Goal: Task Accomplishment & Management: Manage account settings

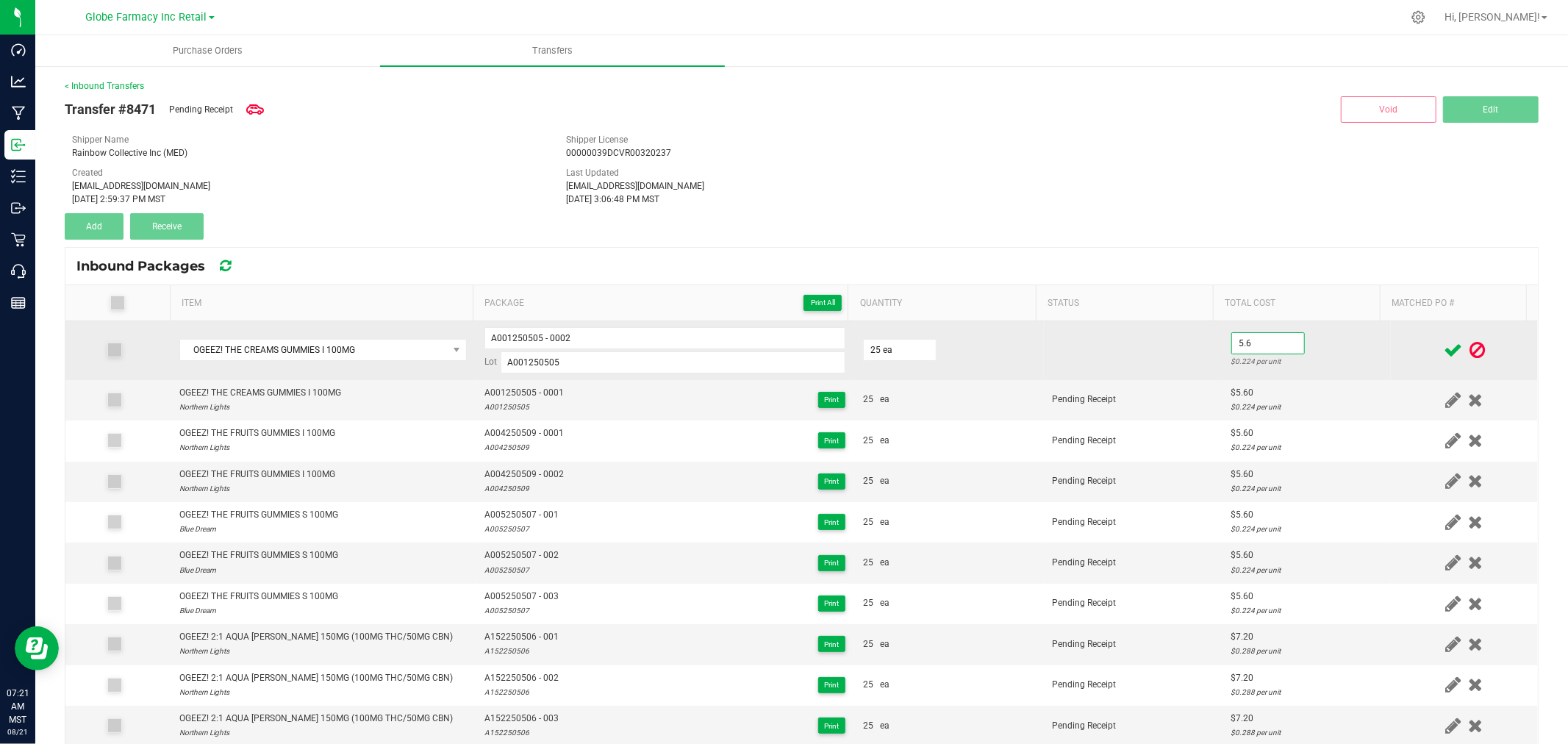
scroll to position [166, 0]
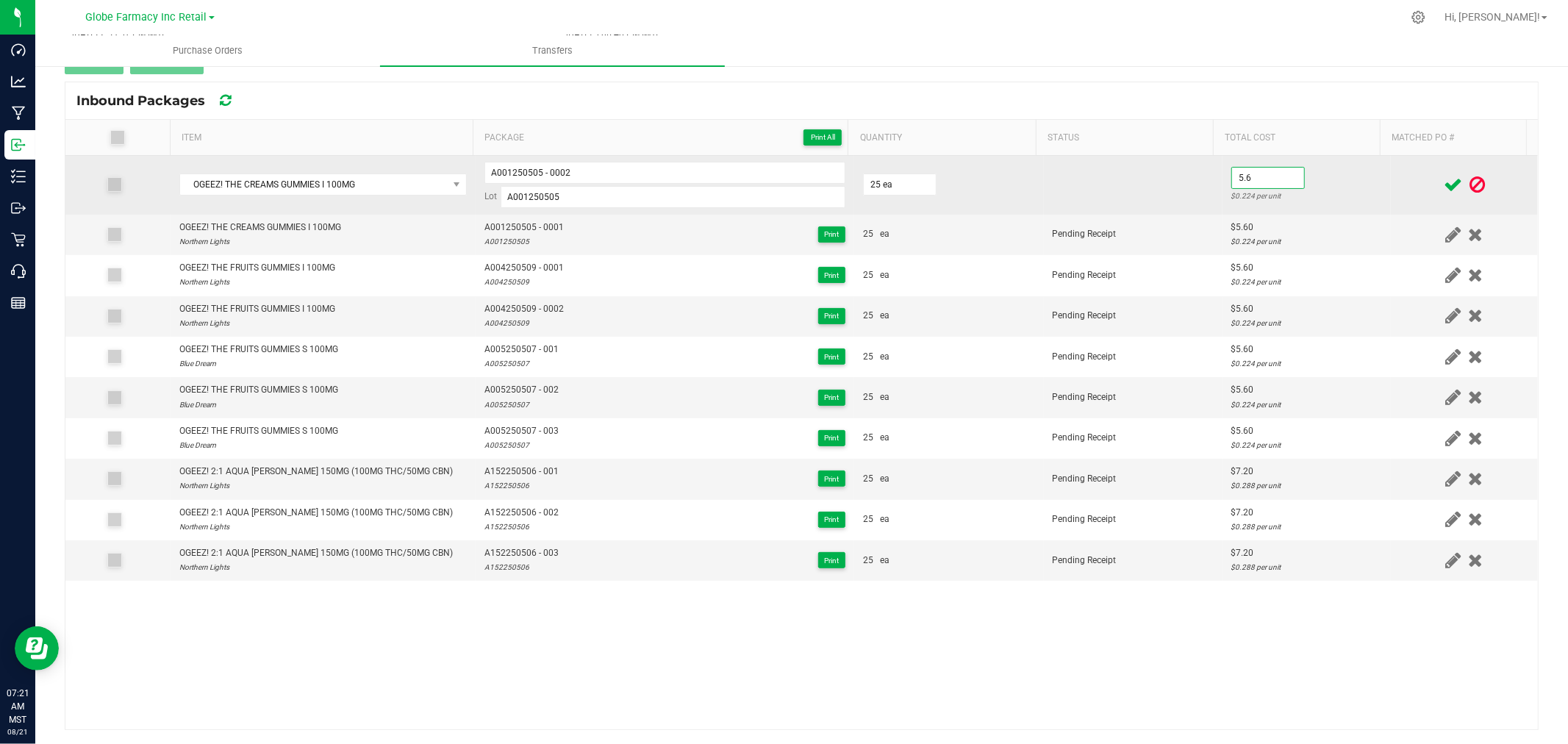
type input "$5.60"
drag, startPoint x: 1340, startPoint y: 203, endPoint x: 1456, endPoint y: 178, distance: 118.7
click at [1341, 203] on div "$0.224 per unit" at bounding box center [1306, 195] width 151 height 14
click at [1444, 178] on icon at bounding box center [1453, 185] width 19 height 19
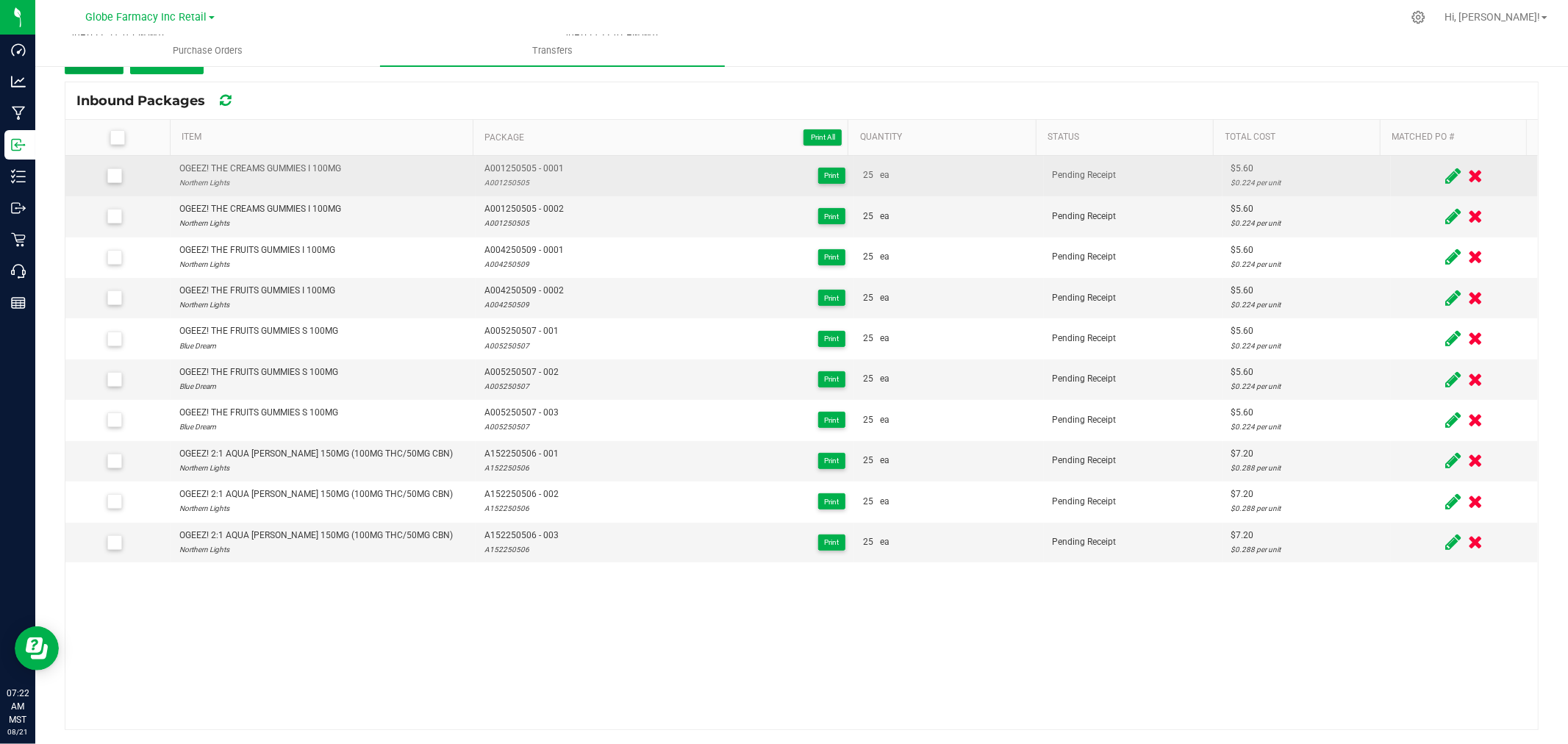
click at [102, 71] on button "Add" at bounding box center [94, 61] width 59 height 27
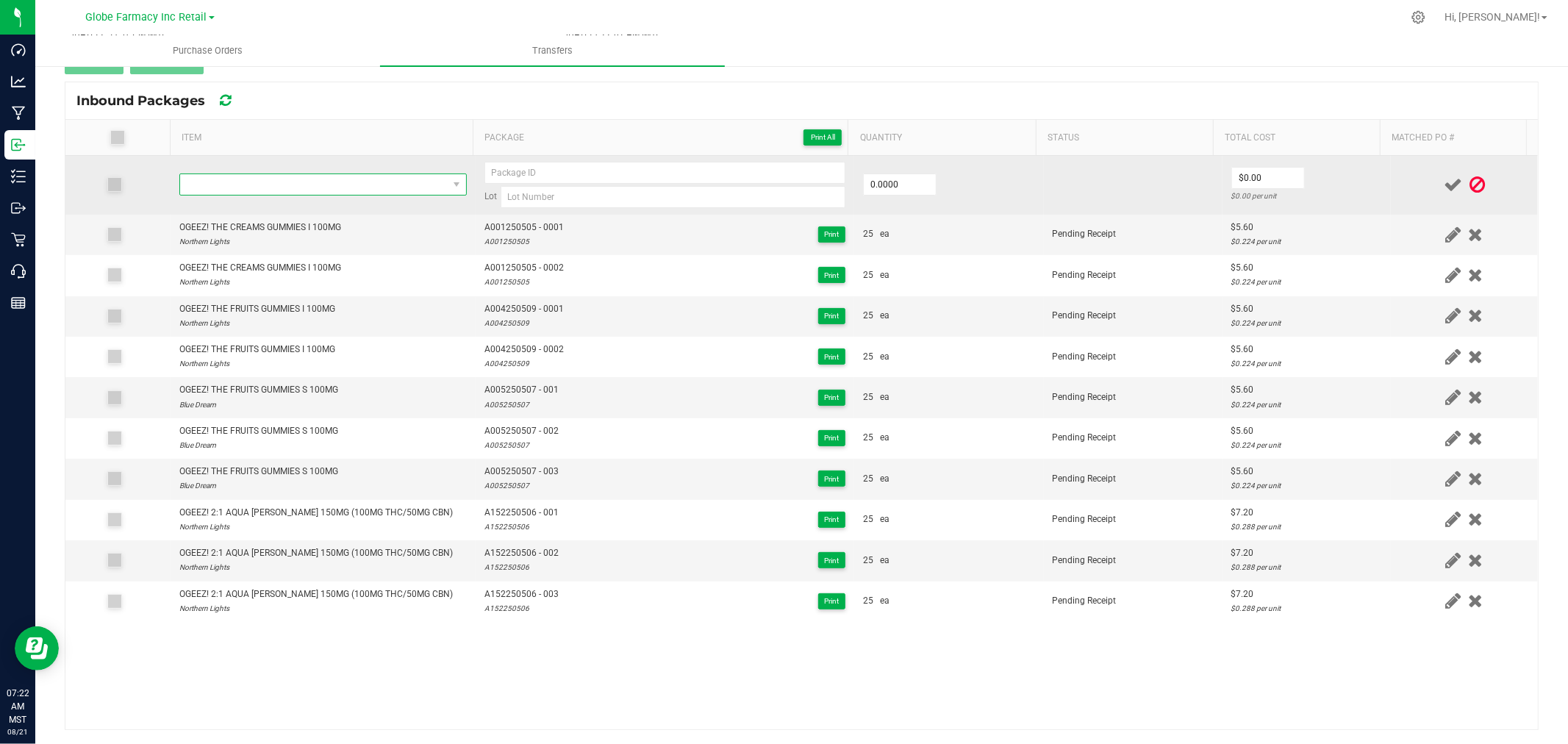
click at [406, 174] on span "NO DATA FOUND" at bounding box center [314, 184] width 267 height 20
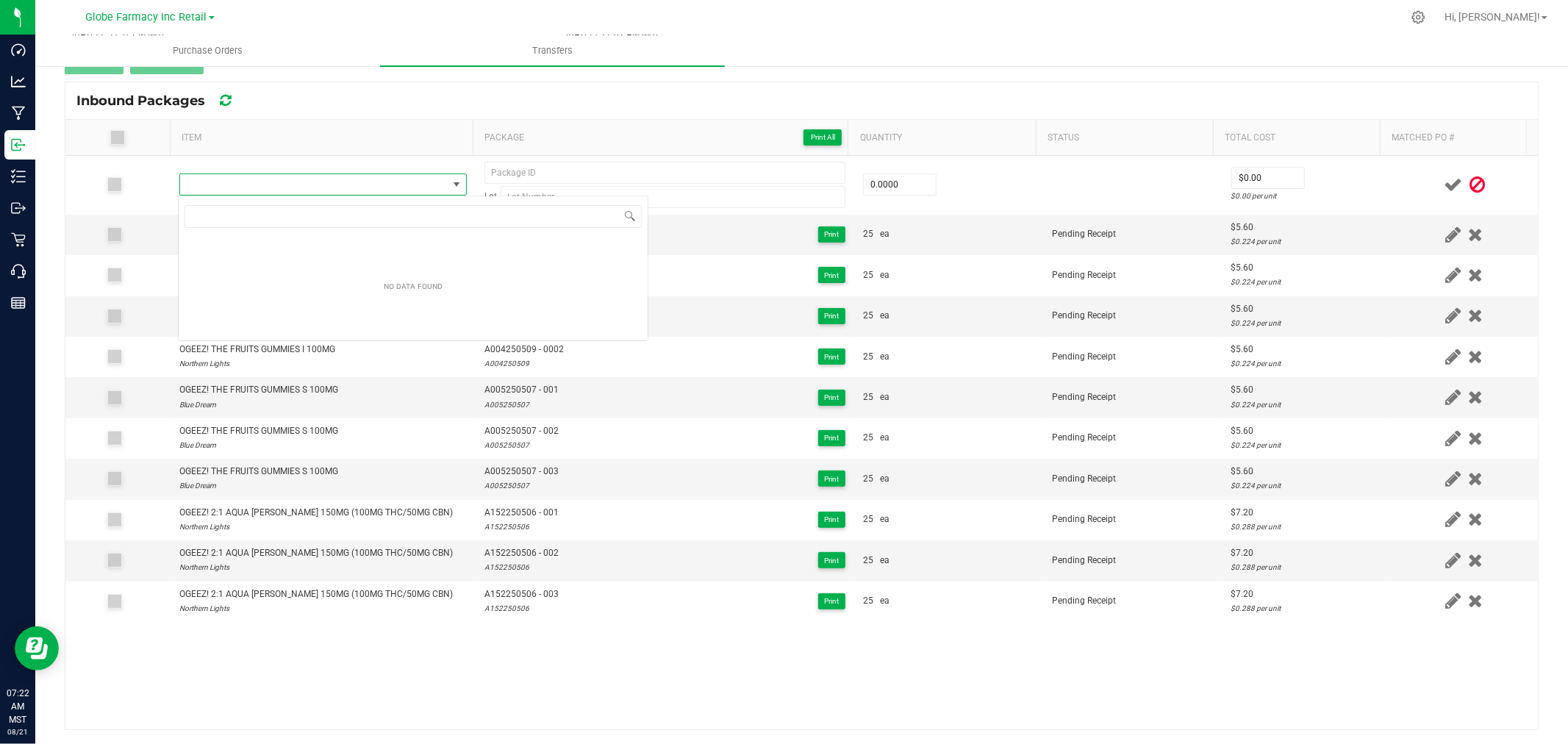
scroll to position [22, 281]
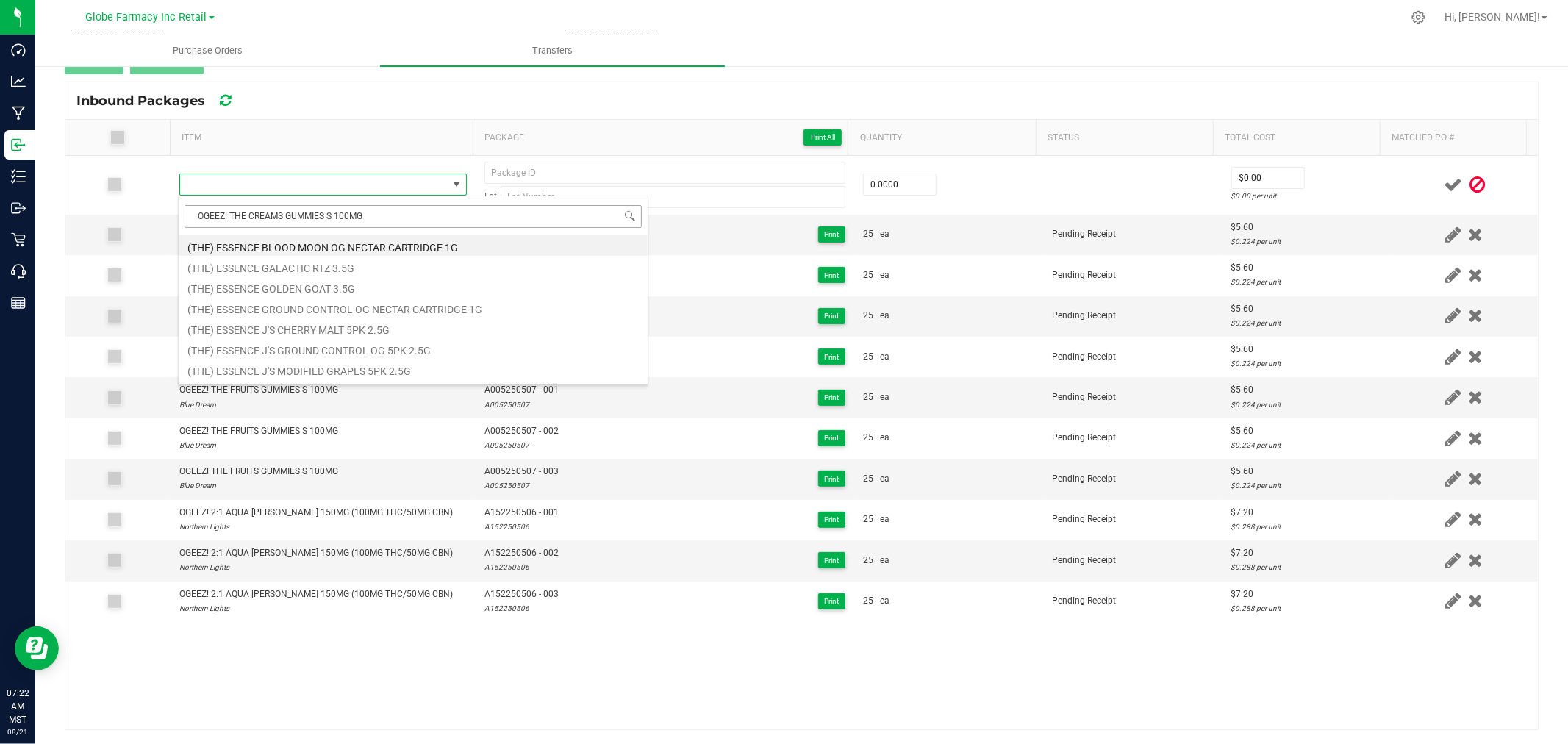
click at [390, 216] on input "OGEEZ! THE CREAMS GUMMIES S 100MG" at bounding box center [413, 217] width 457 height 23
click at [390, 217] on input "OGEEZ! THE CREAMS GUMMIES S 100MG" at bounding box center [413, 217] width 457 height 23
type input "OGEEZ! THE CREAMS GUMMIES S 100MG"
click at [394, 150] on th "Item" at bounding box center [321, 138] width 302 height 36
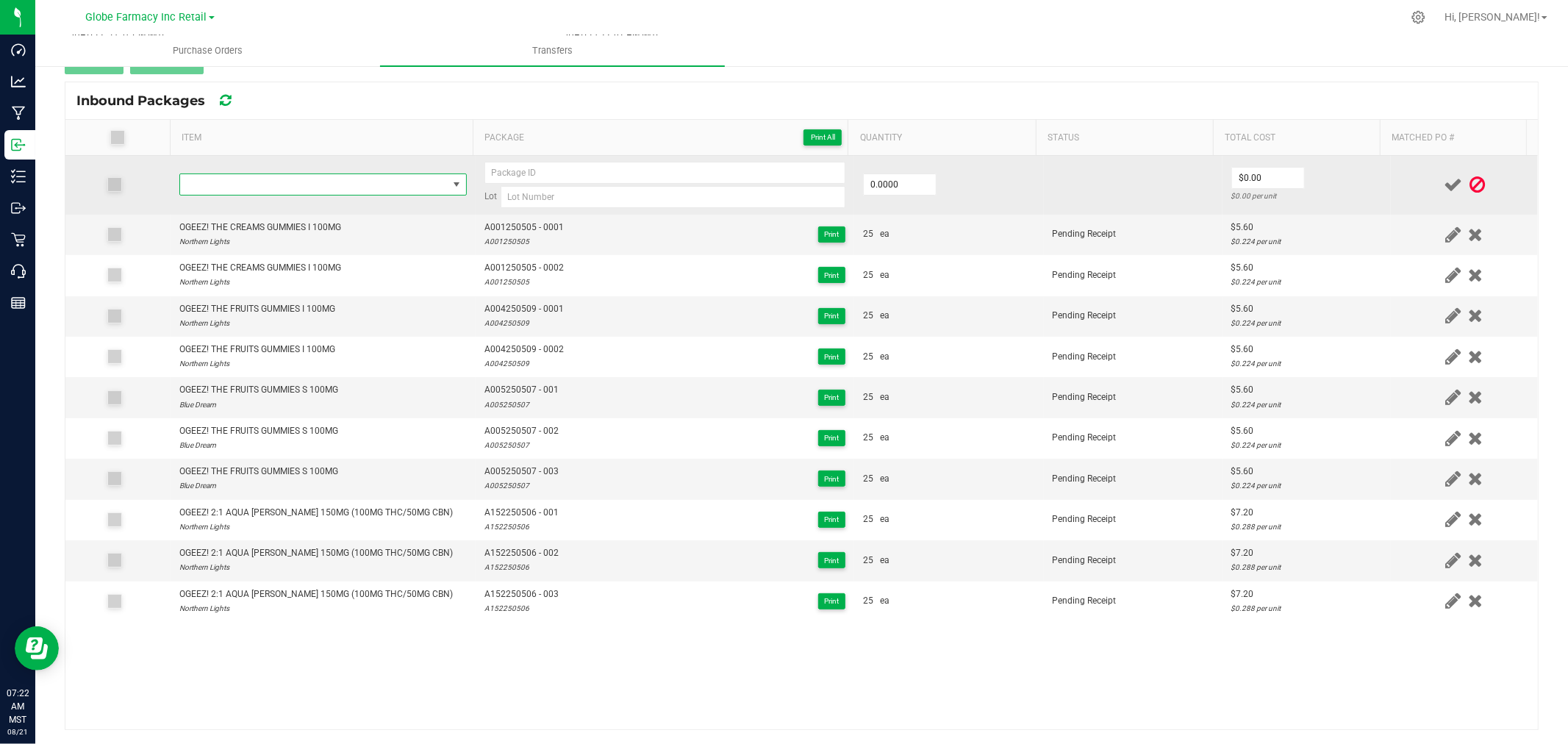
click at [389, 186] on span "NO DATA FOUND" at bounding box center [314, 184] width 267 height 20
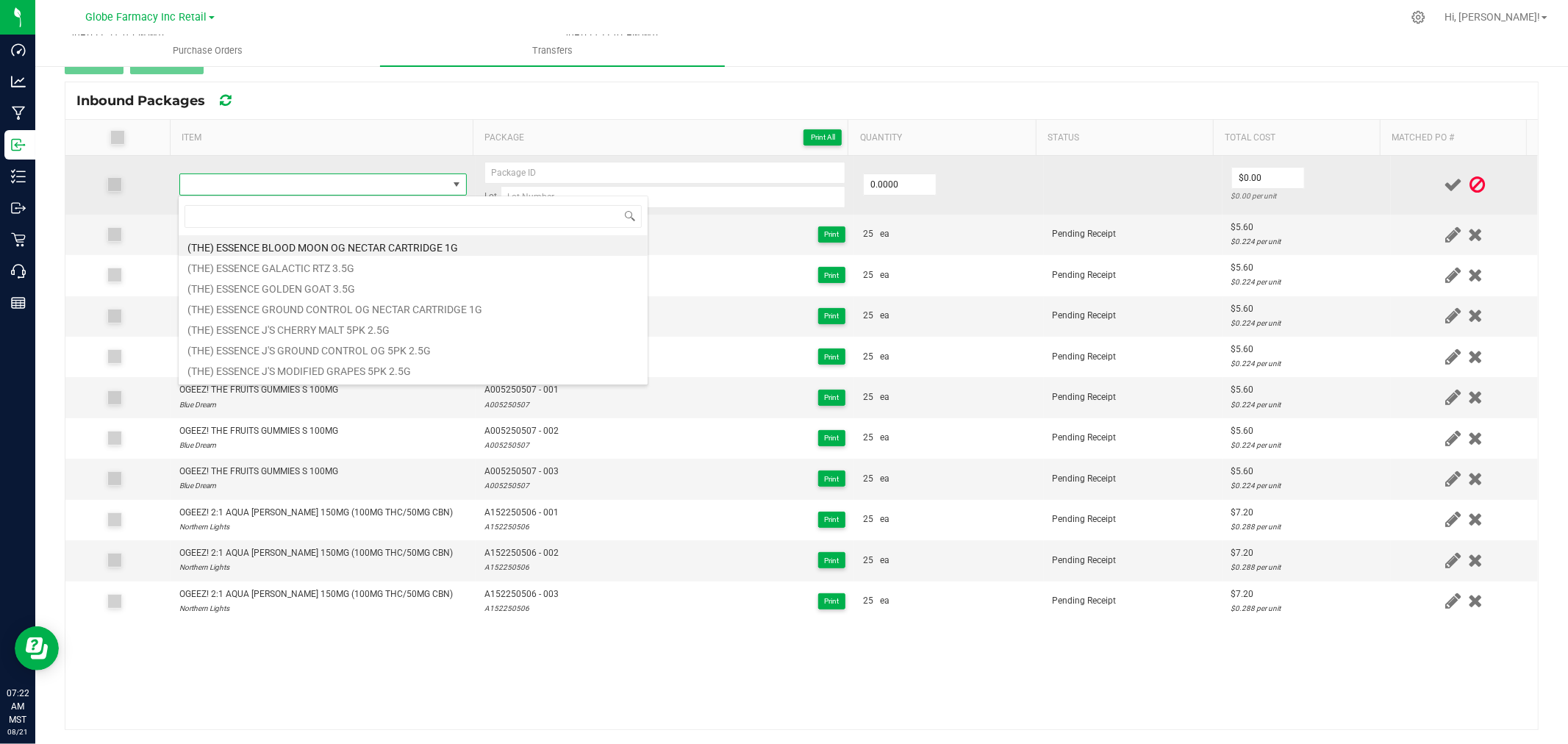
type input "OGEEZ! THE CREAMS GUMMIES S 100MG"
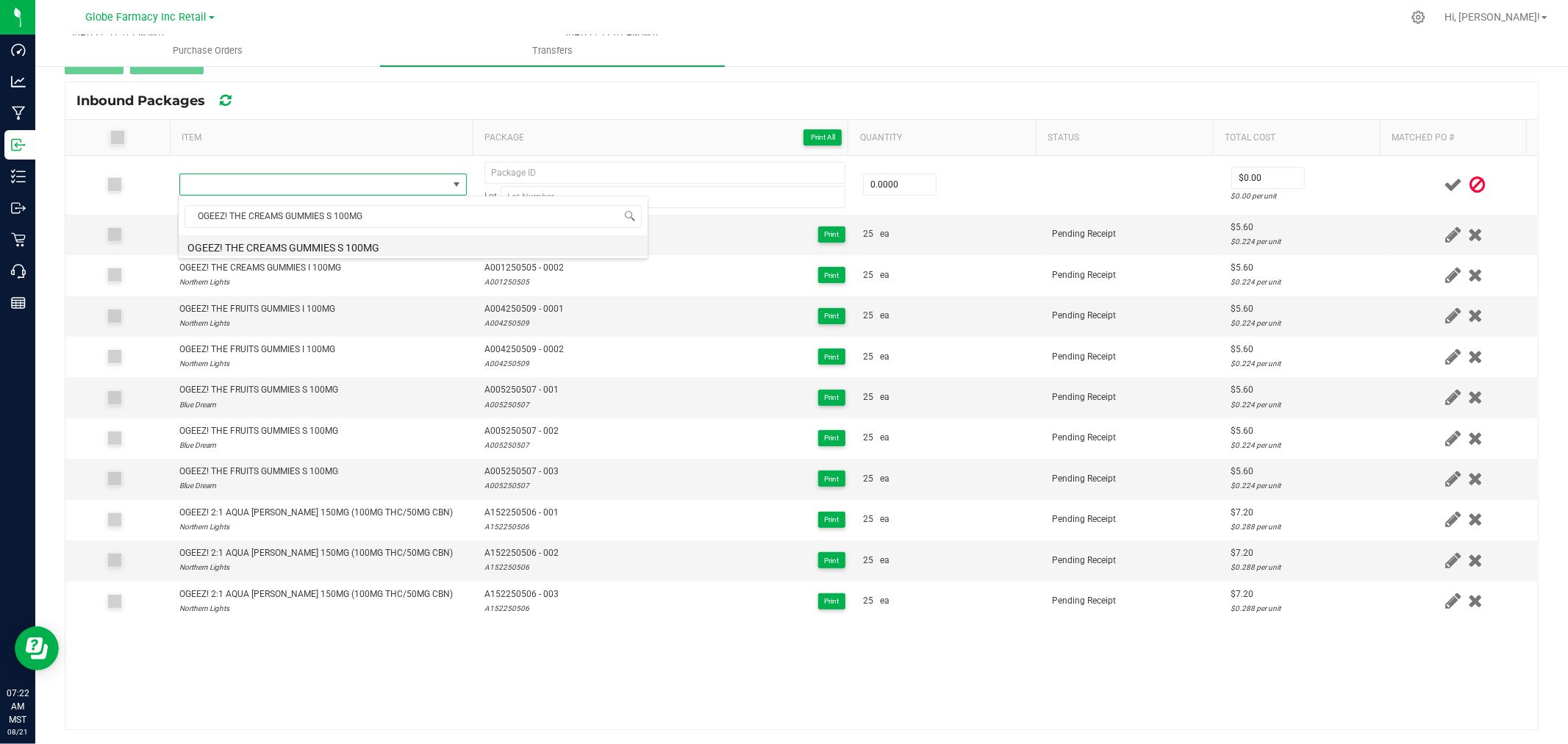
click at [361, 246] on li "OGEEZ! THE CREAMS GUMMIES S 100MG" at bounding box center [413, 245] width 469 height 20
type input "0 ea"
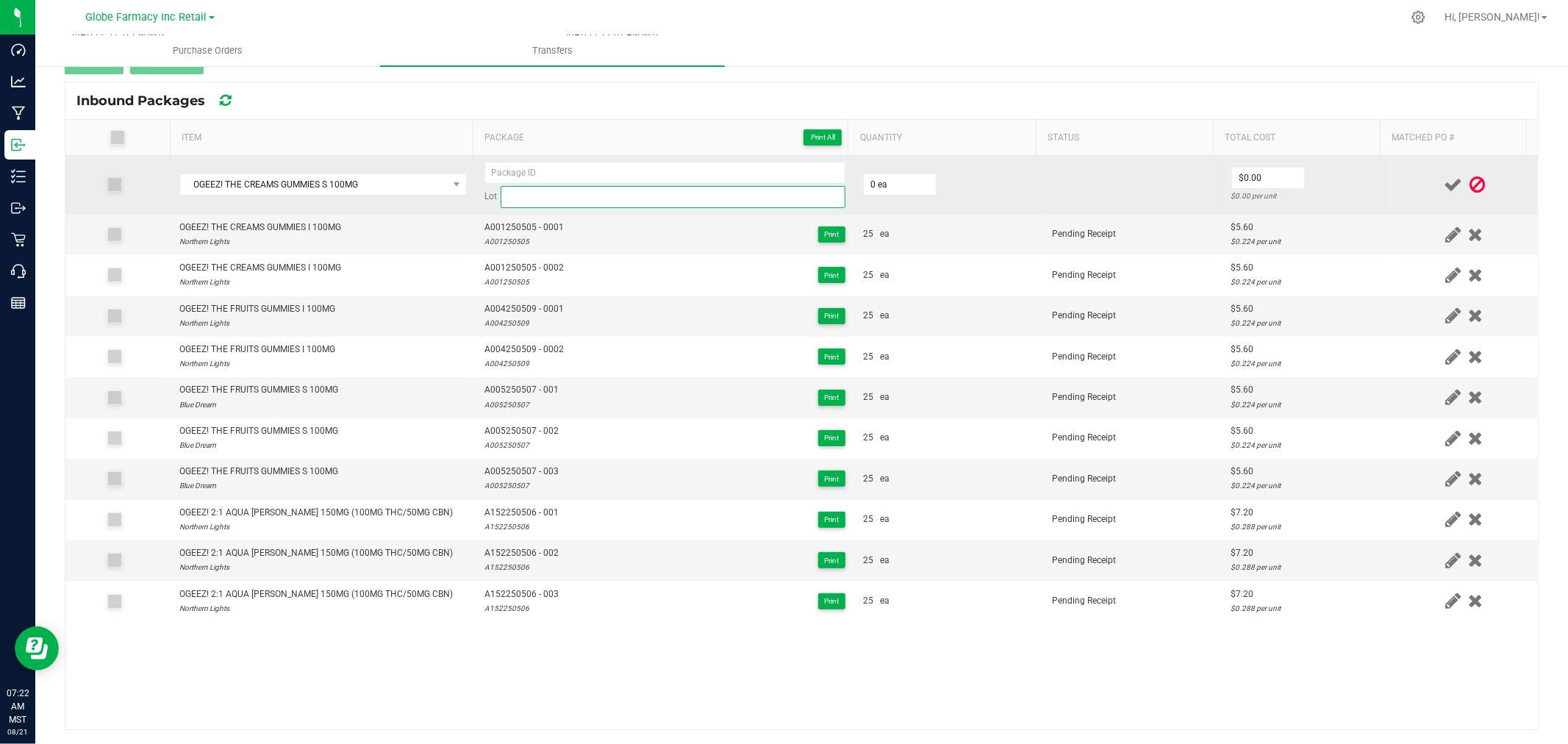
click at [572, 197] on input at bounding box center [673, 197] width 345 height 22
paste input "A002250507"
type input "A002250507"
click at [574, 165] on input at bounding box center [665, 173] width 361 height 22
paste input "A002250507"
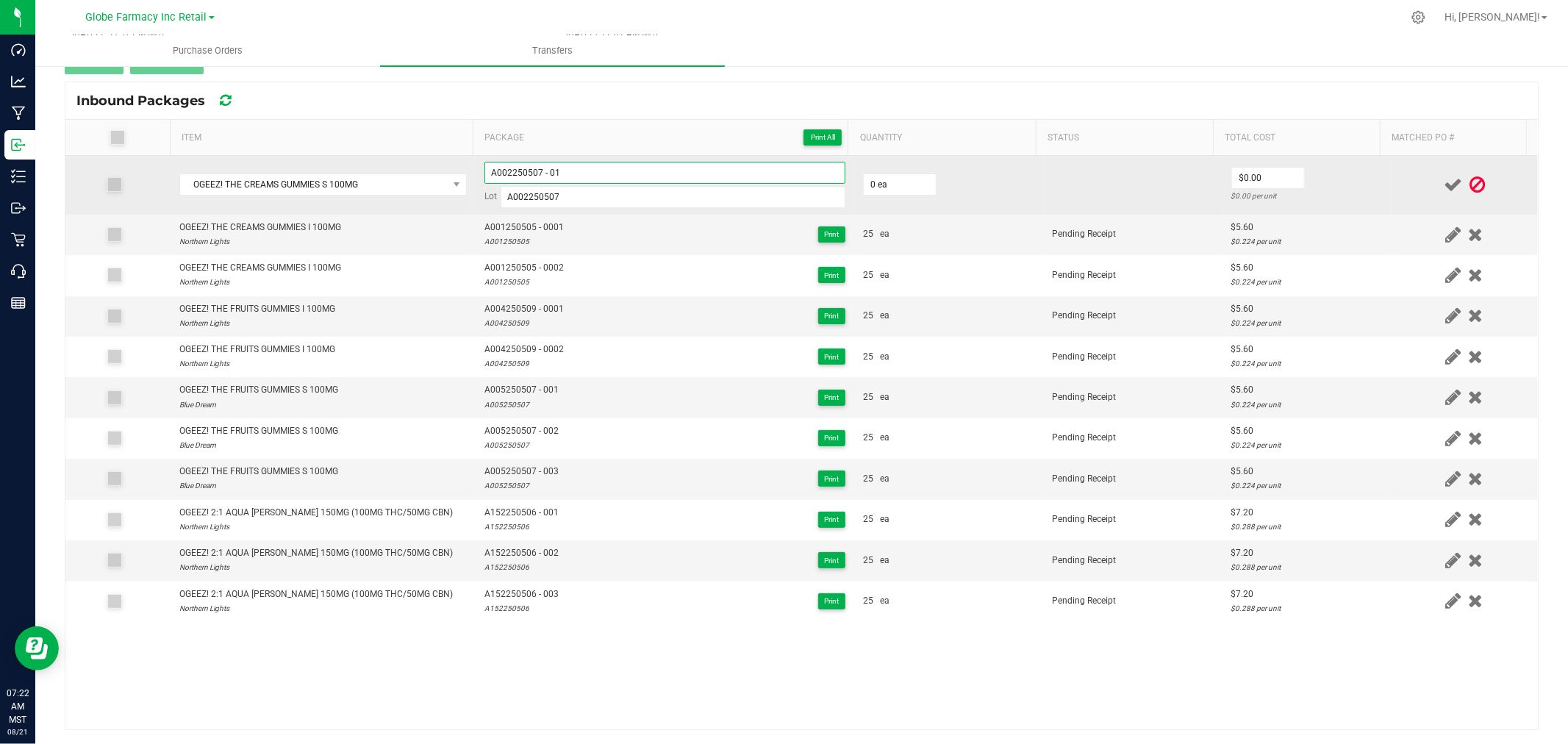
type input "A002250507 - 01"
type input "A002250507"
type input "25 ea"
type input "$5.60"
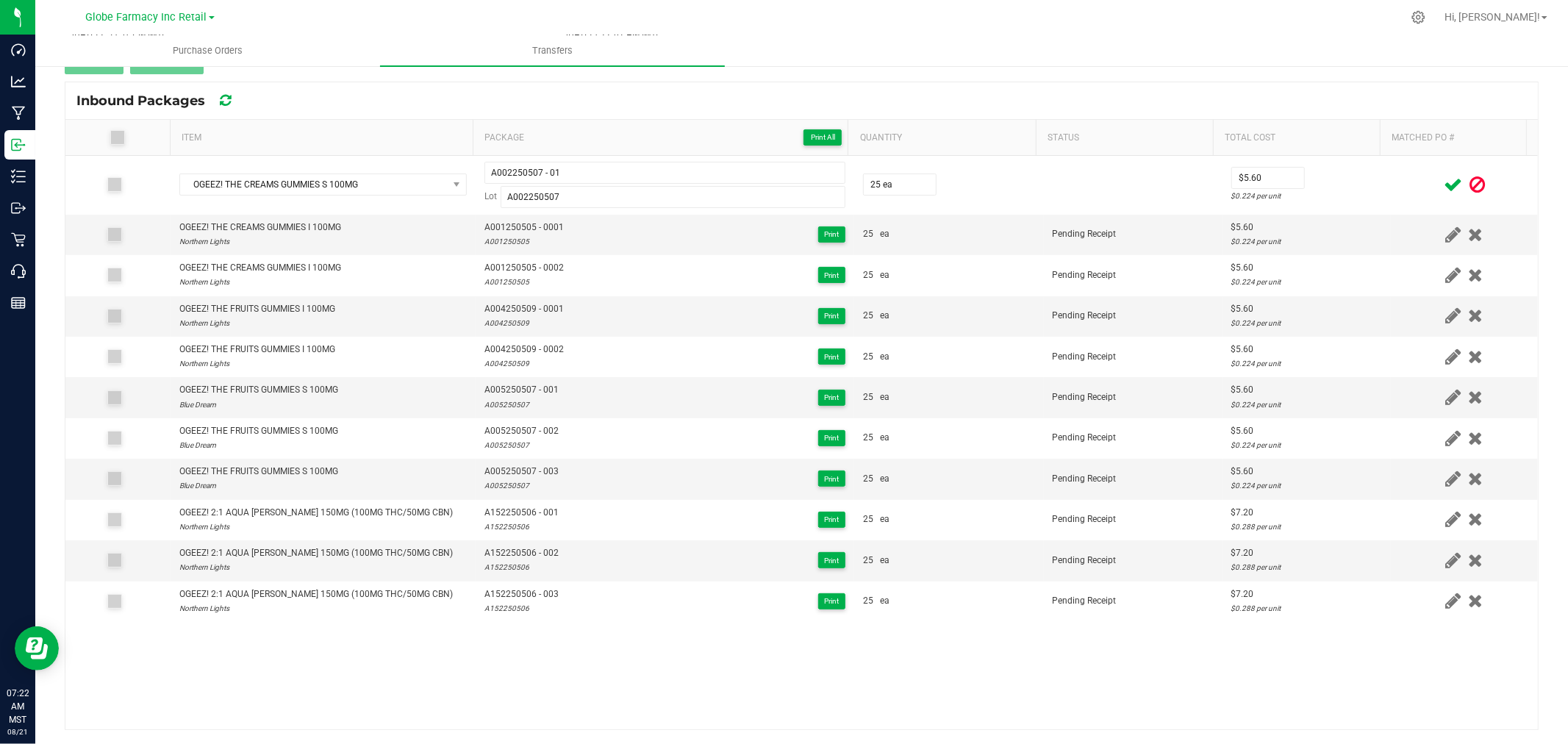
drag, startPoint x: 1401, startPoint y: 180, endPoint x: 1409, endPoint y: 181, distance: 8.1
click at [1400, 180] on div at bounding box center [1464, 185] width 130 height 19
click at [1444, 184] on icon at bounding box center [1453, 185] width 19 height 19
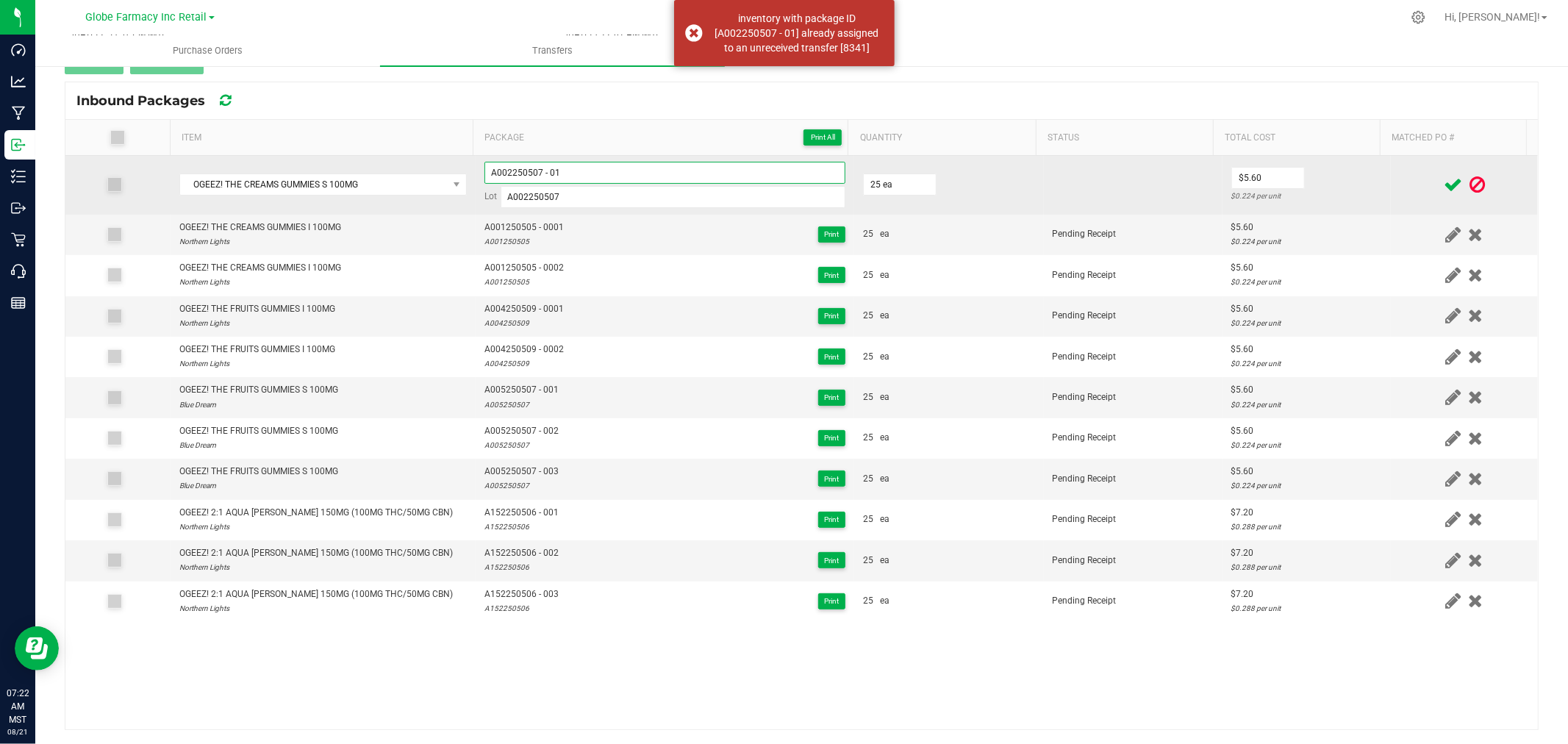
click at [761, 170] on input "A002250507 - 01" at bounding box center [665, 173] width 361 height 22
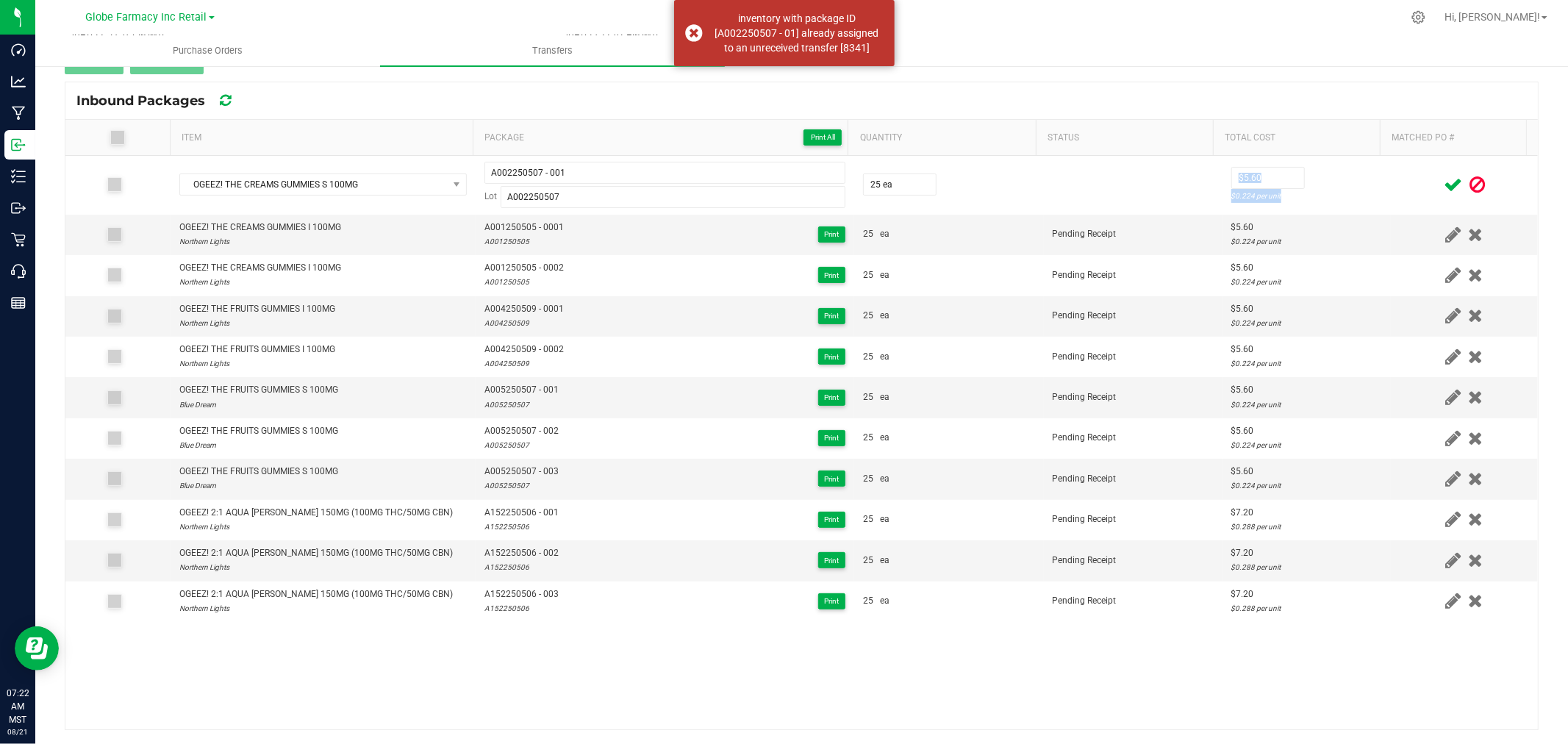
drag, startPoint x: 1367, startPoint y: 169, endPoint x: 1417, endPoint y: 174, distance: 50.2
click at [1371, 169] on tr "OGEEZ! THE CREAMS GUMMIES S 100MG A002250507 - 001 Lot A002250507 25 ea $5.60 $…" at bounding box center [802, 185] width 1473 height 59
click at [1444, 179] on icon at bounding box center [1453, 185] width 19 height 19
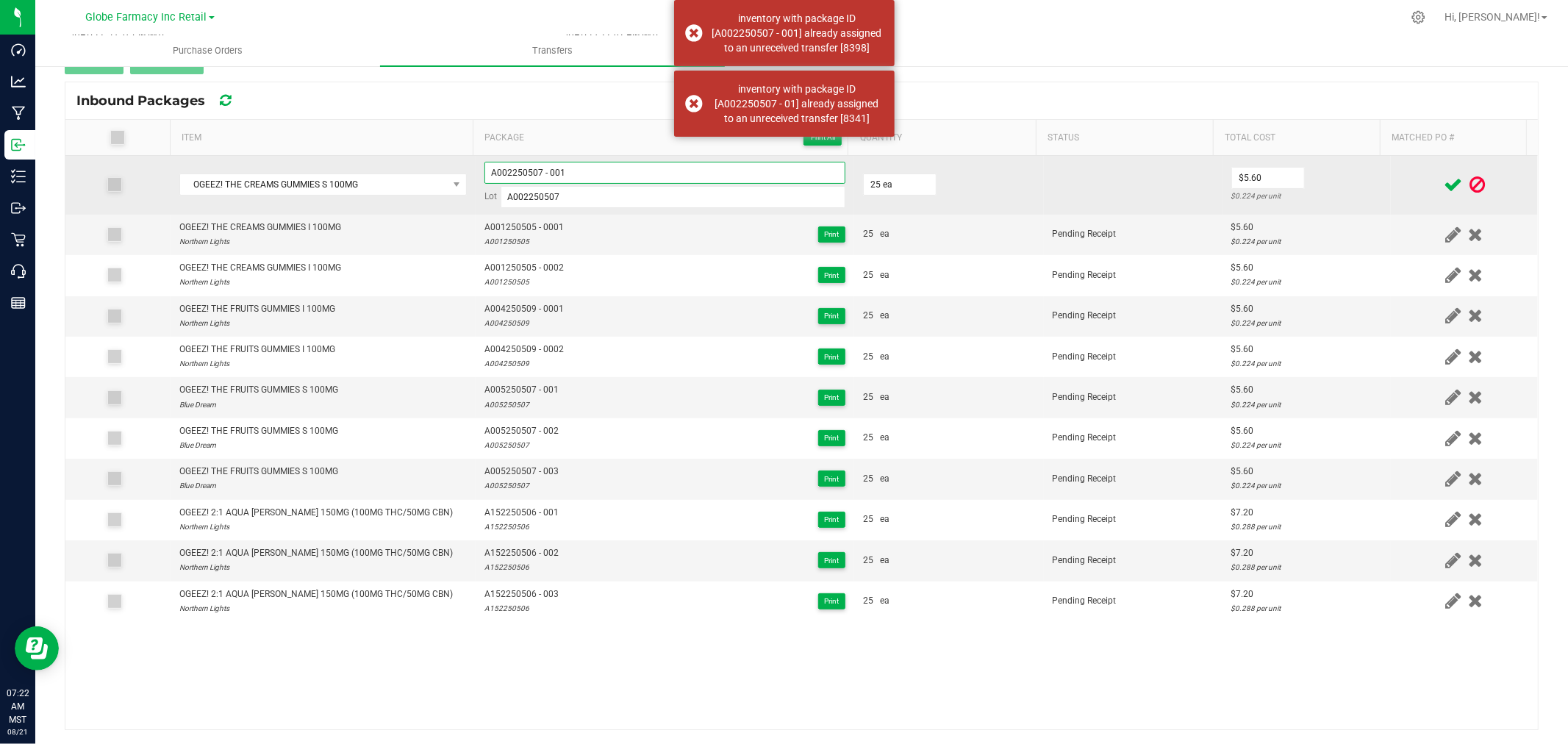
click at [807, 173] on input "A002250507 - 001" at bounding box center [665, 173] width 361 height 22
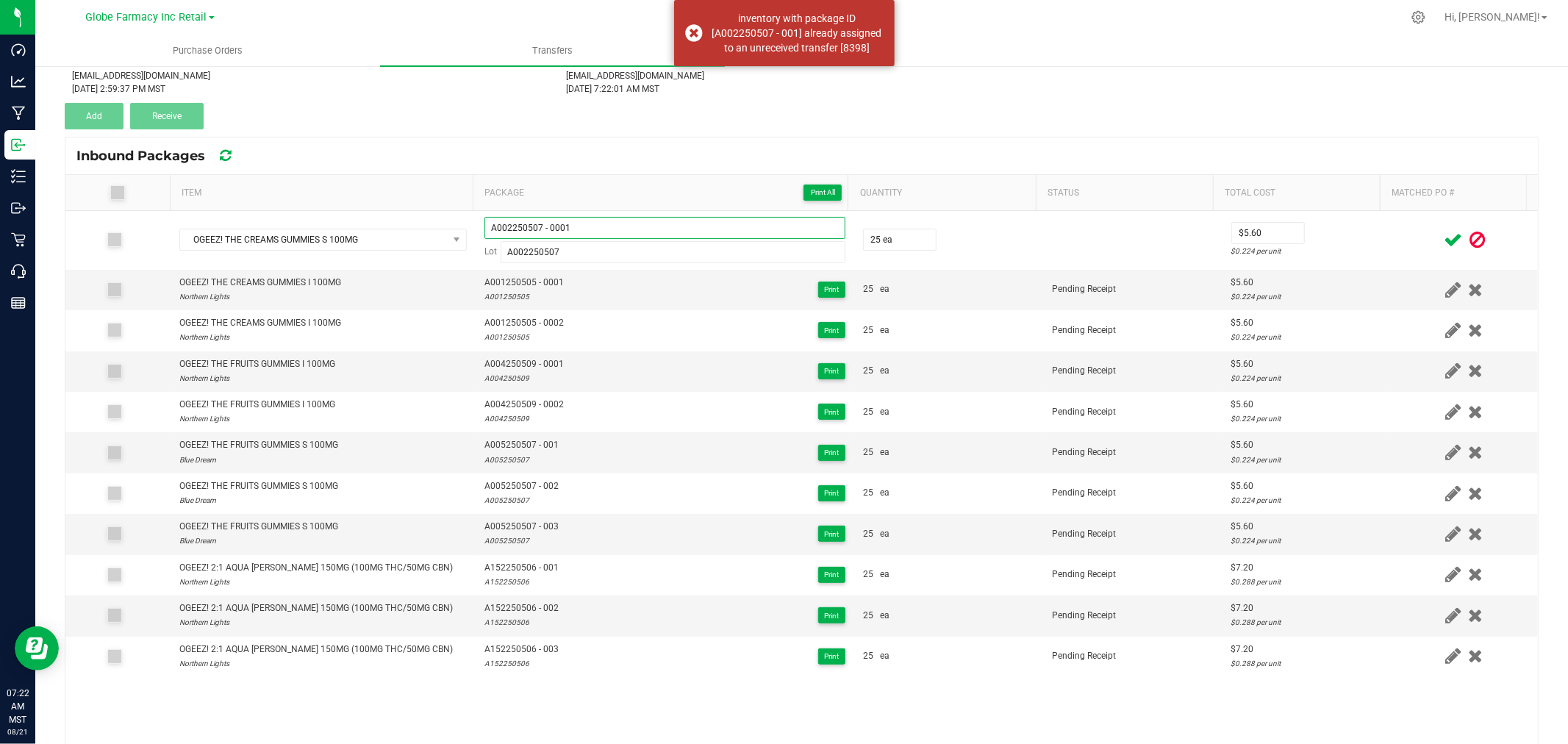
scroll to position [84, 0]
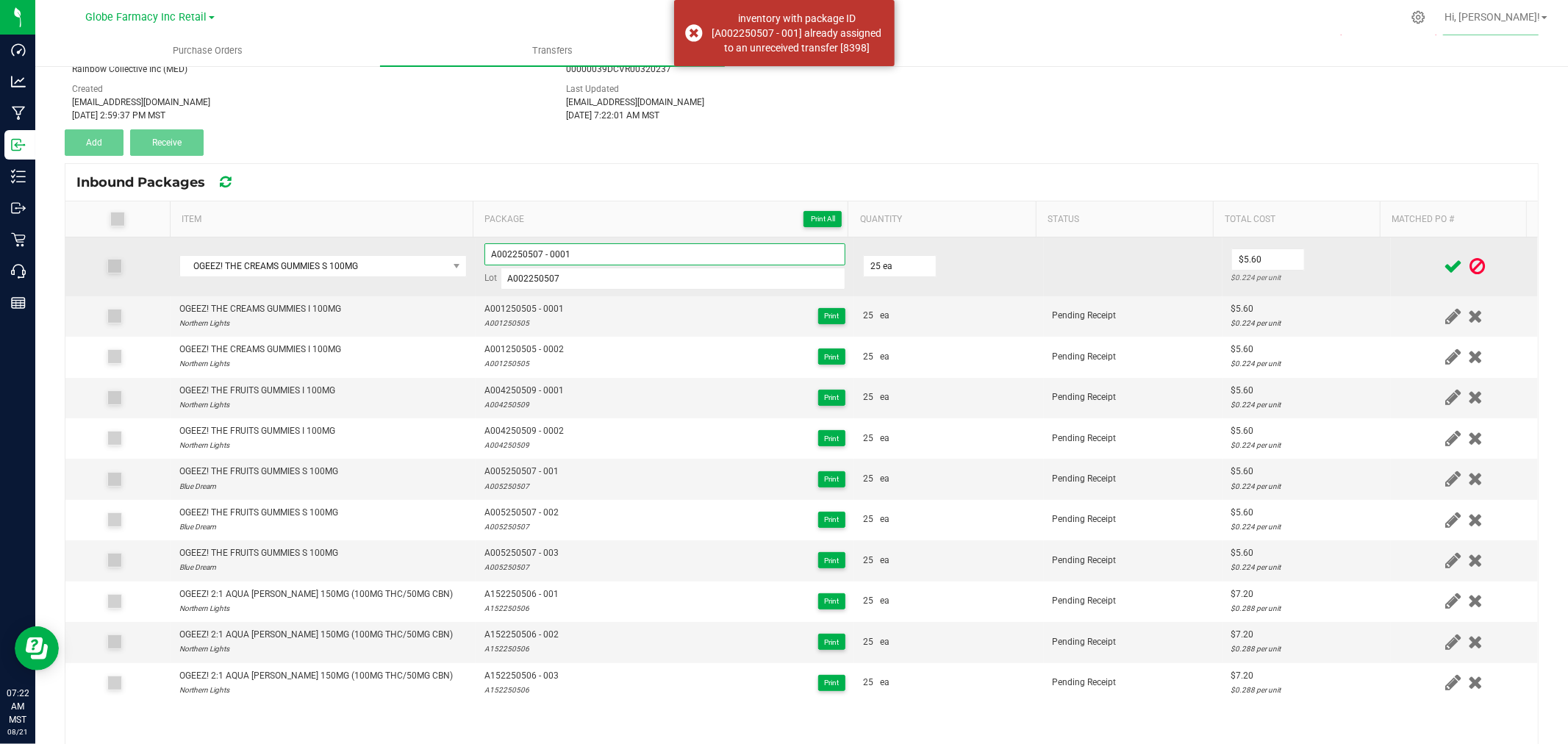
type input "A002250507 - 0001"
click at [1345, 258] on td "$5.60 $0.224 per unit" at bounding box center [1307, 267] width 168 height 59
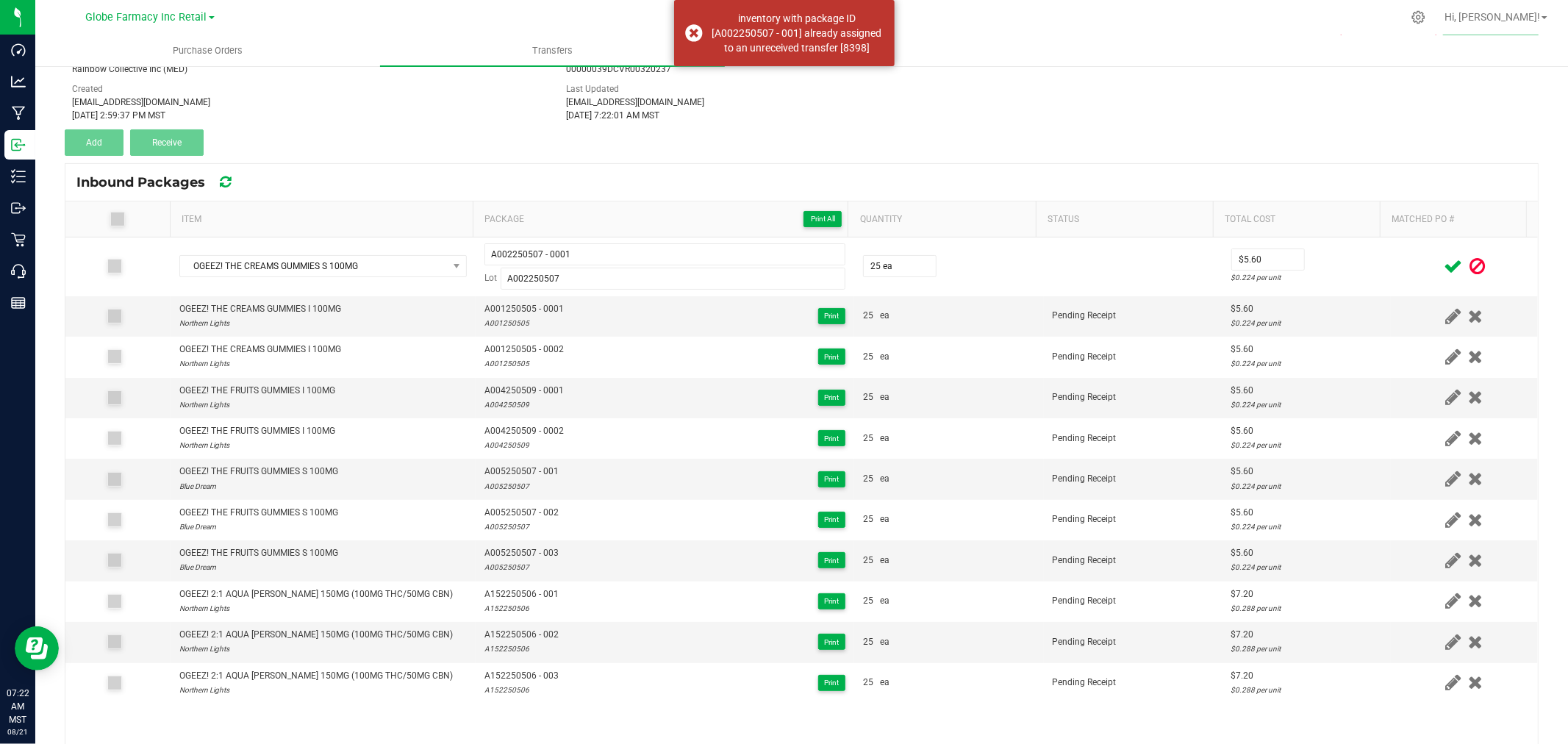
click at [1444, 265] on icon at bounding box center [1453, 267] width 19 height 19
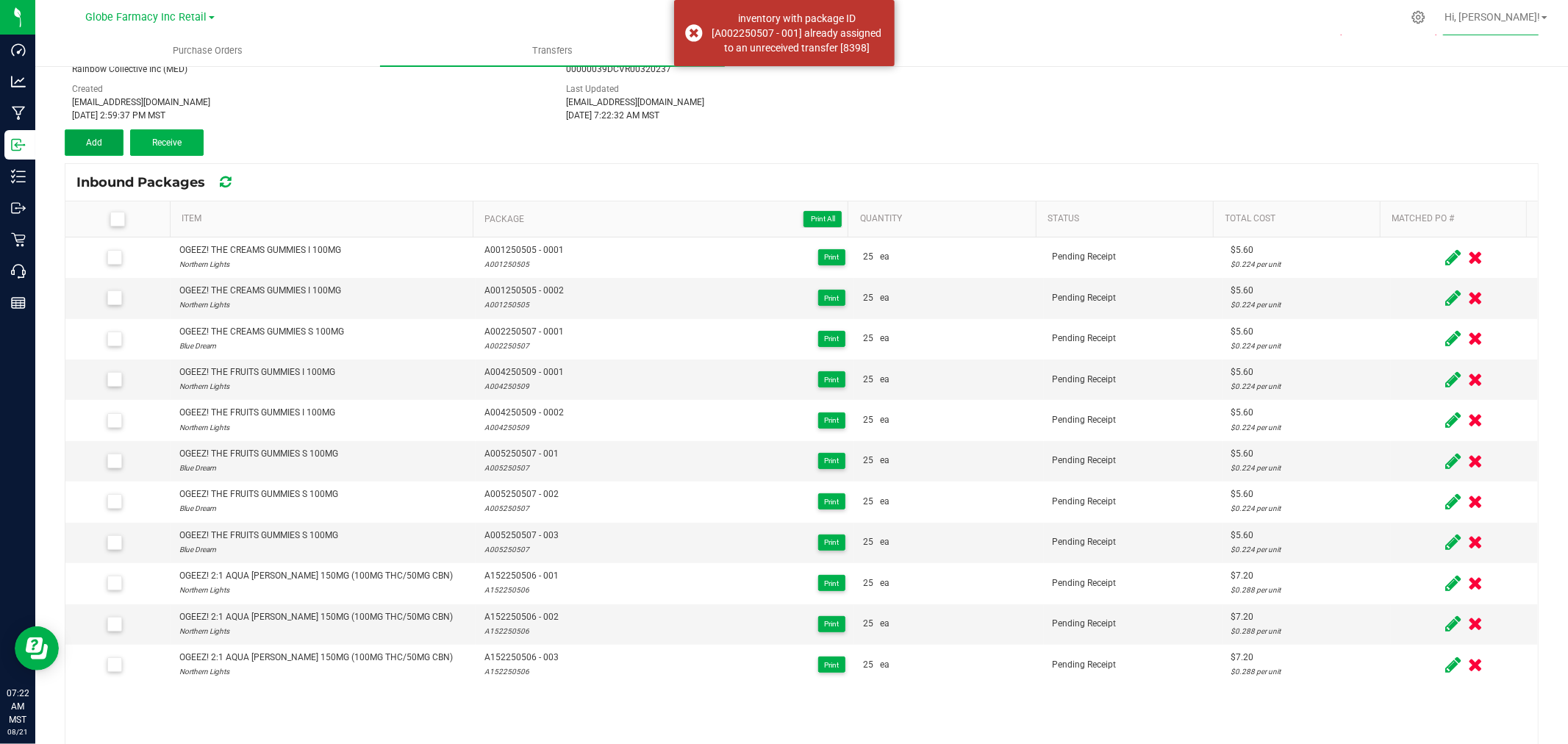
click at [110, 145] on button "Add" at bounding box center [94, 143] width 59 height 27
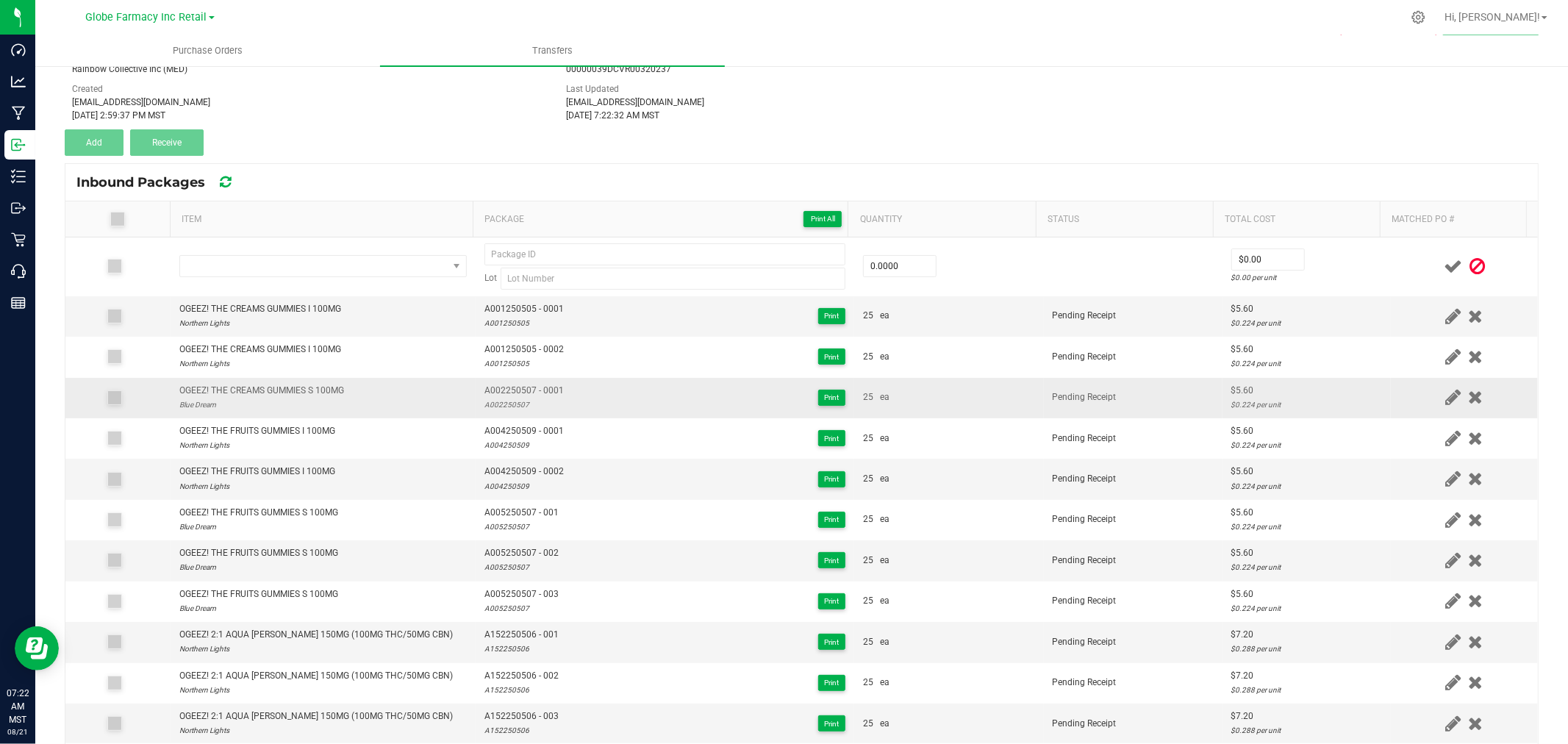
click at [294, 391] on div "OGEEZ! THE CREAMS GUMMIES S 100MG" at bounding box center [262, 391] width 165 height 14
copy div "OGEEZ! THE CREAMS GUMMIES S 100MG"
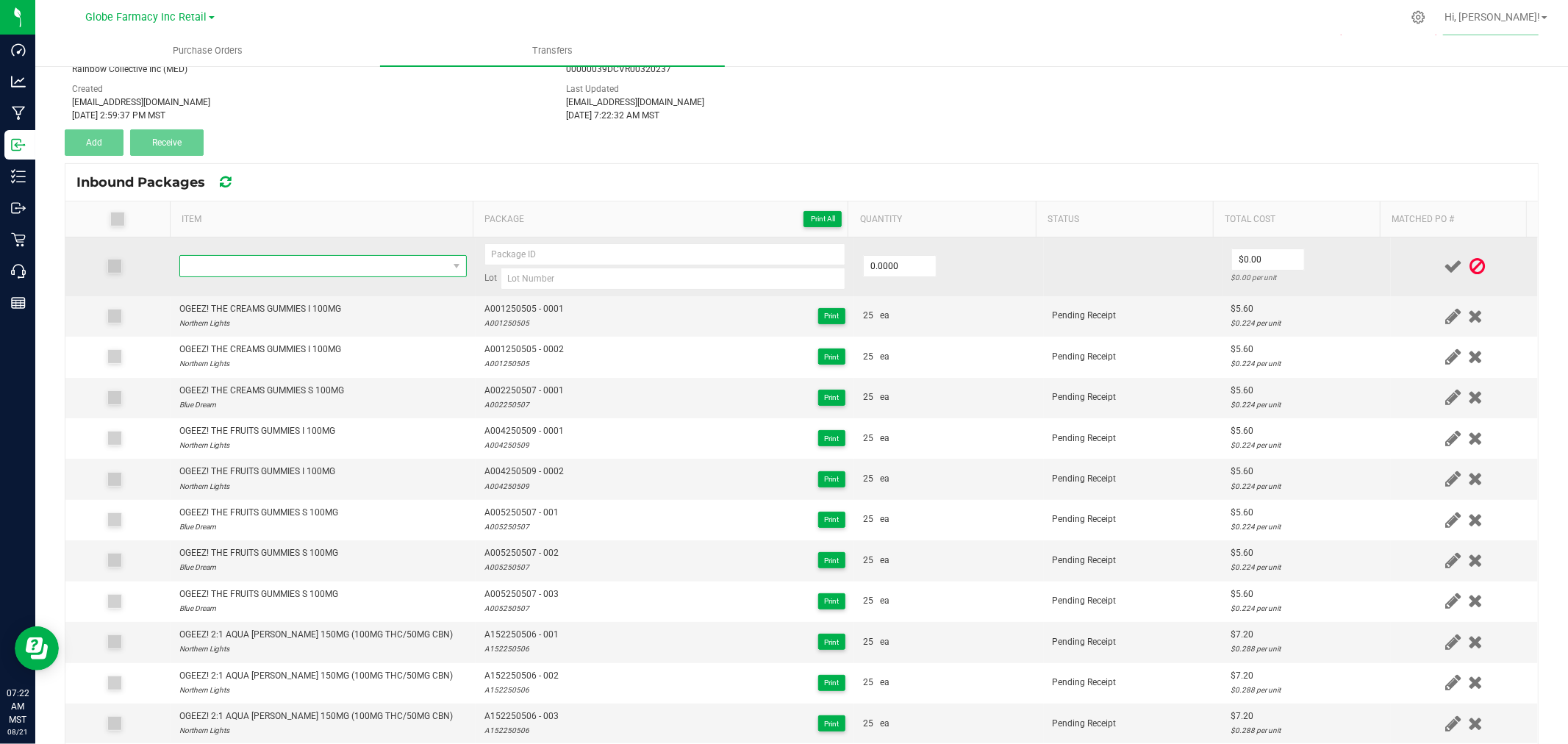
click at [310, 261] on span "NO DATA FOUND" at bounding box center [314, 267] width 267 height 20
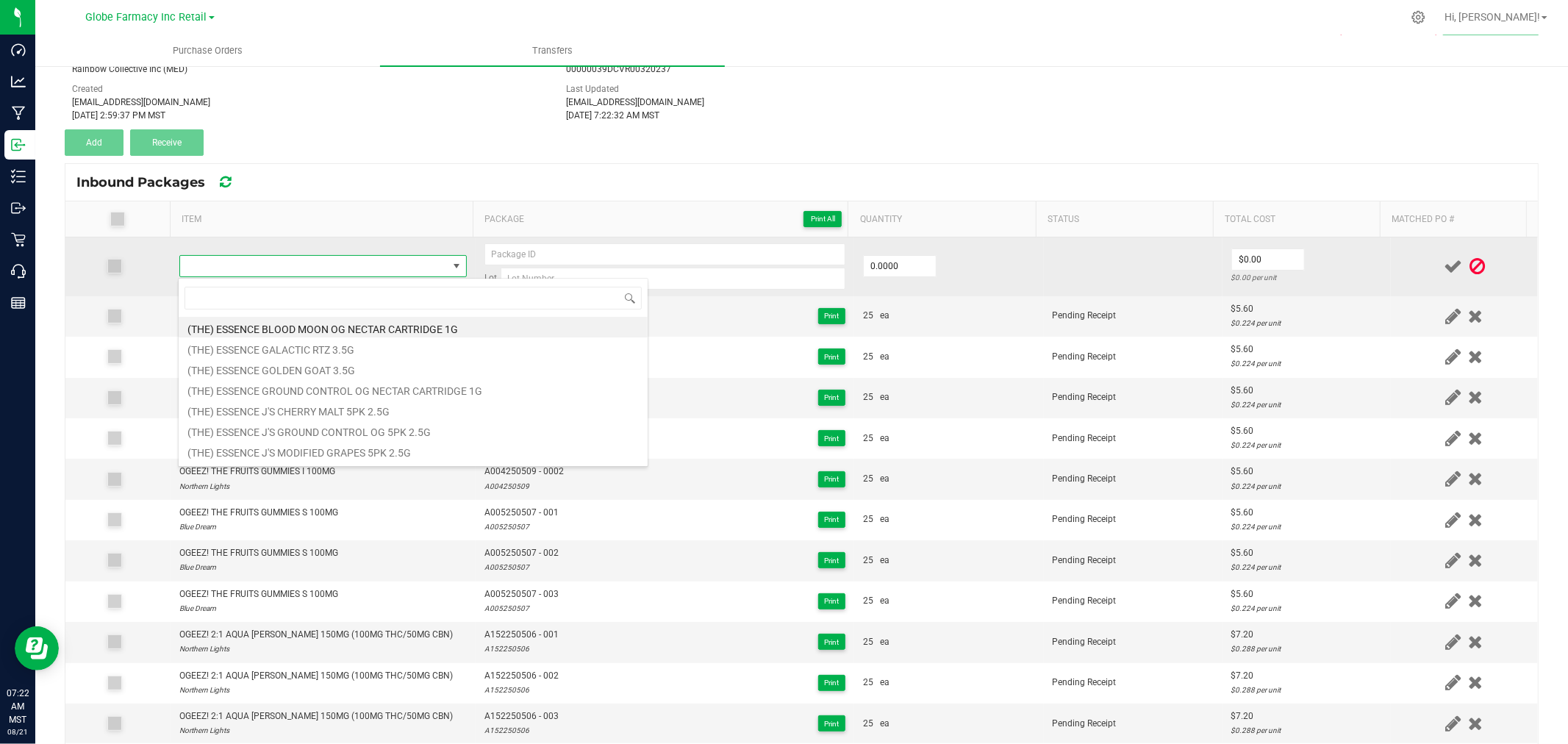
scroll to position [22, 281]
type input "OGEEZ! THE CREAMS GUMMIES S 100MG"
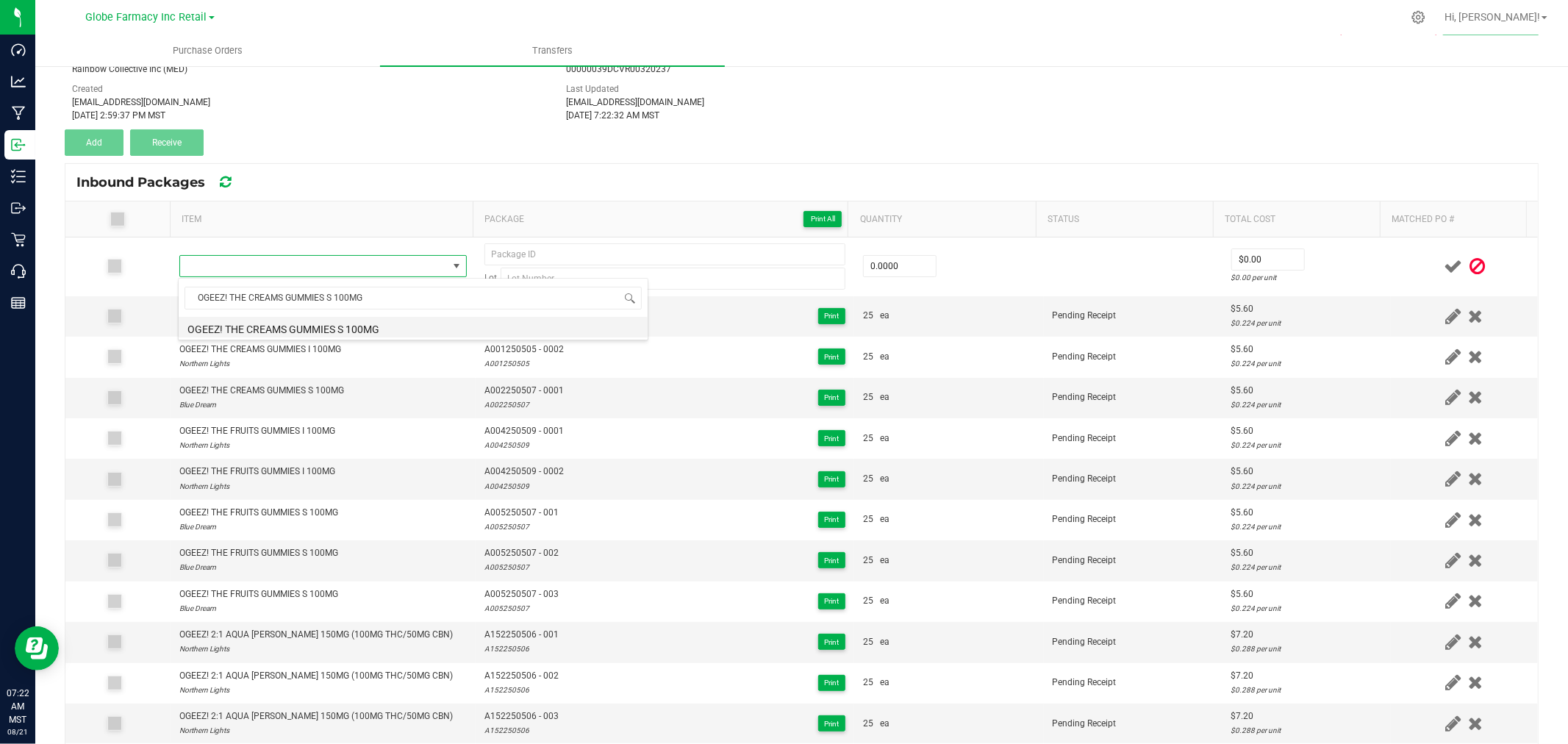
click at [358, 329] on li "OGEEZ! THE CREAMS GUMMIES S 100MG" at bounding box center [413, 328] width 469 height 20
type input "0 ea"
click at [518, 389] on span "A002250507 - 0001" at bounding box center [525, 391] width 80 height 14
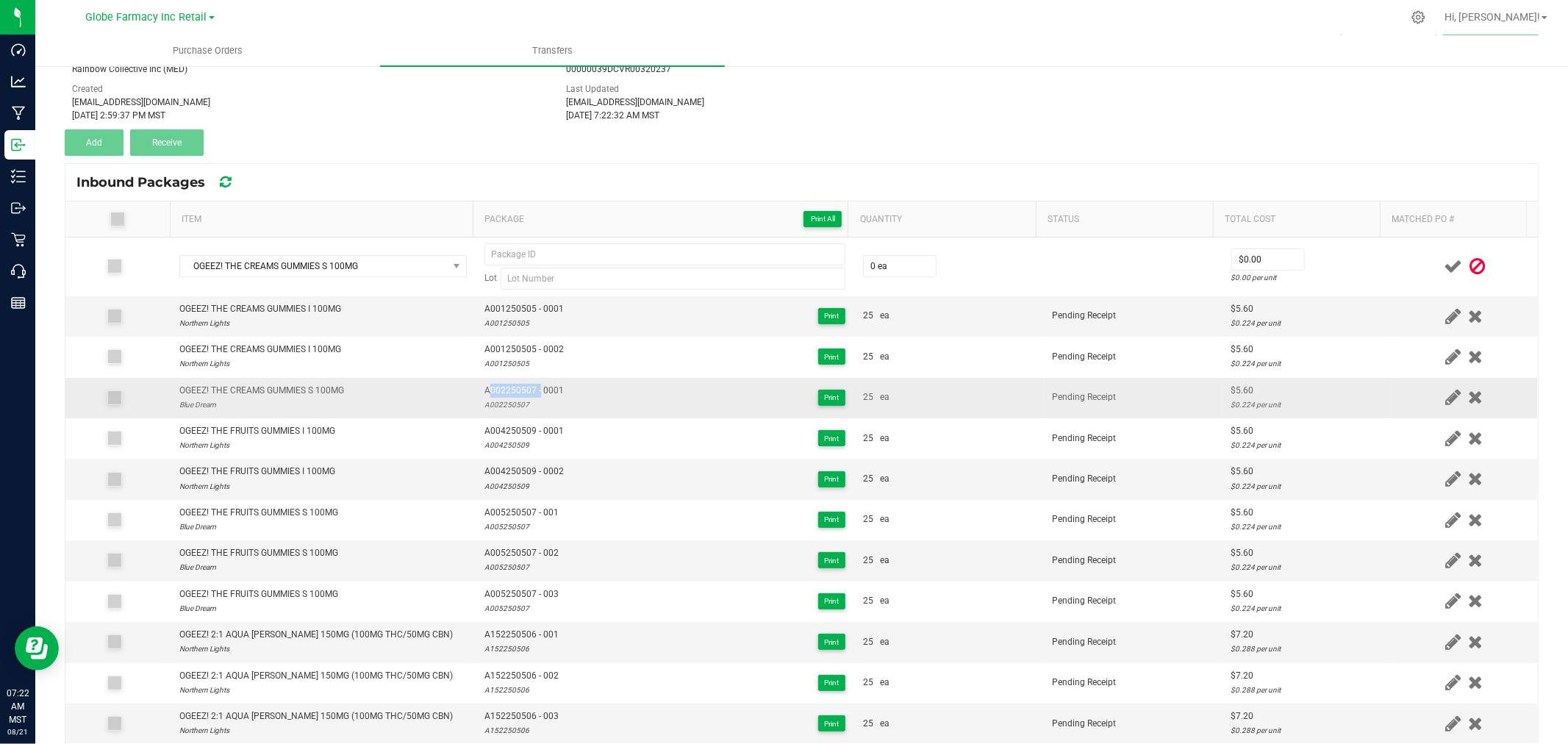
click at [518, 389] on span "A002250507 - 0001" at bounding box center [525, 391] width 80 height 14
type input "A002250507 - 0001"
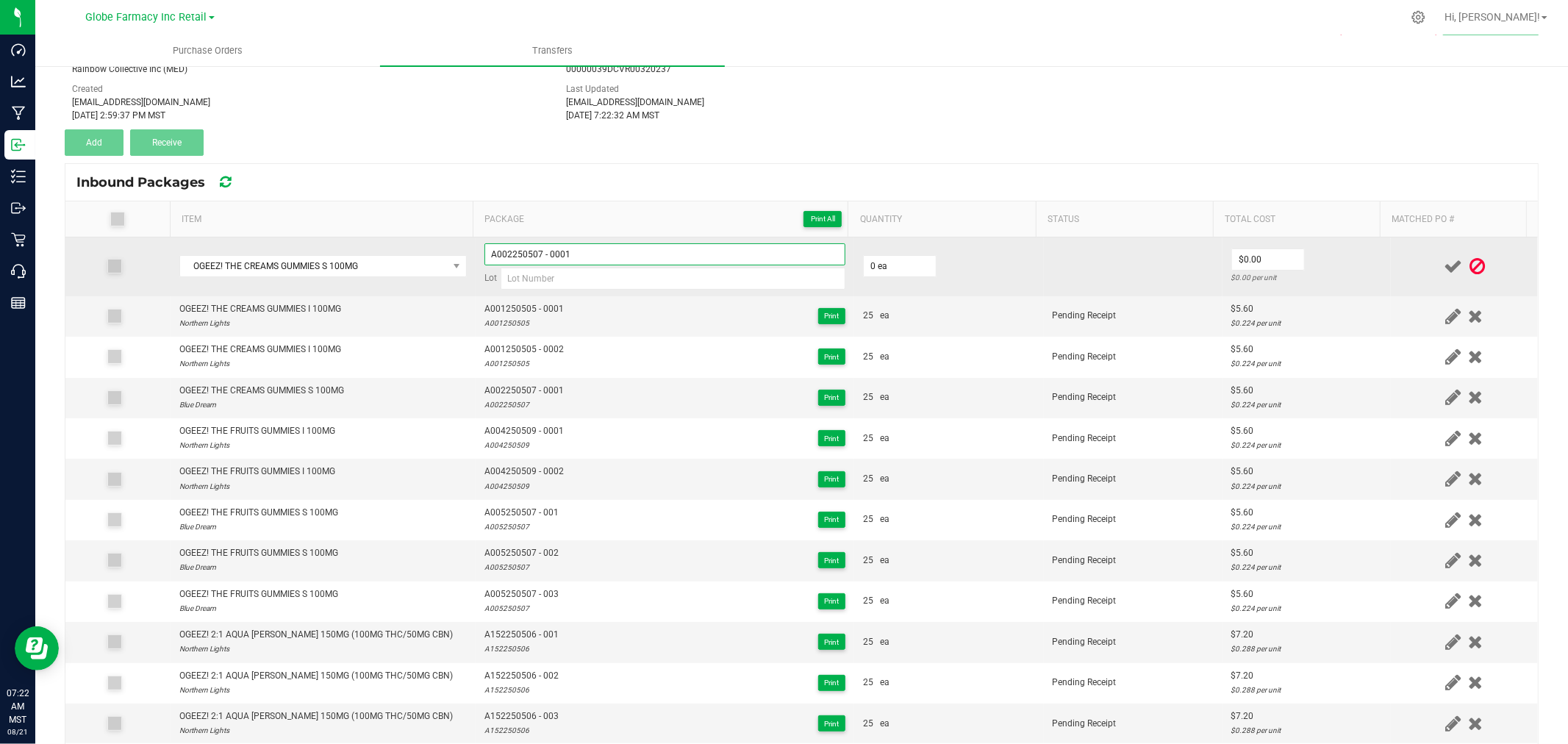
click at [590, 249] on input "A002250507 - 0001" at bounding box center [665, 254] width 361 height 22
click at [590, 250] on input "A002250507 - 0001" at bounding box center [665, 254] width 361 height 22
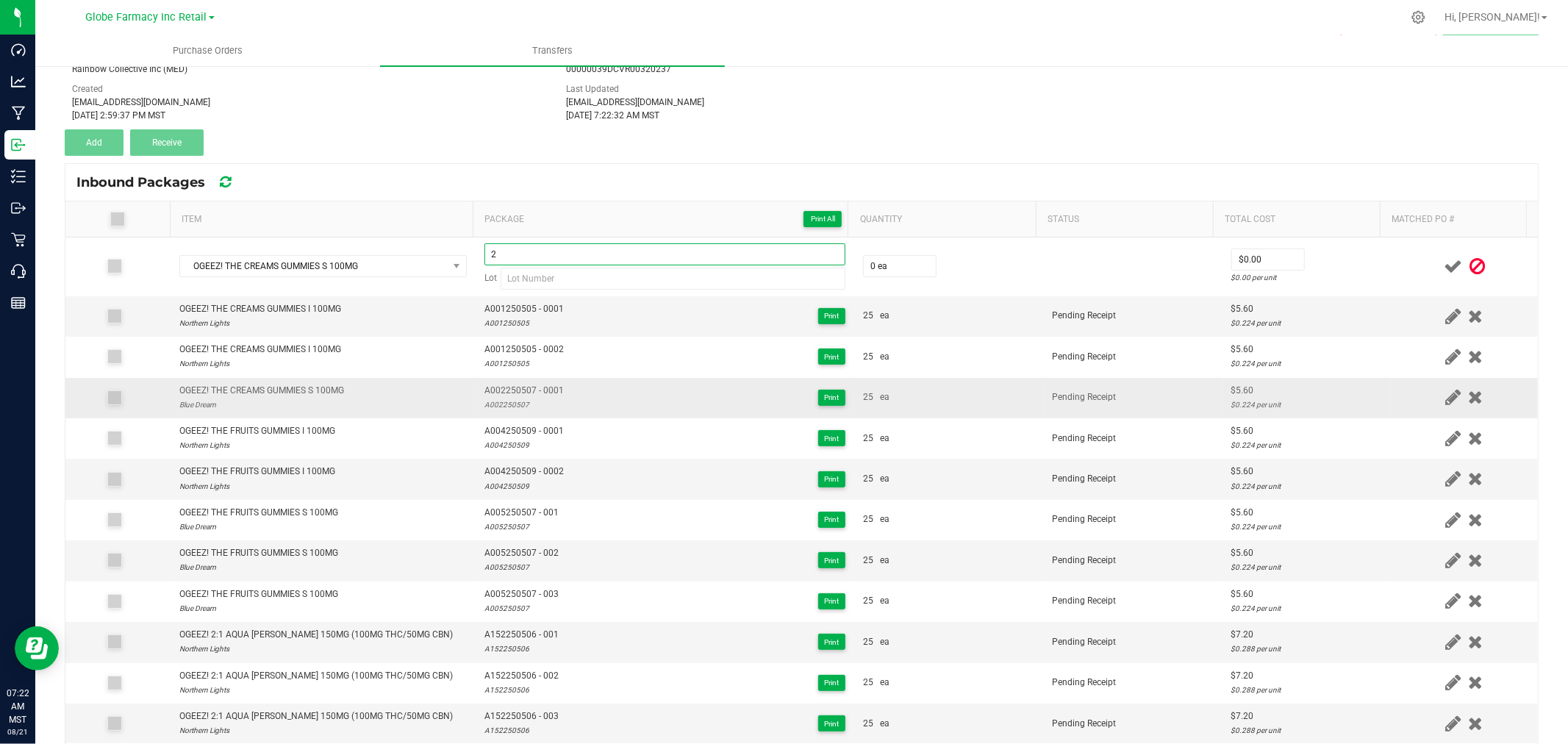
type input "2"
click at [501, 407] on div "A002250507" at bounding box center [525, 404] width 80 height 14
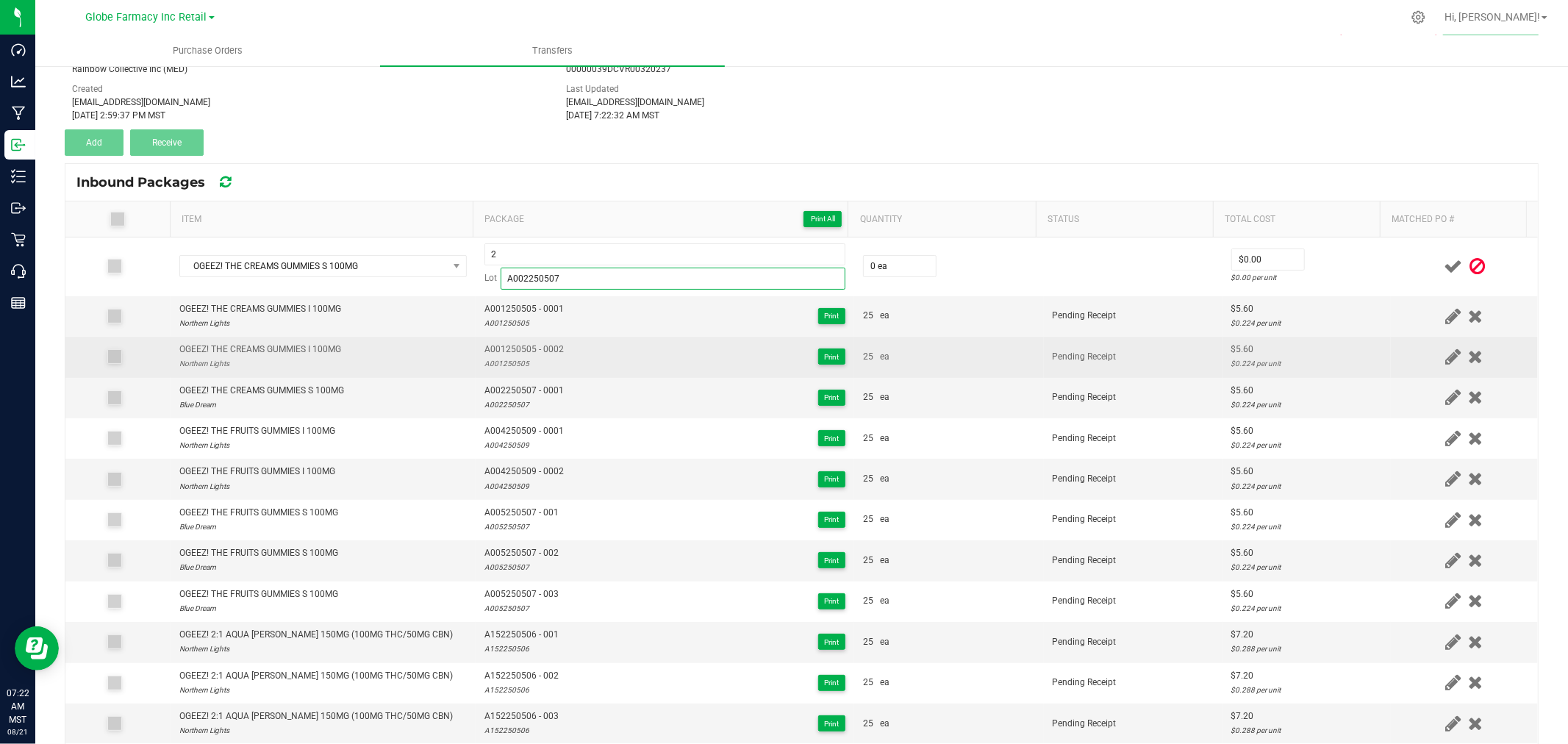
type input "A002250507"
click at [533, 346] on span "A001250505 - 0002" at bounding box center [525, 349] width 80 height 14
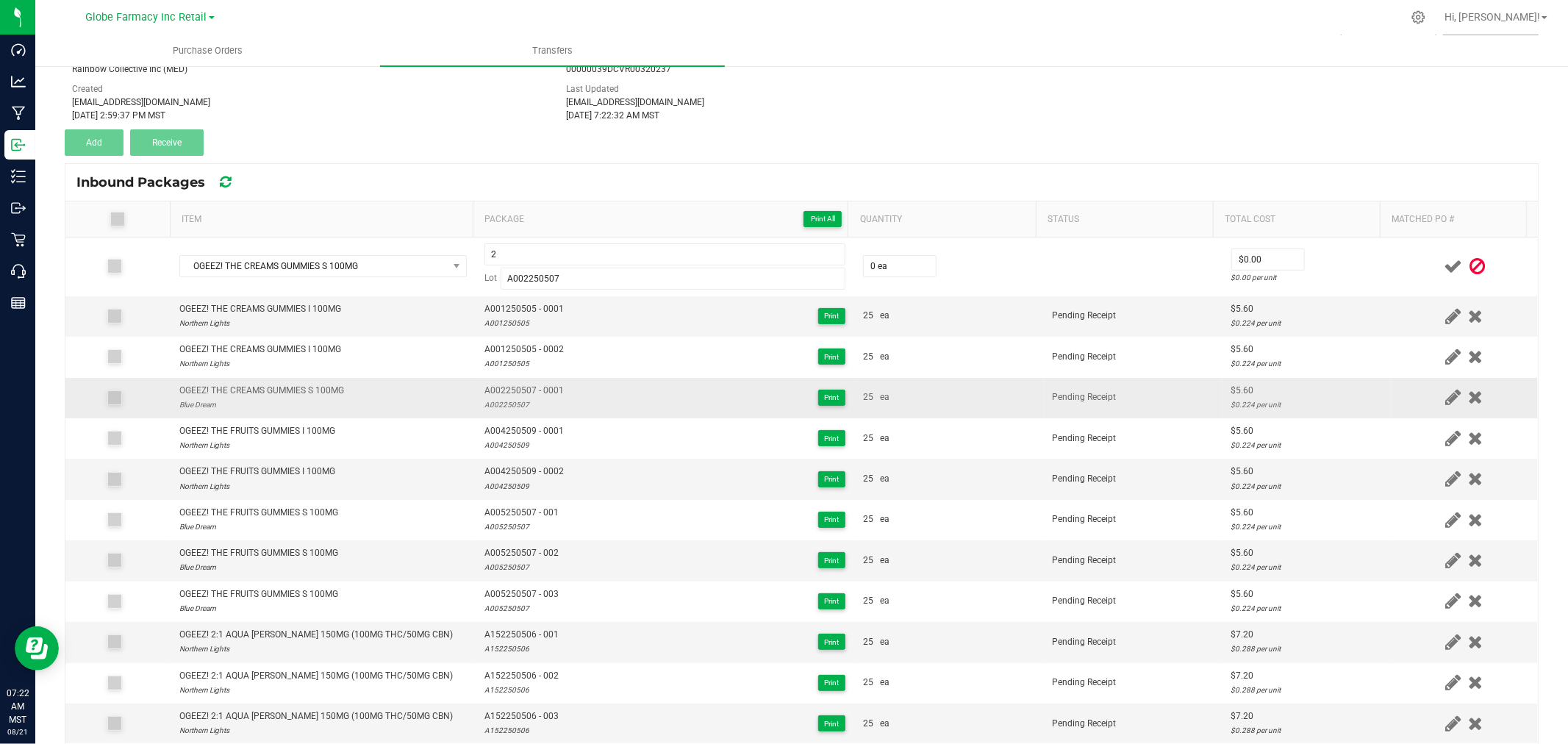
click at [525, 387] on span "A002250507 - 0001" at bounding box center [525, 391] width 80 height 14
type input "2A002250507 - 0001"
click at [521, 388] on span "A002250507 - 0001" at bounding box center [525, 391] width 80 height 14
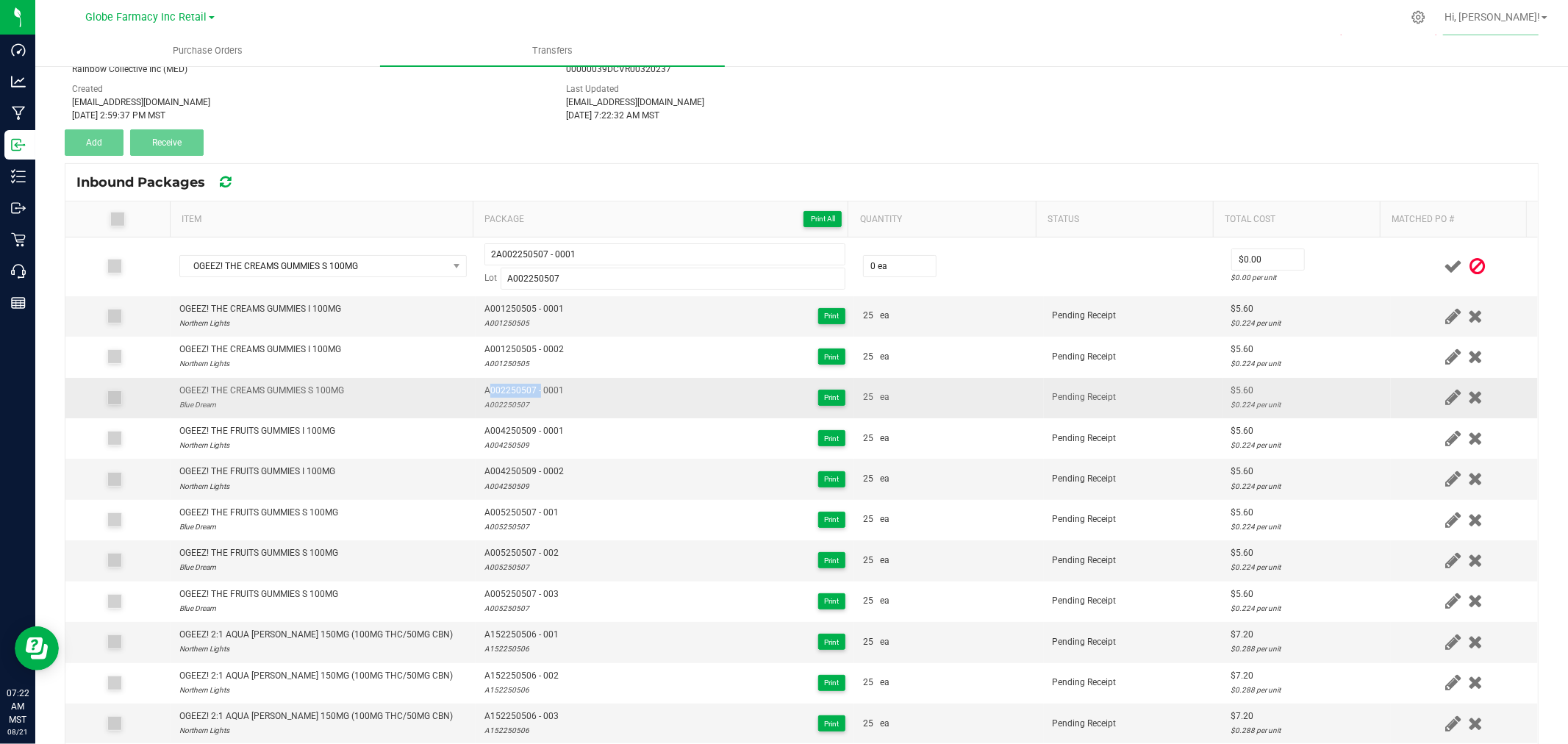
click at [521, 388] on span "A002250507 - 0001" at bounding box center [525, 391] width 80 height 14
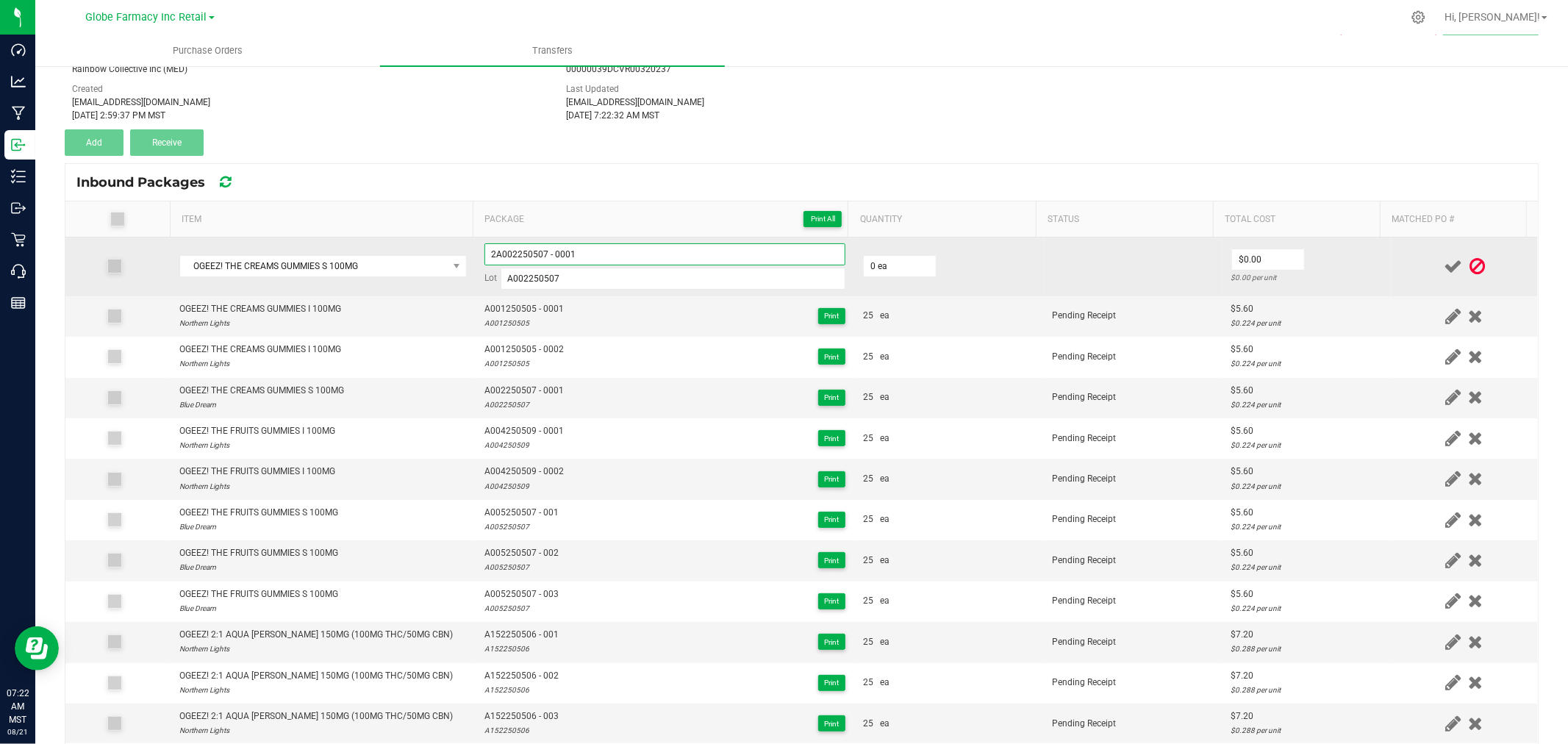
click at [575, 253] on input "2A002250507 - 0001" at bounding box center [665, 254] width 361 height 22
click at [575, 254] on input "2A002250507 - 0001" at bounding box center [665, 254] width 361 height 22
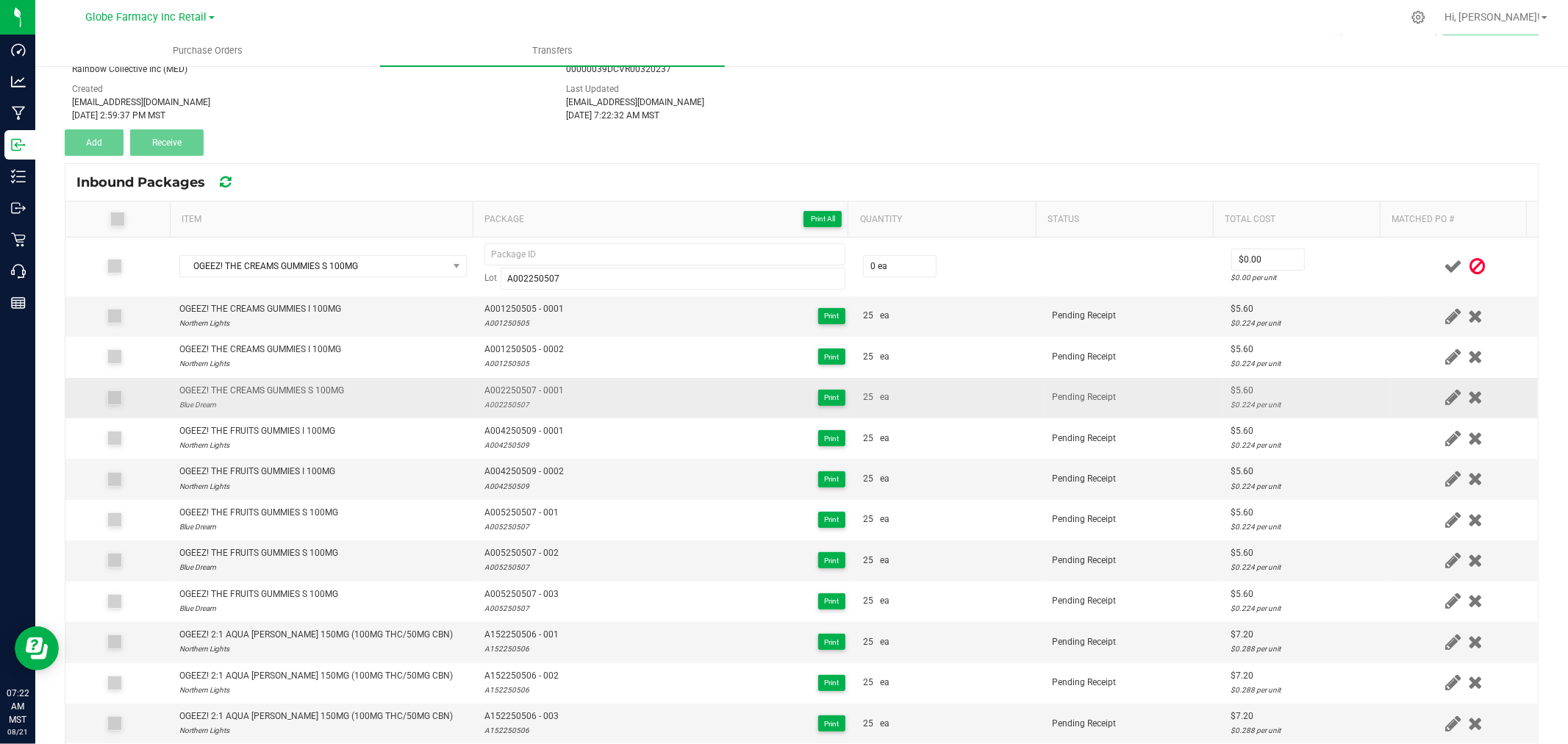
click at [496, 388] on span "A002250507 - 0001" at bounding box center [525, 391] width 80 height 14
click at [496, 386] on span "A002250507 - 0001" at bounding box center [525, 391] width 80 height 14
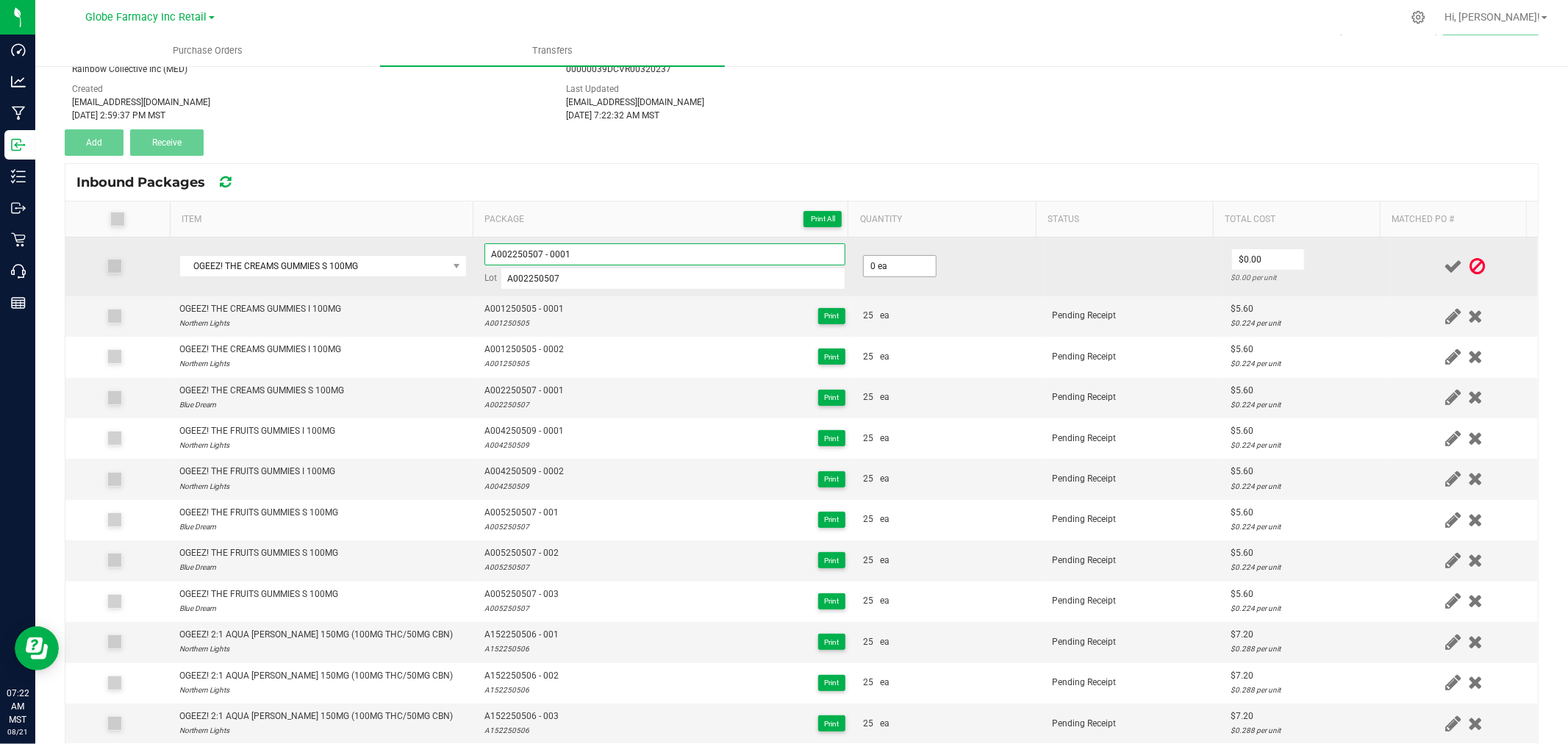
type input "A002250507 - 0001"
click at [895, 259] on input "0" at bounding box center [900, 267] width 72 height 20
type input "25 ea"
type input "$5.60"
click at [1345, 255] on td "$5.60 $0.224 per unit" at bounding box center [1307, 267] width 168 height 59
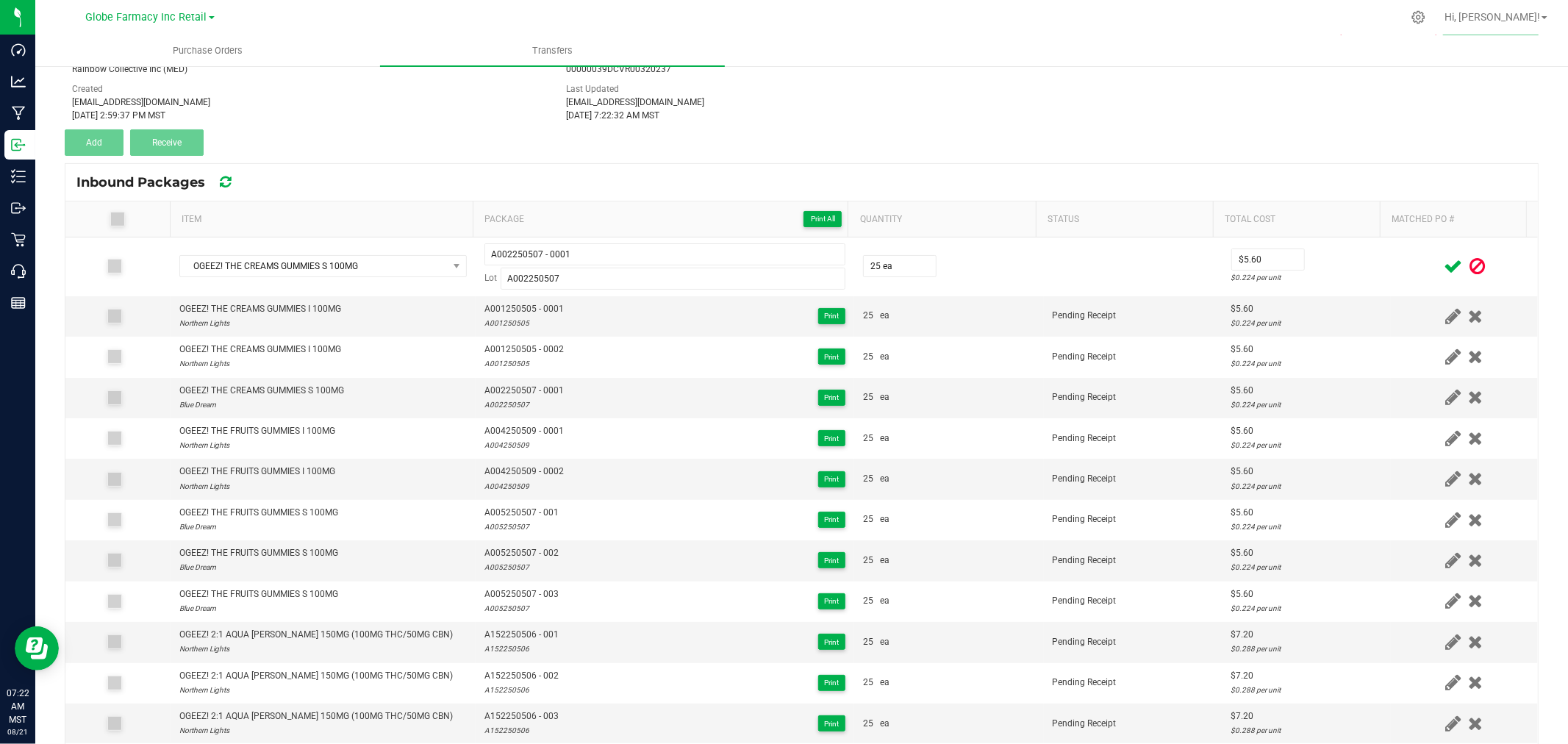
click at [1444, 267] on icon at bounding box center [1453, 267] width 19 height 19
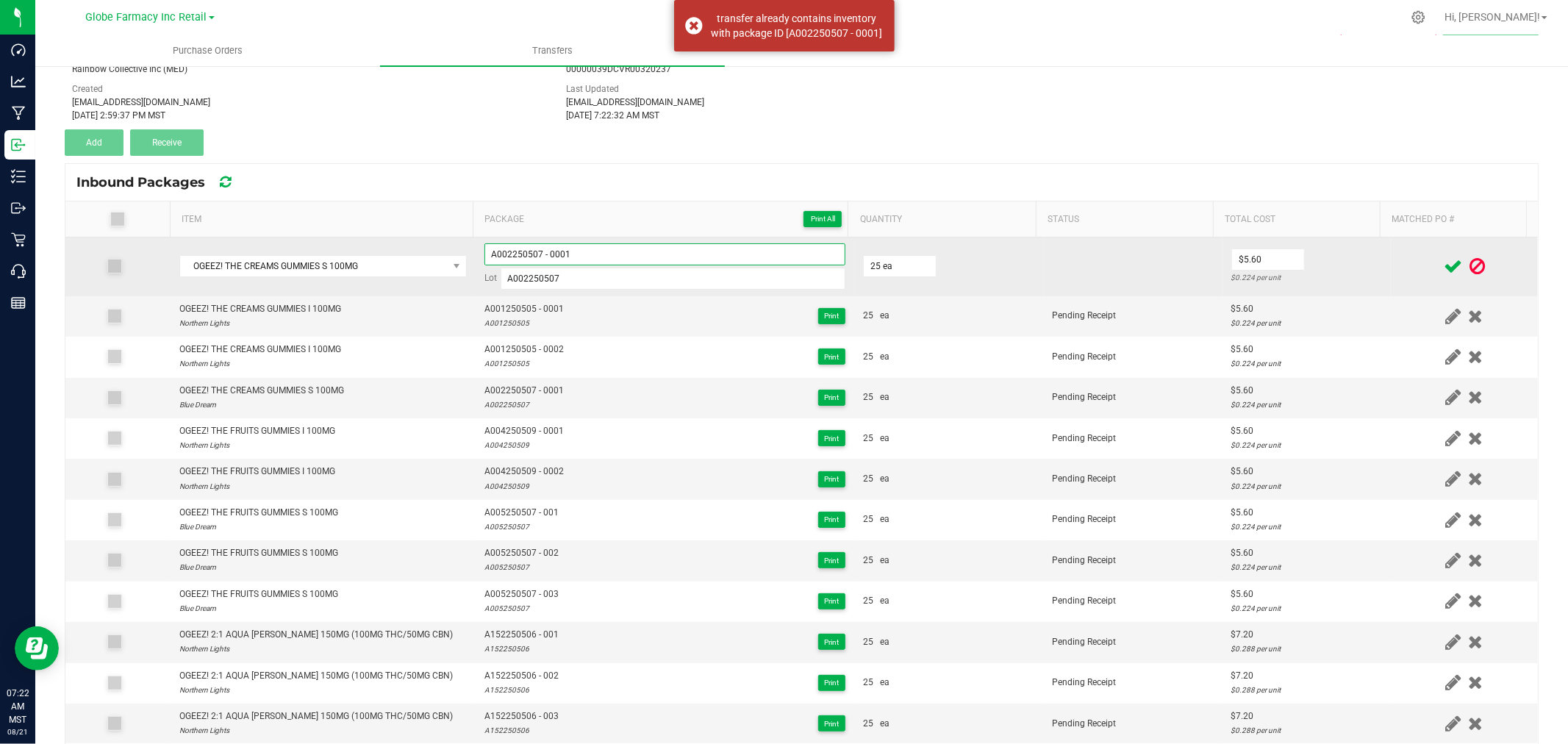
click at [631, 252] on input "A002250507 - 0001" at bounding box center [665, 254] width 361 height 22
type input "A002250507 - 0002"
click at [1316, 275] on div "$0.224 per unit" at bounding box center [1306, 277] width 151 height 14
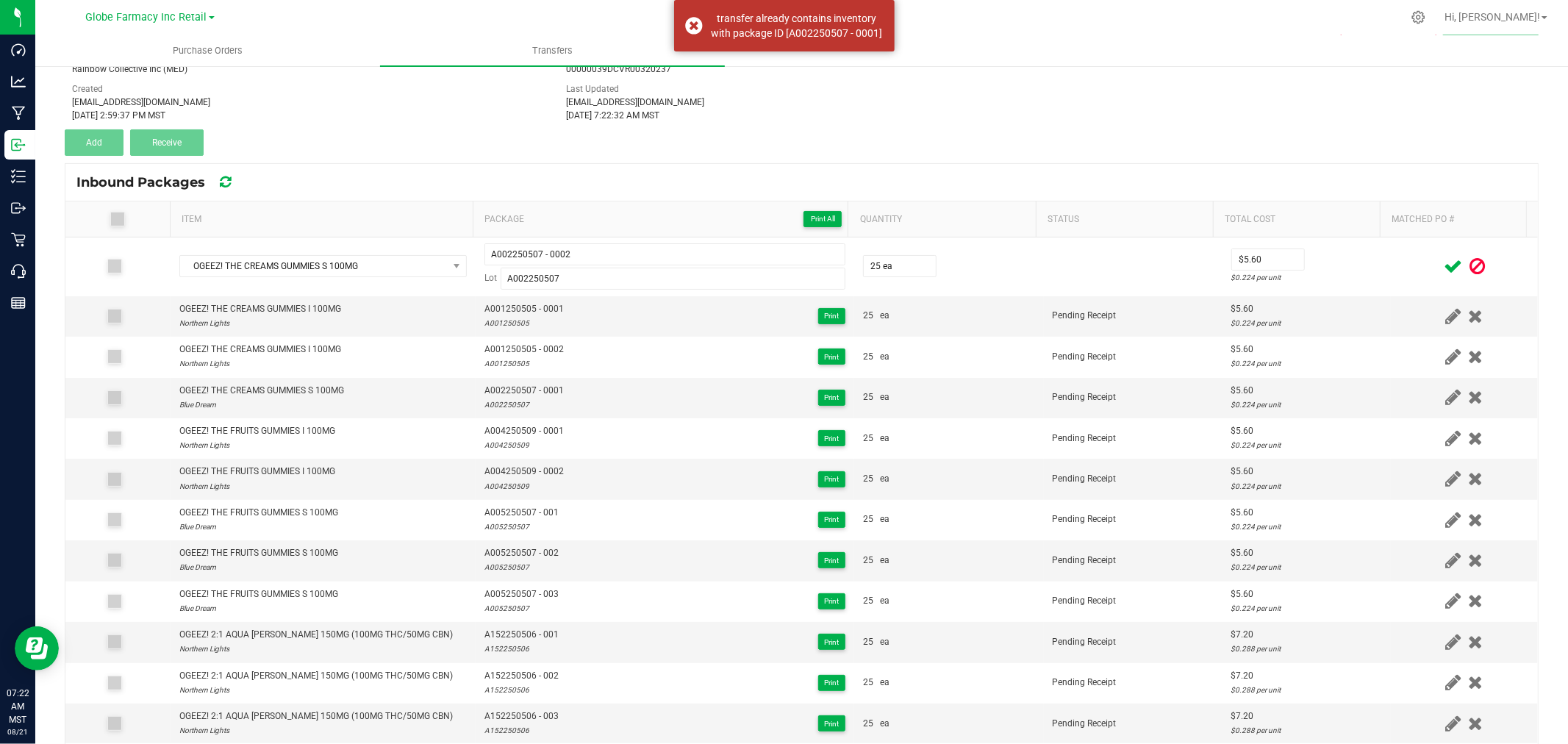
click at [1440, 260] on span at bounding box center [1453, 267] width 26 height 29
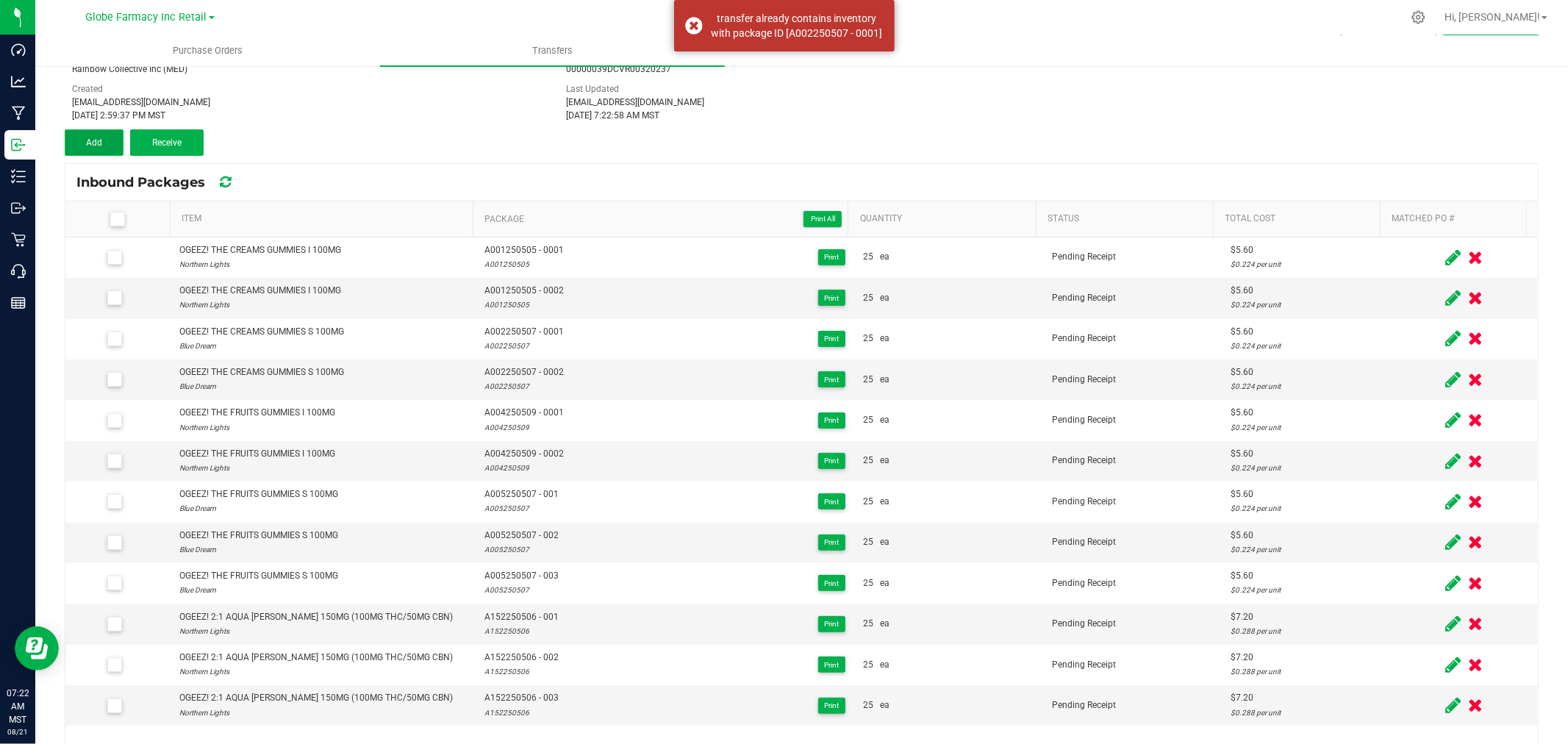
click at [73, 130] on button "Add" at bounding box center [94, 143] width 59 height 27
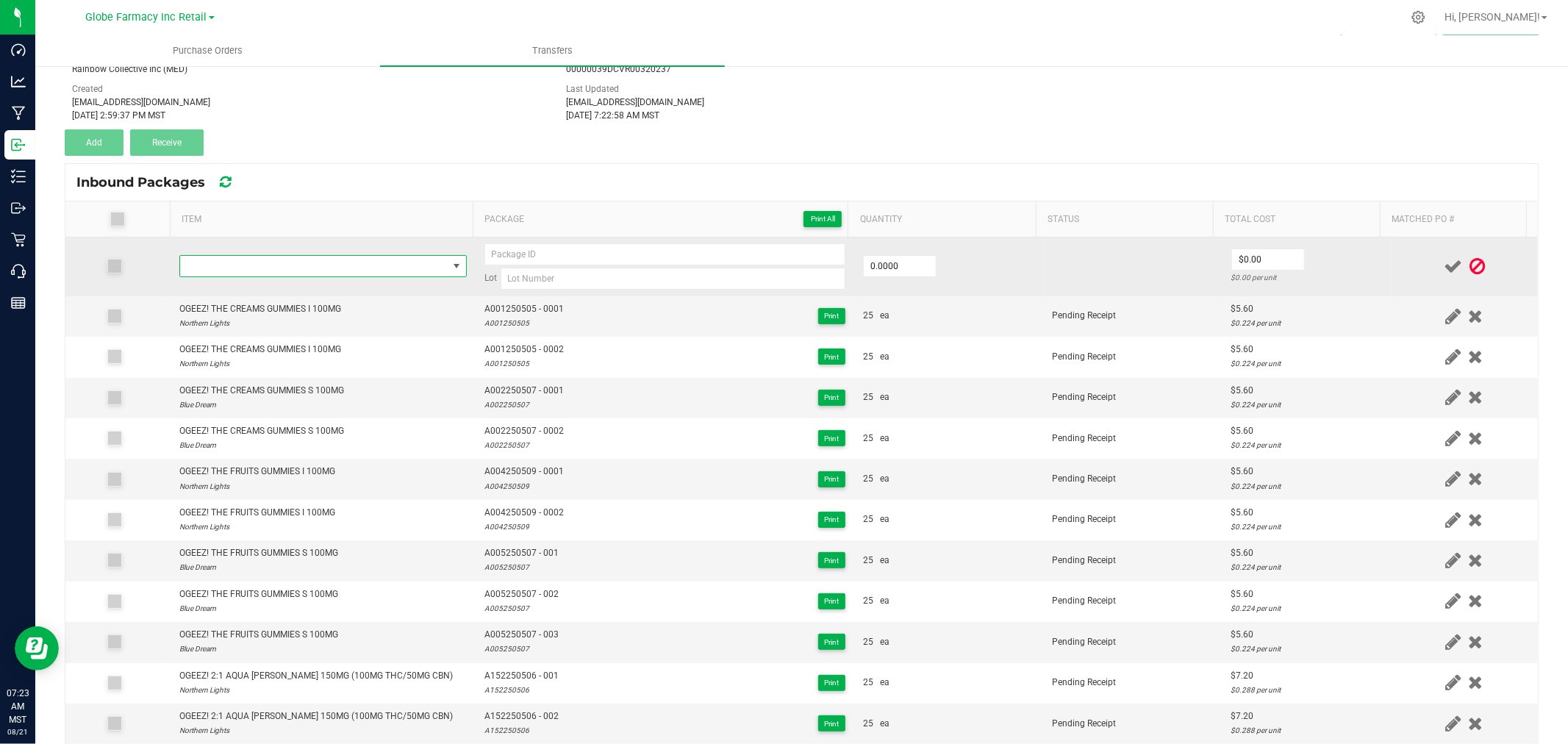
click at [275, 270] on span "NO DATA FOUND" at bounding box center [314, 267] width 267 height 20
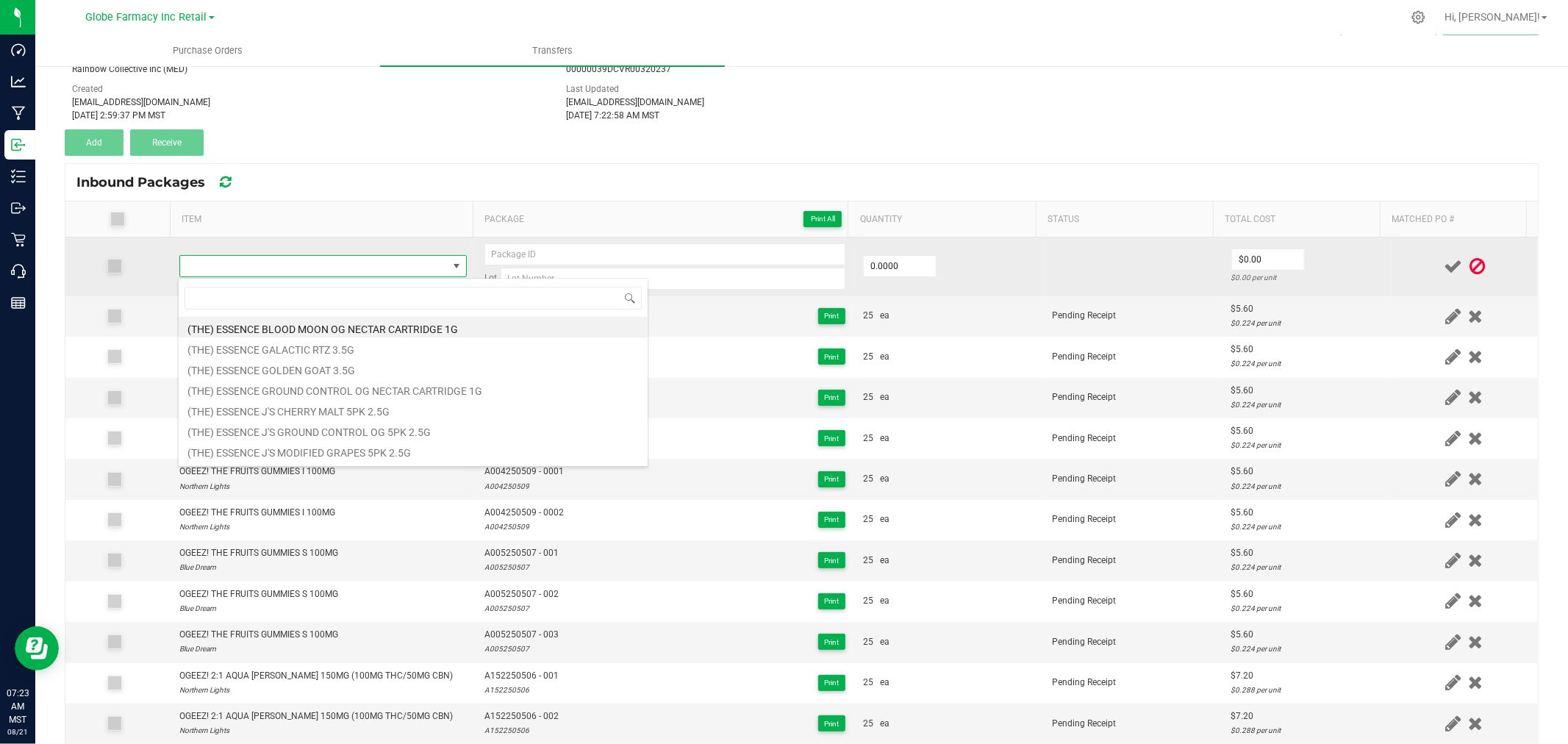
type input "OGEEZ! ORANGE CREAMSICLE S 1000MG"
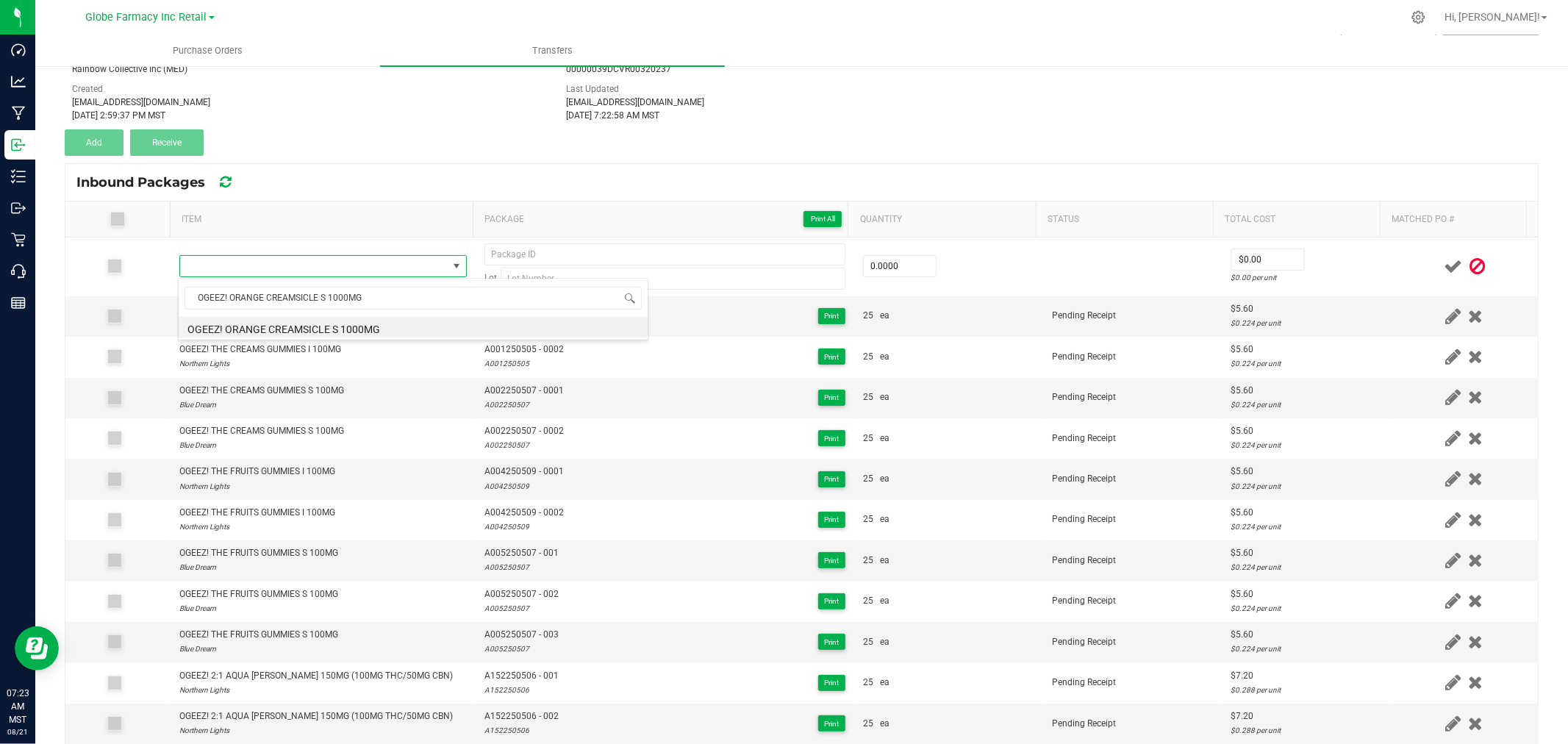
click at [350, 333] on li "OGEEZ! ORANGE CREAMSICLE S 1000MG" at bounding box center [413, 328] width 469 height 20
type input "0 ea"
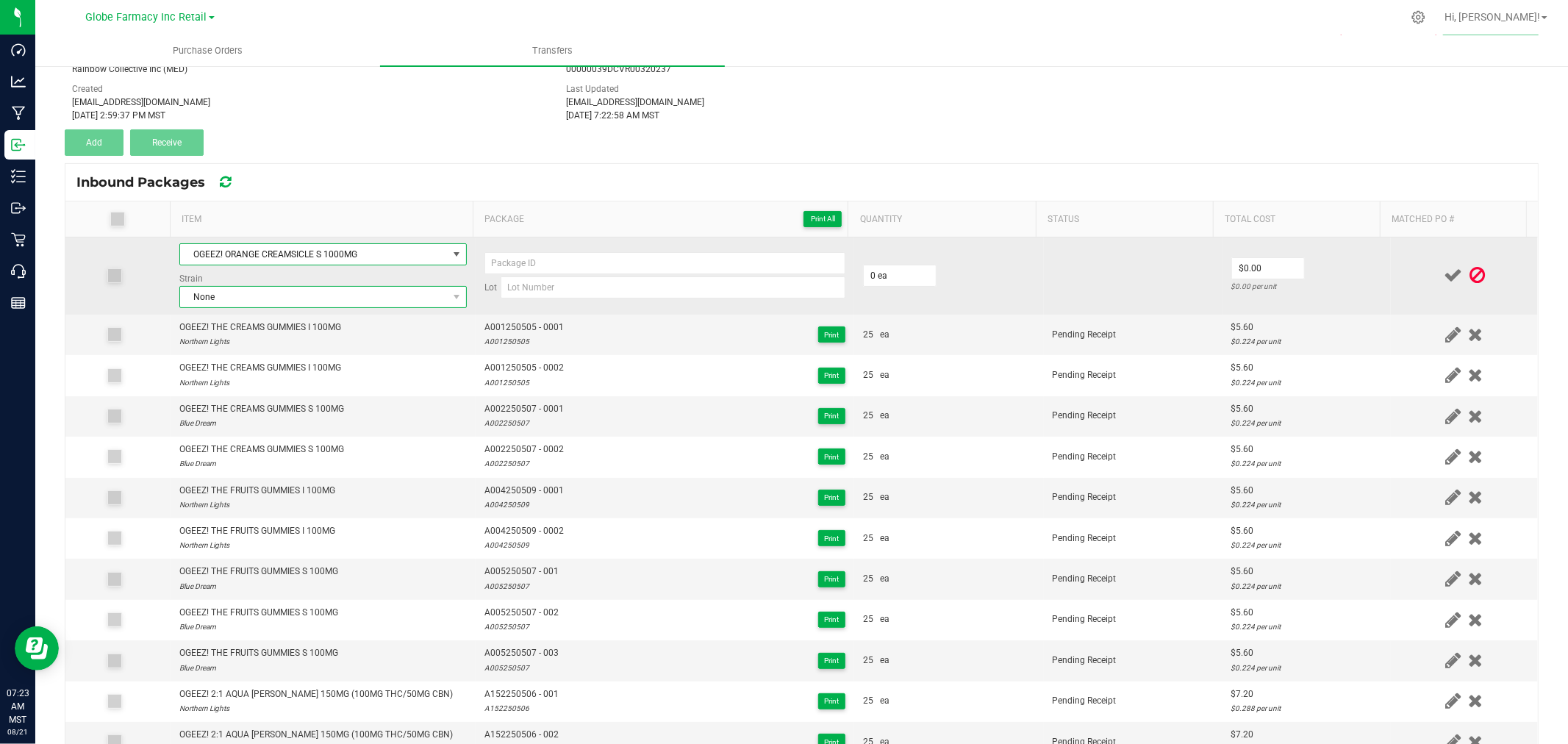
click at [393, 296] on span "None" at bounding box center [314, 297] width 267 height 20
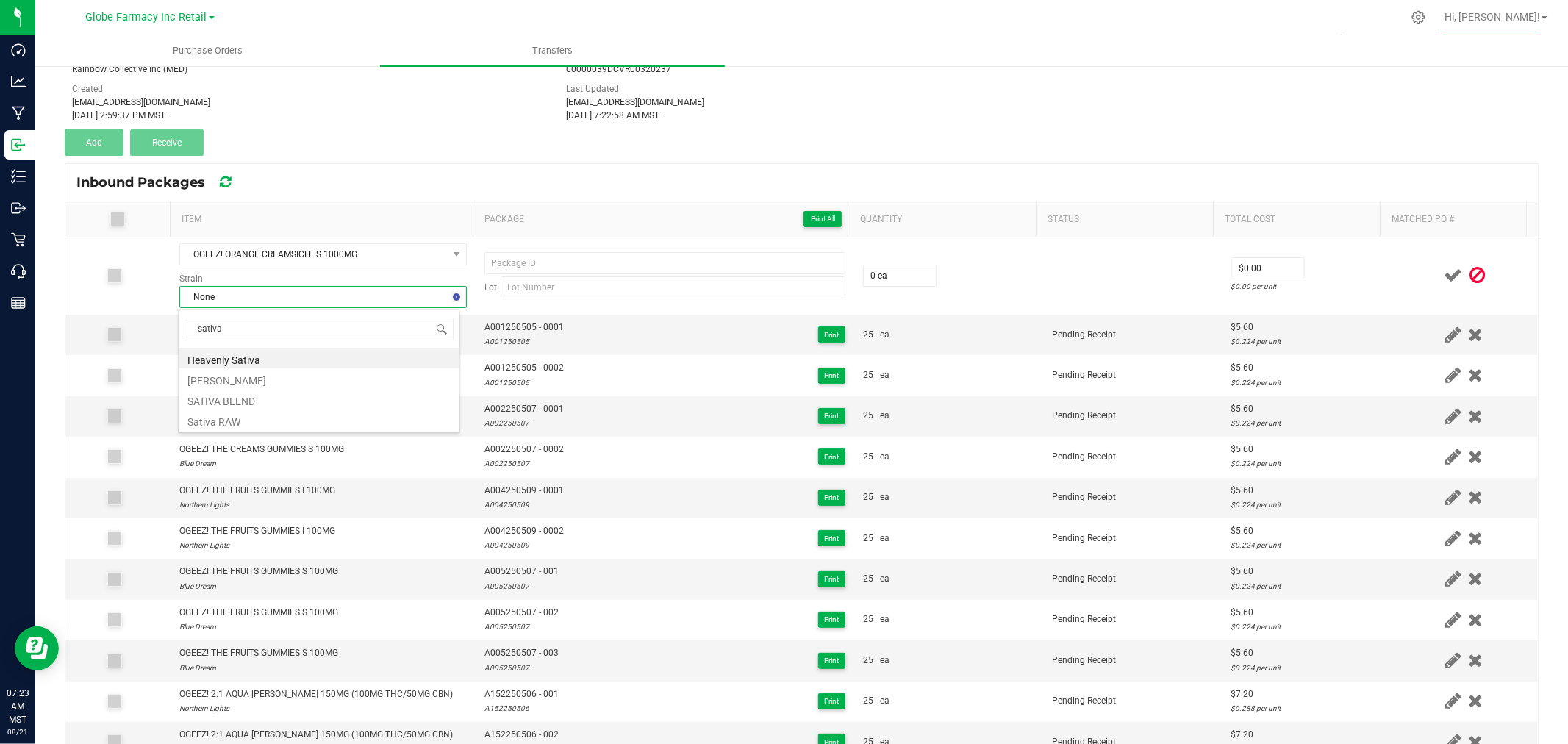
type input "sativa b"
click at [250, 363] on li "SATIVA BLEND" at bounding box center [319, 358] width 281 height 20
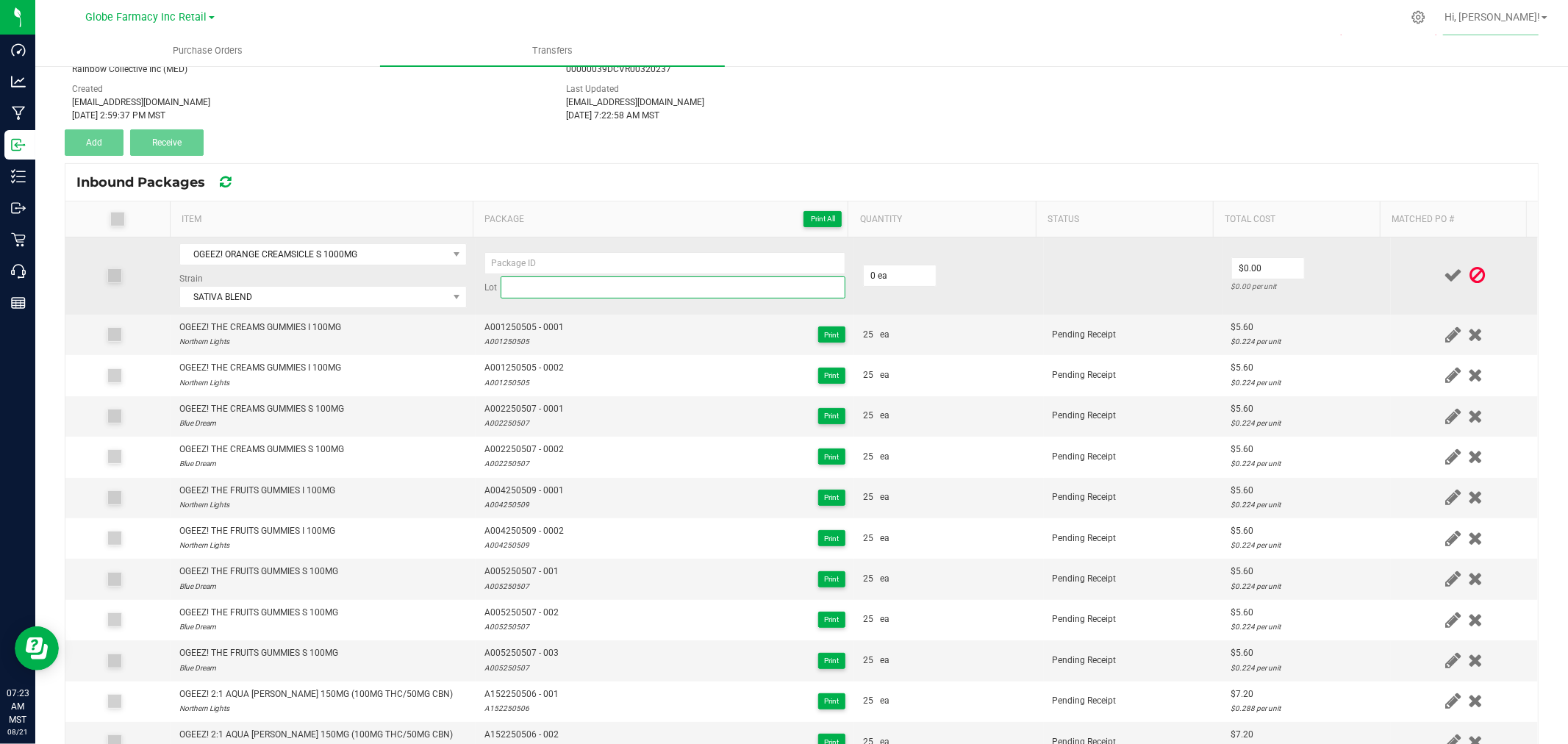
click at [557, 296] on input at bounding box center [673, 288] width 345 height 22
paste input "A501250513"
type input "A501250513"
paste input "A501250513"
click at [553, 260] on input at bounding box center [665, 264] width 361 height 22
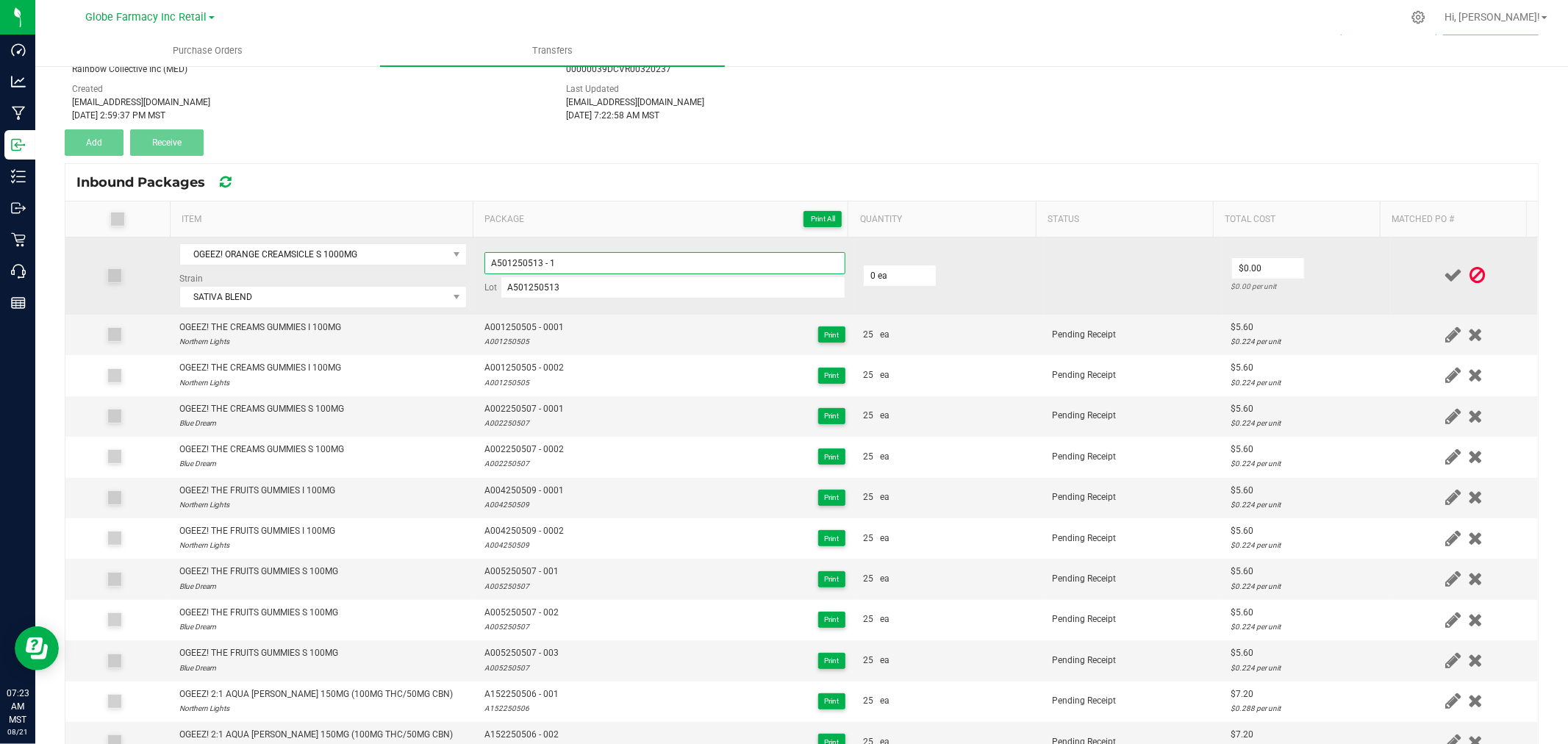
type input "A501250513 - 1"
type input "25 ea"
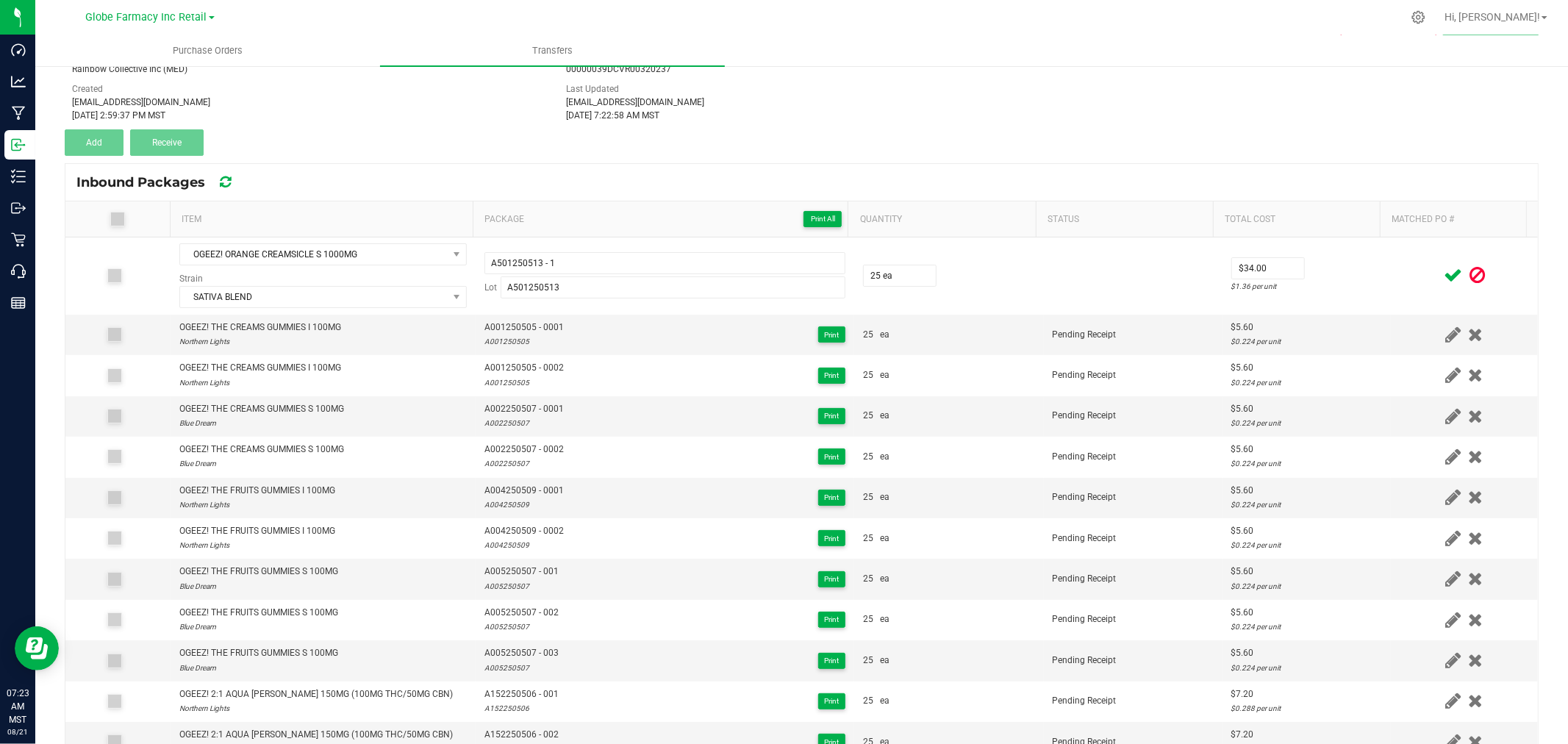
click at [1400, 275] on div at bounding box center [1464, 276] width 130 height 19
click at [1231, 266] on span "$34.00" at bounding box center [1267, 268] width 73 height 22
click at [1245, 267] on input "34" at bounding box center [1268, 268] width 72 height 20
type input "$24.00"
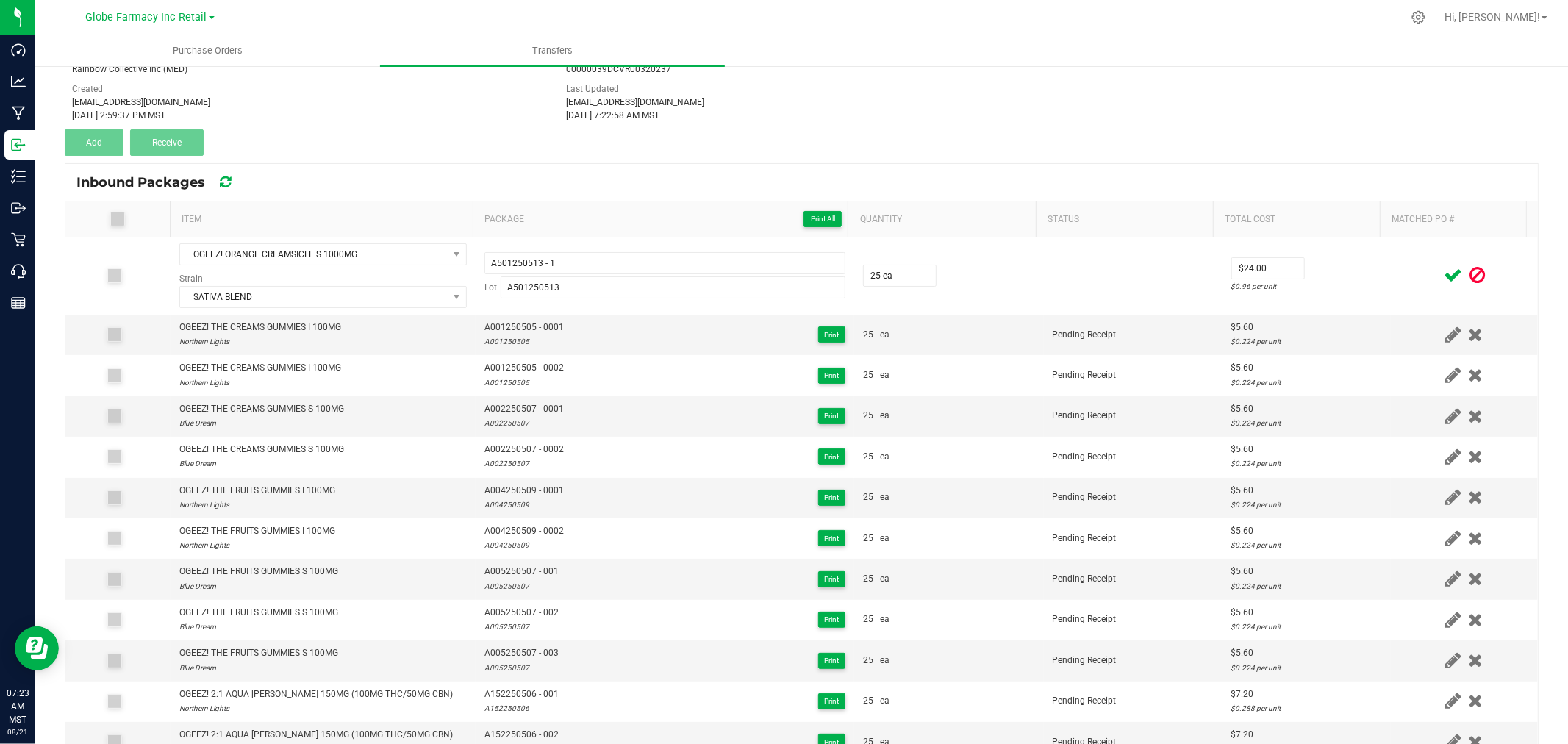
click at [1347, 291] on div "$0.96 per unit" at bounding box center [1306, 286] width 151 height 14
click at [1444, 277] on icon at bounding box center [1453, 276] width 19 height 19
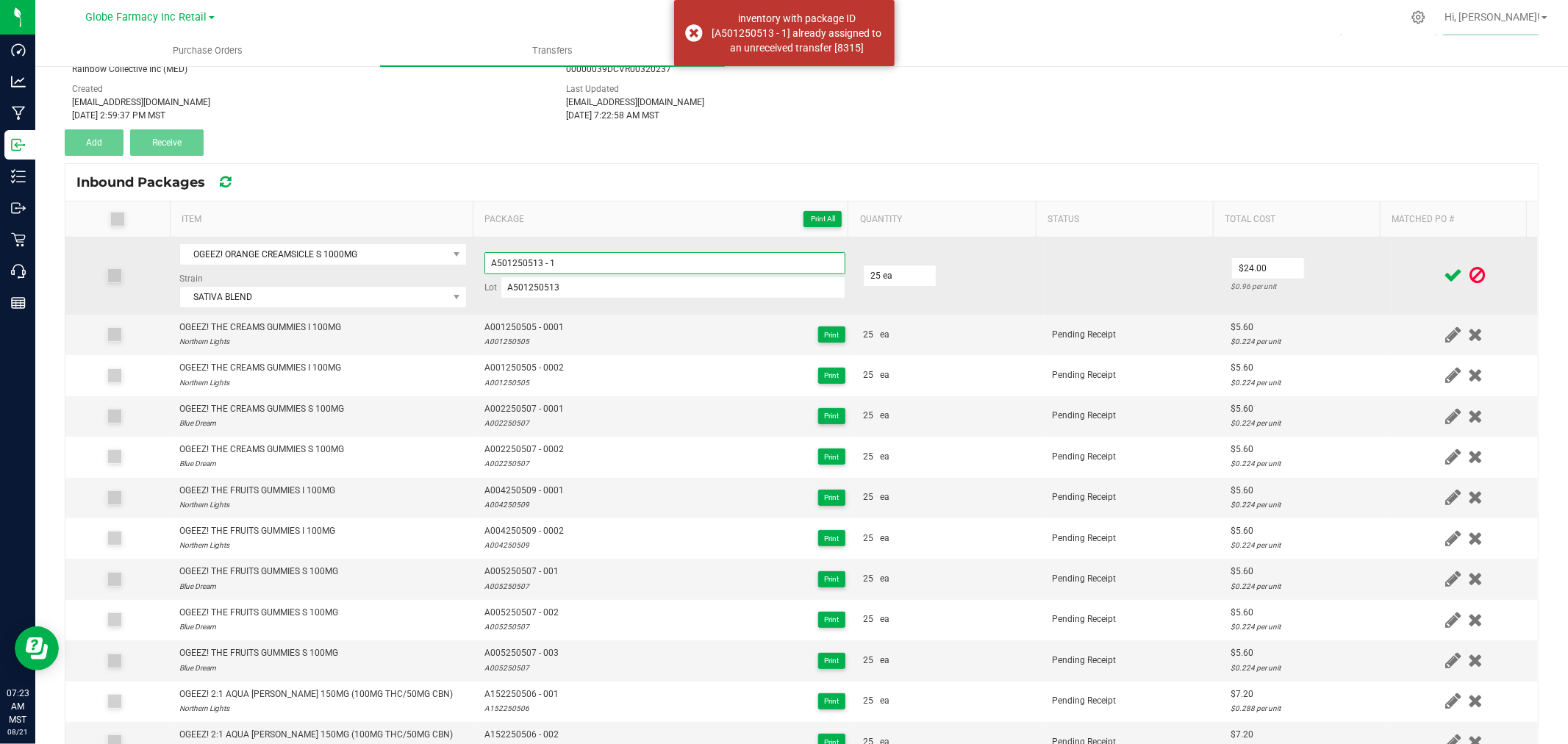
click at [670, 267] on input "A501250513 - 1" at bounding box center [665, 264] width 361 height 22
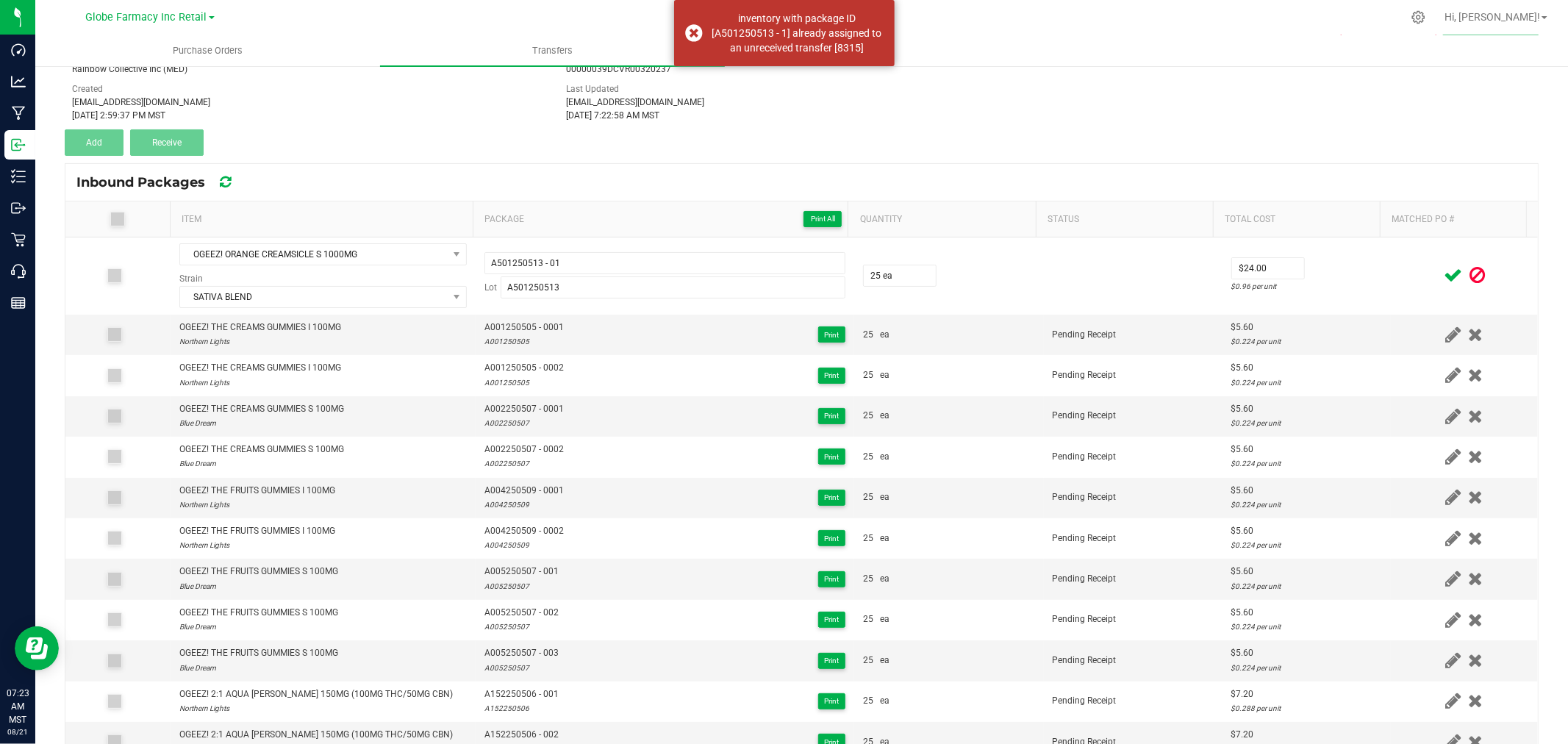
drag, startPoint x: 1381, startPoint y: 273, endPoint x: 1389, endPoint y: 270, distance: 8.5
click at [1400, 270] on div at bounding box center [1464, 276] width 130 height 19
click at [1444, 267] on icon at bounding box center [1453, 276] width 19 height 19
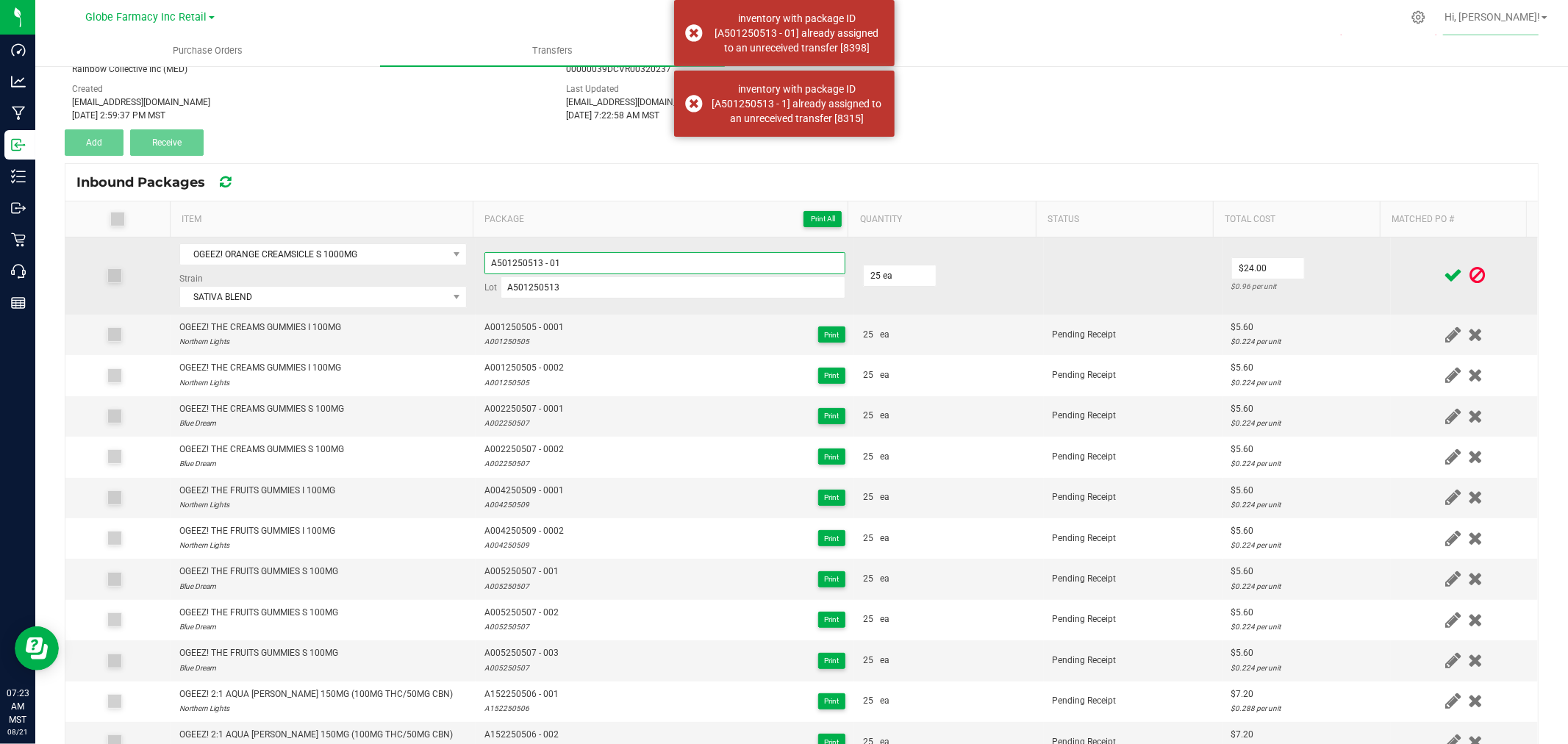
click at [760, 260] on input "A501250513 - 01" at bounding box center [665, 264] width 361 height 22
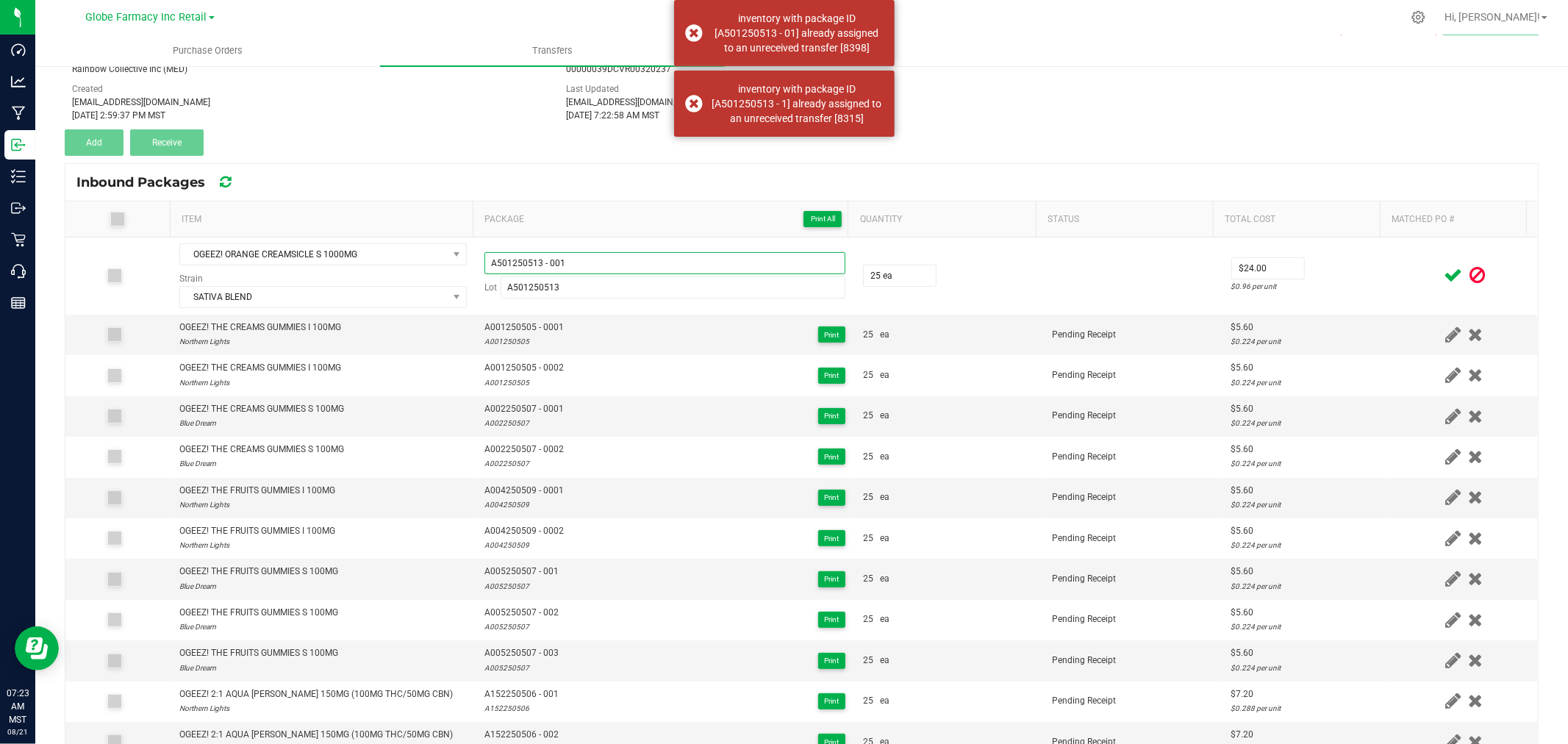
type input "A501250513 - 001"
click at [1391, 281] on td at bounding box center [1464, 276] width 147 height 77
click at [1444, 272] on icon at bounding box center [1453, 276] width 19 height 19
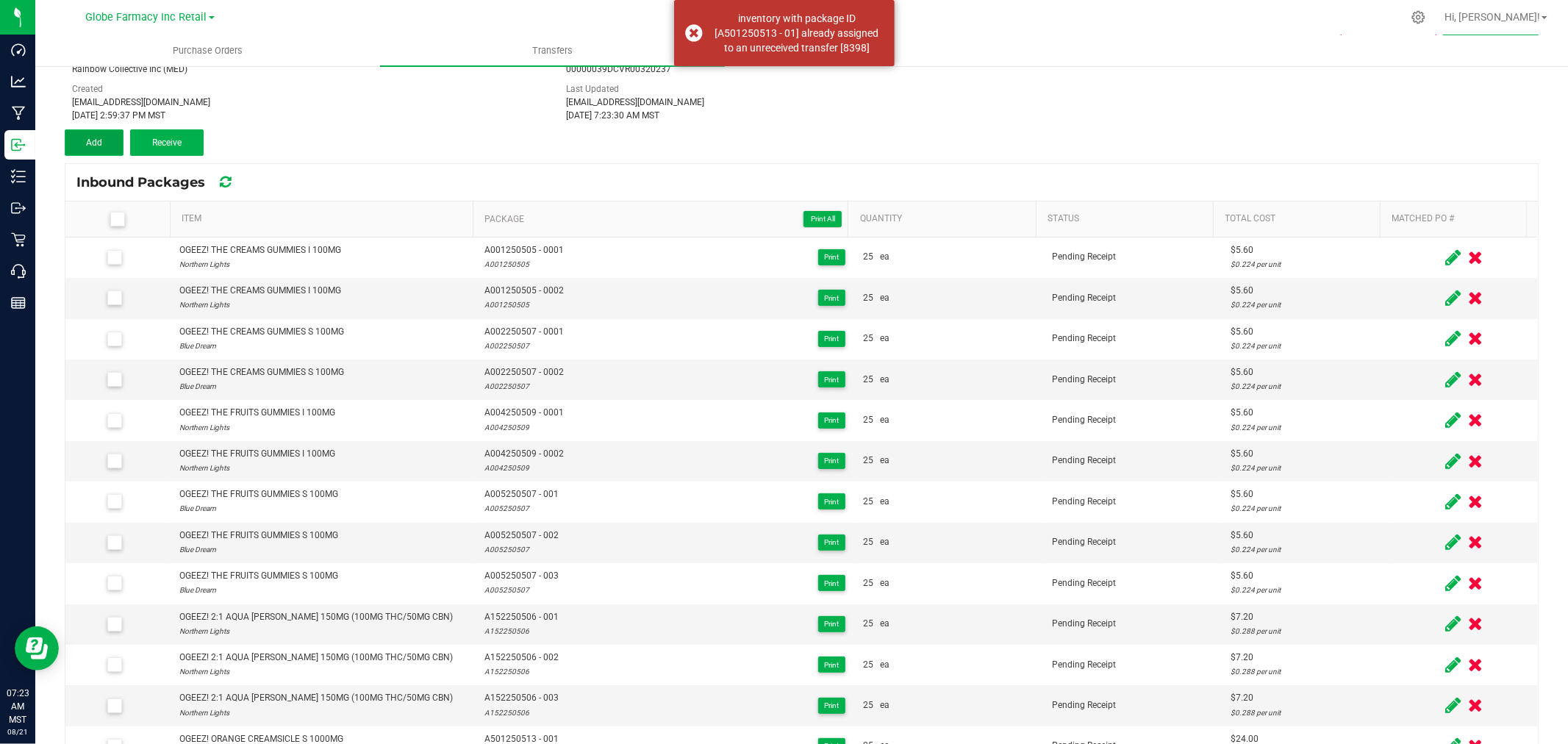
click at [113, 144] on button "Add" at bounding box center [94, 143] width 59 height 27
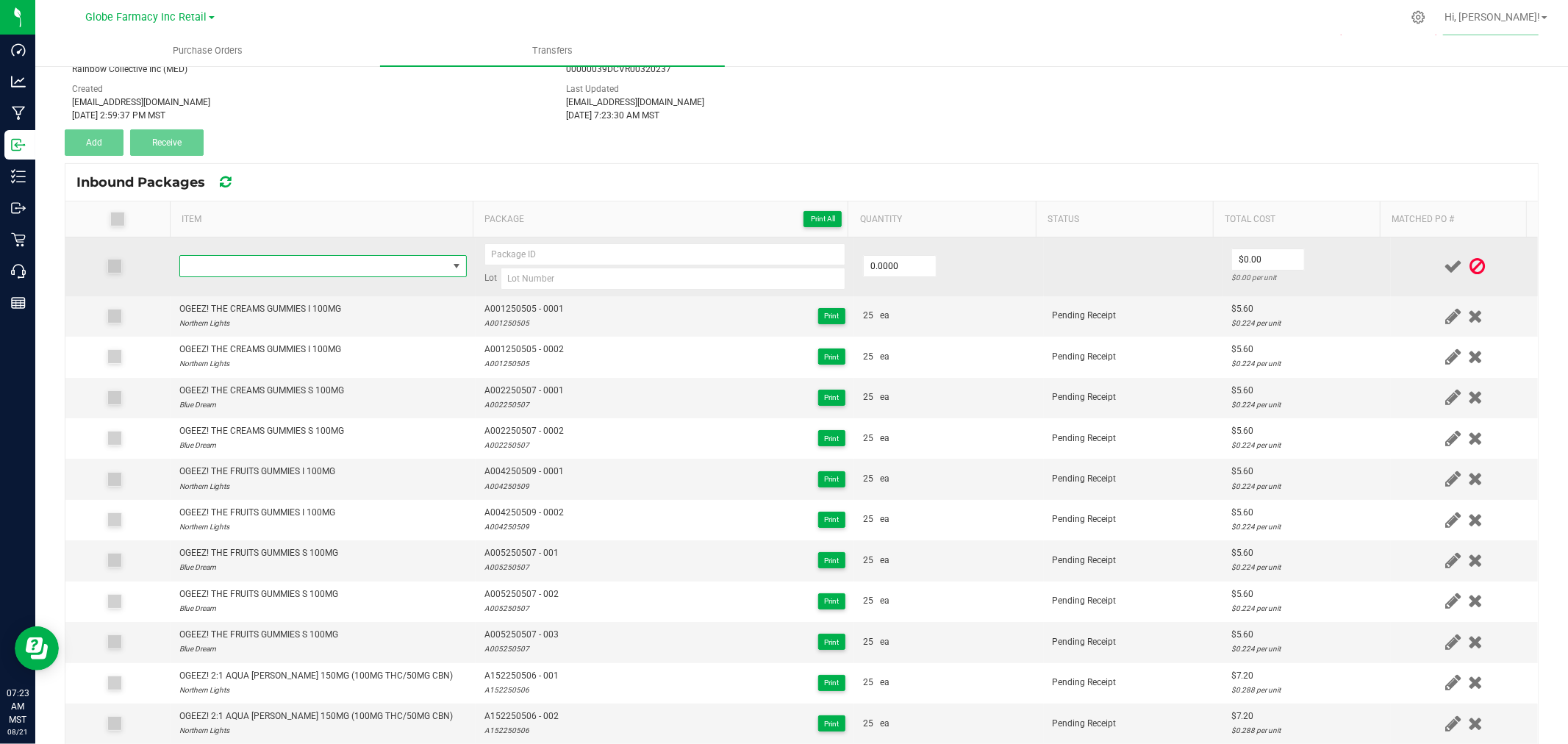
click at [344, 274] on span "NO DATA FOUND" at bounding box center [314, 267] width 267 height 20
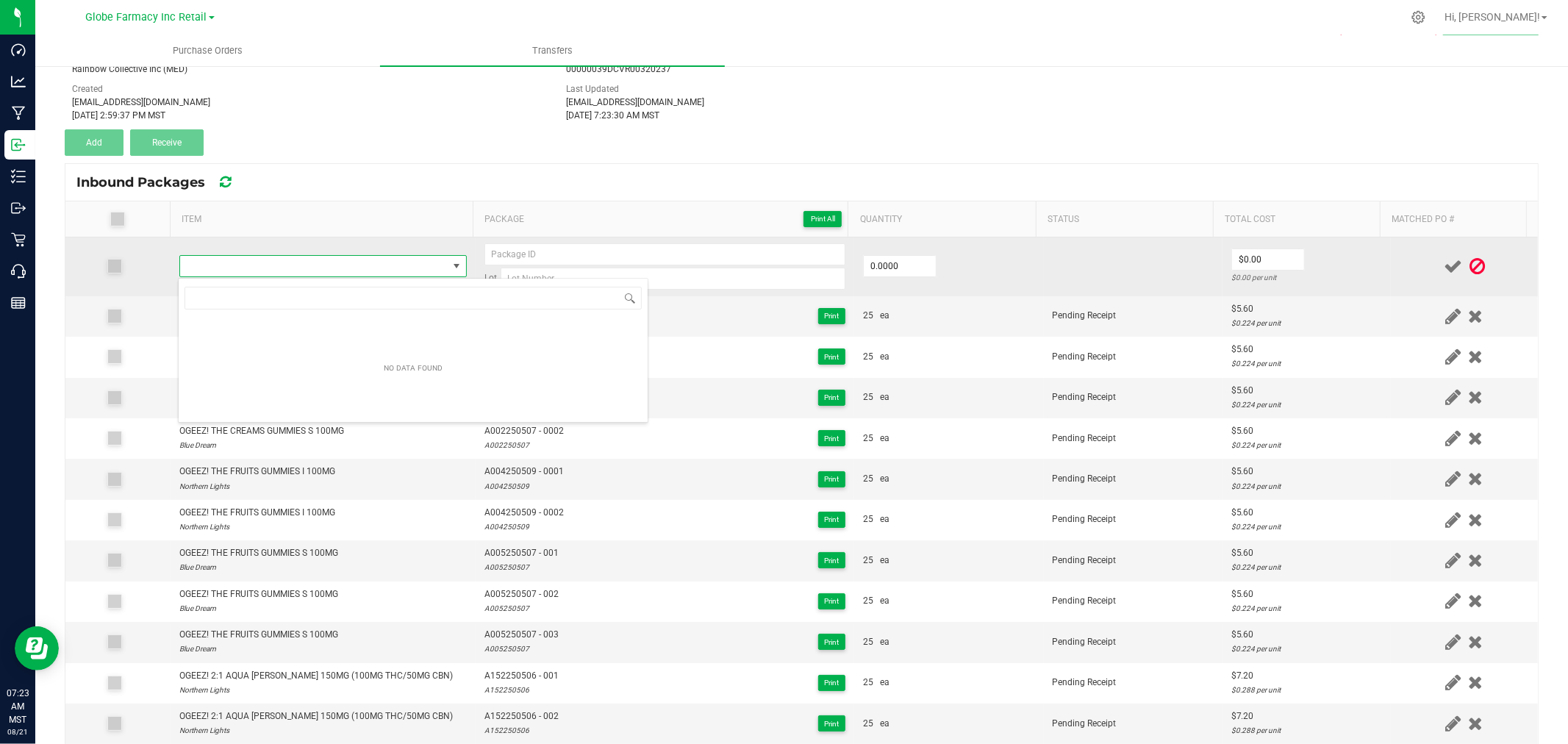
type input "OGEEZ! THE BIG RASPBERRY ORANGE RSO GUMMY 100MG"
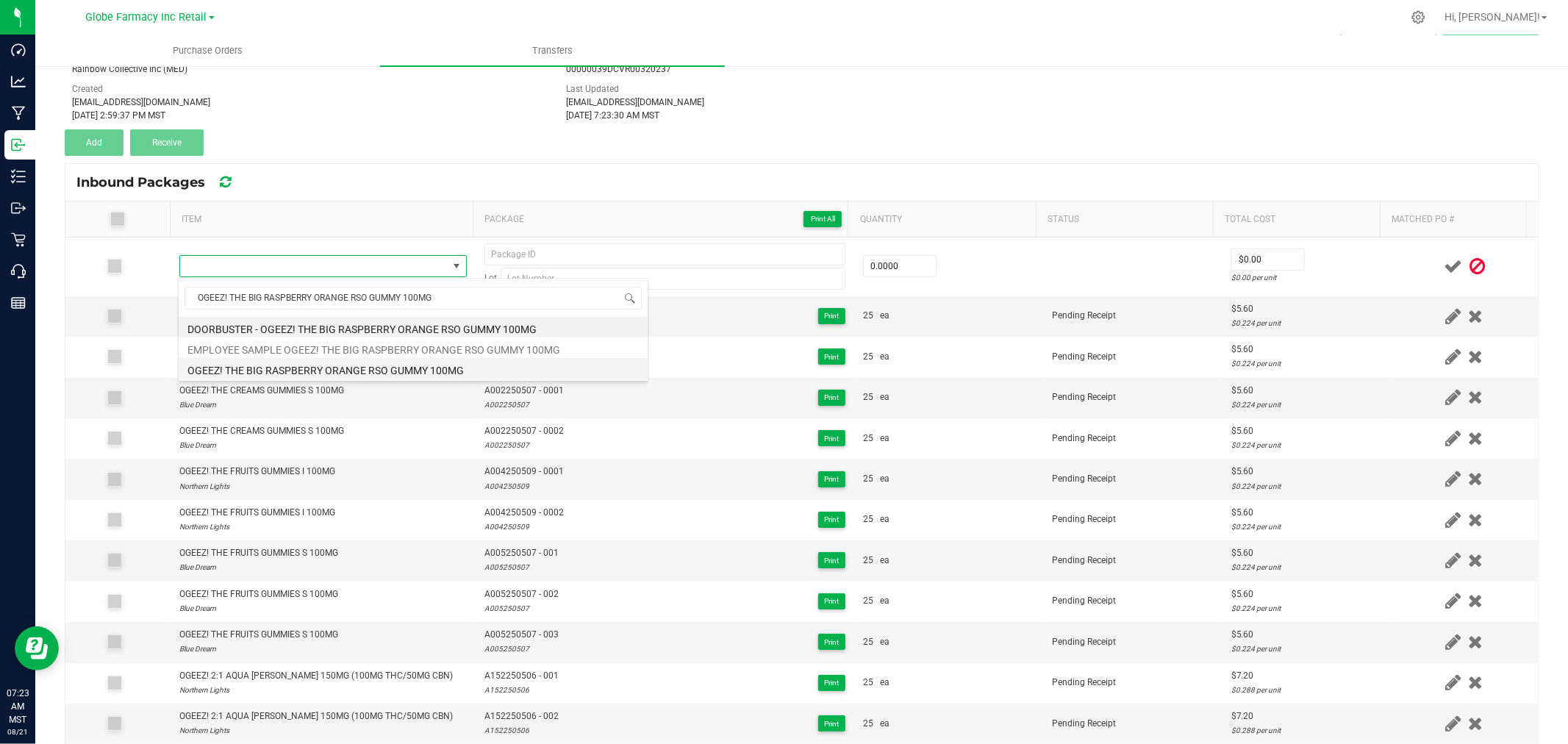
click at [358, 368] on li "OGEEZ! THE BIG RASPBERRY ORANGE RSO GUMMY 100MG" at bounding box center [413, 368] width 469 height 20
type input "0 ea"
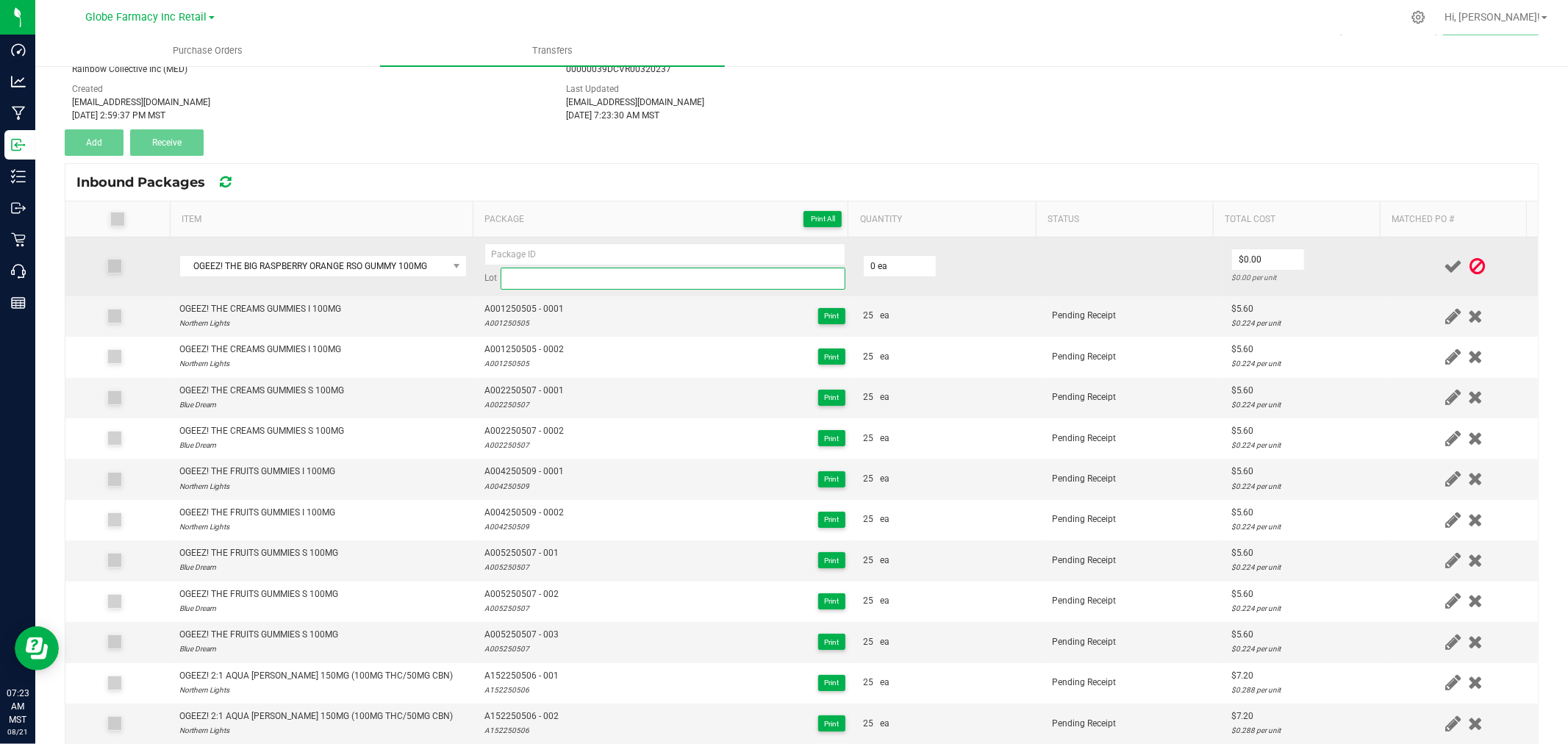
click at [778, 289] on input at bounding box center [673, 279] width 345 height 22
paste input "A210250711"
type input "A210250711"
click at [766, 266] on div "Lot A210250711" at bounding box center [665, 267] width 361 height 46
click at [769, 254] on input at bounding box center [665, 254] width 361 height 22
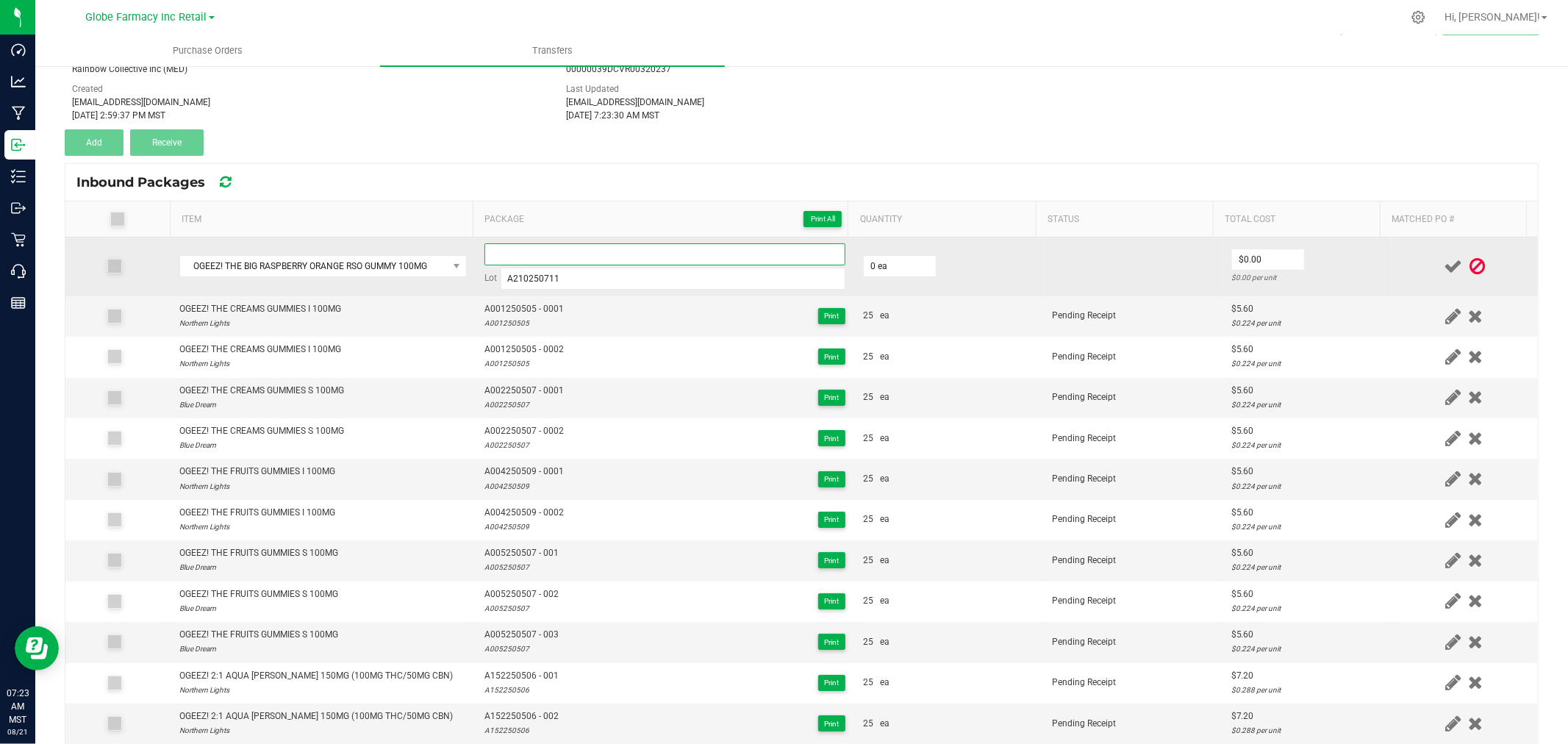
paste input "A210250711"
type input "A210250711 - 1"
type input "25 ea"
type input "$3.60"
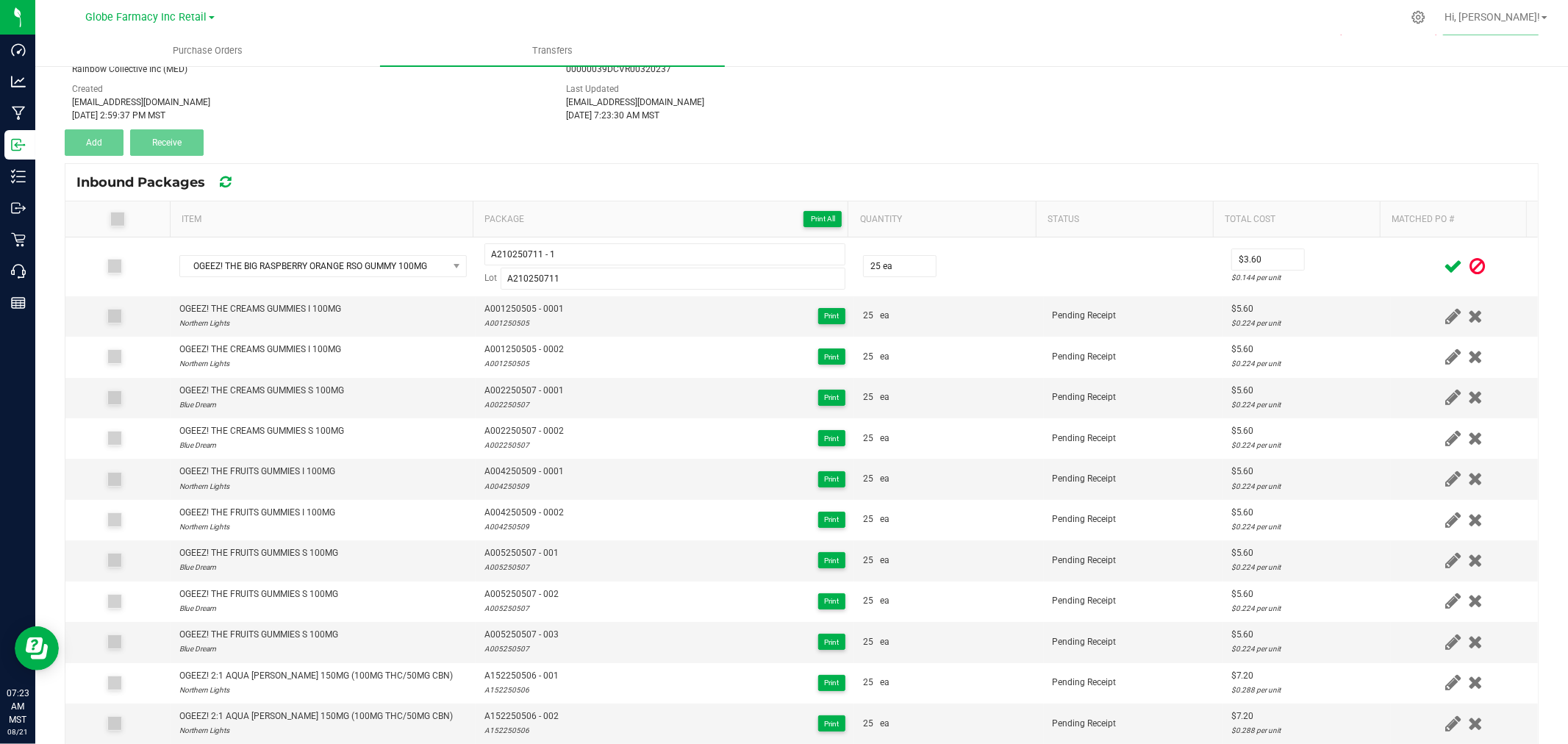
click at [1337, 278] on div "$0.144 per unit" at bounding box center [1306, 277] width 151 height 14
click at [1444, 259] on icon at bounding box center [1453, 267] width 19 height 19
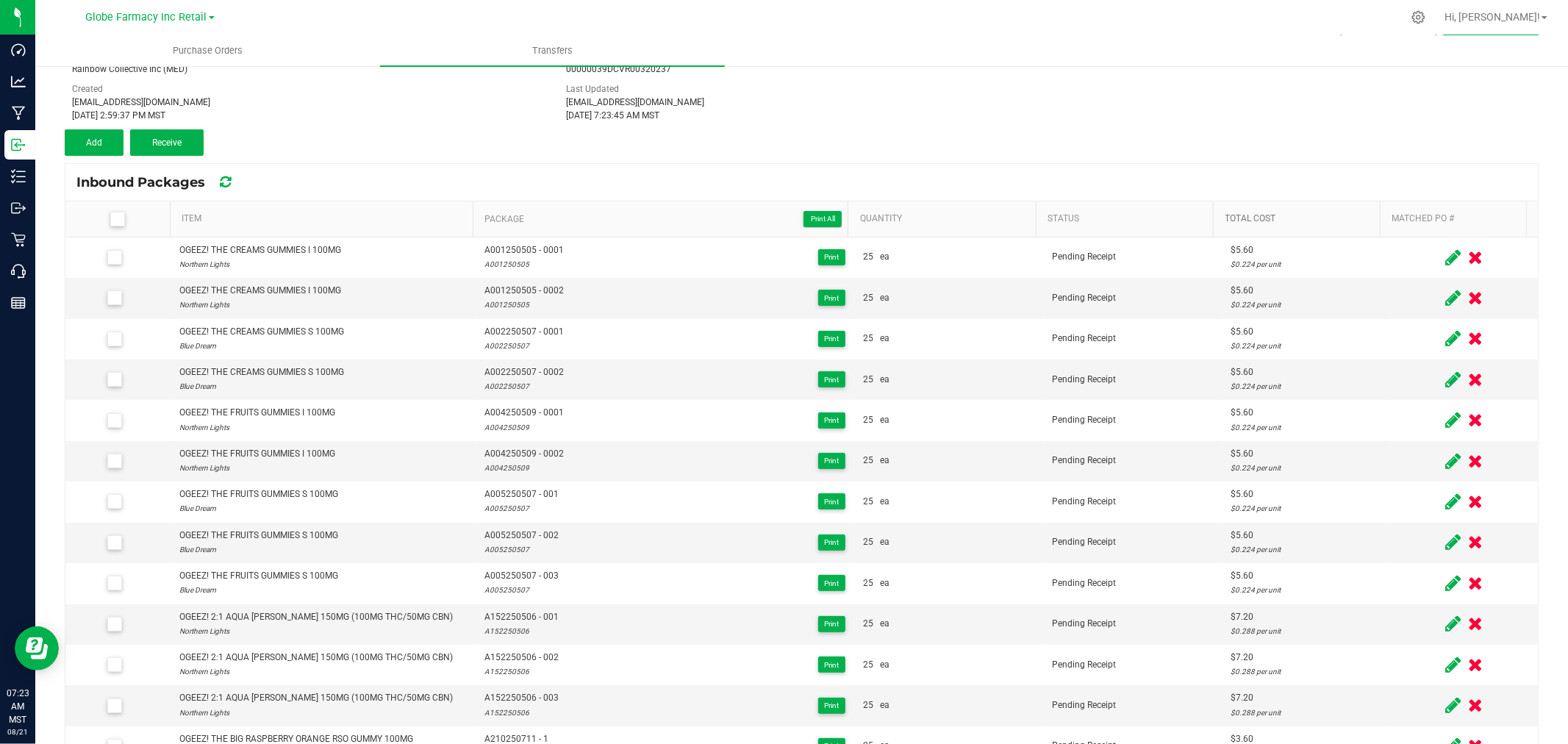
click at [1325, 216] on link "Total Cost" at bounding box center [1300, 218] width 149 height 12
click at [86, 138] on span "Add" at bounding box center [93, 143] width 16 height 10
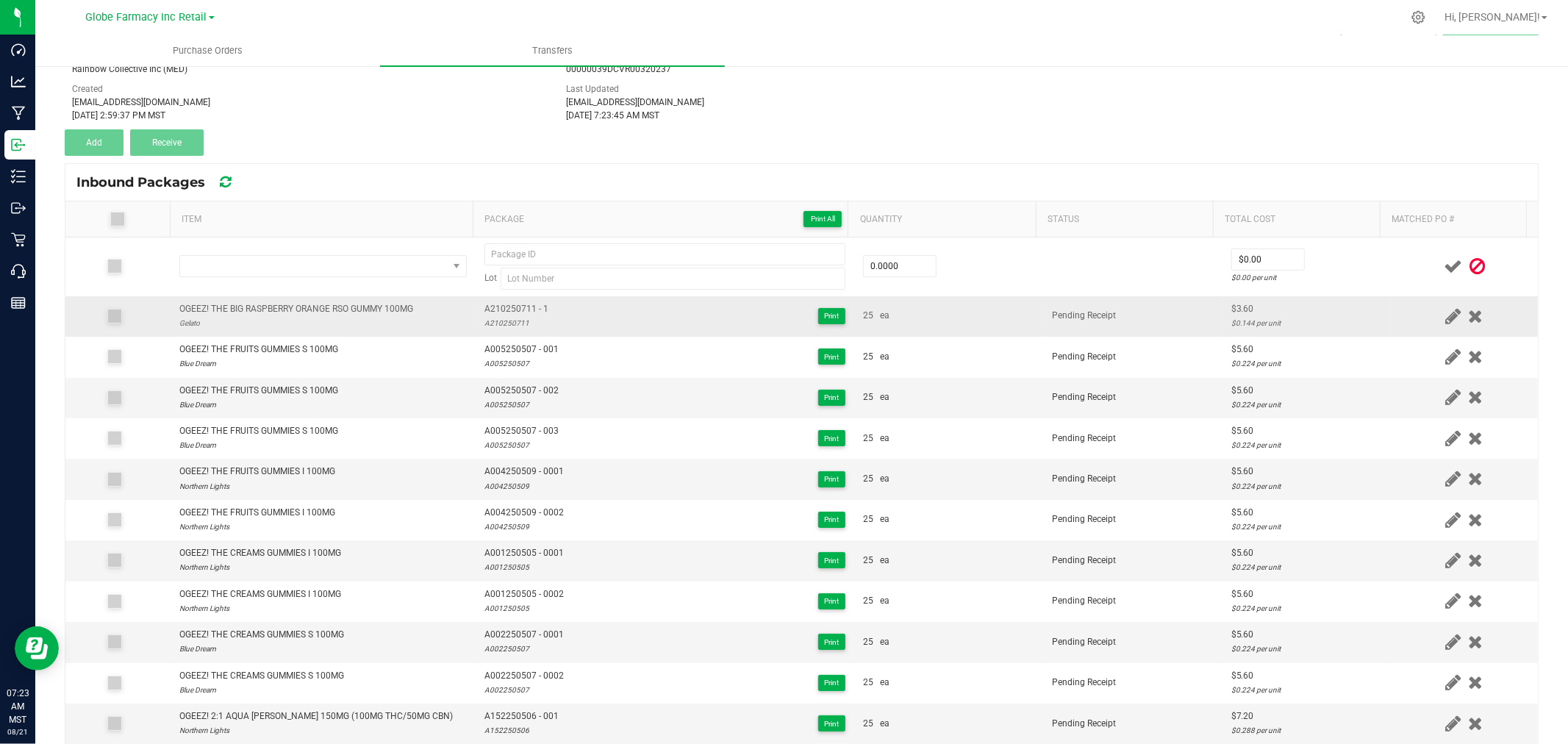
click at [273, 299] on td "OGEEZ! THE BIG RASPBERRY ORANGE RSO GUMMY 100MG Gelato" at bounding box center [323, 316] width 305 height 41
copy div "OGEEZ! THE BIG RASPBERRY ORANGE RSO GUMMY 100MG"
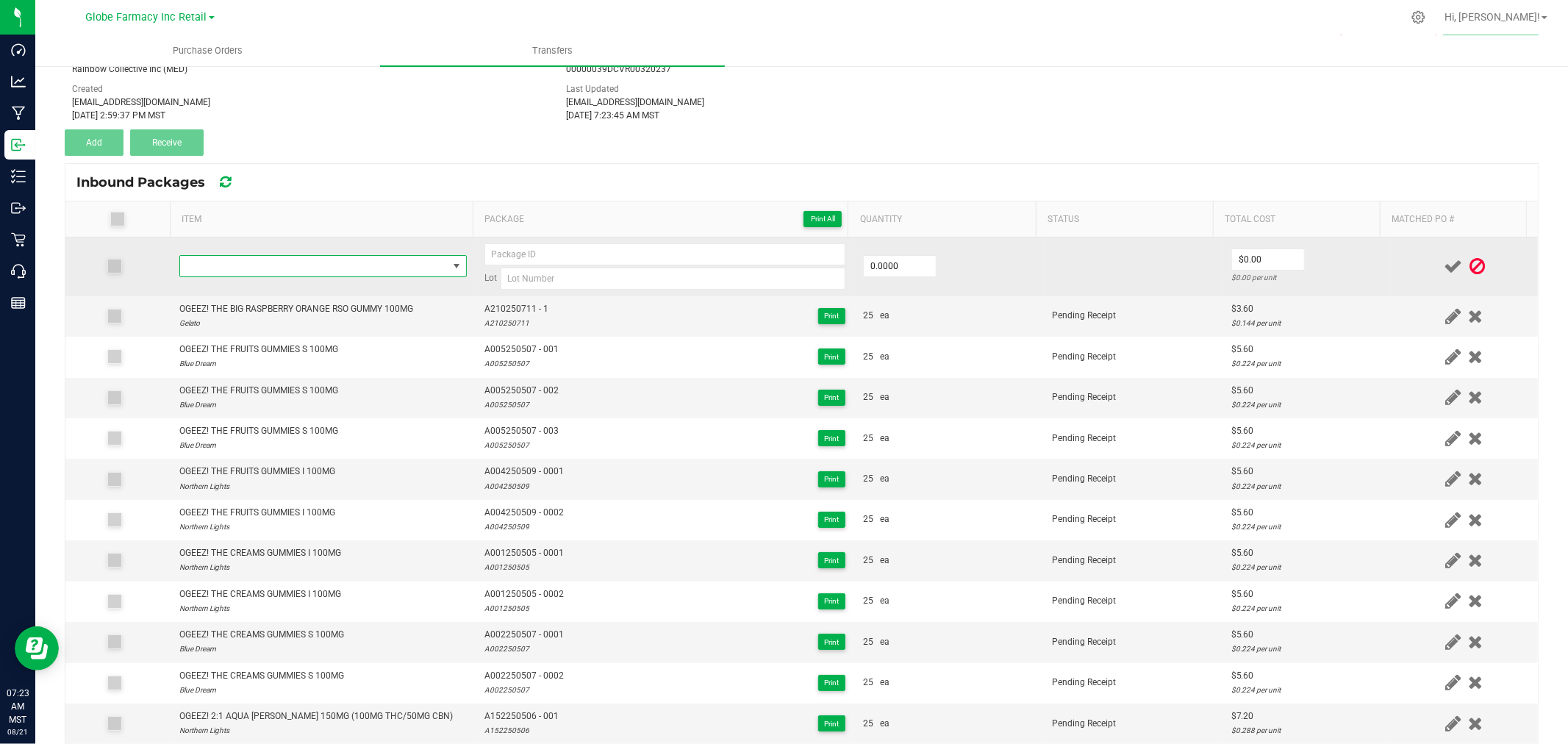
click at [277, 274] on span "NO DATA FOUND" at bounding box center [314, 267] width 267 height 20
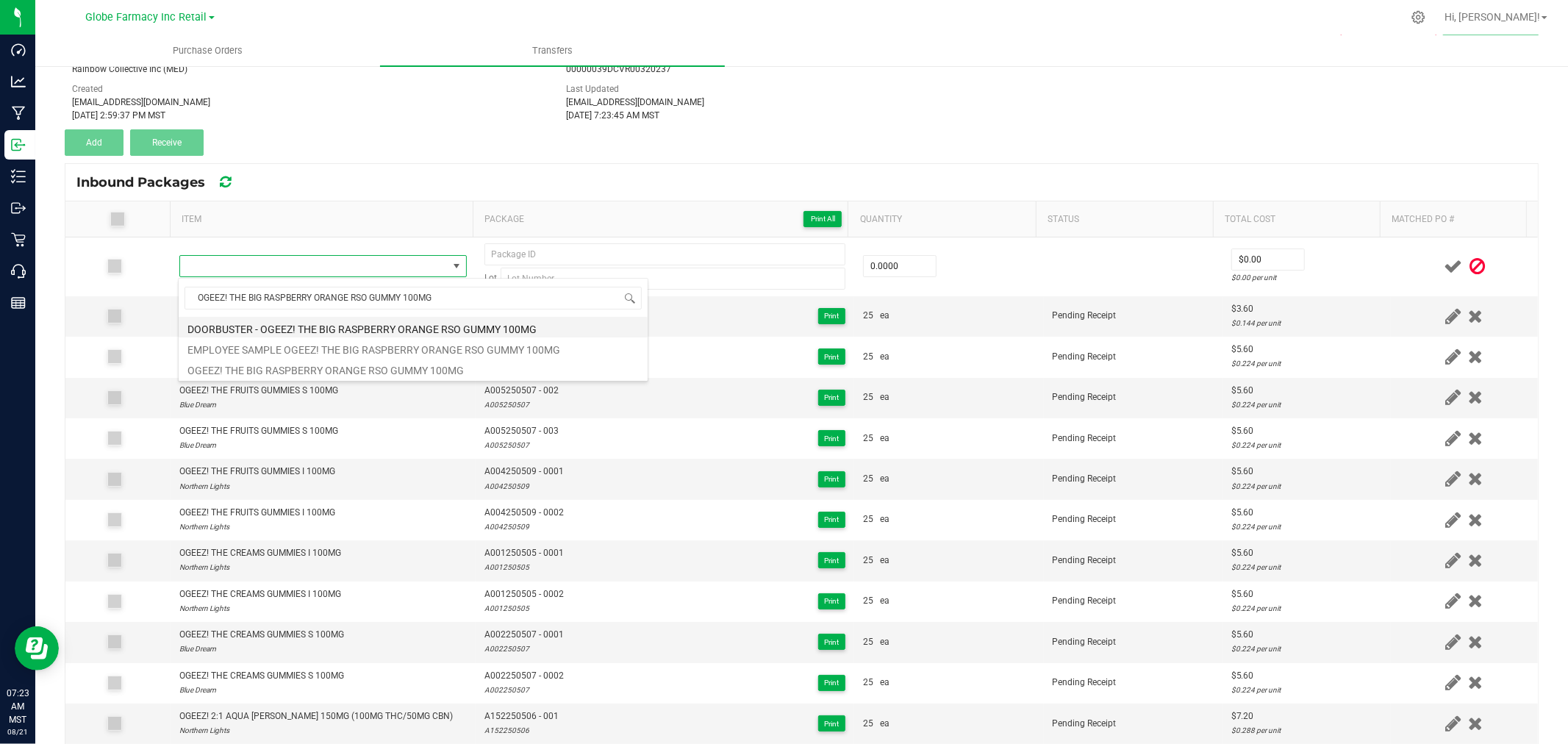
click at [377, 325] on li "DOORBUSTER - OGEEZ! THE BIG RASPBERRY ORANGE RSO GUMMY 100MG" at bounding box center [413, 328] width 469 height 20
type input "0 ea"
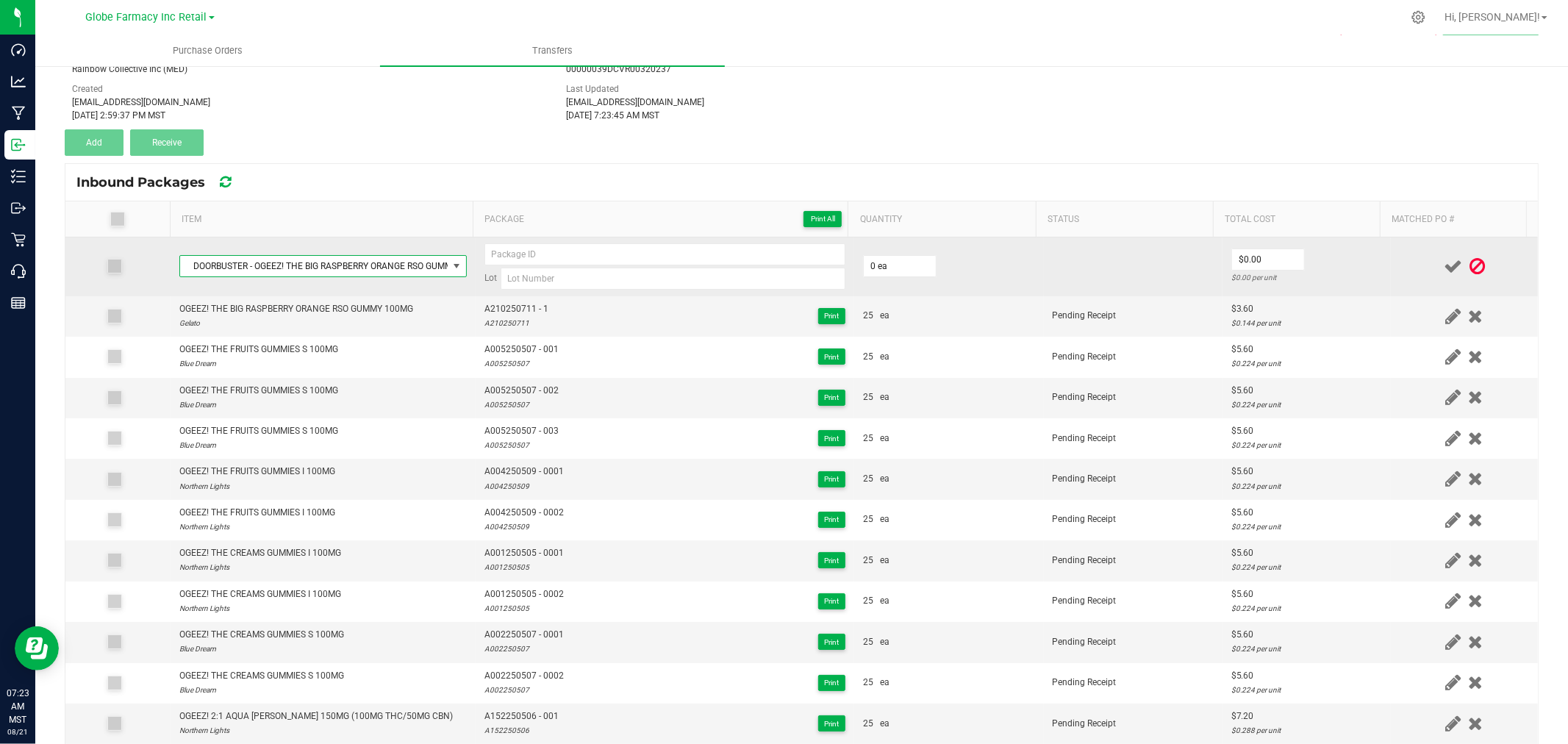
click at [381, 274] on span "DOORBUSTER - OGEEZ! THE BIG RASPBERRY ORANGE RSO GUMMY 100MG" at bounding box center [314, 267] width 267 height 20
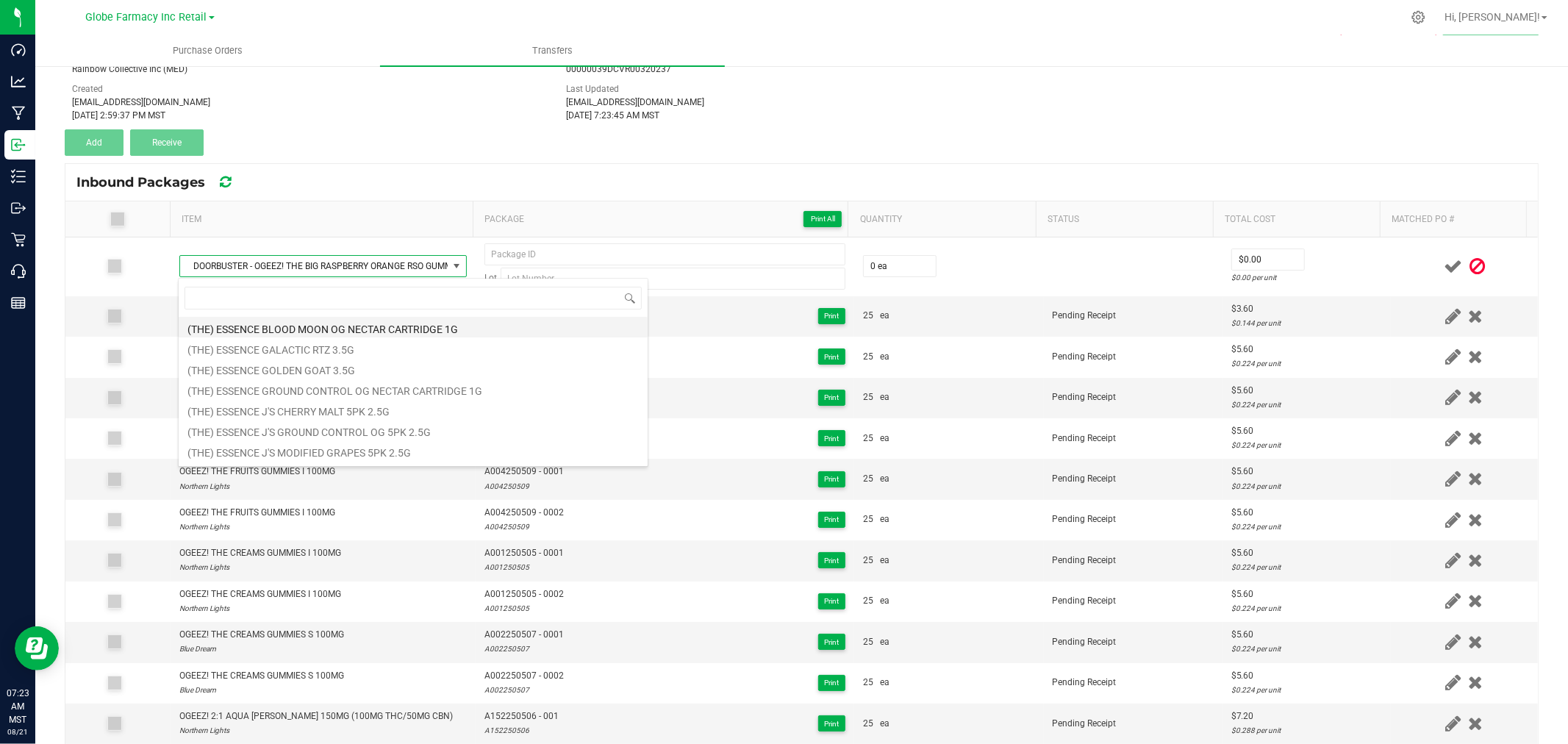
type input "OGEEZ! THE BIG RASPBERRY ORANGE RSO GUMMY 100MG"
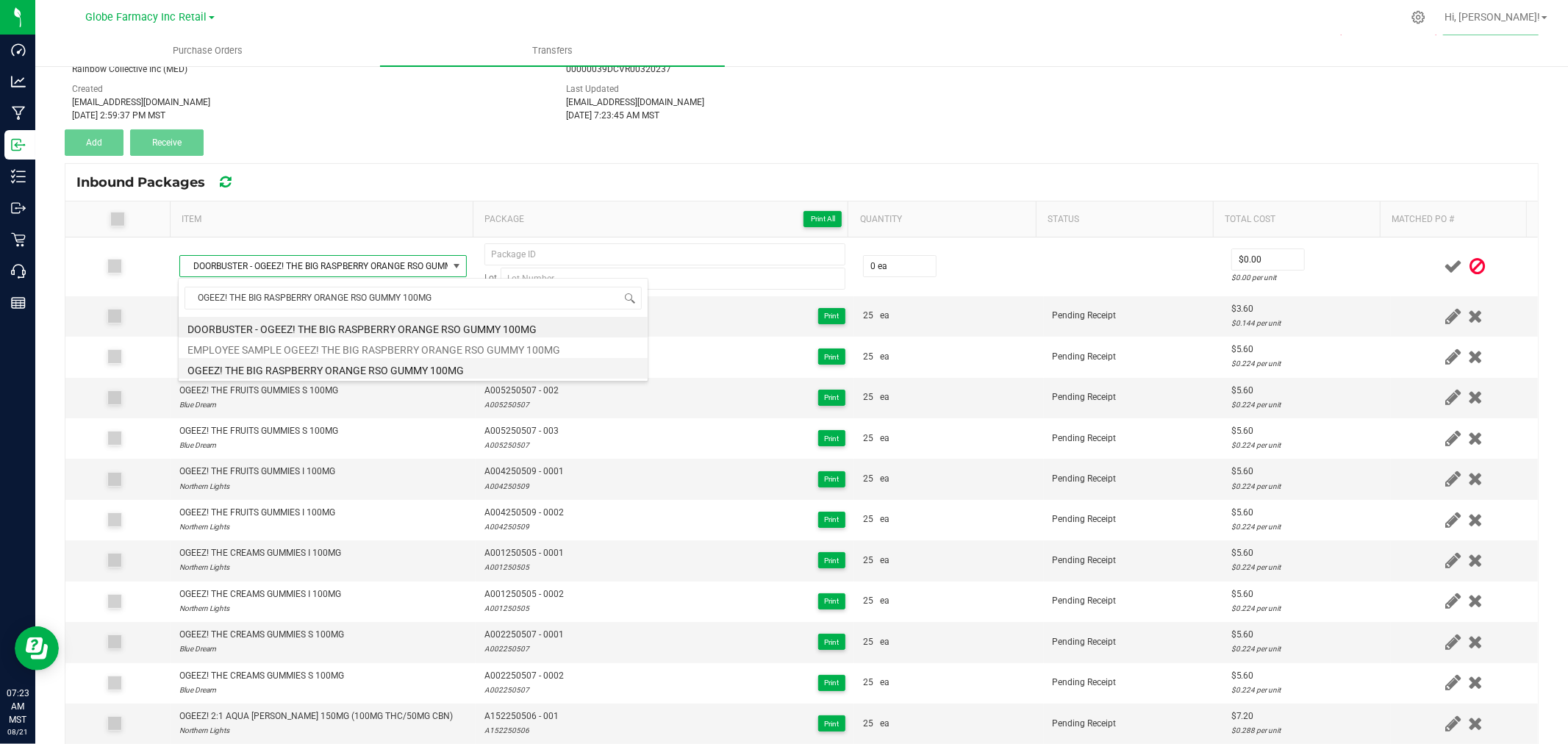
click at [321, 369] on li "OGEEZ! THE BIG RASPBERRY ORANGE RSO GUMMY 100MG" at bounding box center [413, 368] width 469 height 20
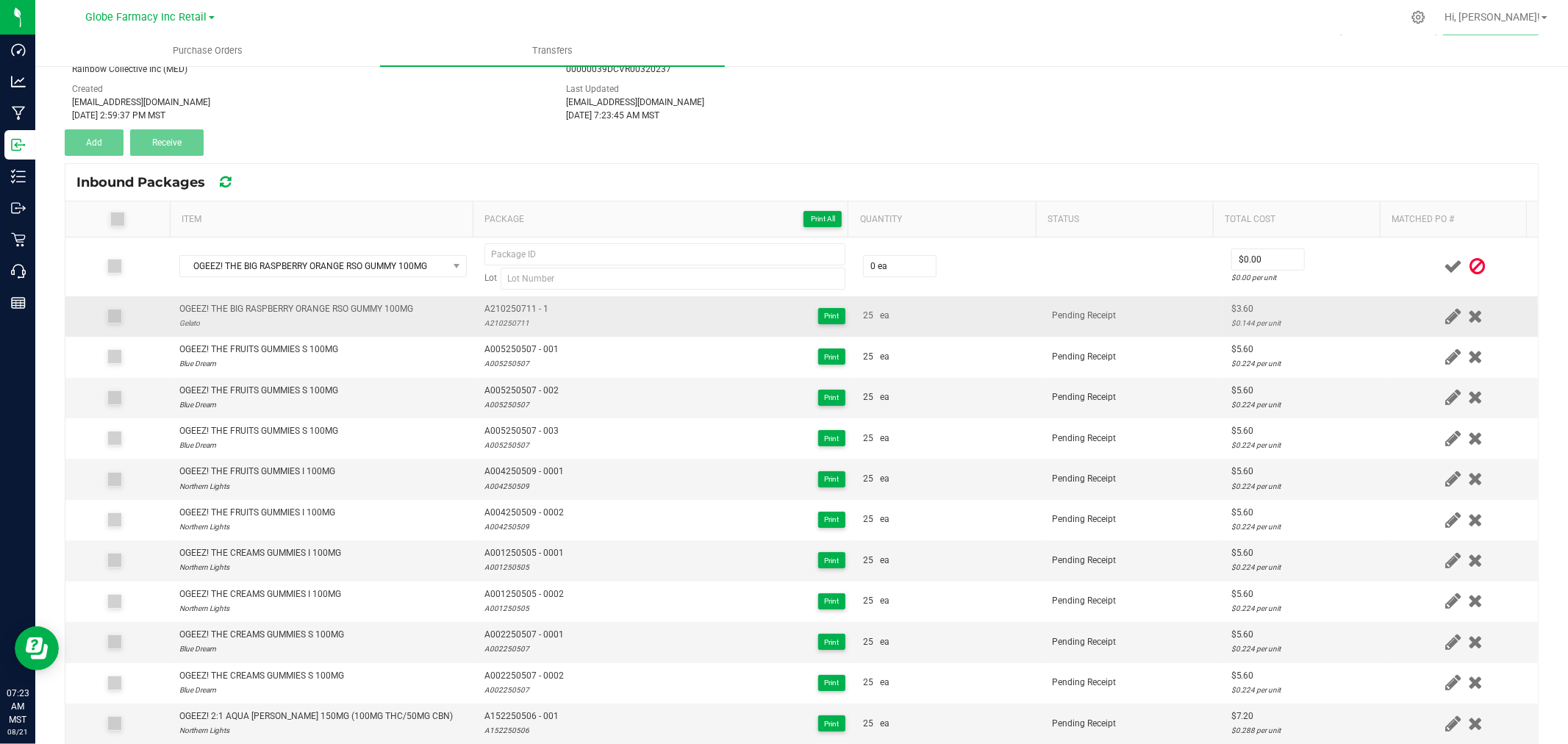
click at [503, 326] on div "A210250711" at bounding box center [516, 323] width 64 height 14
type input "A210250711"
click at [517, 311] on span "A210250711 - 1" at bounding box center [516, 309] width 64 height 14
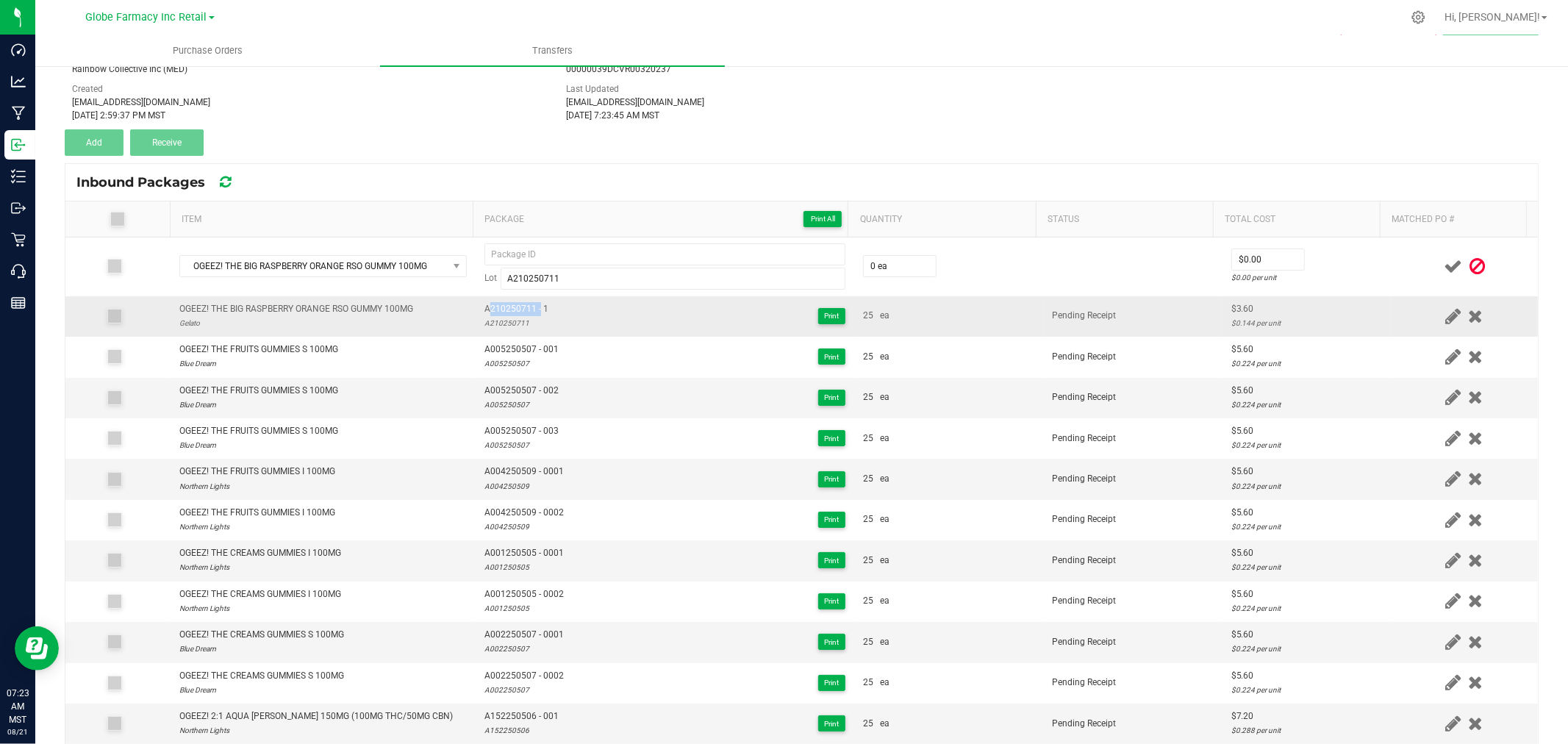
click at [517, 311] on span "A210250711 - 1" at bounding box center [516, 309] width 64 height 14
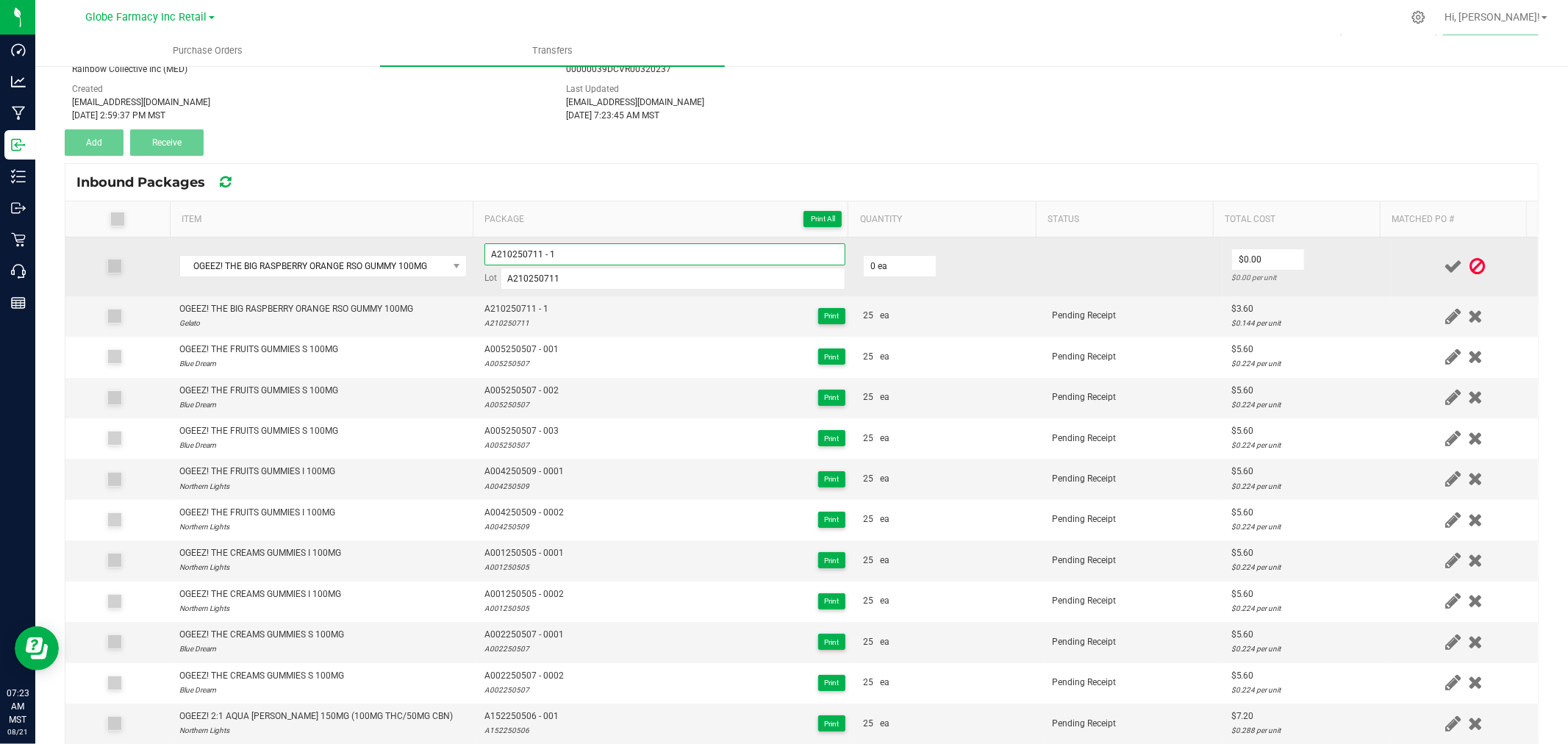
click at [579, 253] on input "A210250711 - 1" at bounding box center [665, 254] width 361 height 22
type input "A210250711 - 2"
click at [895, 251] on td "0 ea" at bounding box center [949, 267] width 190 height 59
click at [890, 267] on input "0" at bounding box center [900, 267] width 72 height 20
type input "25 ea"
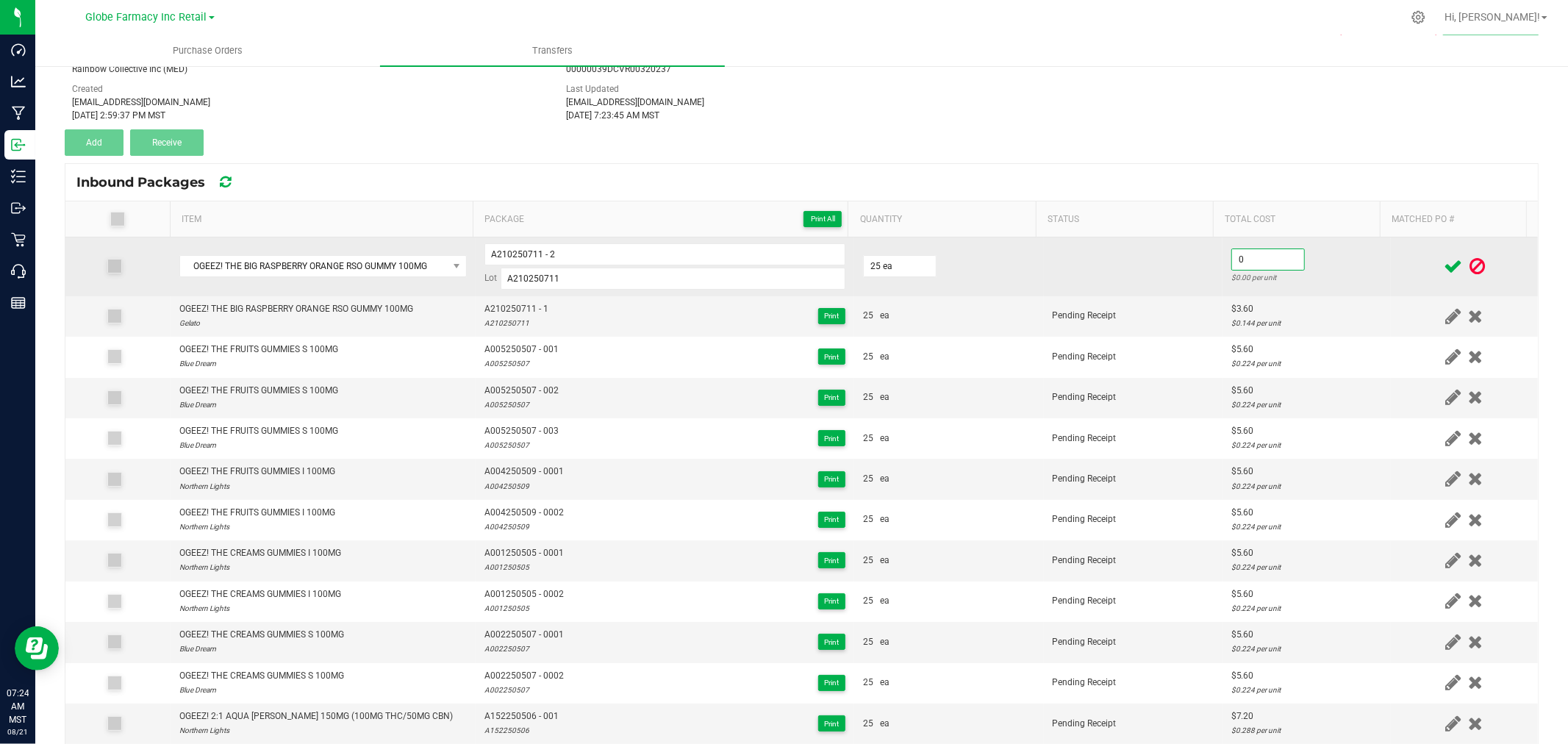
click at [1233, 249] on input "0" at bounding box center [1268, 259] width 72 height 20
type input "$3.60"
click at [1325, 264] on td "$3.60 $0.144 per unit" at bounding box center [1307, 267] width 168 height 59
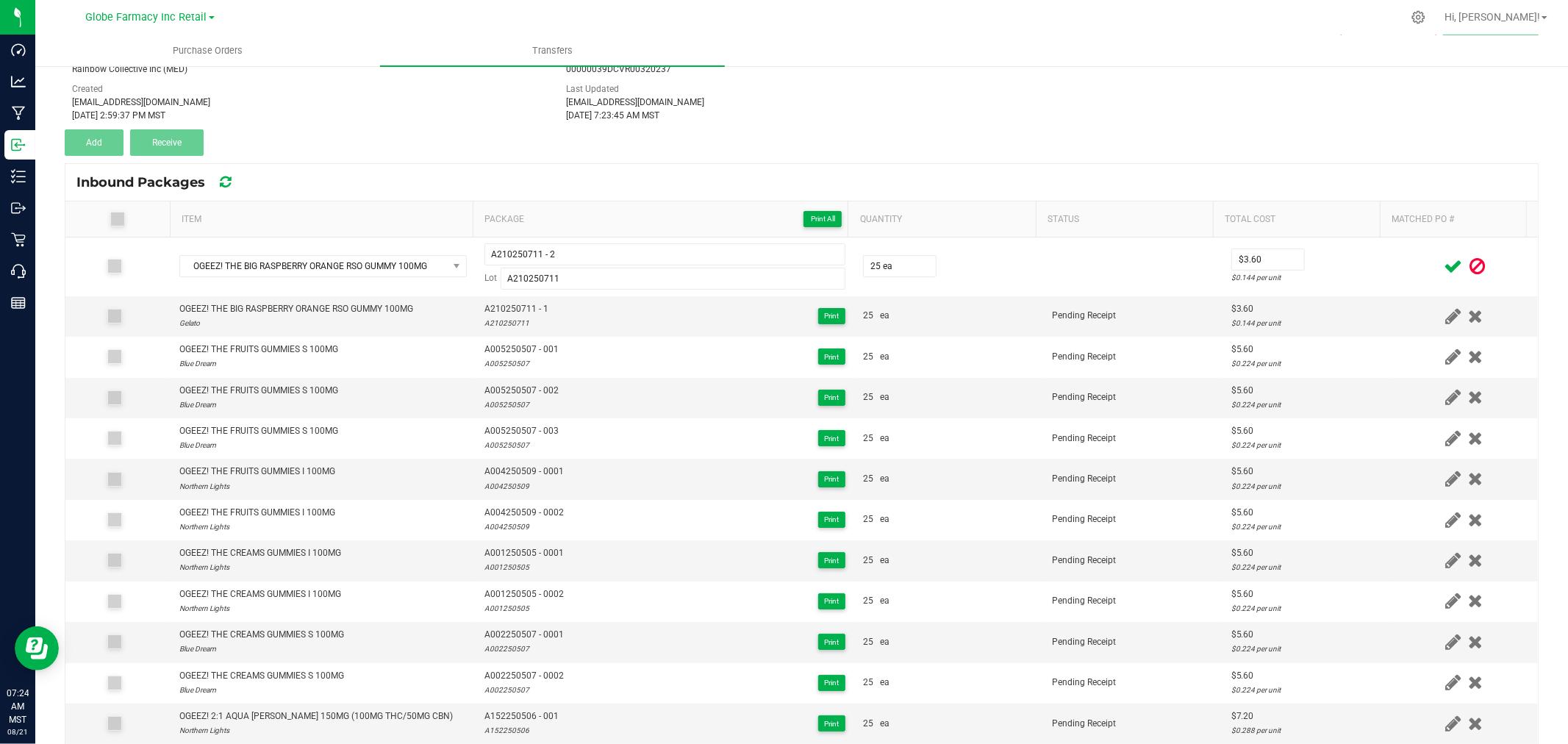
click at [1444, 265] on icon at bounding box center [1453, 267] width 19 height 19
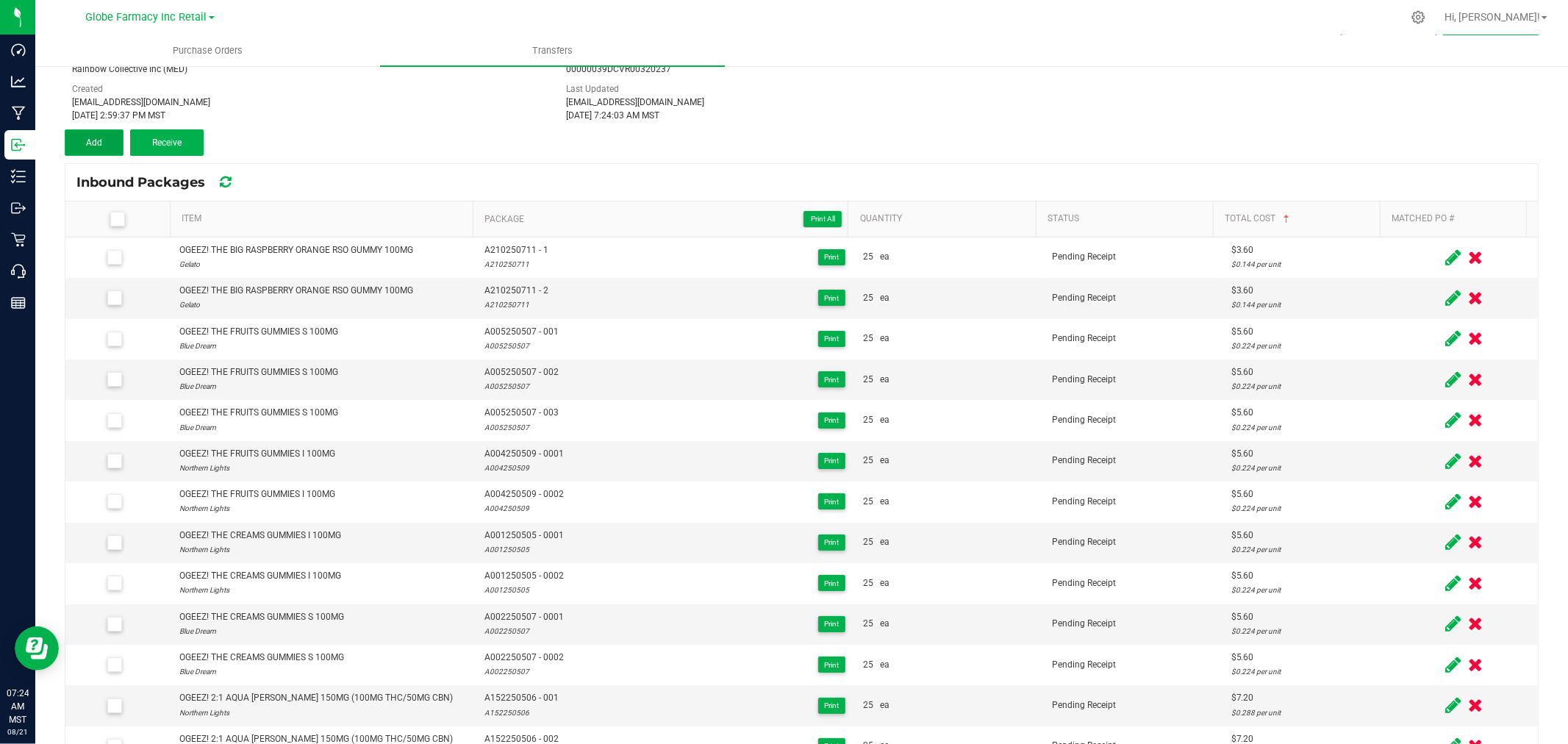
drag, startPoint x: 117, startPoint y: 145, endPoint x: 92, endPoint y: 150, distance: 25.5
click at [117, 145] on button "Add" at bounding box center [94, 143] width 59 height 27
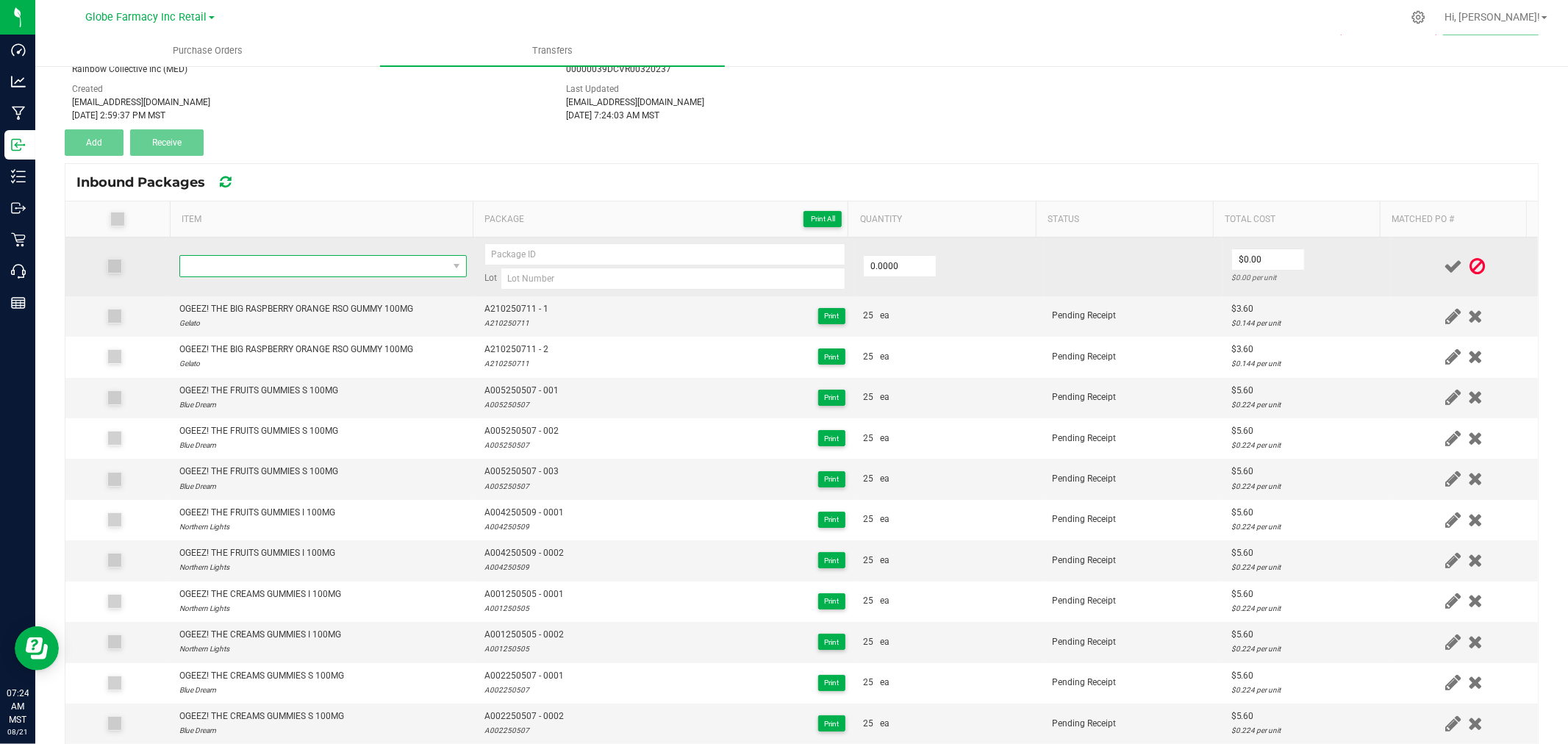
click at [326, 266] on span "NO DATA FOUND" at bounding box center [314, 267] width 267 height 20
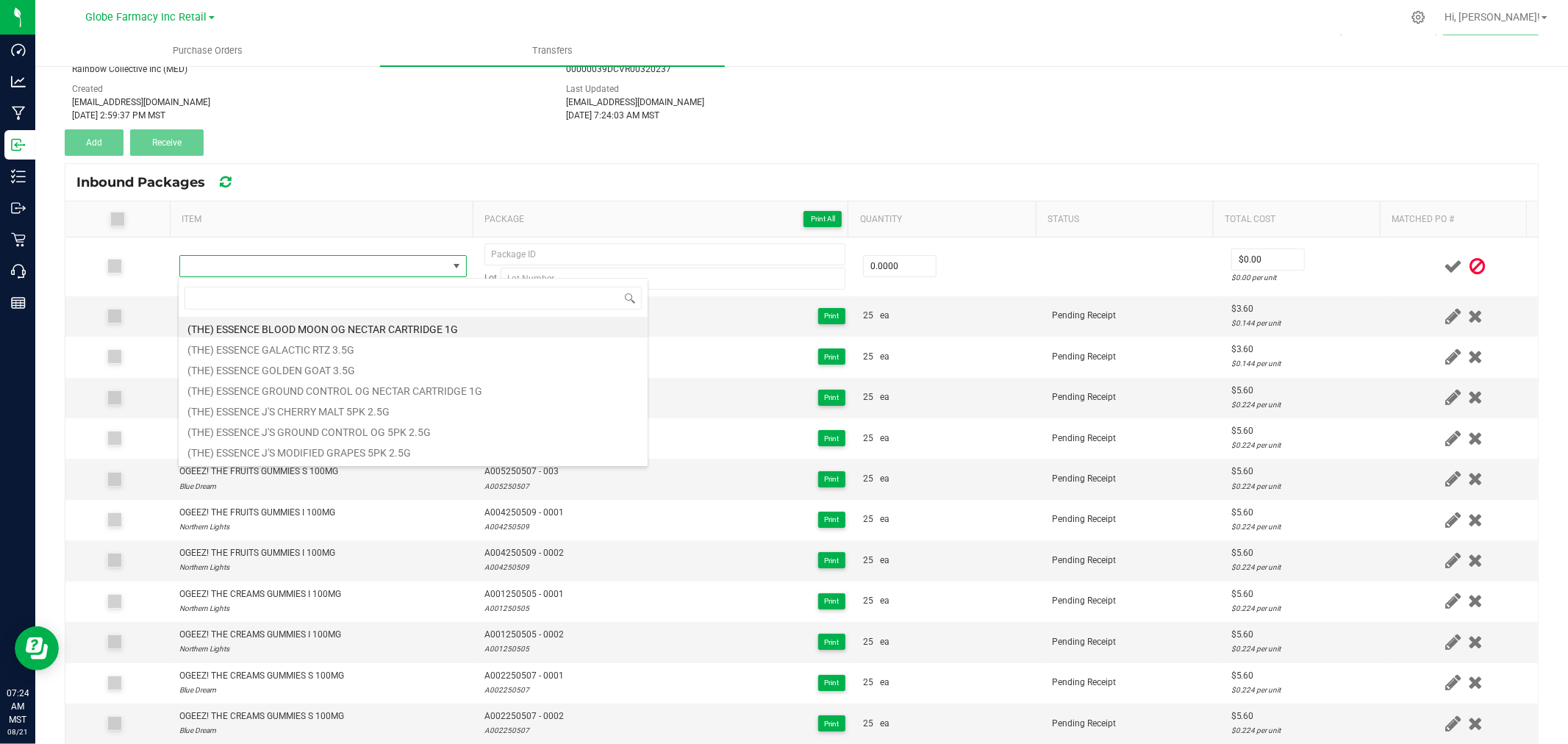
type input "OGEEZ! THE BIG STRAWBERRIES AND CREAM 1:1 GUMMY 100MG"
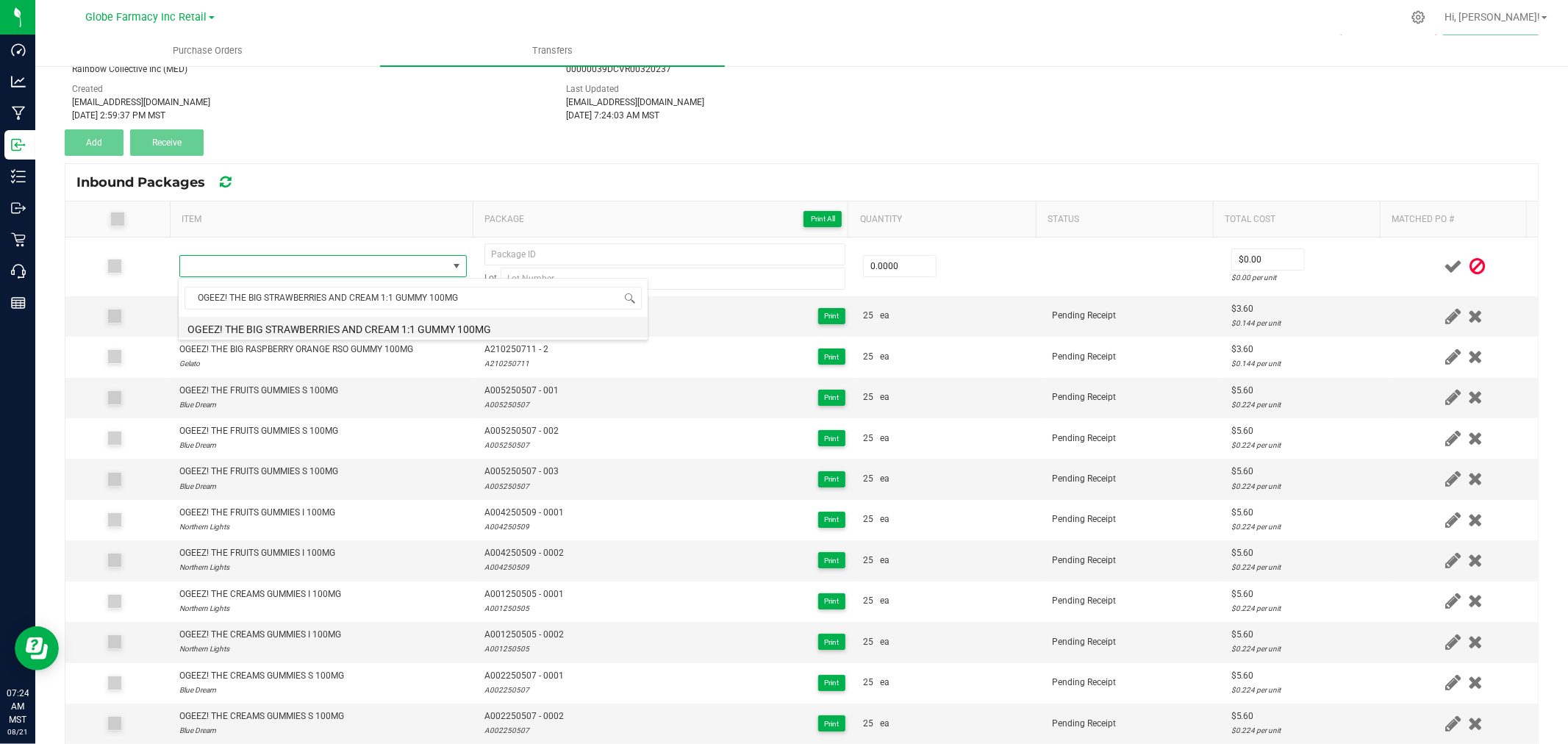
click at [294, 331] on li "OGEEZ! THE BIG STRAWBERRIES AND CREAM 1:1 GUMMY 100MG" at bounding box center [413, 328] width 469 height 20
type input "0 ea"
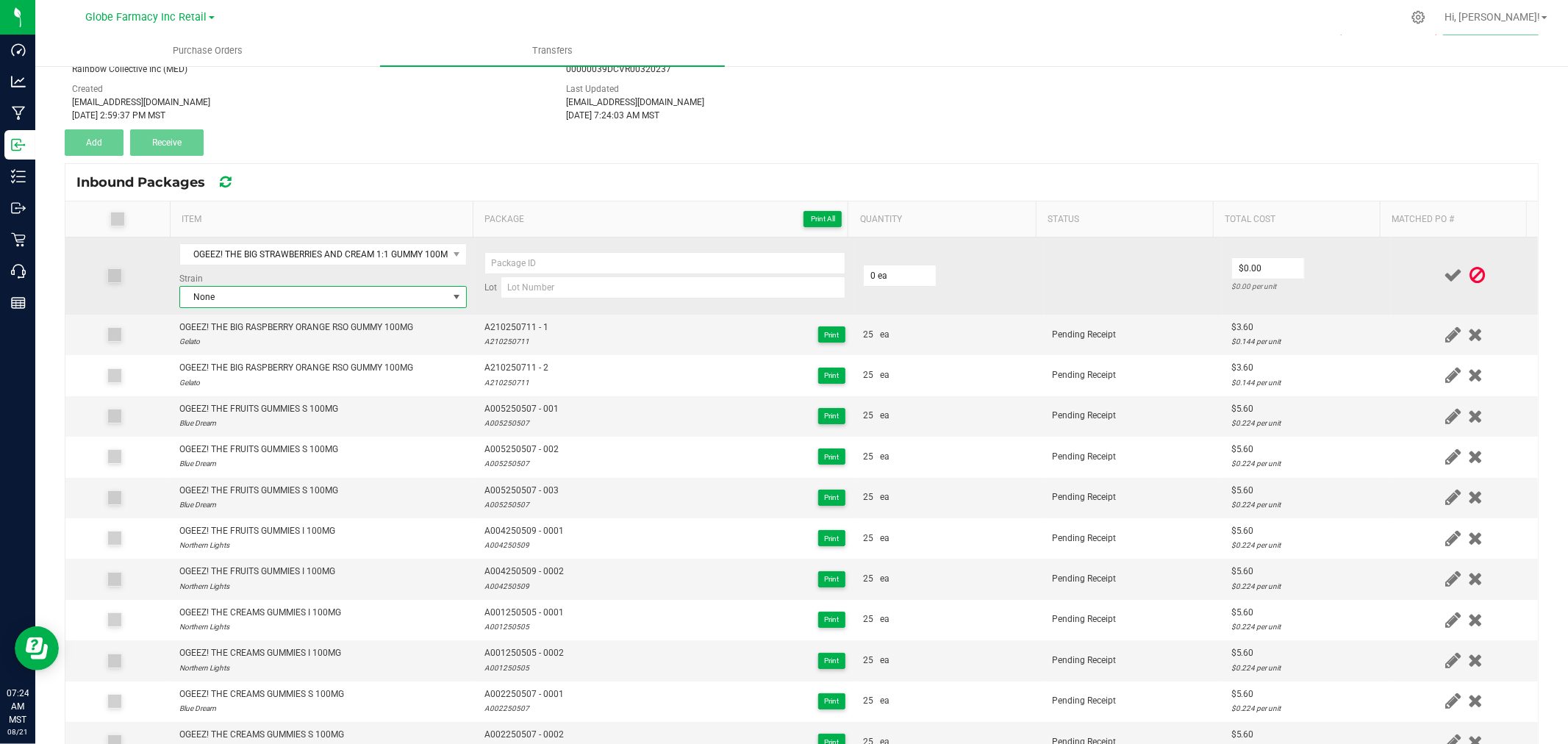
click at [238, 299] on span "None" at bounding box center [314, 297] width 267 height 20
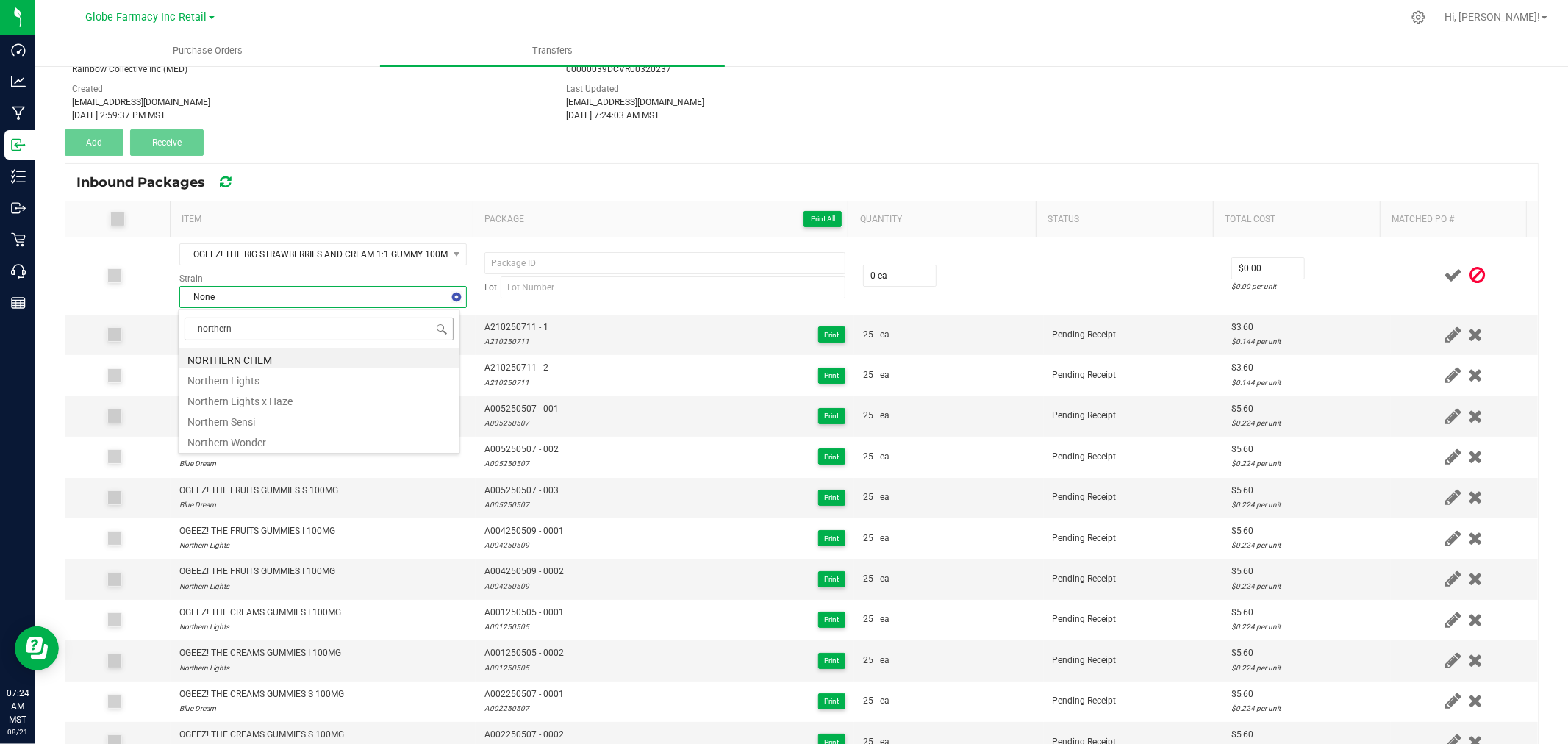
type input "northern l"
click at [260, 377] on li "Northern Lights x Haze" at bounding box center [319, 378] width 281 height 20
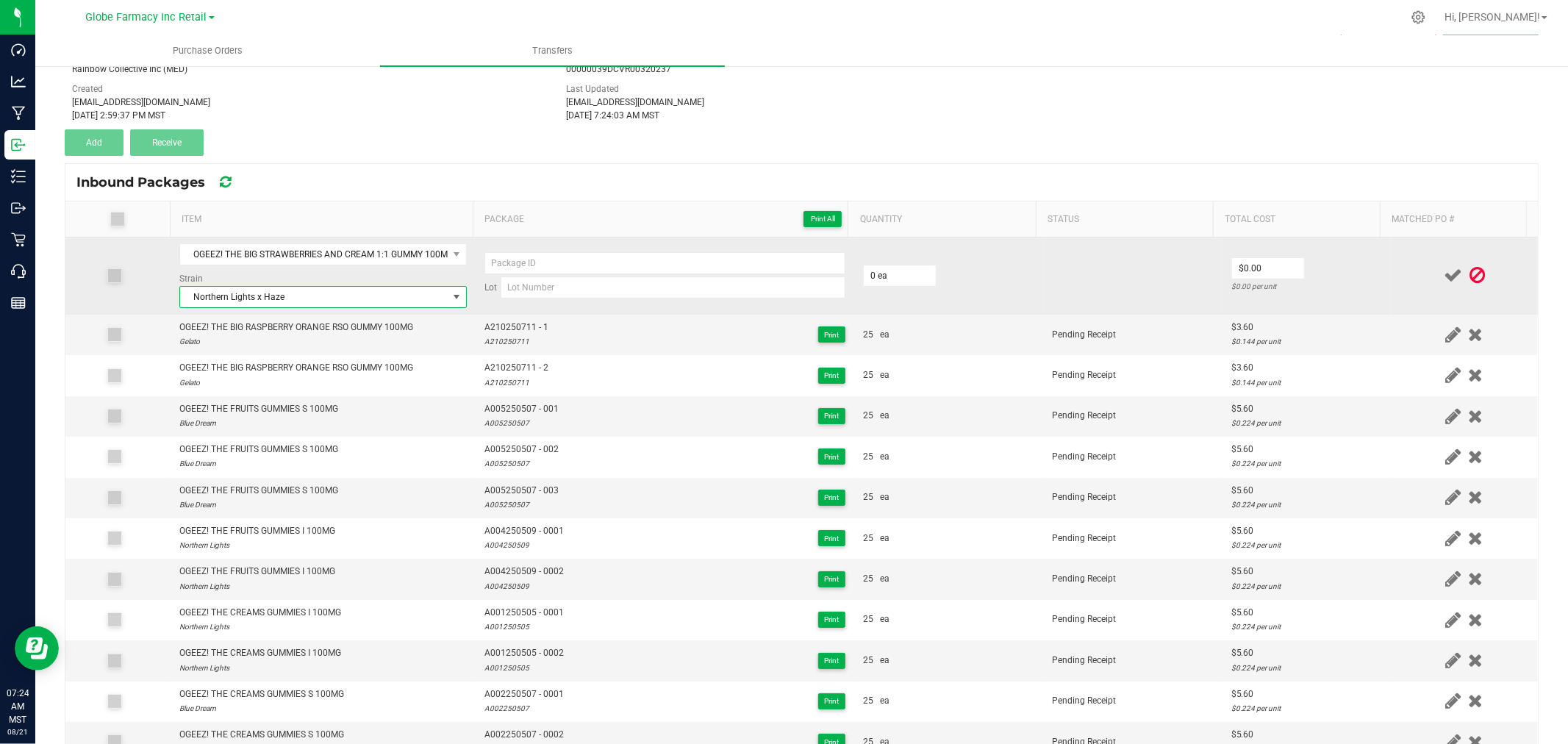
click at [263, 300] on span "Northern Lights x Haze" at bounding box center [314, 297] width 267 height 20
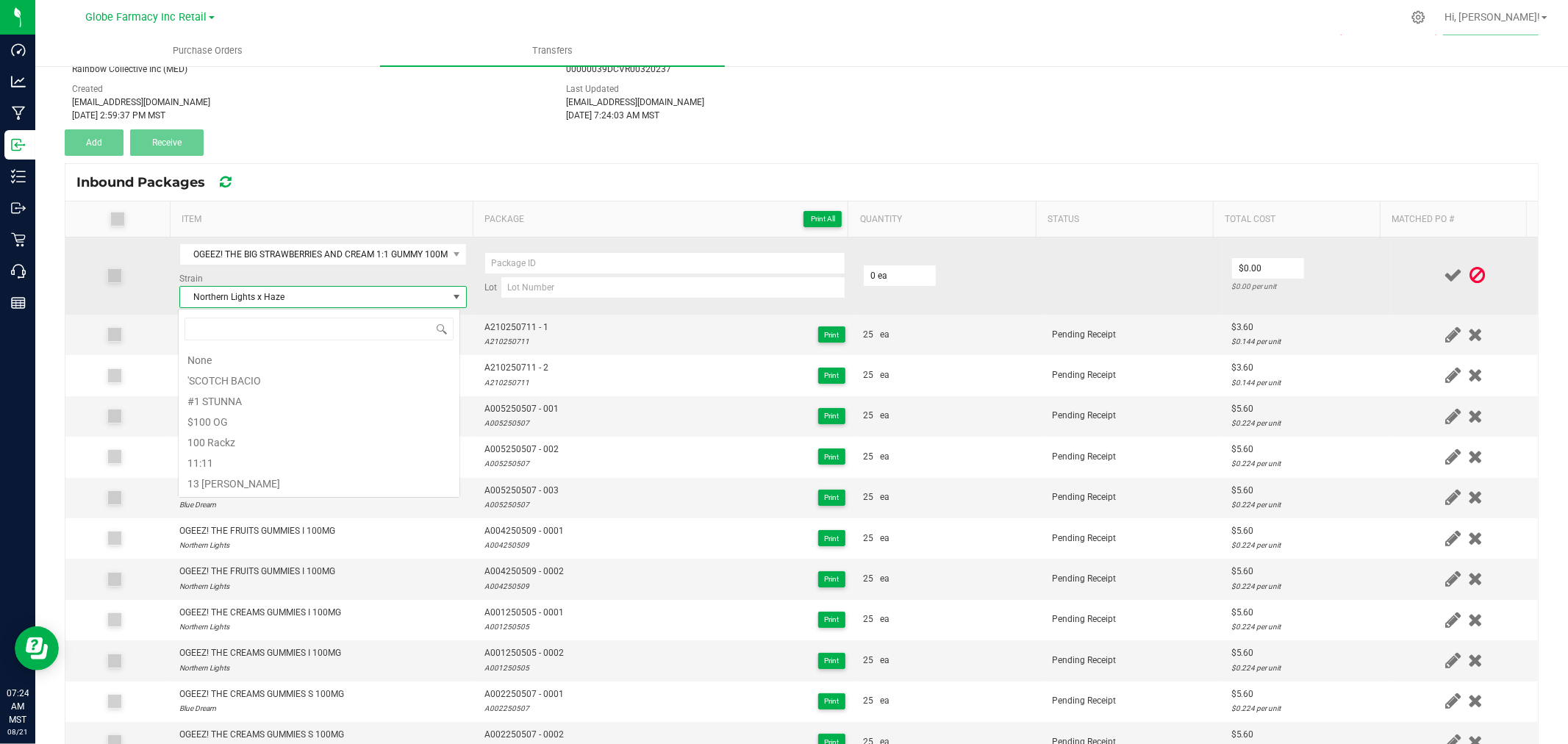
scroll to position [32576, 0]
type input "northern lights"
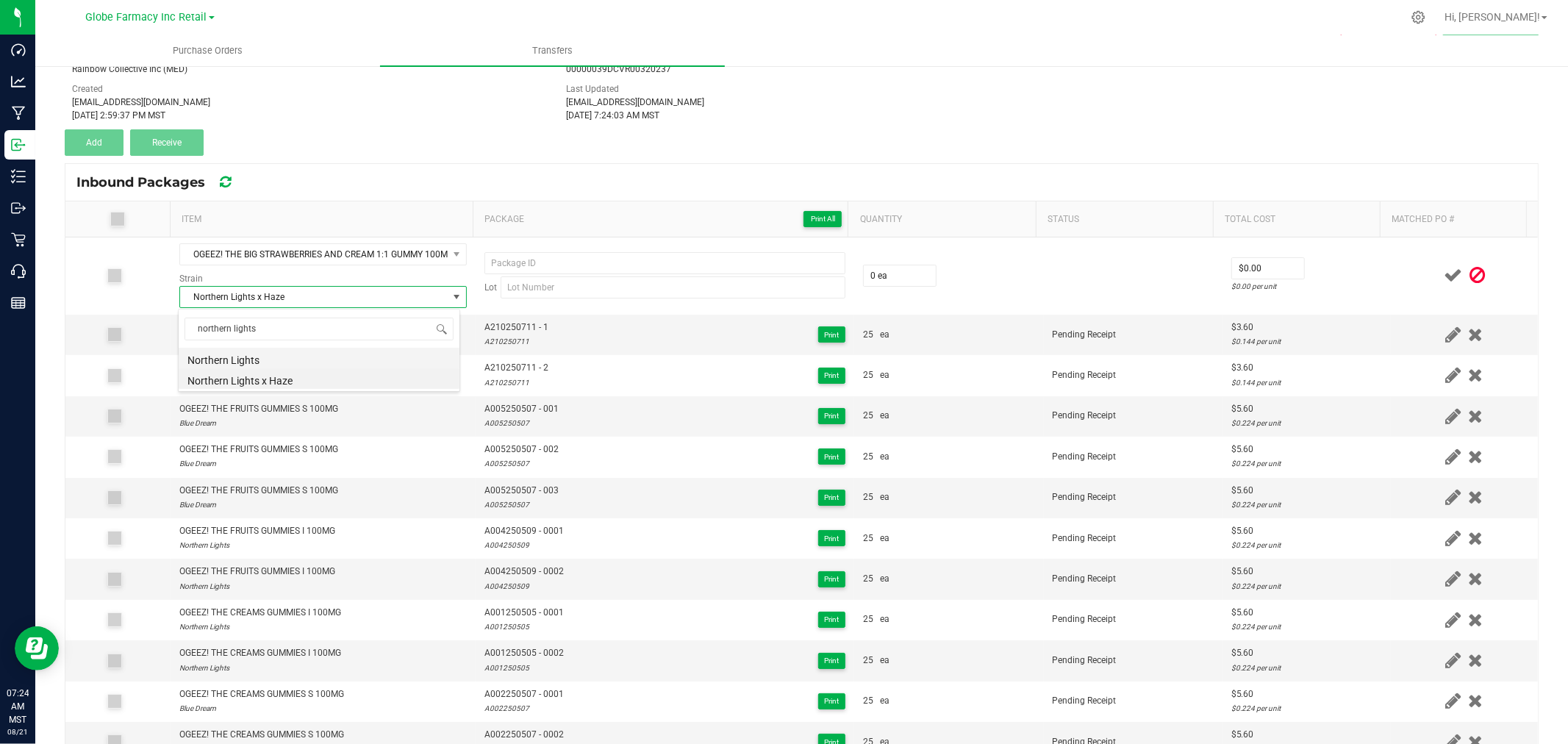
click at [264, 357] on li "Northern Lights" at bounding box center [319, 358] width 281 height 20
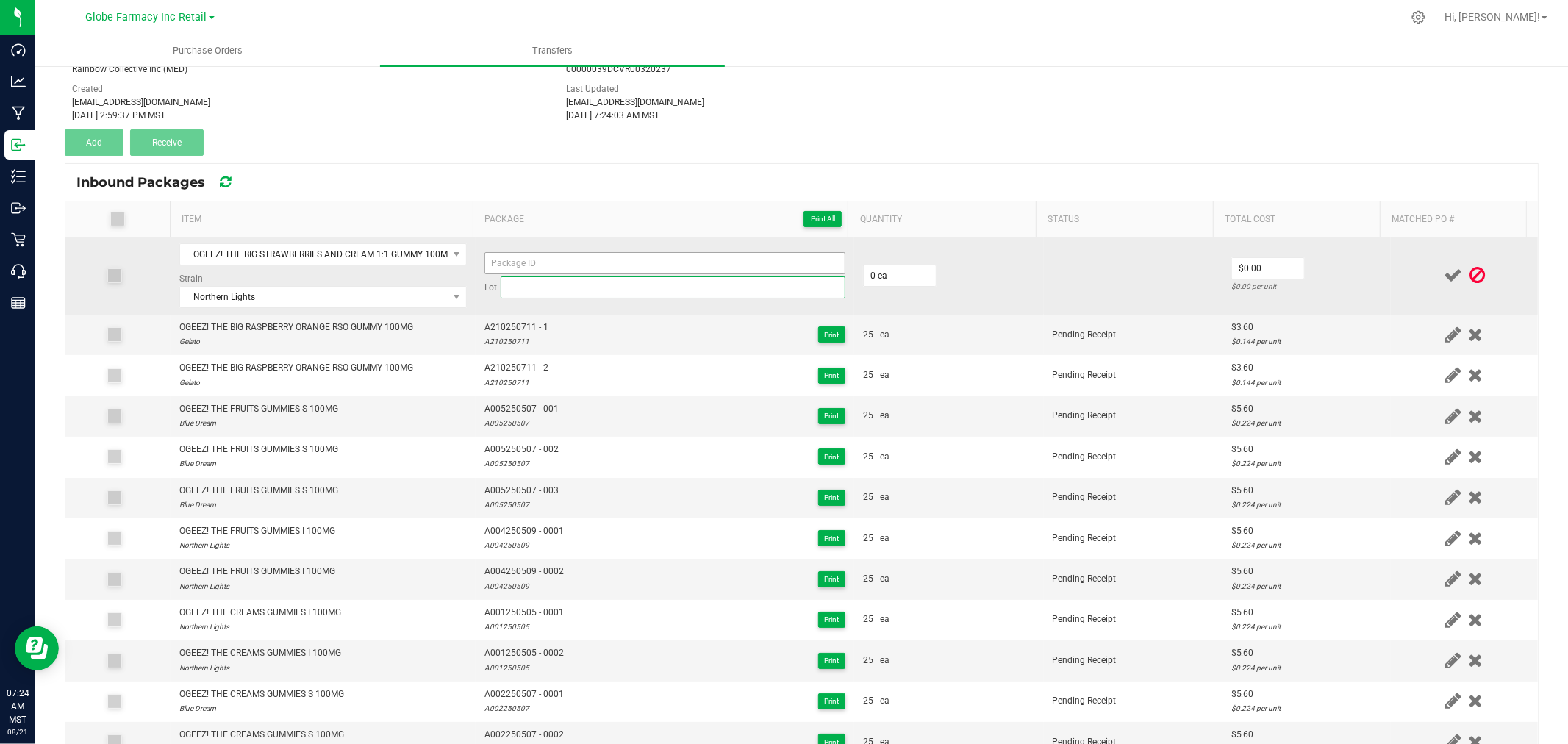
drag, startPoint x: 572, startPoint y: 292, endPoint x: 581, endPoint y: 266, distance: 27.5
click at [572, 292] on input at bounding box center [673, 288] width 345 height 22
paste input "A253250509"
type input "A253250509"
click at [581, 264] on input at bounding box center [665, 264] width 361 height 22
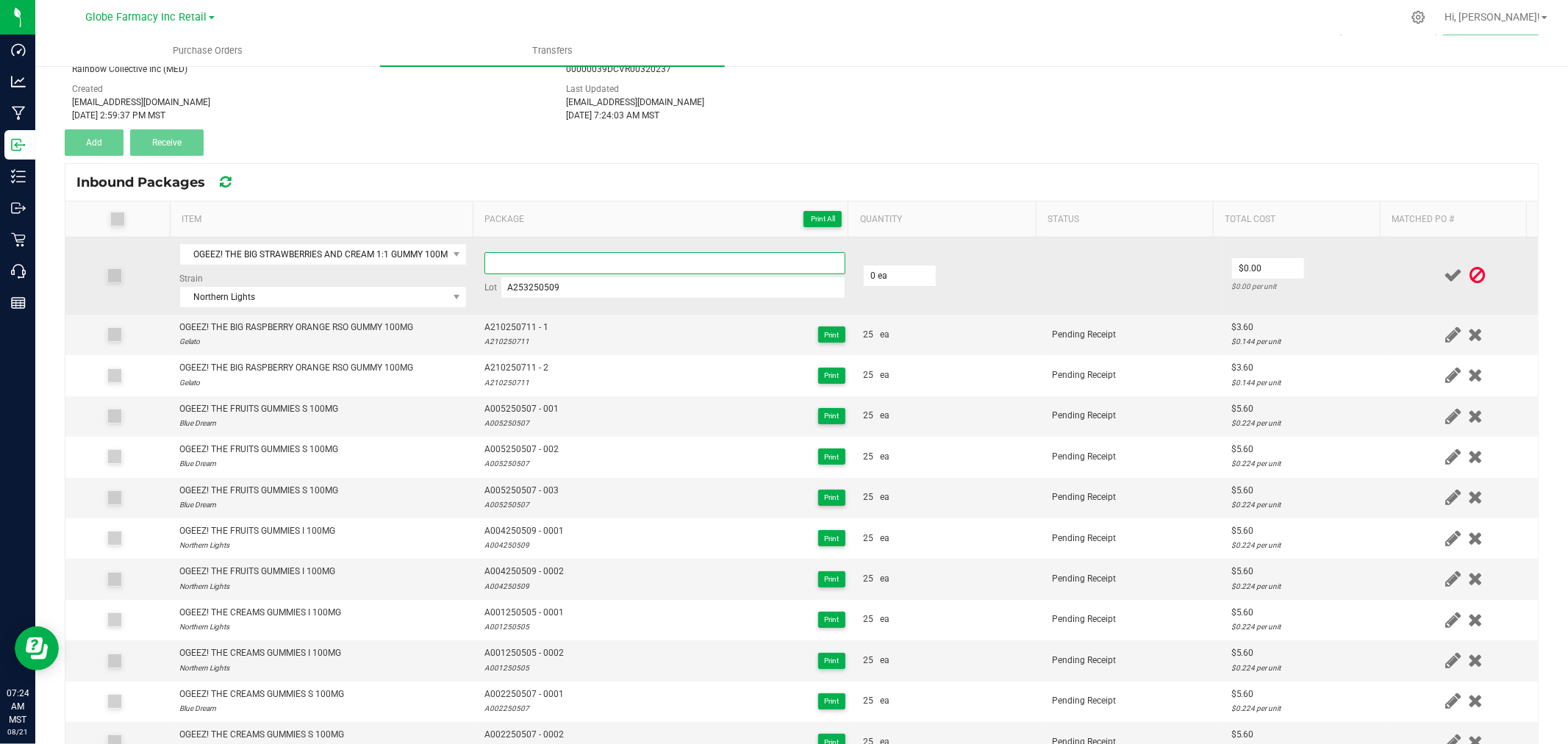
paste input "A253250509"
type input "A253250509 - 1"
type input "25 ea"
type input "$3.60"
click at [1353, 262] on td "$3.60 $0.144 per unit" at bounding box center [1307, 276] width 168 height 77
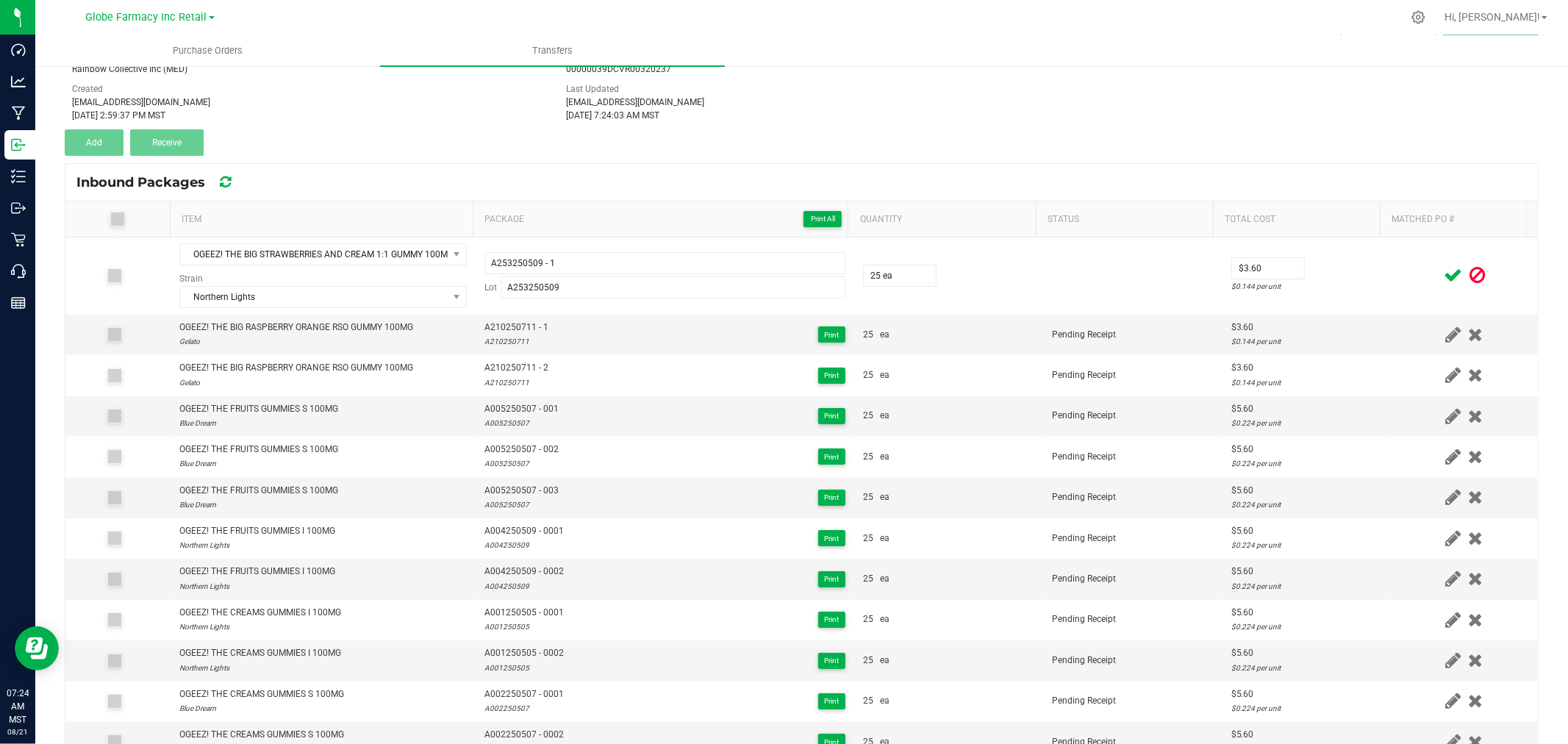
click at [1444, 267] on icon at bounding box center [1453, 276] width 19 height 19
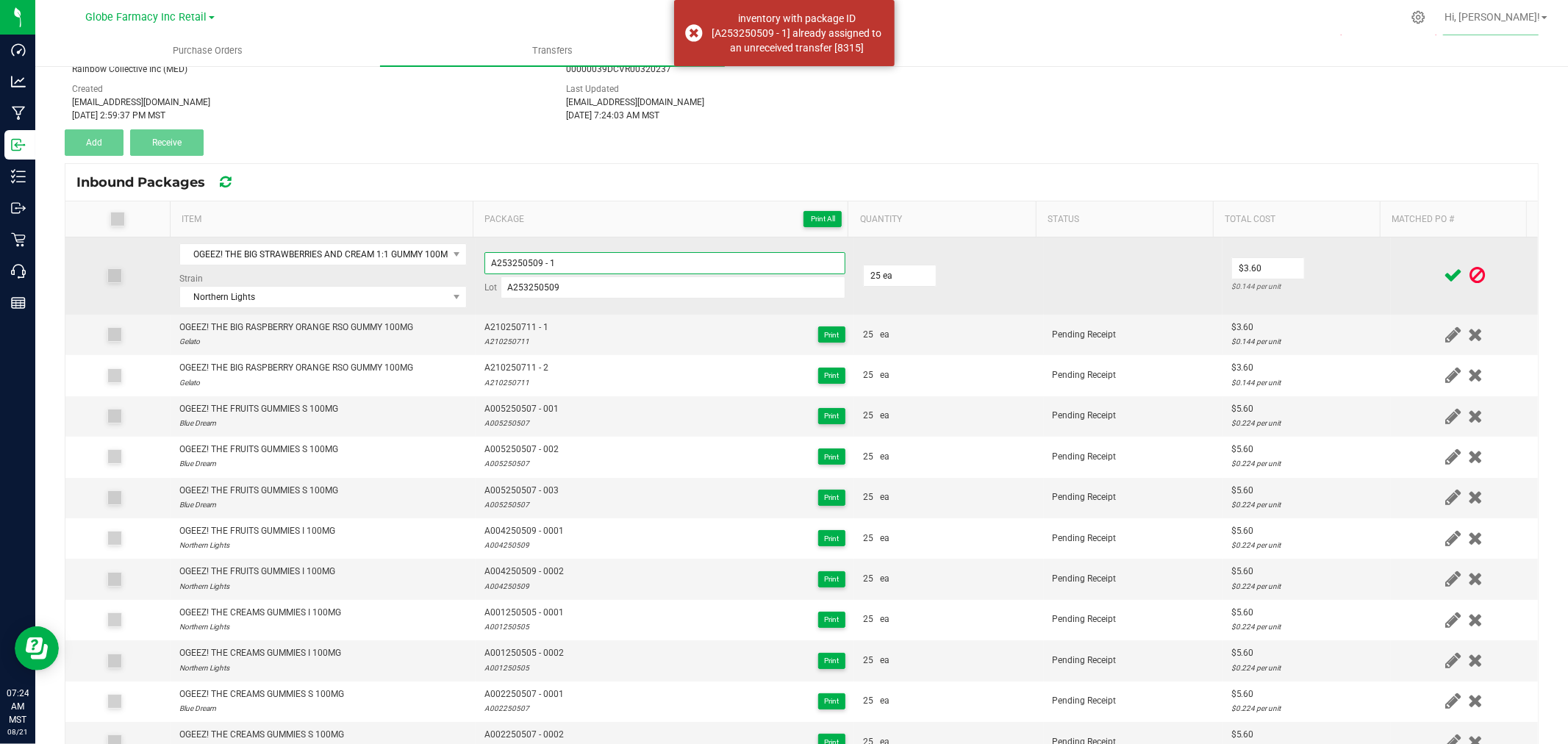
click at [652, 255] on input "A253250509 - 1" at bounding box center [665, 264] width 361 height 22
click at [1391, 275] on td at bounding box center [1464, 276] width 147 height 77
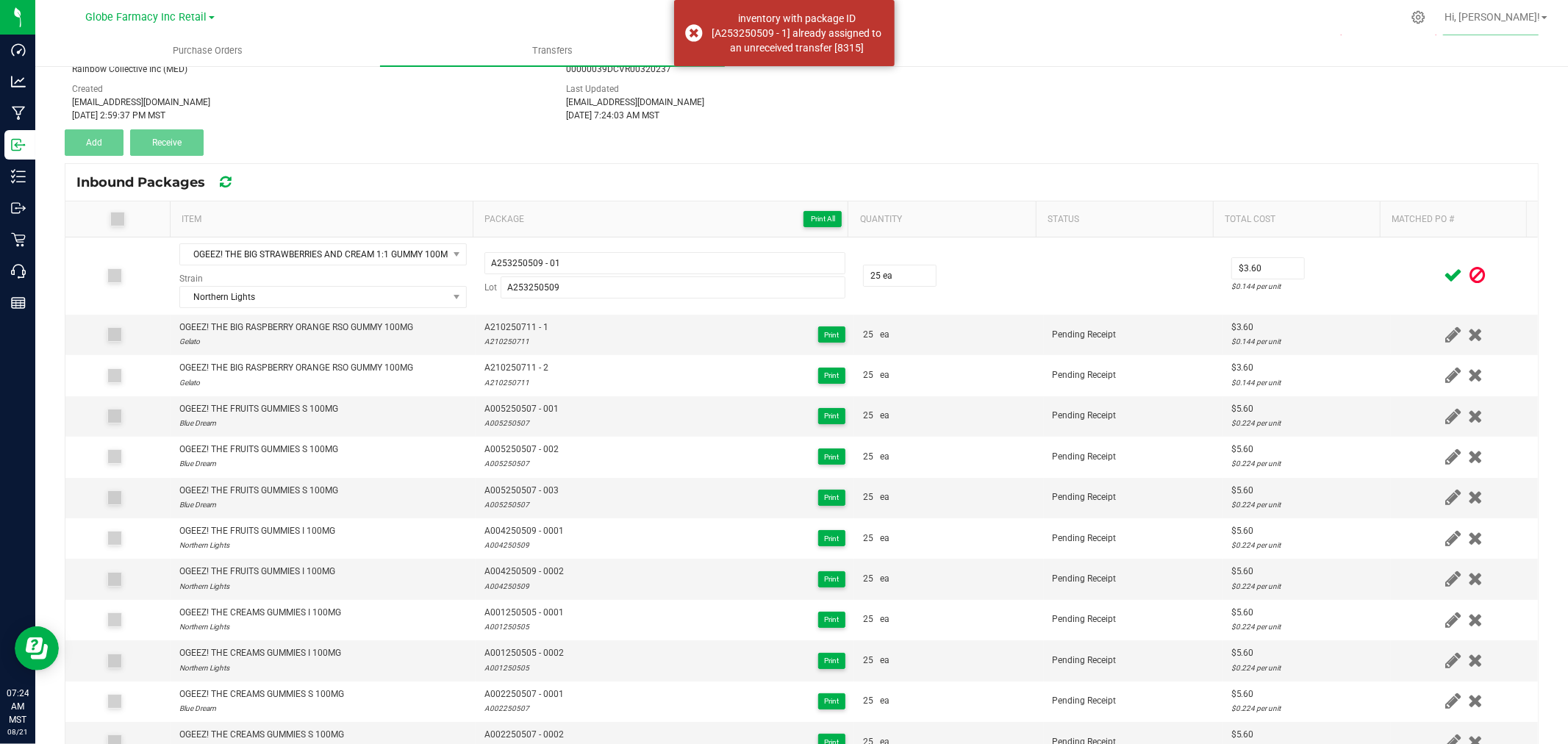
click at [1444, 276] on icon at bounding box center [1453, 276] width 19 height 19
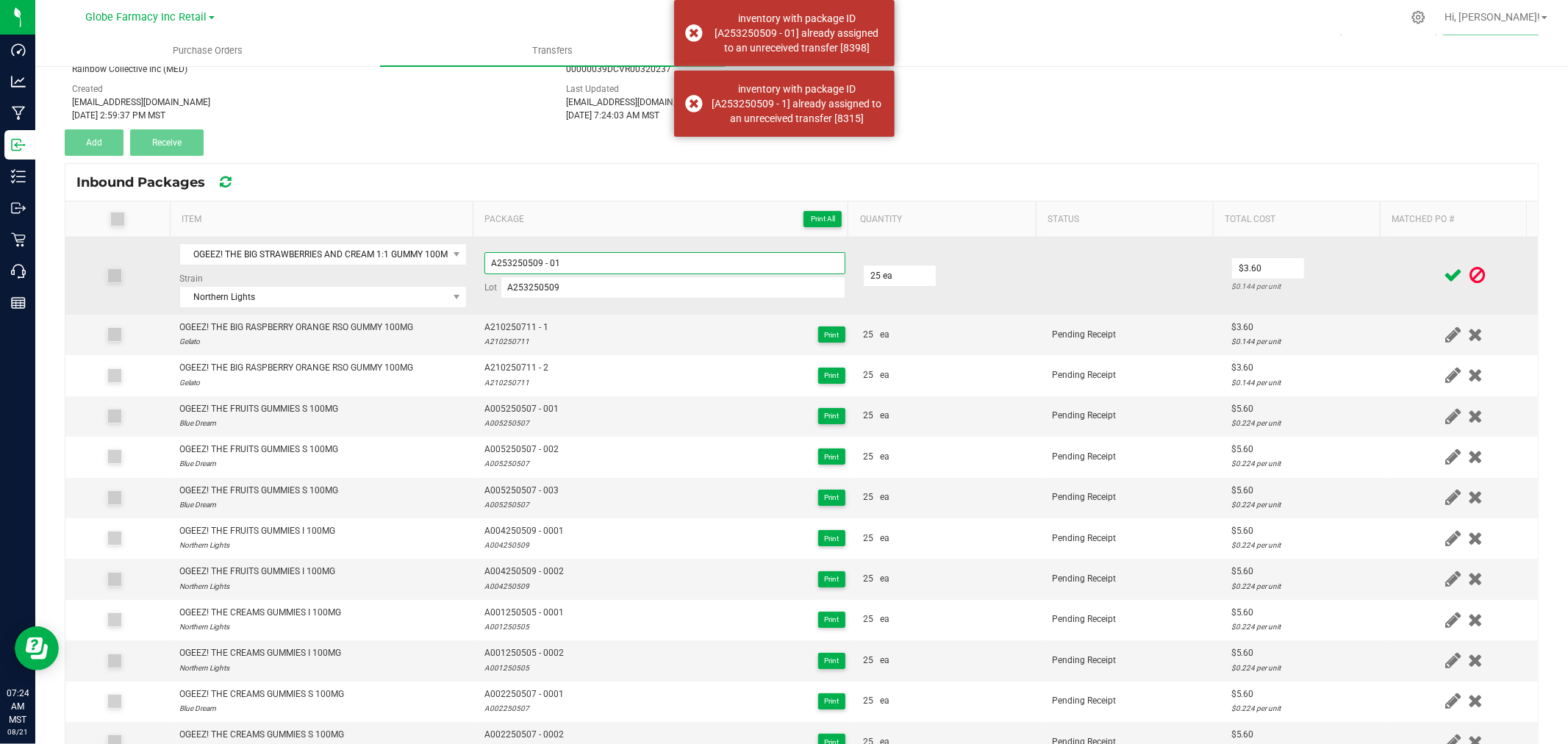
click at [682, 267] on input "A253250509 - 01" at bounding box center [665, 264] width 361 height 22
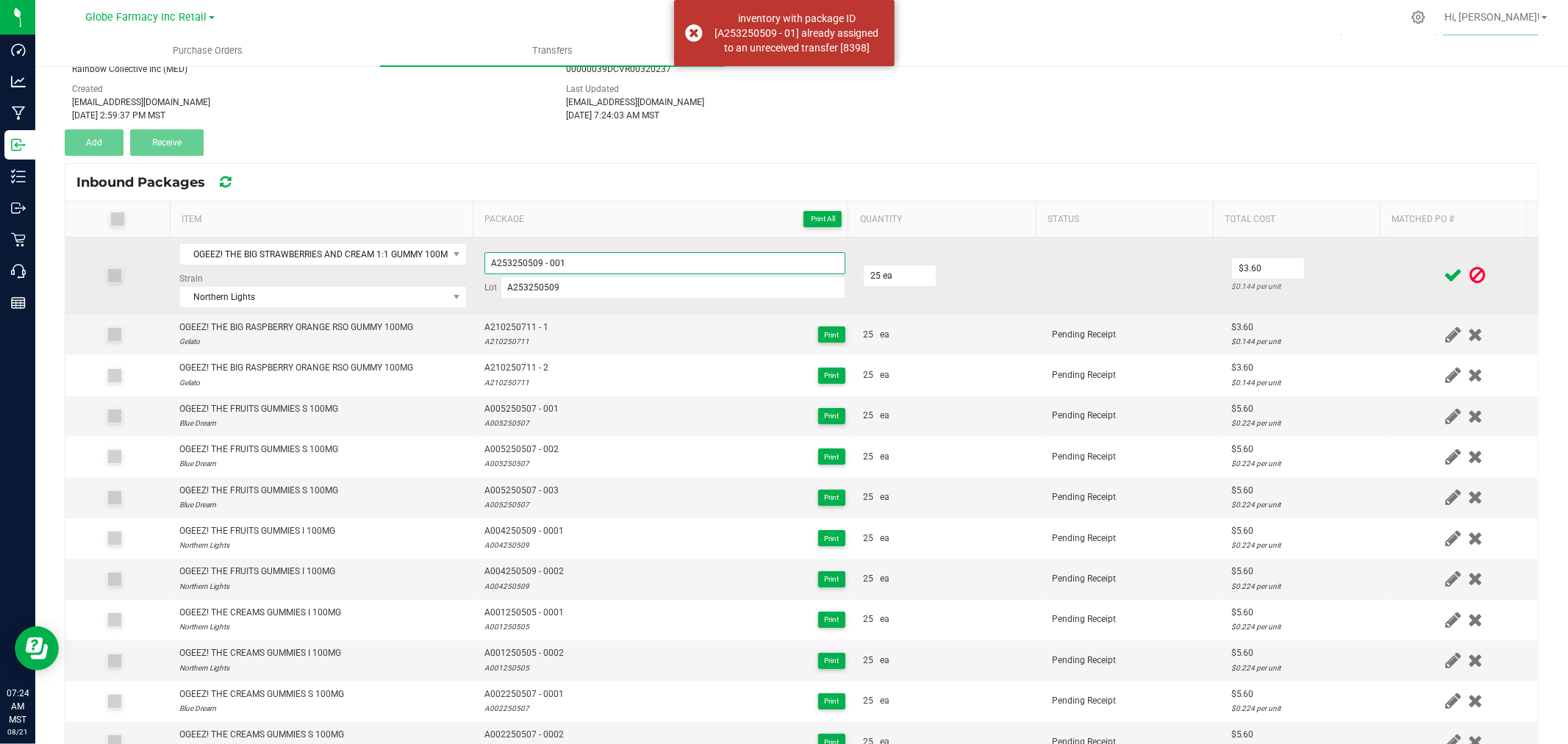
type input "A253250509 - 001"
click at [1400, 287] on td at bounding box center [1464, 276] width 147 height 77
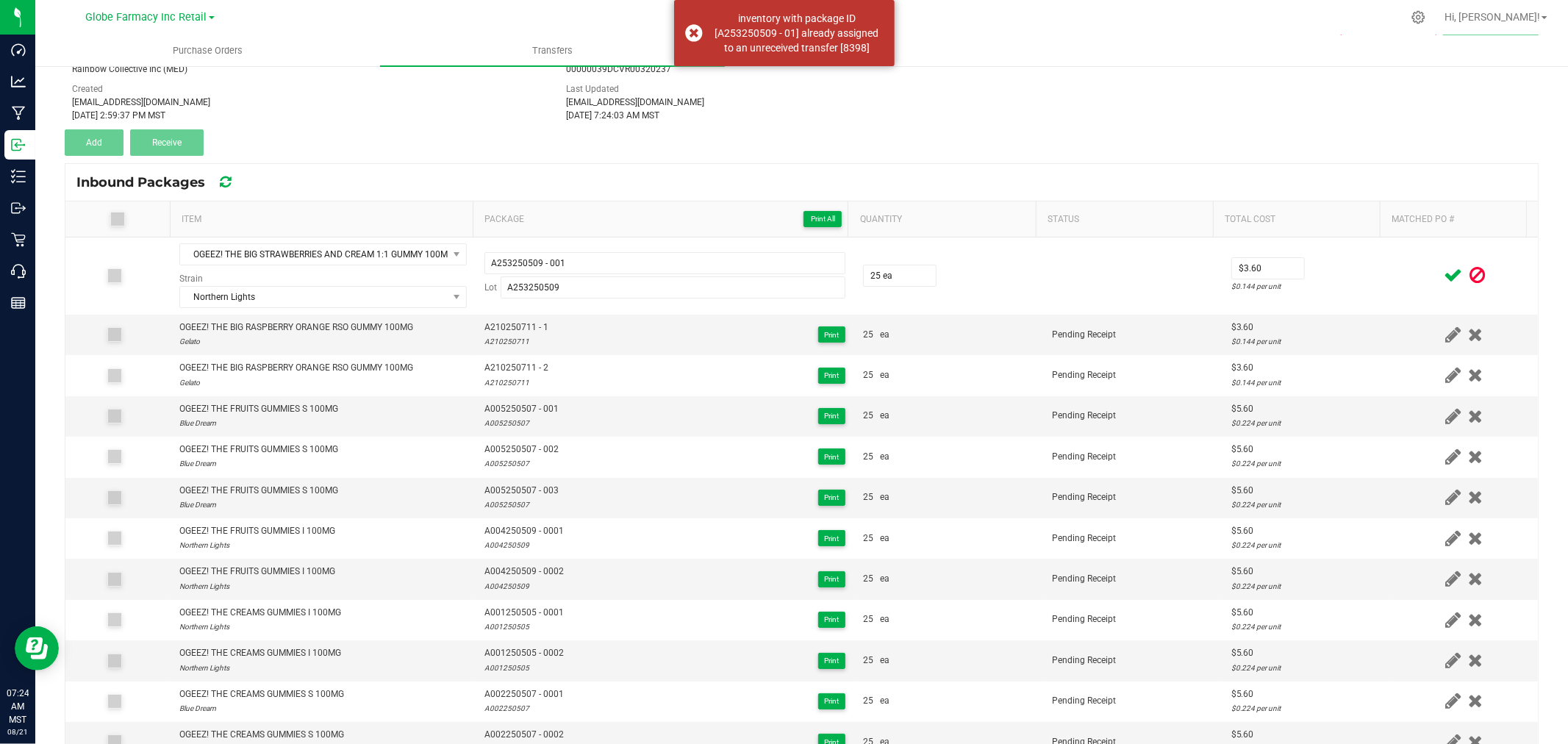
click at [1444, 277] on icon at bounding box center [1453, 276] width 19 height 19
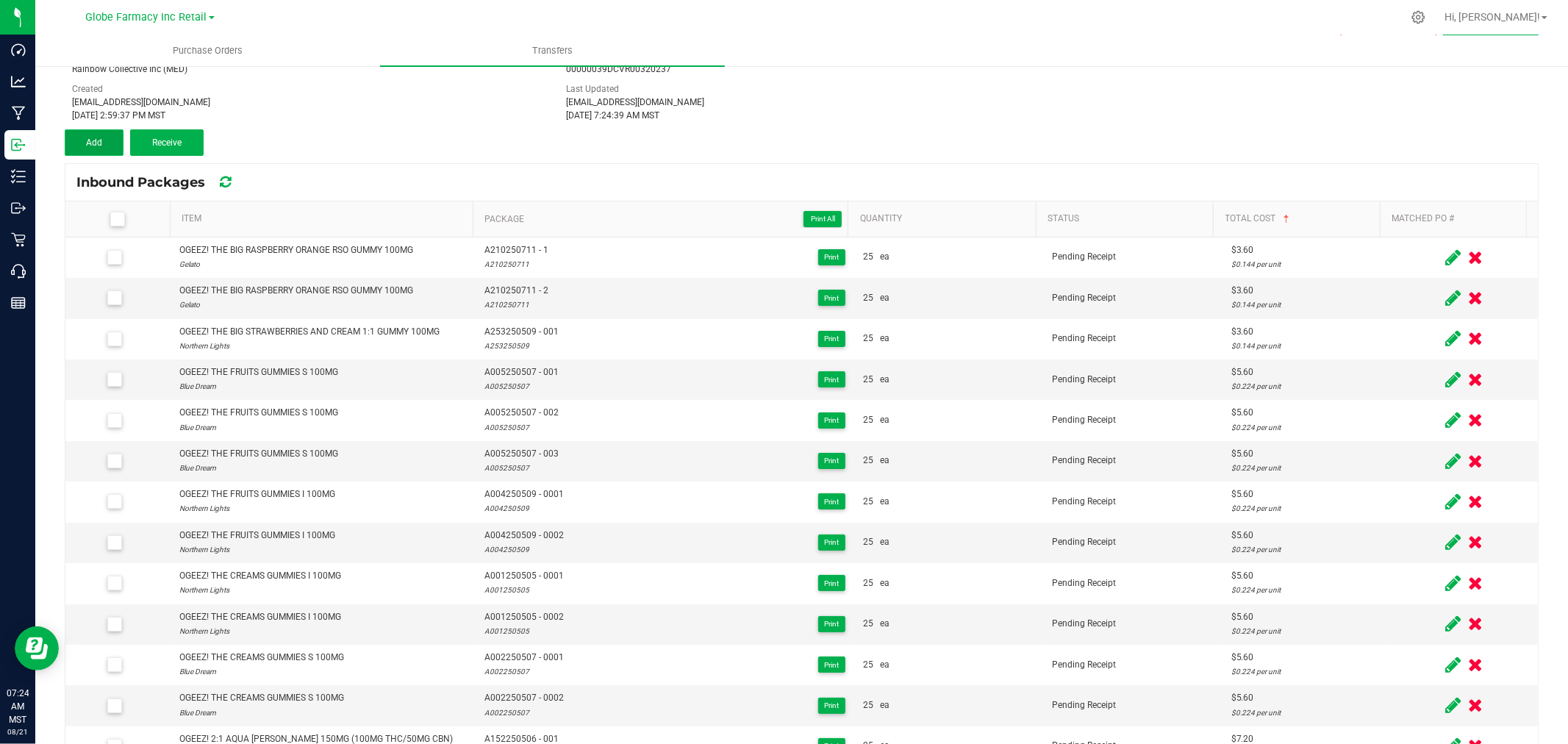
click at [98, 145] on span "Add" at bounding box center [93, 143] width 16 height 10
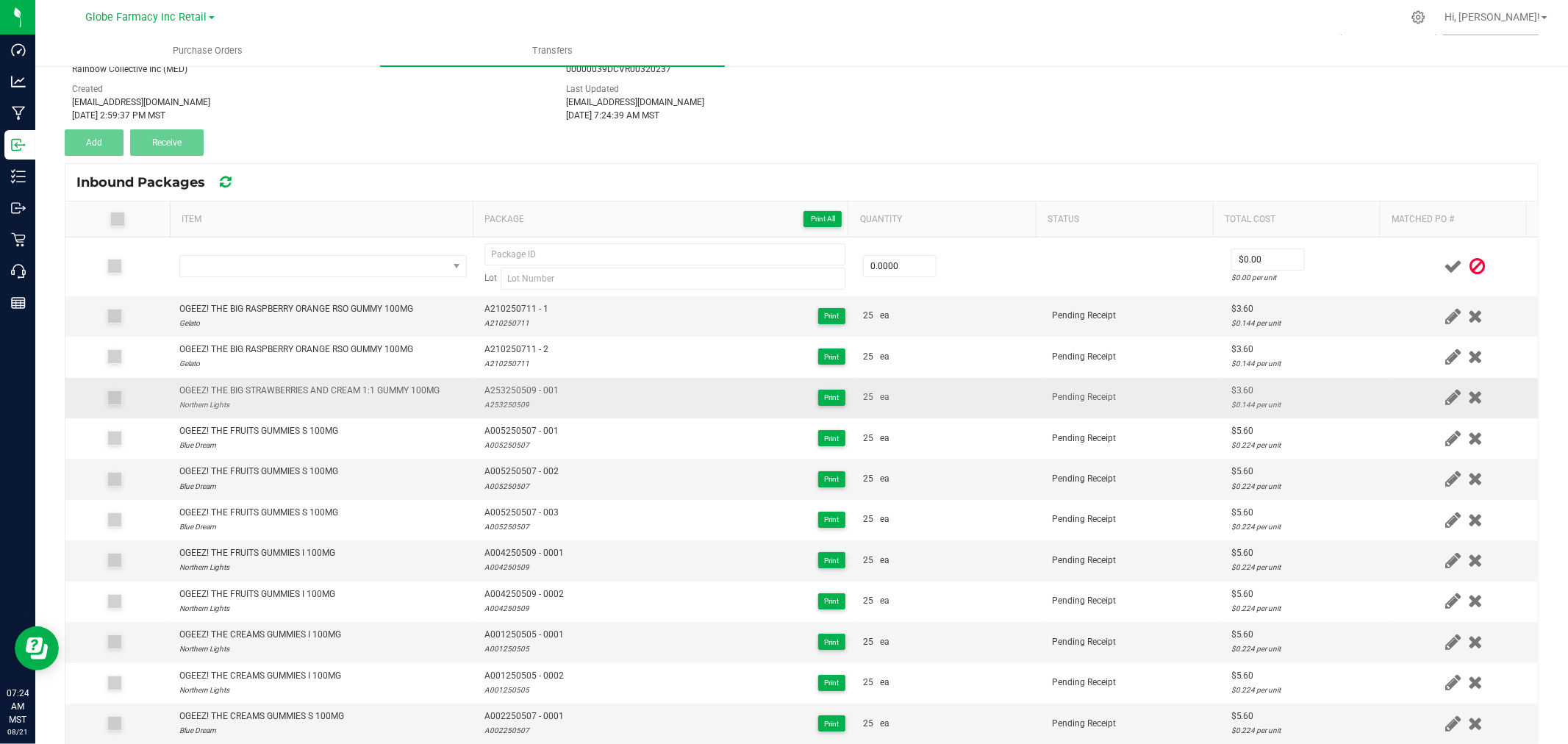
click at [306, 394] on div "OGEEZ! THE BIG STRAWBERRIES AND CREAM 1:1 GUMMY 100MG" at bounding box center [309, 391] width 260 height 14
copy div "OGEEZ! THE BIG STRAWBERRIES AND CREAM 1:1 GUMMY 100MG"
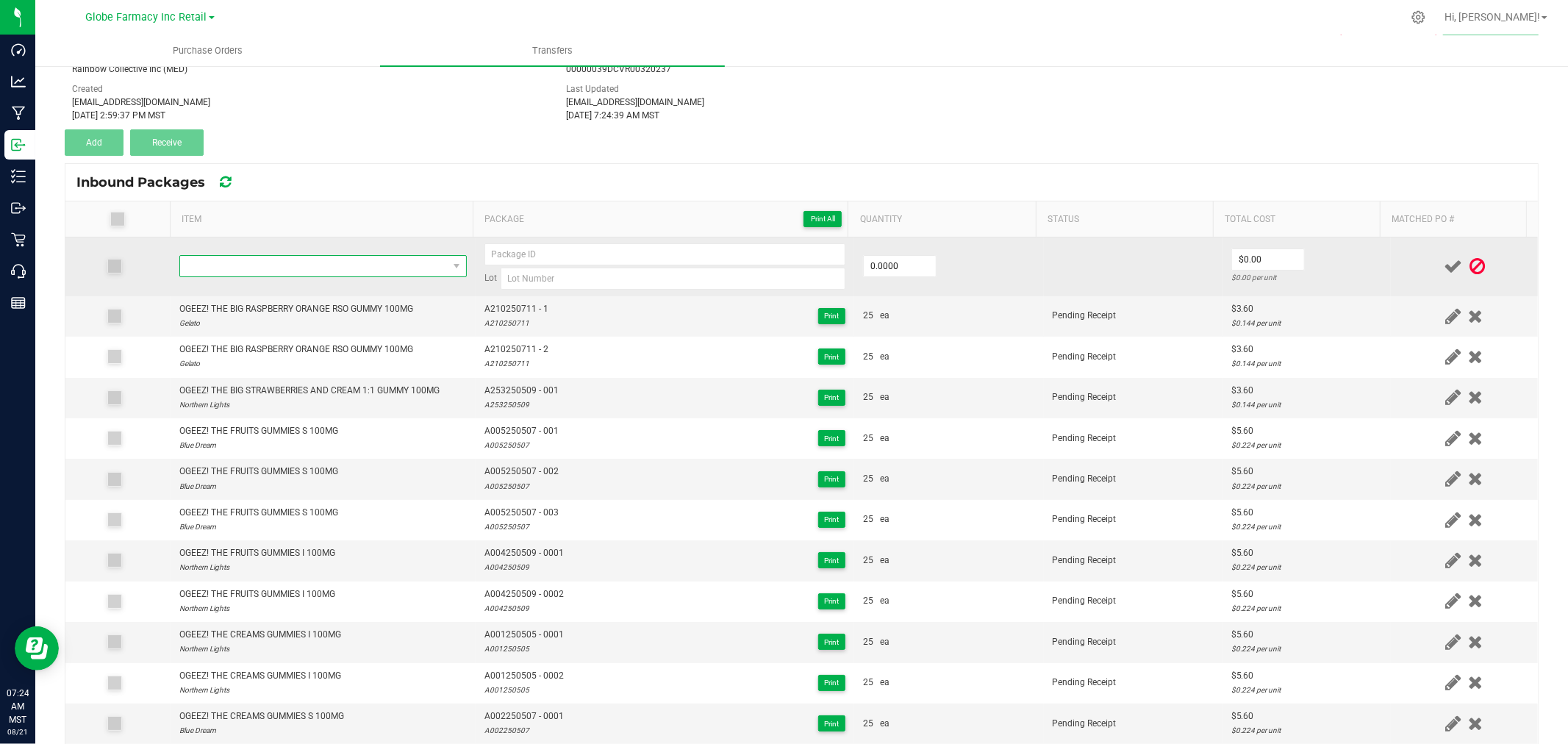
click at [379, 267] on span "NO DATA FOUND" at bounding box center [314, 267] width 267 height 20
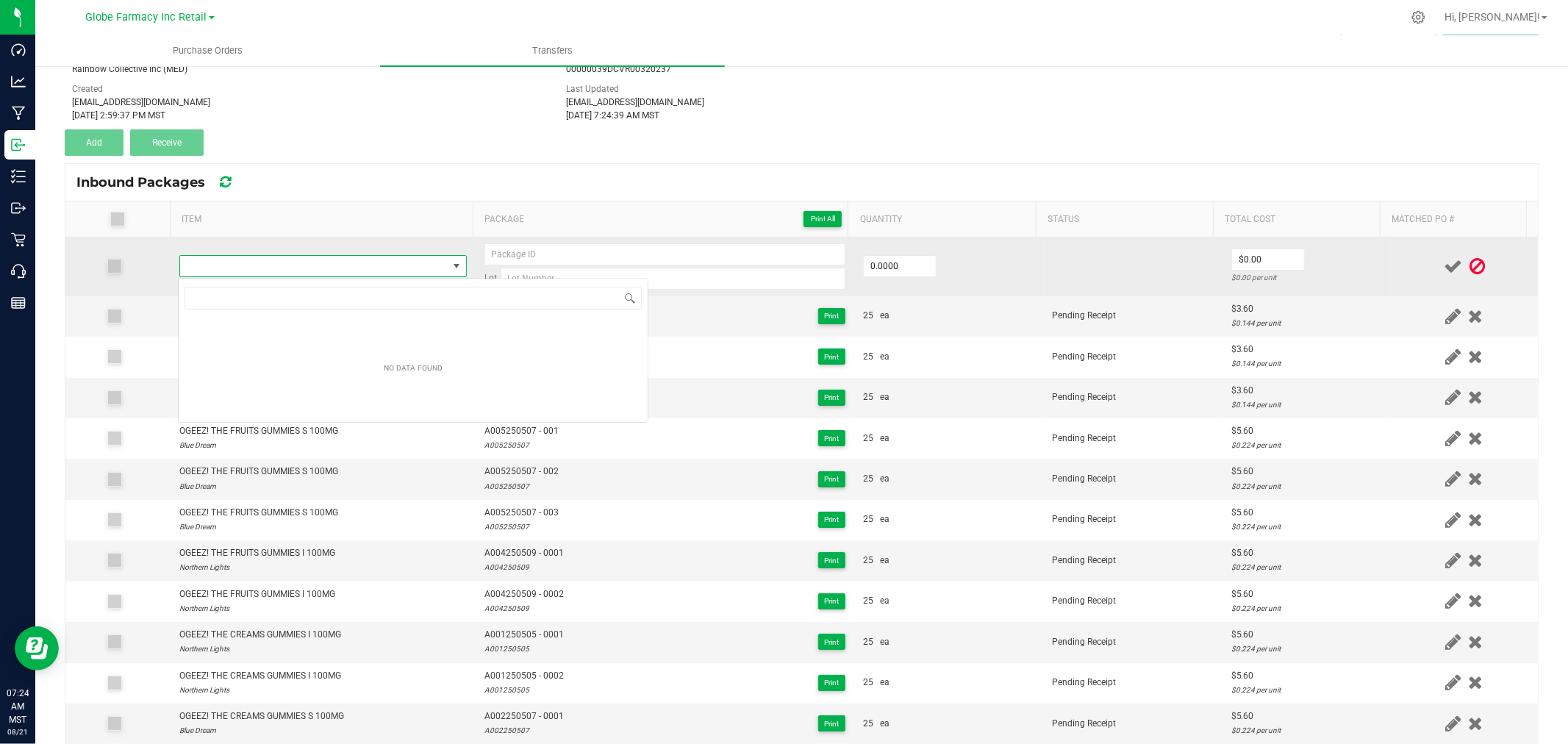
scroll to position [22, 281]
type input "OGEEZ! THE BIG STRAWBERRIES AND CREAM 1:1 GUMMY 100MG"
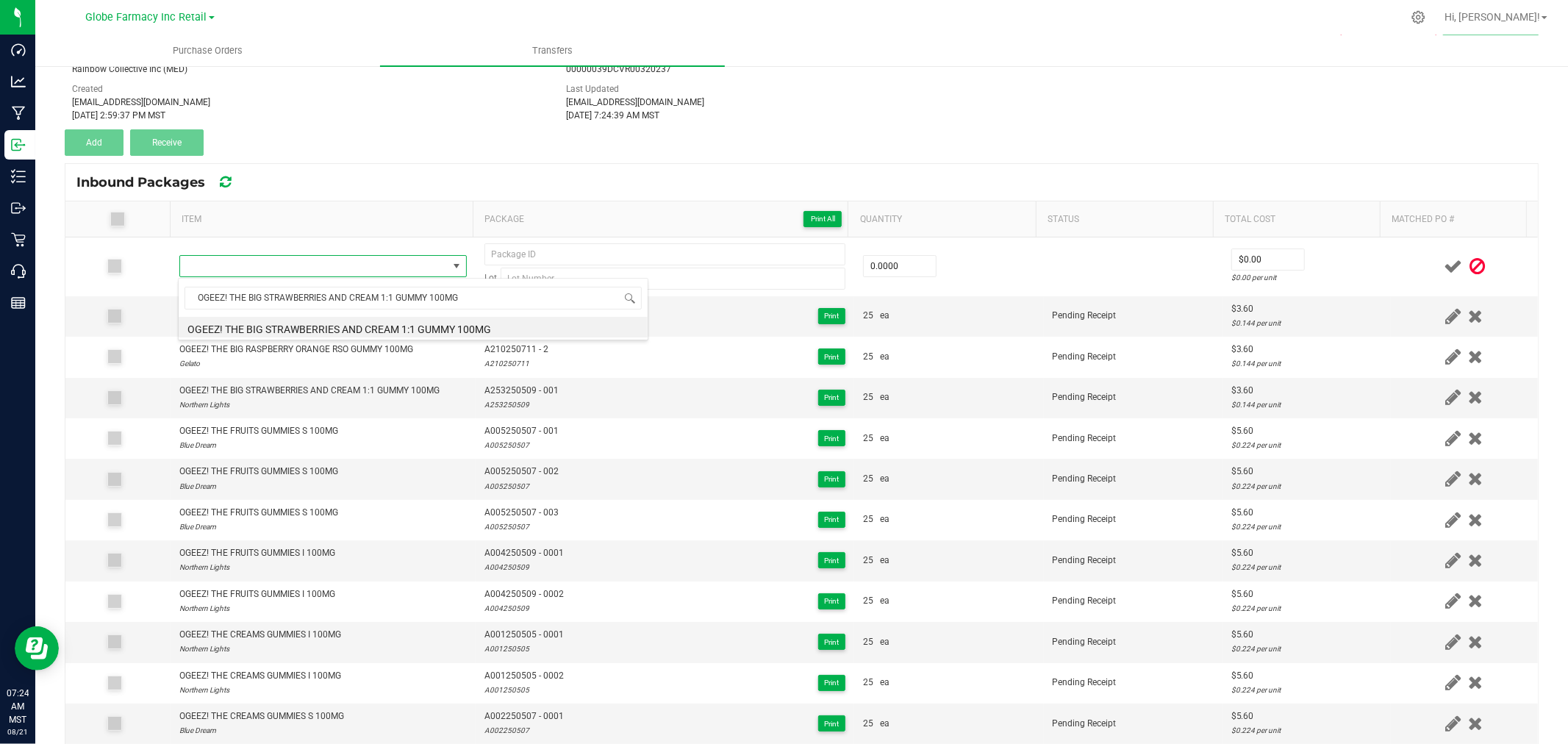
click at [399, 329] on li "OGEEZ! THE BIG STRAWBERRIES AND CREAM 1:1 GUMMY 100MG" at bounding box center [413, 328] width 469 height 20
type input "0 ea"
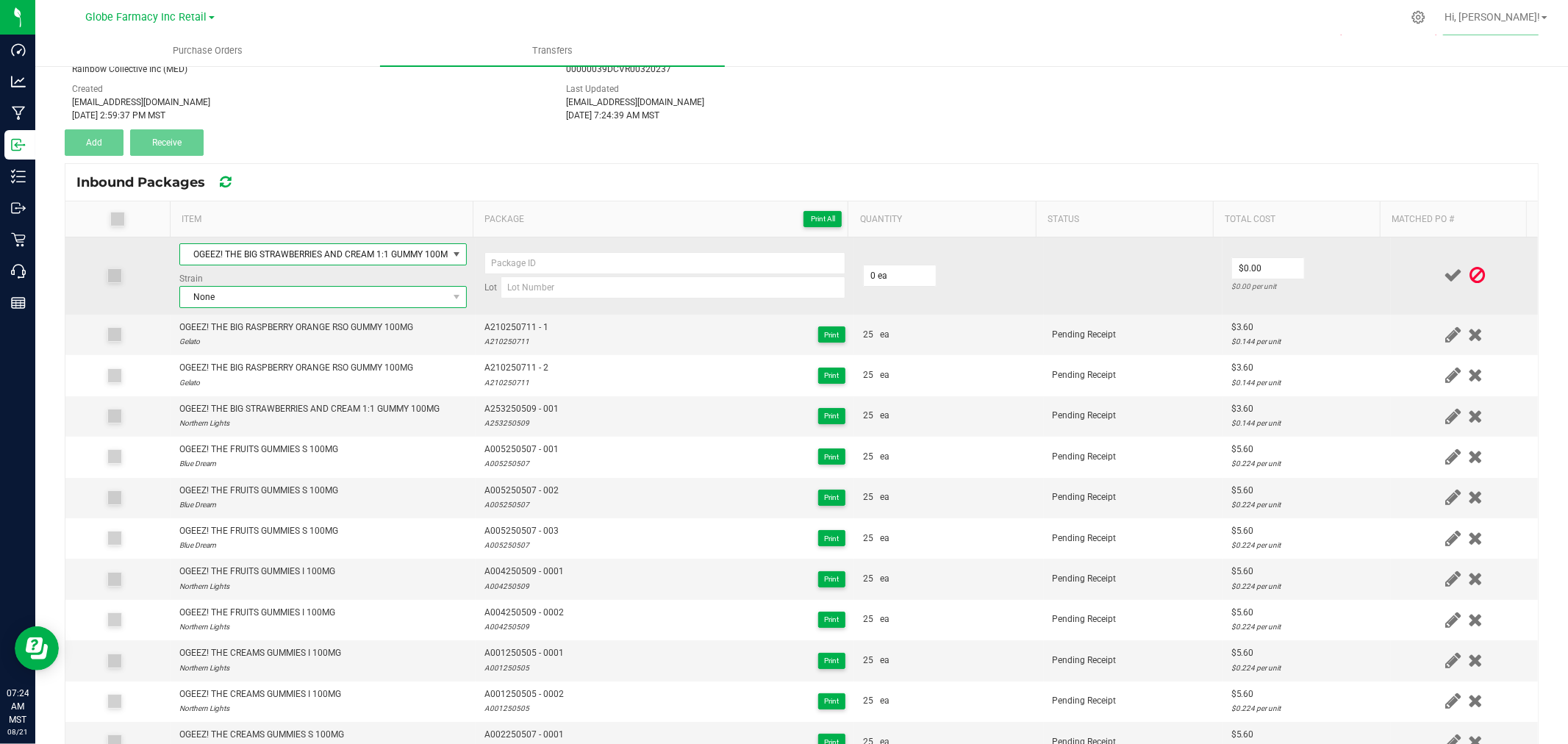
click at [285, 290] on span "None" at bounding box center [314, 297] width 267 height 20
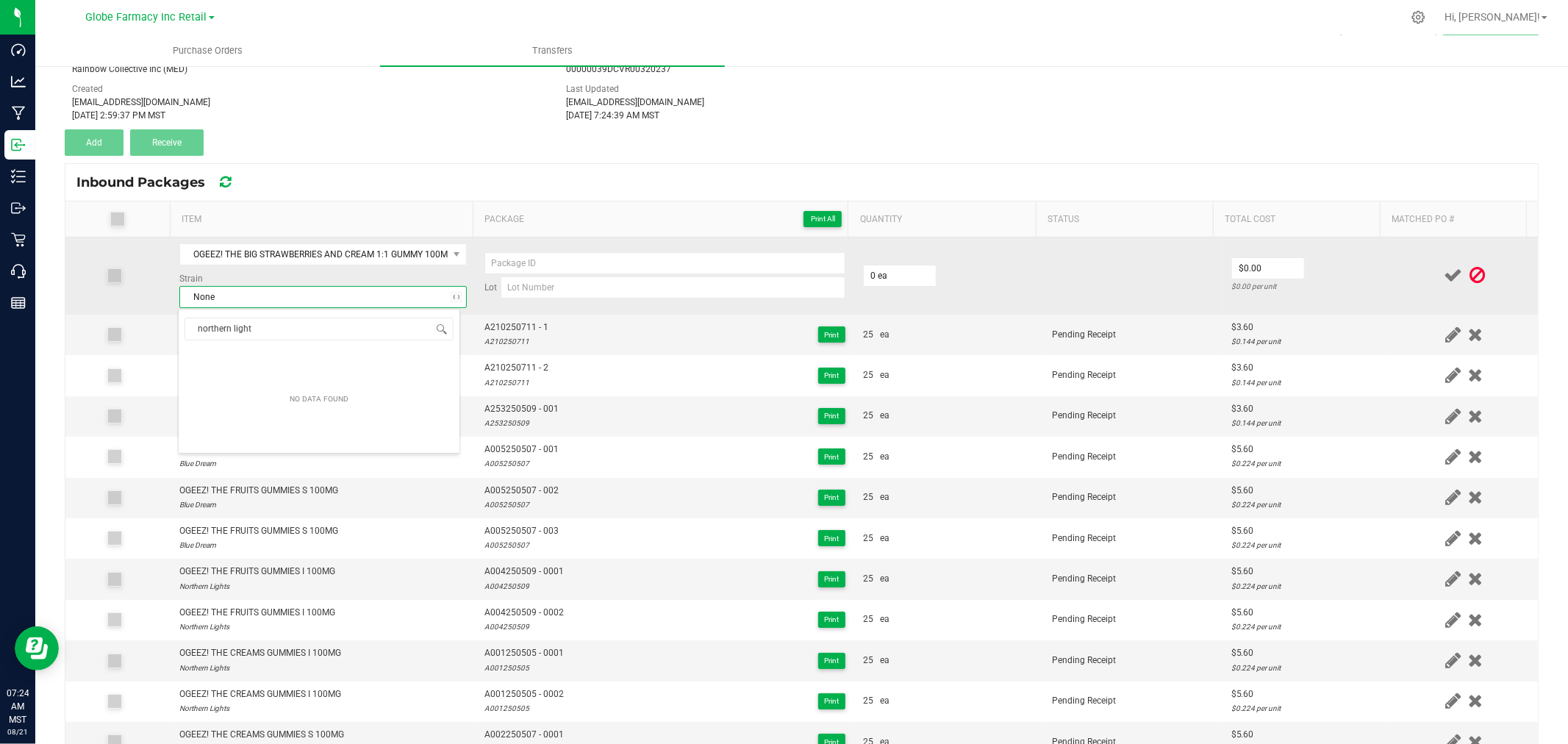
type input "northern lights"
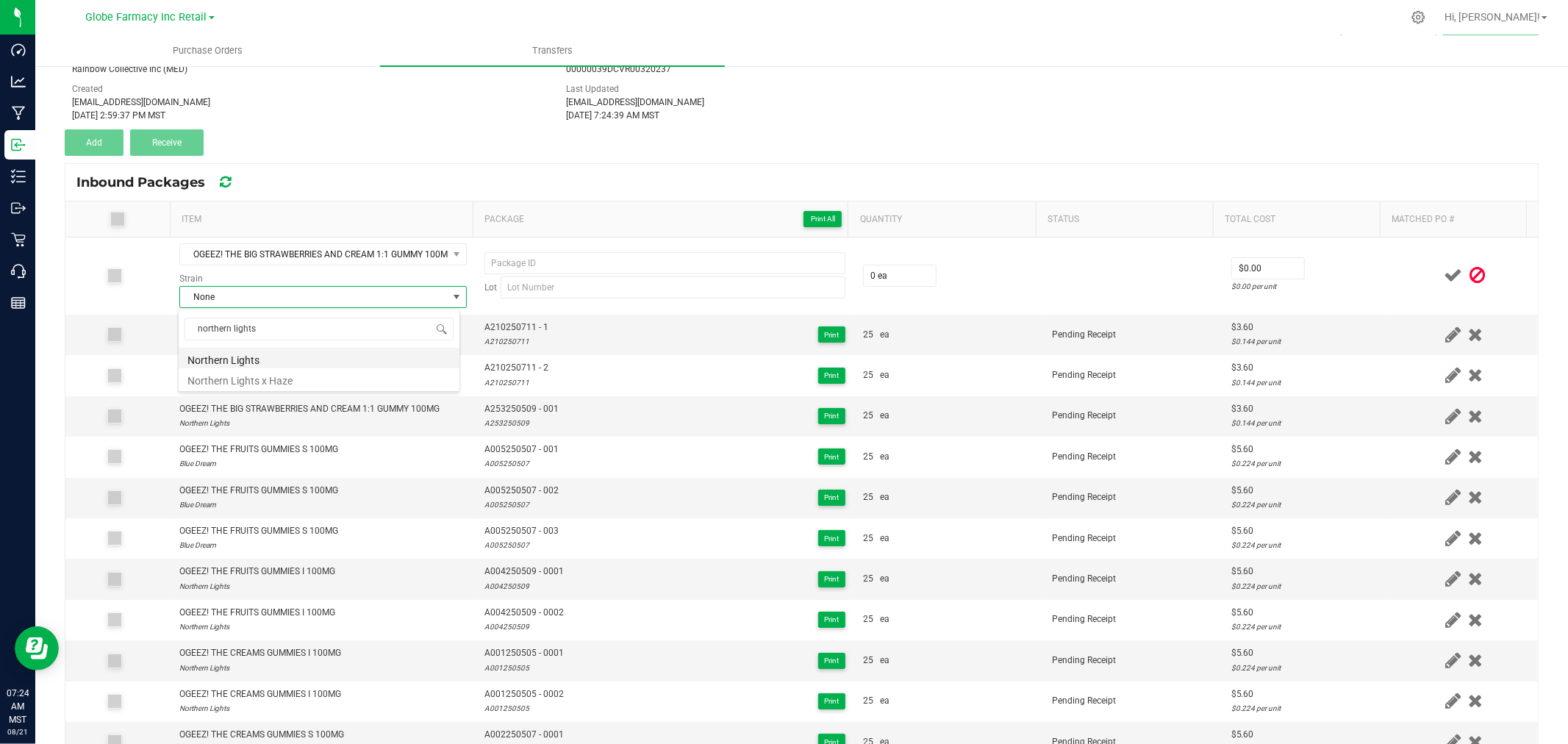
click at [250, 356] on li "Northern Lights" at bounding box center [319, 358] width 281 height 20
click at [499, 407] on span "A253250509 - 001" at bounding box center [522, 409] width 74 height 14
click at [500, 407] on span "A253250509 - 001" at bounding box center [522, 409] width 74 height 14
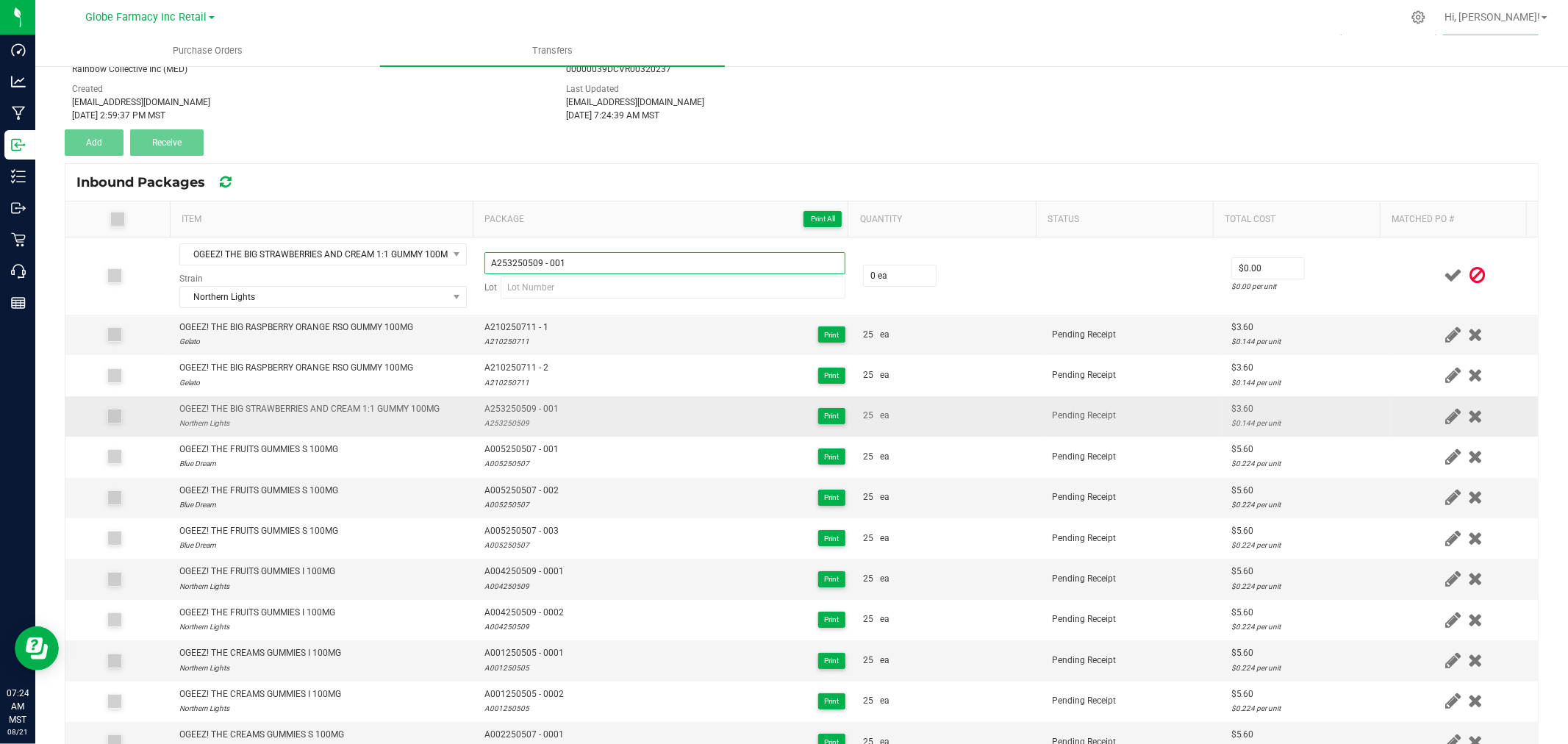
type input "A253250509 - 001"
click at [503, 424] on div "A253250509" at bounding box center [522, 423] width 74 height 14
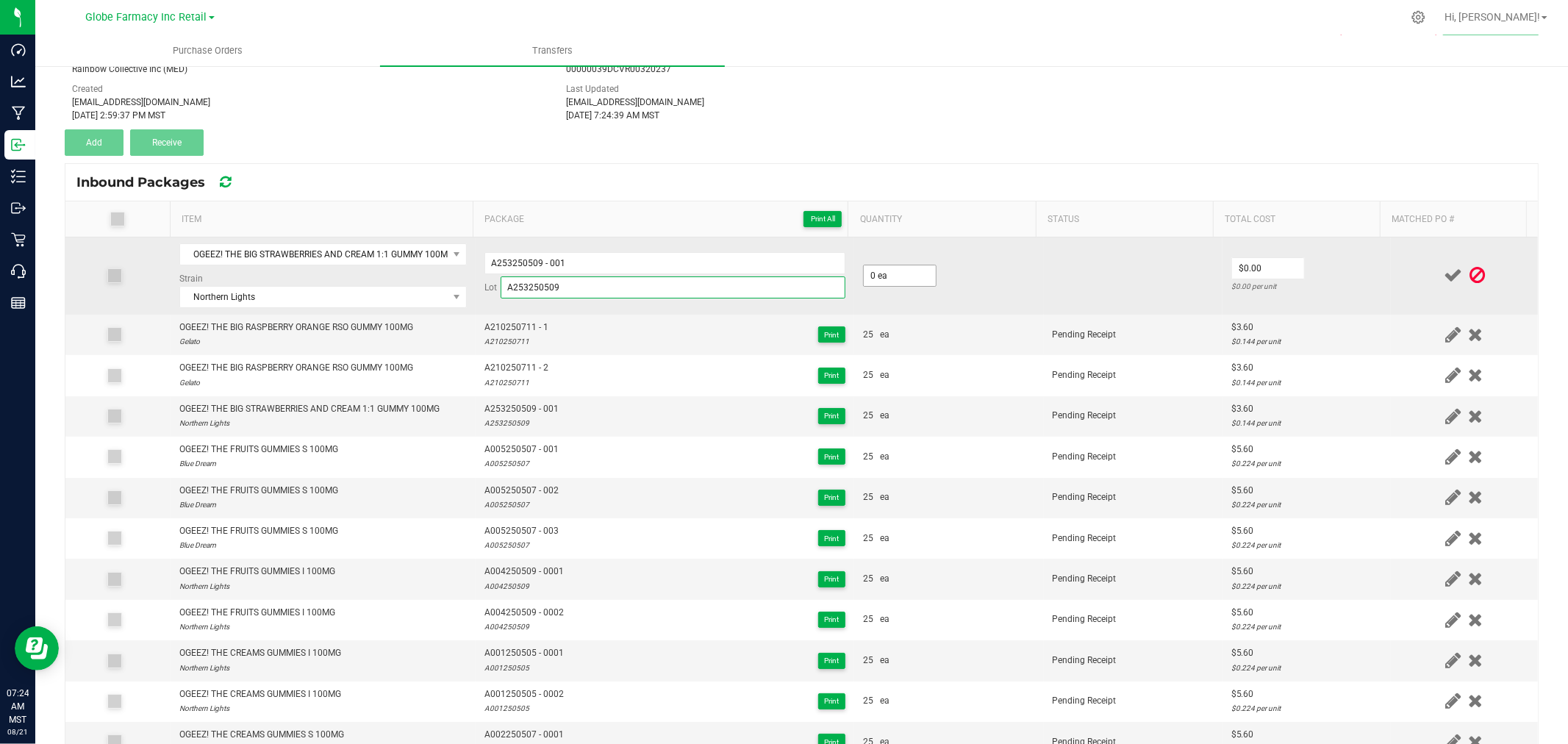
type input "A253250509"
click at [894, 270] on input "0" at bounding box center [900, 276] width 72 height 20
type input "25 ea"
type input "."
type input "$3.60"
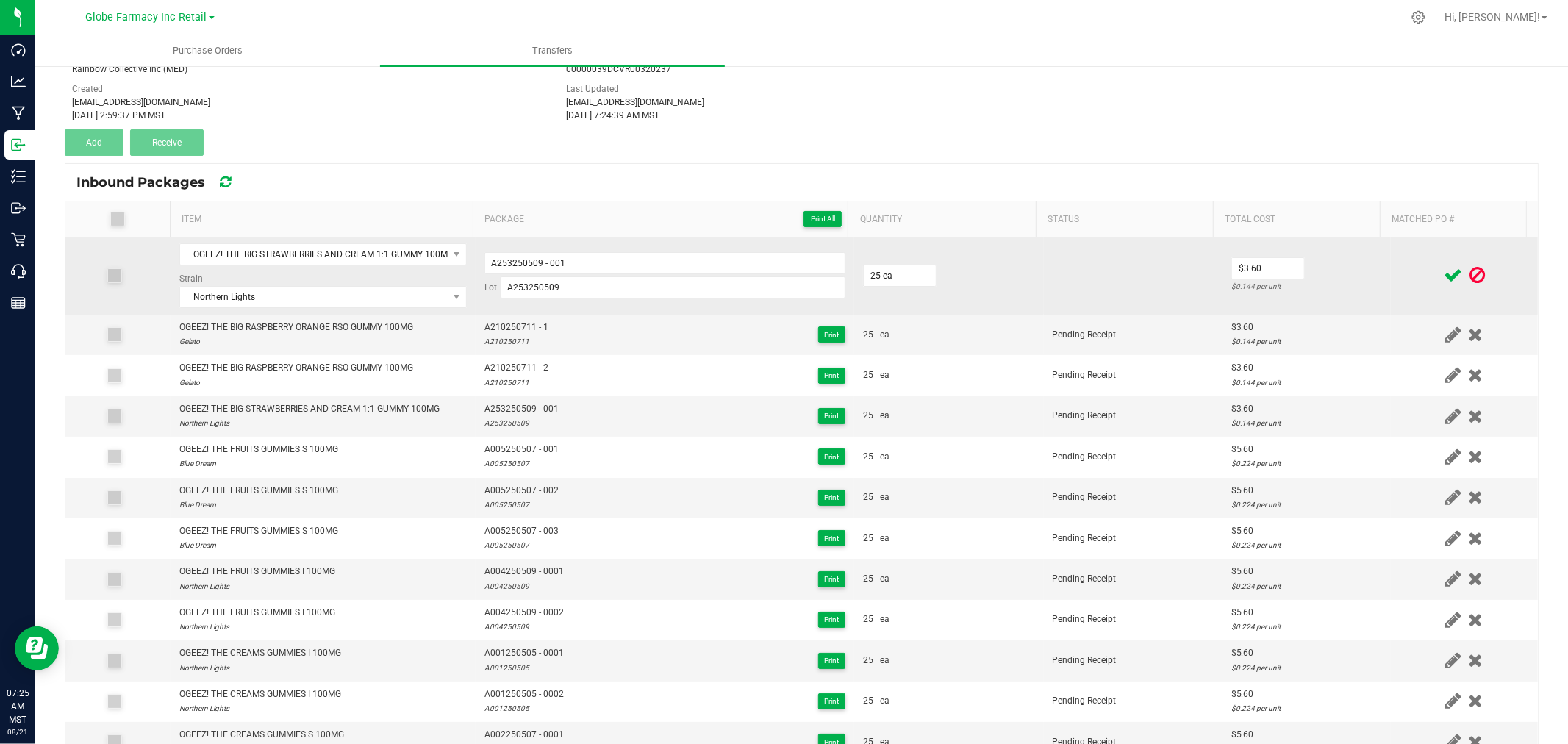
click at [1391, 282] on td at bounding box center [1464, 276] width 147 height 77
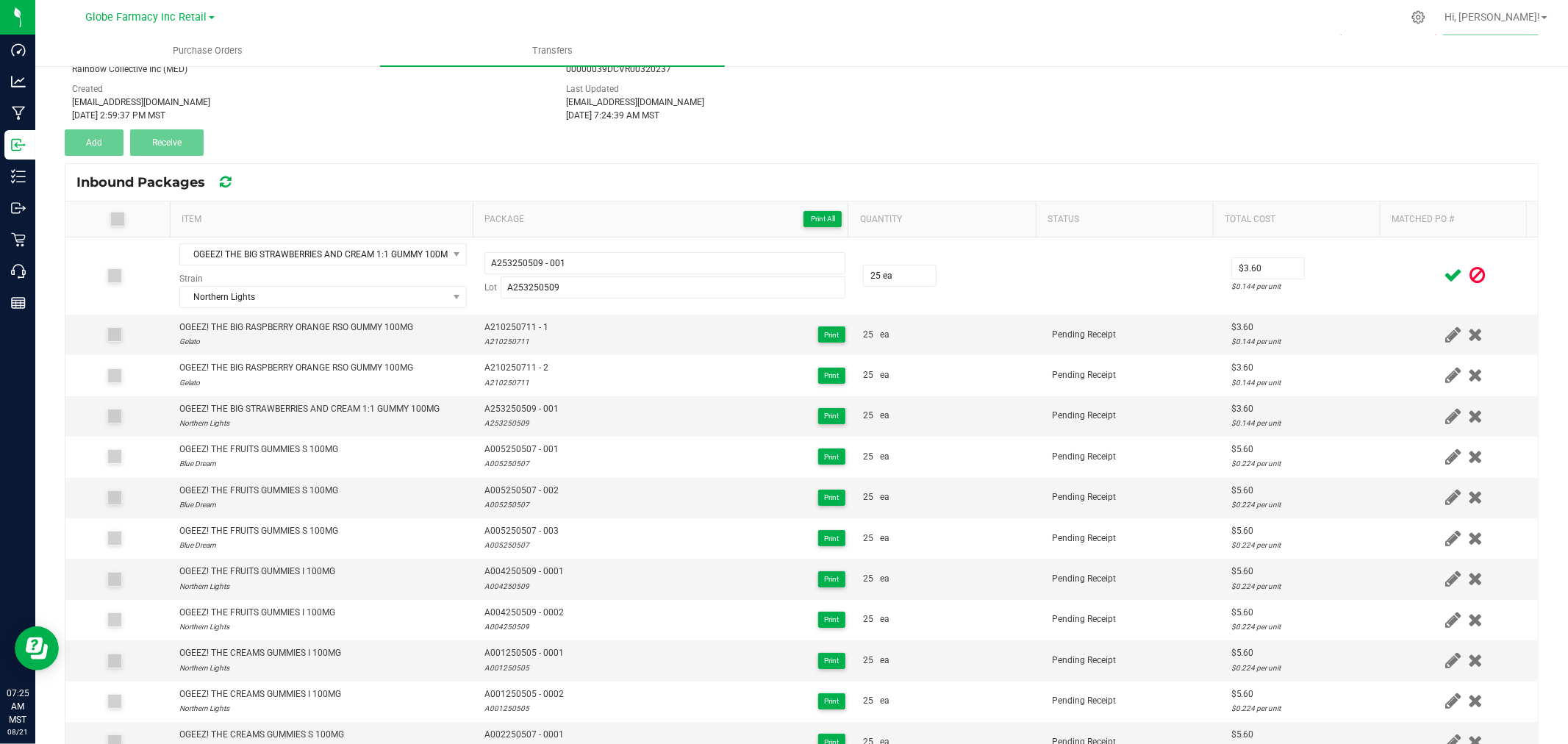
click at [1414, 269] on div at bounding box center [1464, 276] width 130 height 19
click at [1444, 275] on icon at bounding box center [1453, 276] width 19 height 19
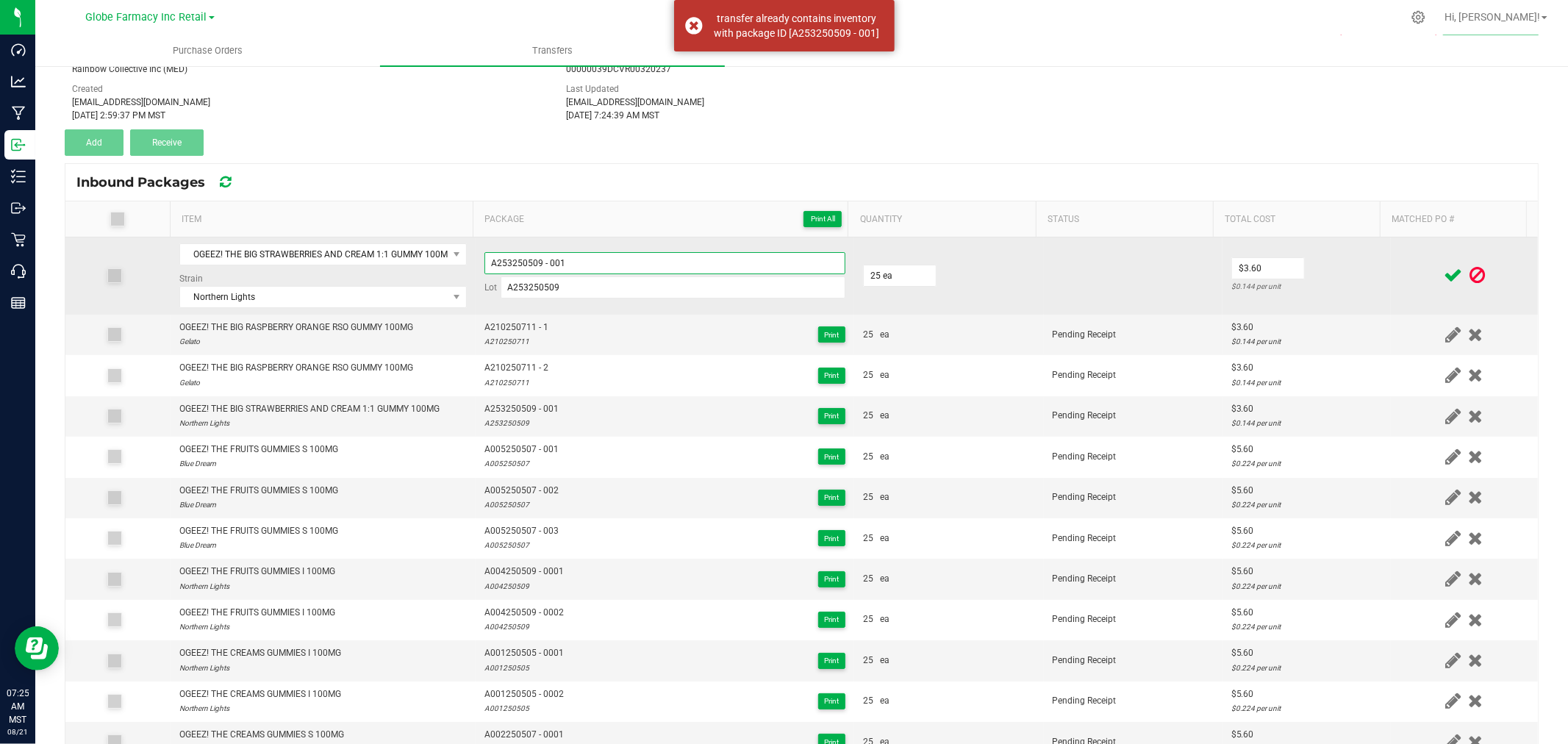
click at [665, 267] on input "A253250509 - 001" at bounding box center [665, 264] width 361 height 22
type input "A253250509 - 002"
click at [1299, 281] on div "$0.144 per unit" at bounding box center [1306, 286] width 151 height 14
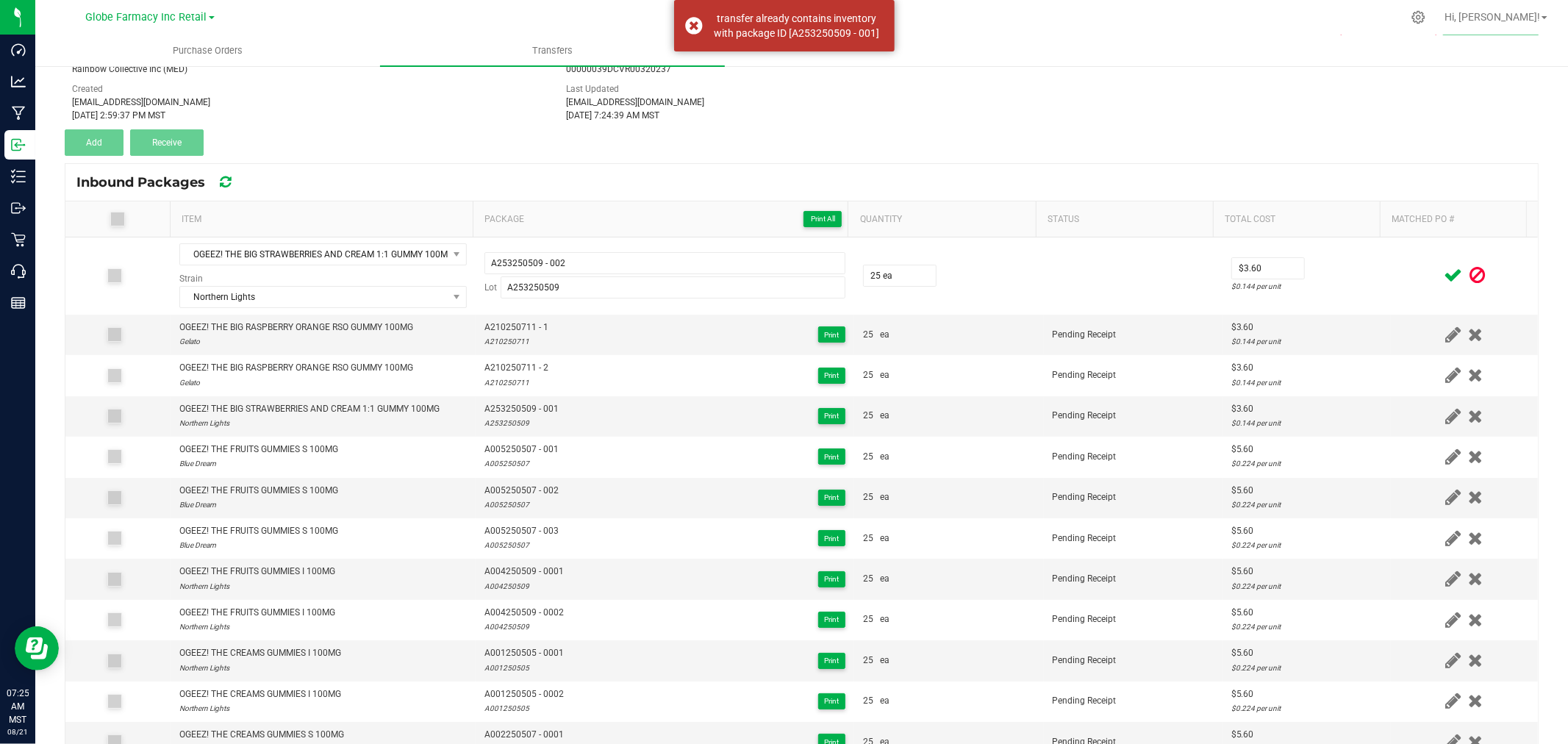
click at [1444, 274] on icon at bounding box center [1453, 276] width 19 height 19
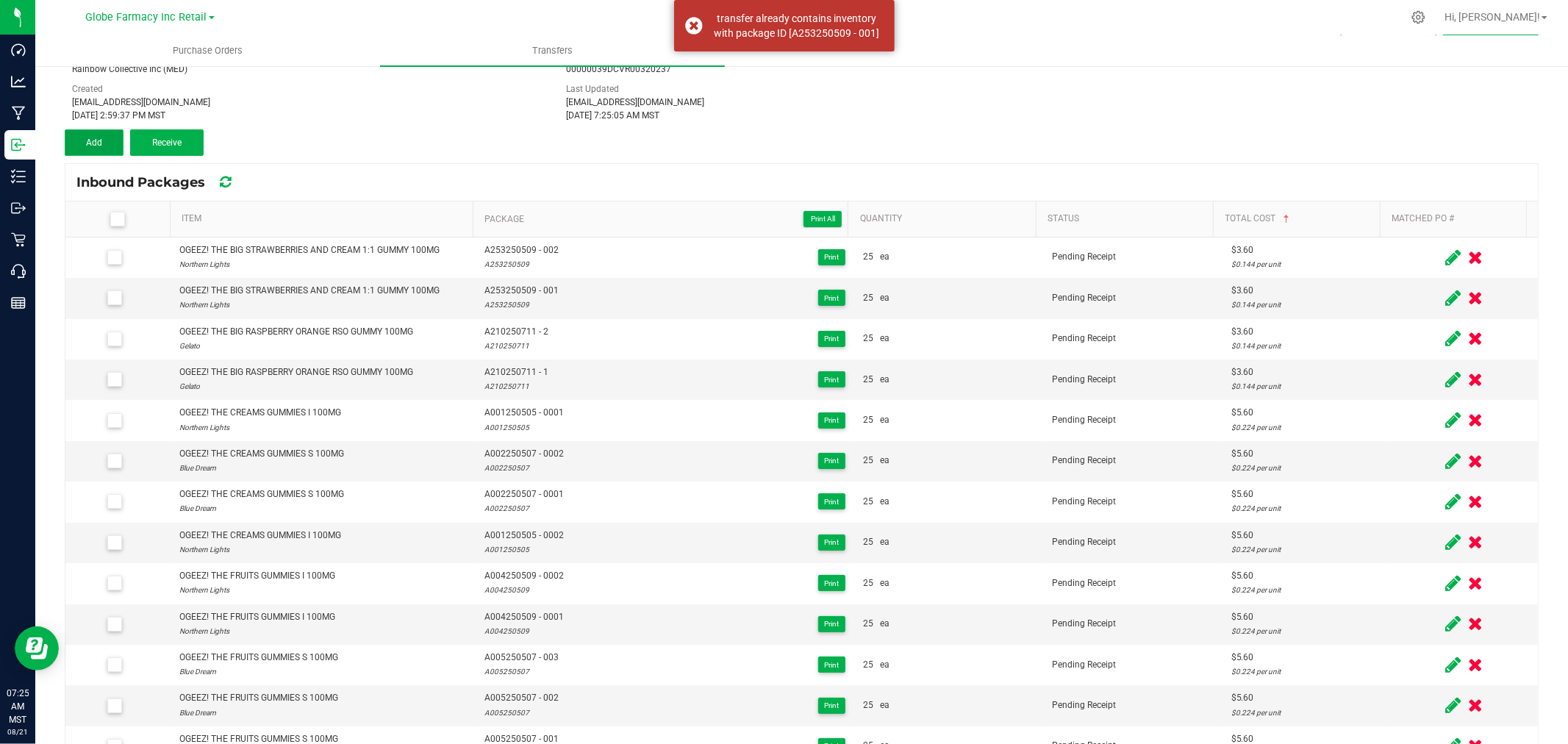
click at [101, 145] on span "Add" at bounding box center [93, 143] width 16 height 10
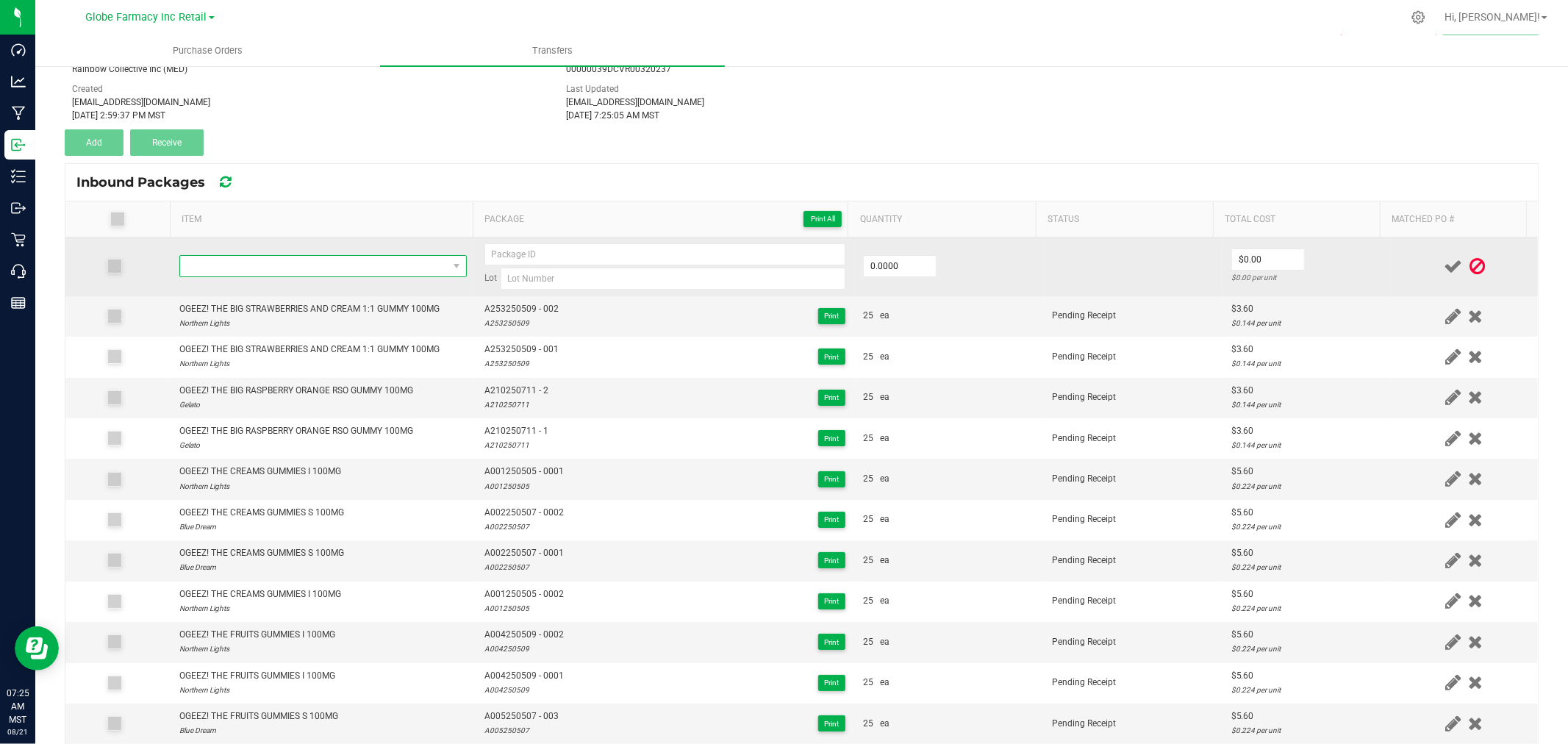
click at [244, 265] on span "NO DATA FOUND" at bounding box center [314, 267] width 267 height 20
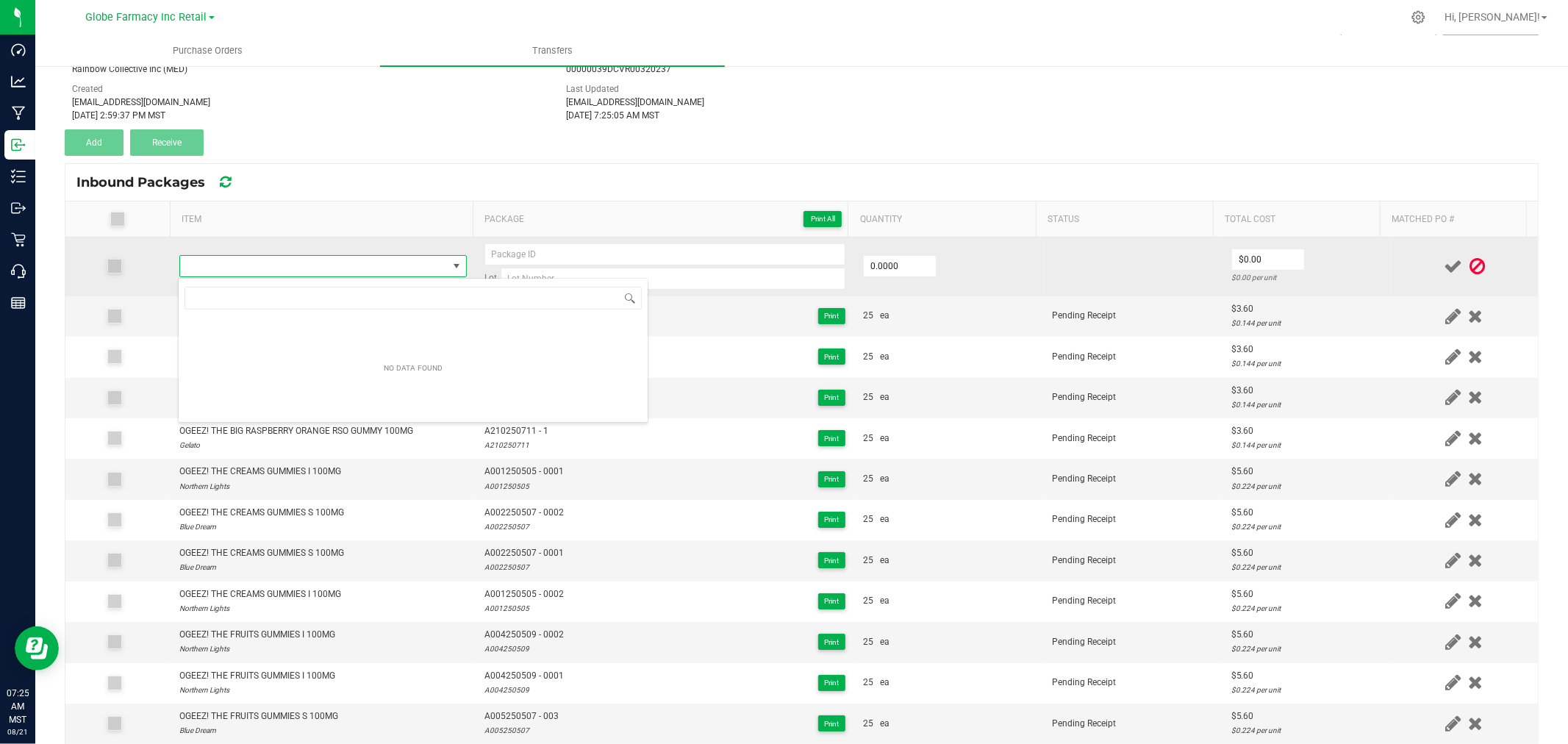
type input "OGEEZ! THE BIG 2:1 AQUA BERRY 150MG (100MG THC/50MG CBN)"
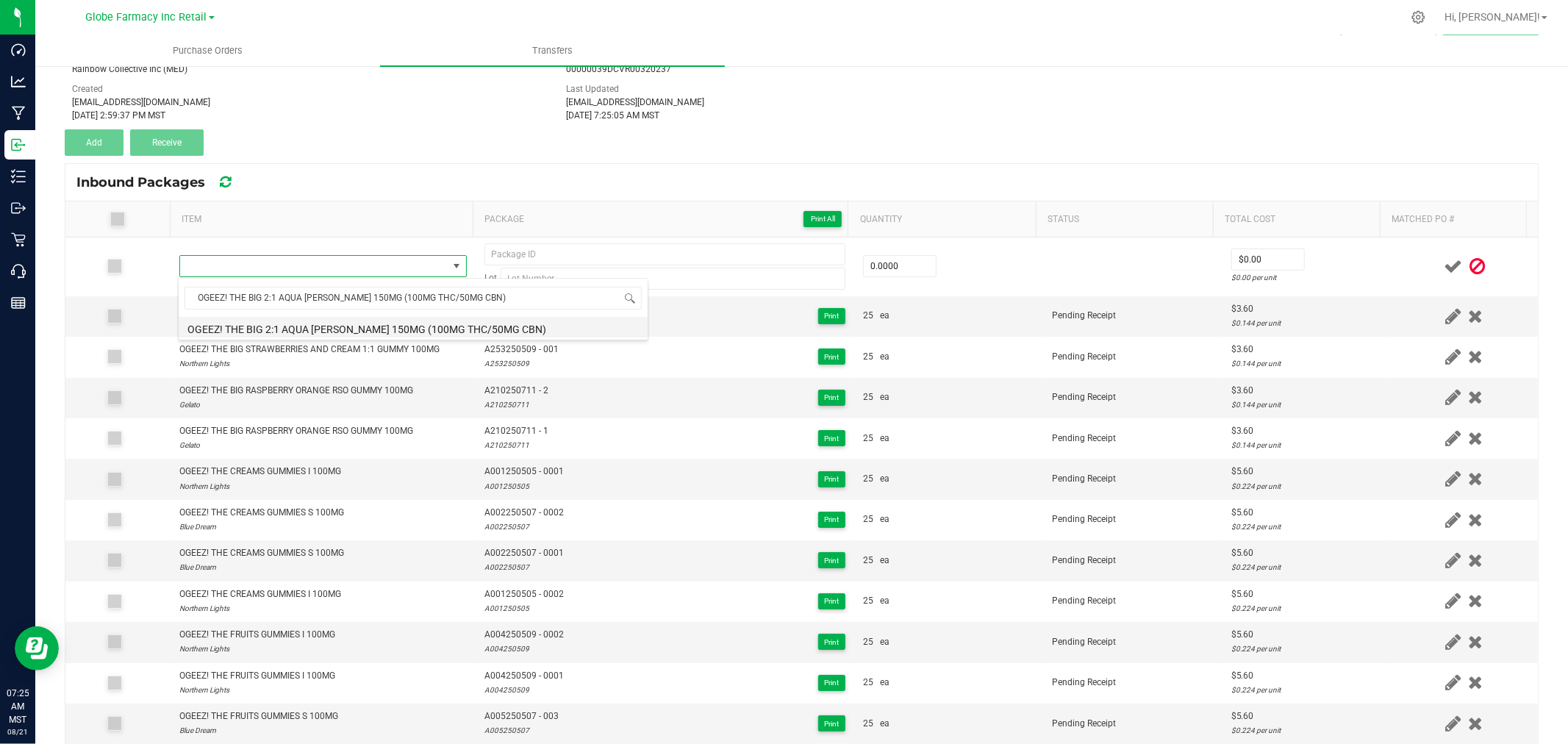
click at [336, 329] on li "OGEEZ! THE BIG 2:1 AQUA BERRY 150MG (100MG THC/50MG CBN)" at bounding box center [413, 328] width 469 height 20
type input "0 ea"
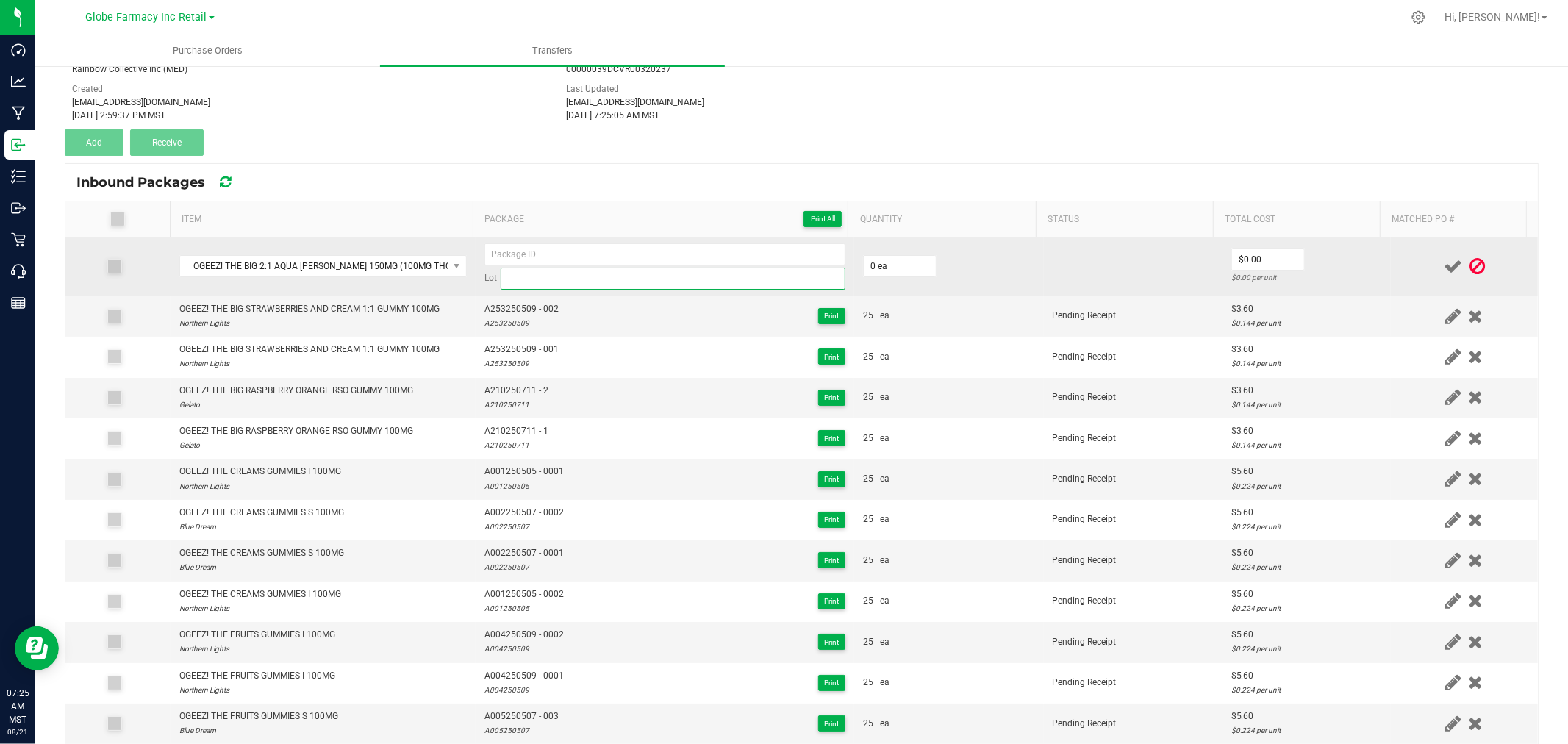
drag, startPoint x: 713, startPoint y: 289, endPoint x: 710, endPoint y: 281, distance: 8.5
click at [713, 289] on input at bounding box center [673, 279] width 345 height 22
paste input "A252250617"
type input "A252250617"
click at [704, 264] on input at bounding box center [665, 254] width 361 height 22
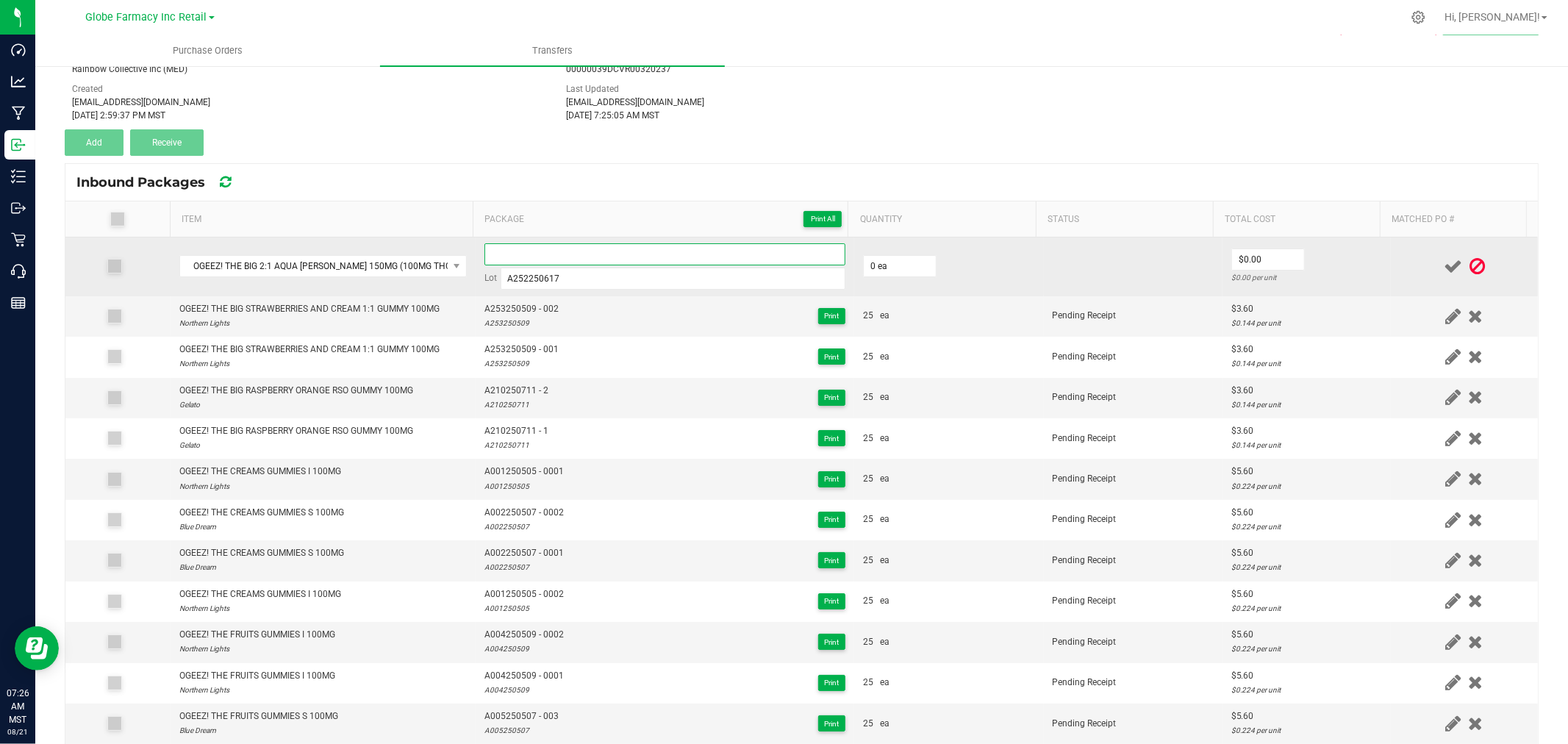
paste input "A252250617"
type input "A252250617 - 1"
type input "25 ea"
type input "$3.60"
click at [1391, 242] on td at bounding box center [1464, 267] width 147 height 59
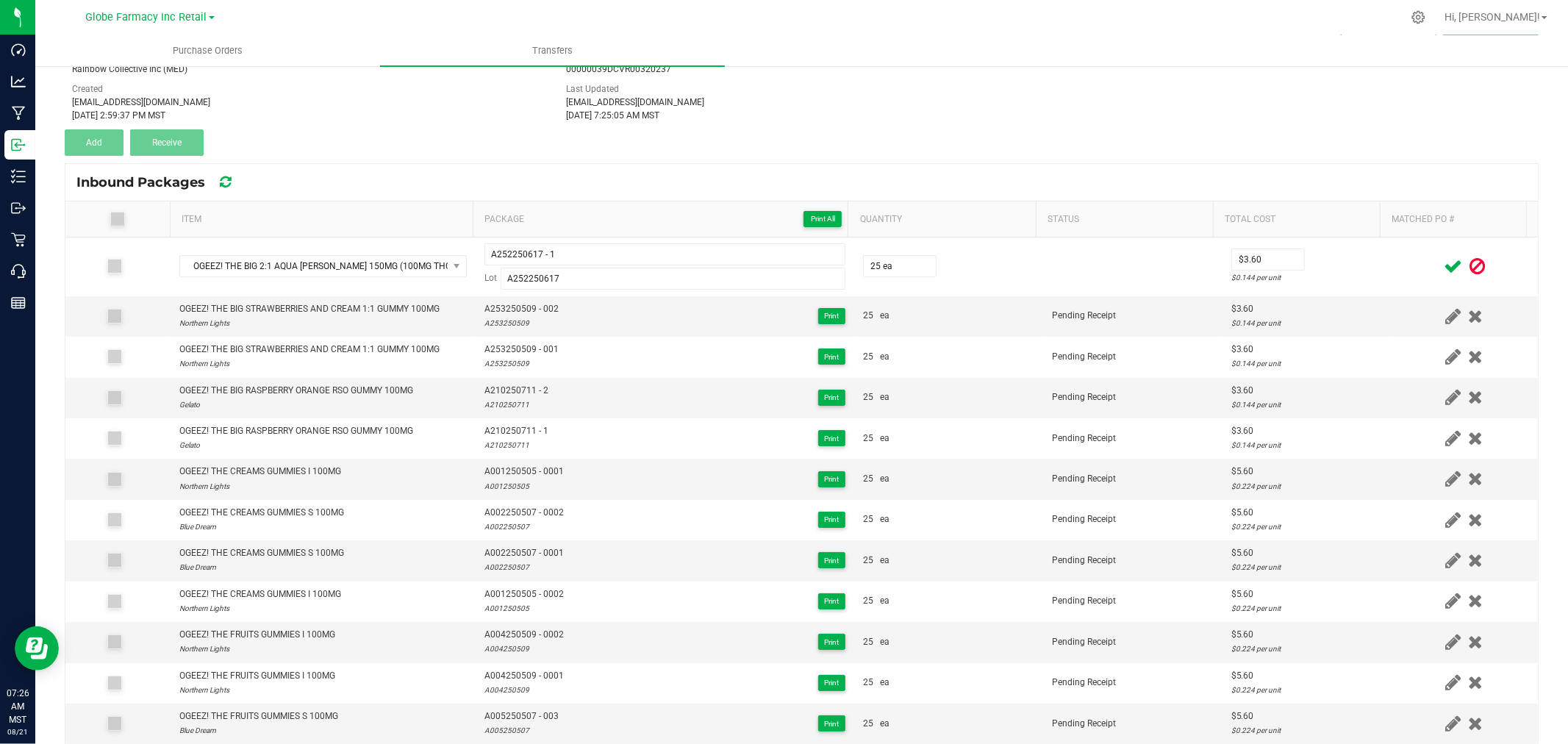
click at [1444, 264] on icon at bounding box center [1453, 267] width 19 height 19
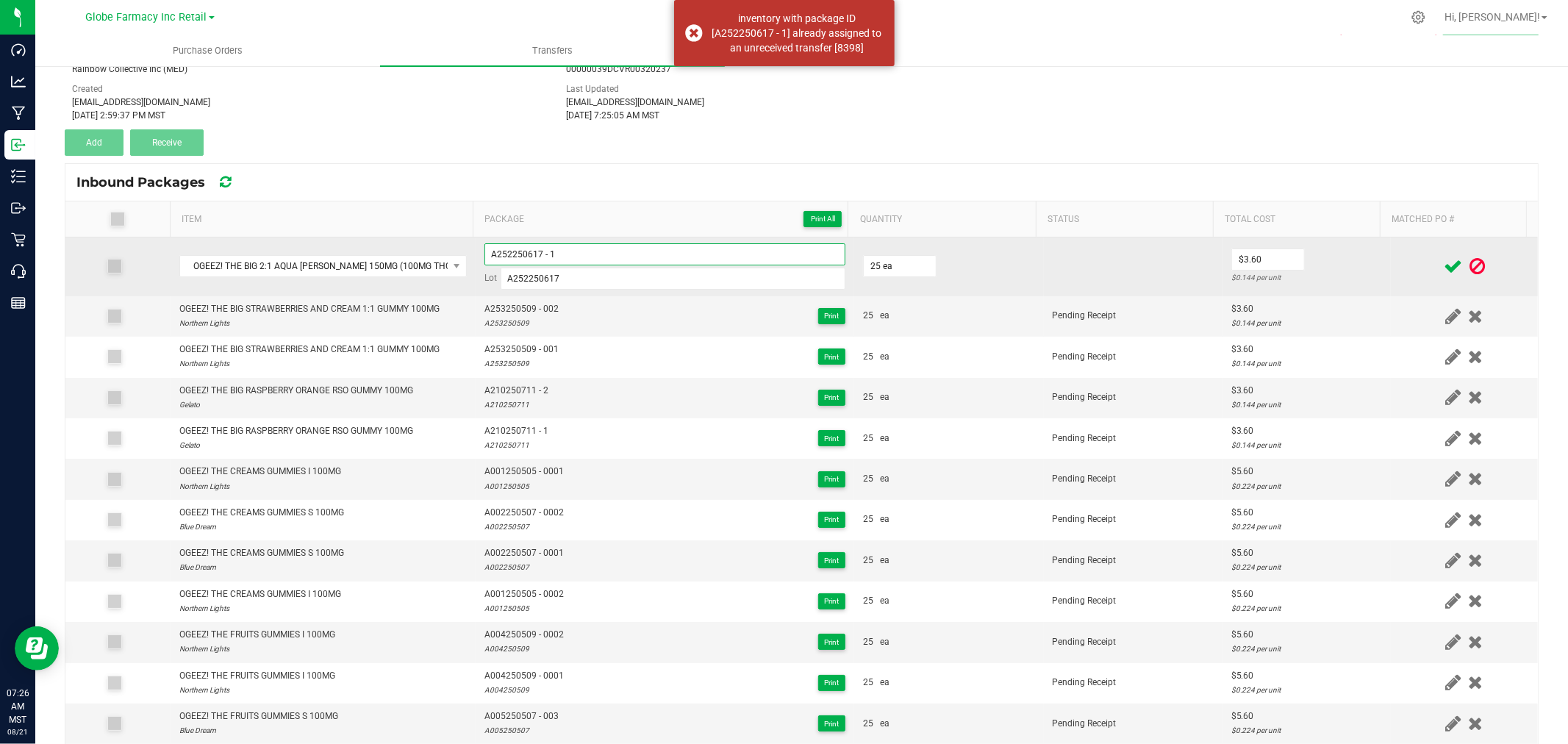
click at [713, 260] on input "A252250617 - 1" at bounding box center [665, 254] width 361 height 22
type input "A252250617 - 01"
drag, startPoint x: 1364, startPoint y: 269, endPoint x: 1404, endPoint y: 264, distance: 40.3
click at [1364, 269] on td "$3.60 $0.144 per unit" at bounding box center [1307, 267] width 168 height 59
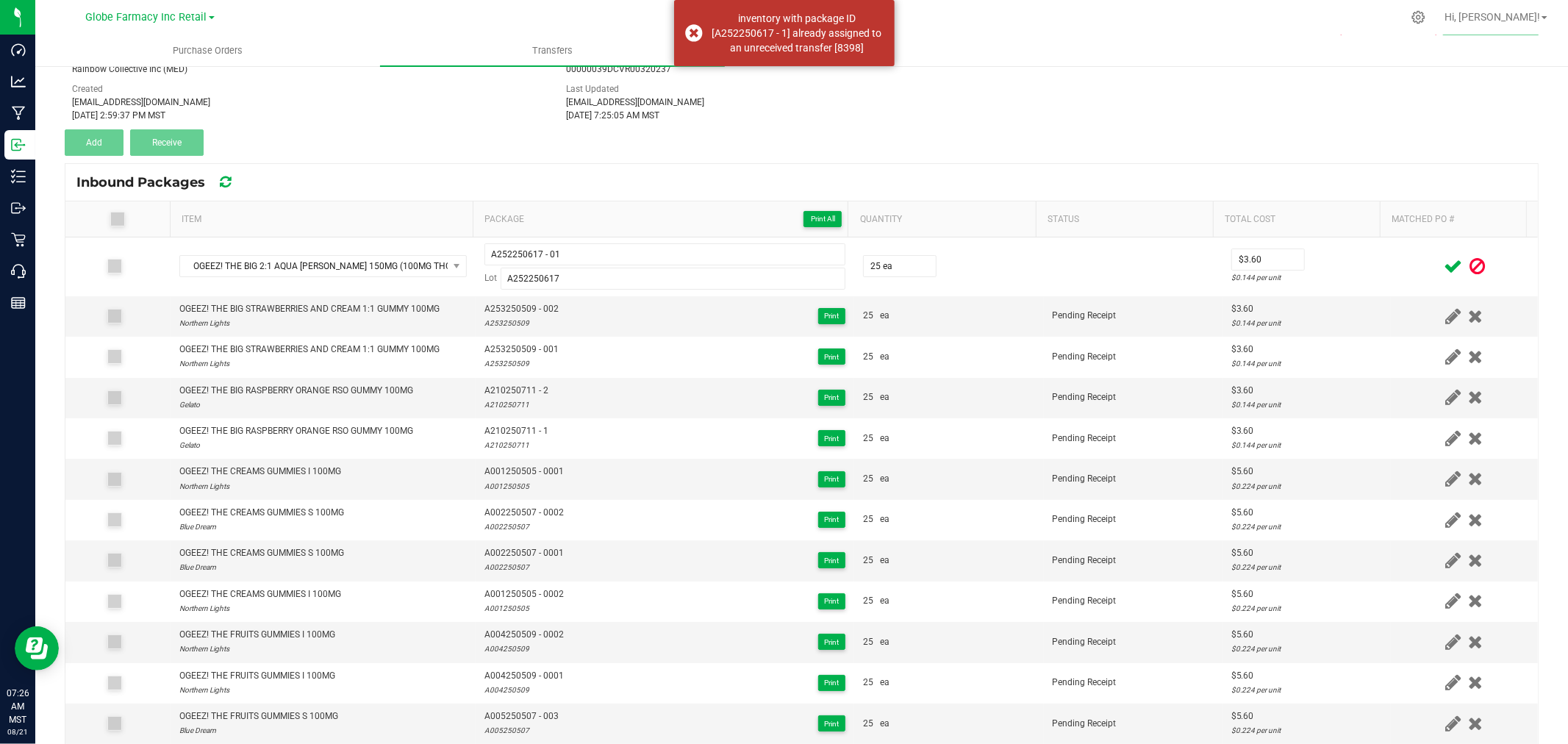
click at [1444, 263] on icon at bounding box center [1453, 267] width 19 height 19
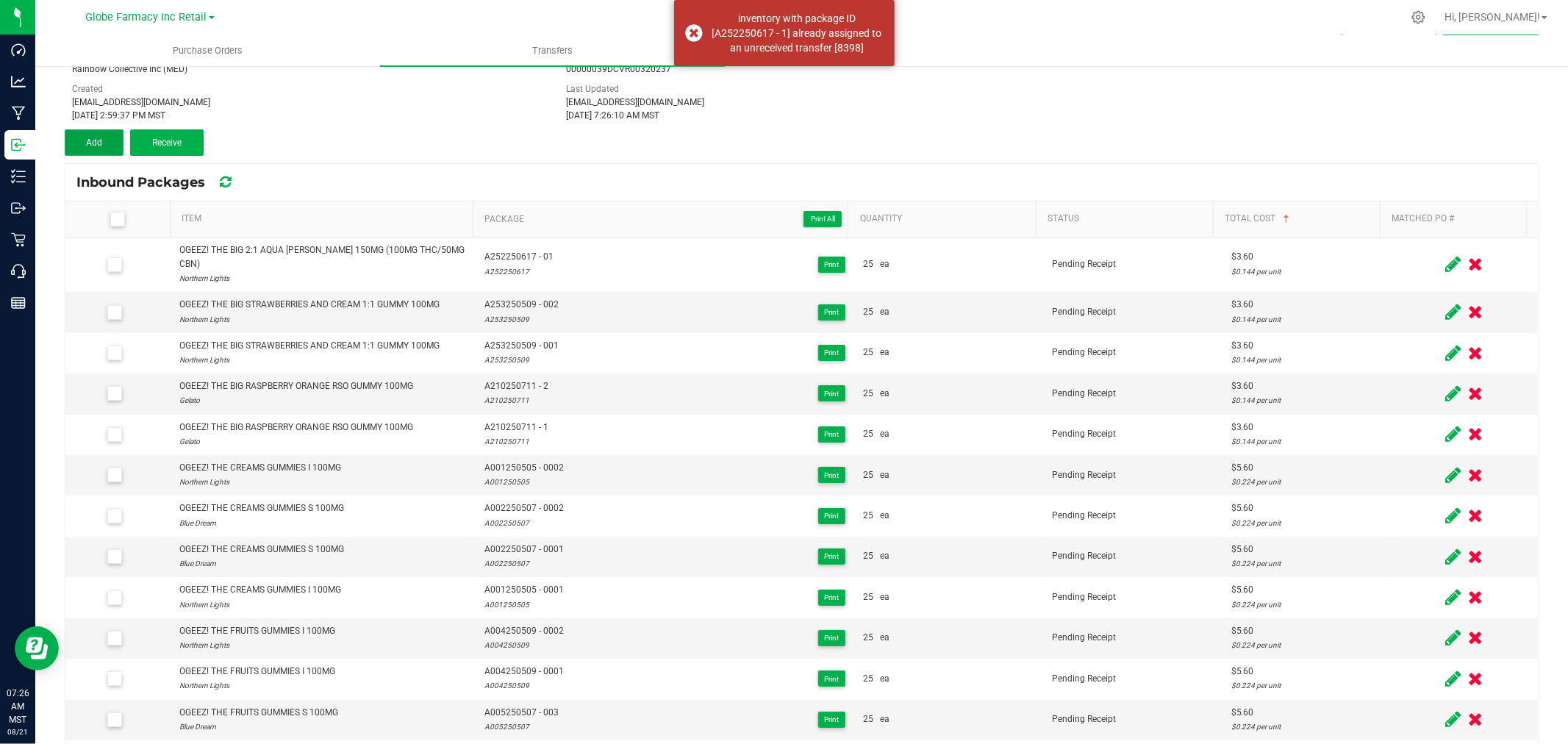
click at [103, 133] on button "Add" at bounding box center [94, 143] width 59 height 27
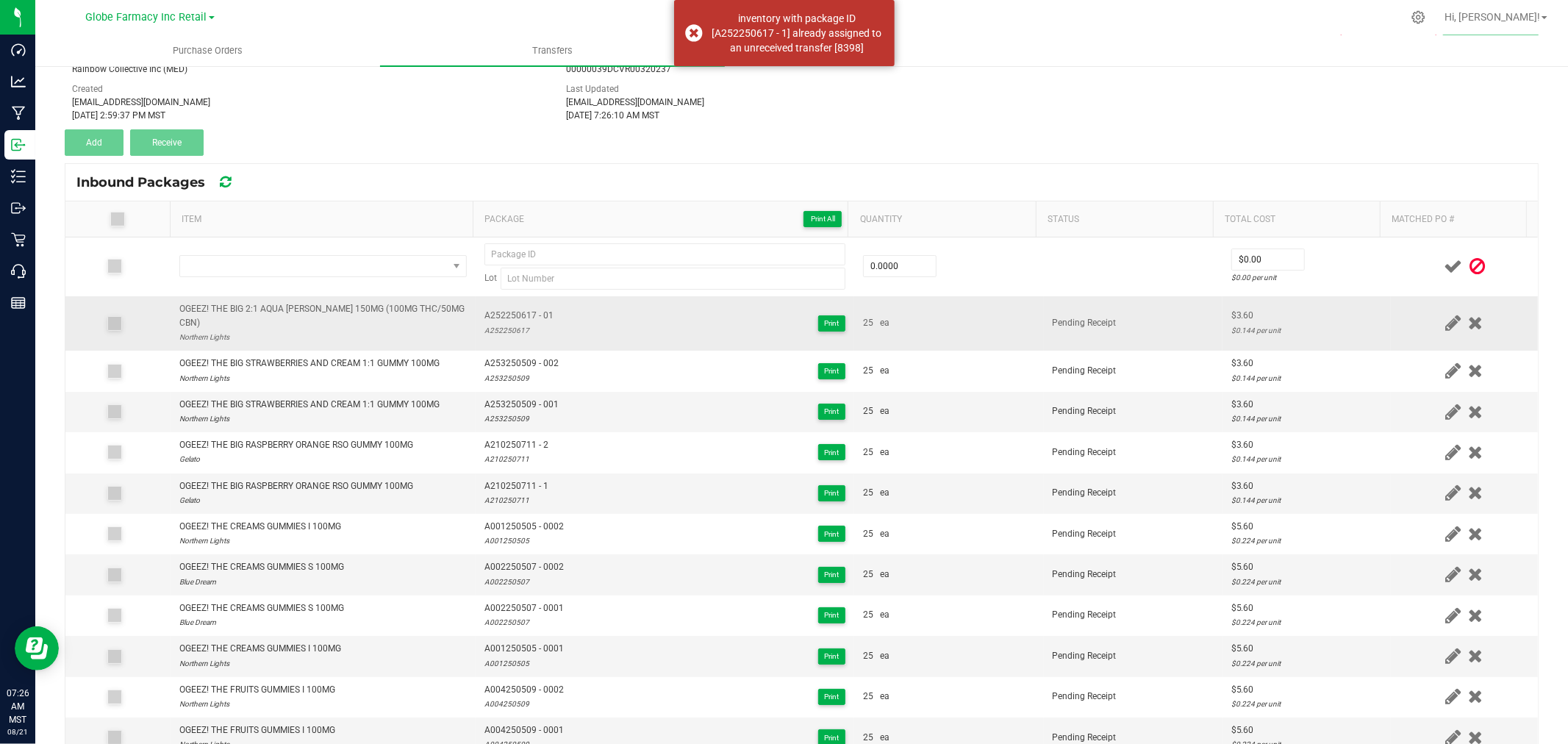
click at [260, 297] on td "OGEEZ! THE BIG 2:1 AQUA BERRY 150MG (100MG THC/50MG CBN) Northern Lights" at bounding box center [323, 324] width 305 height 56
click at [260, 299] on td "OGEEZ! THE BIG 2:1 AQUA BERRY 150MG (100MG THC/50MG CBN) Northern Lights" at bounding box center [323, 324] width 305 height 56
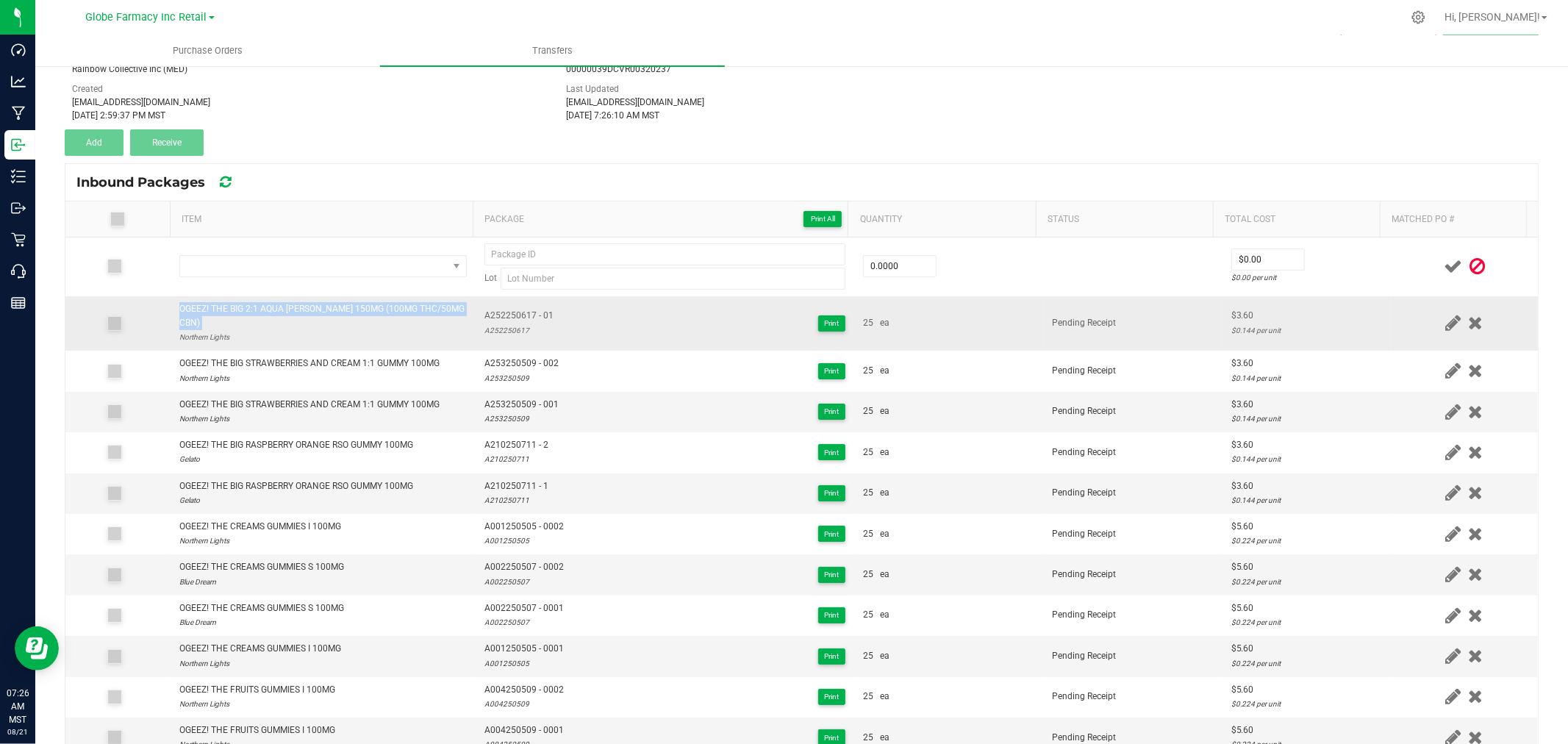
click at [260, 299] on td "OGEEZ! THE BIG 2:1 AQUA BERRY 150MG (100MG THC/50MG CBN) Northern Lights" at bounding box center [323, 324] width 305 height 56
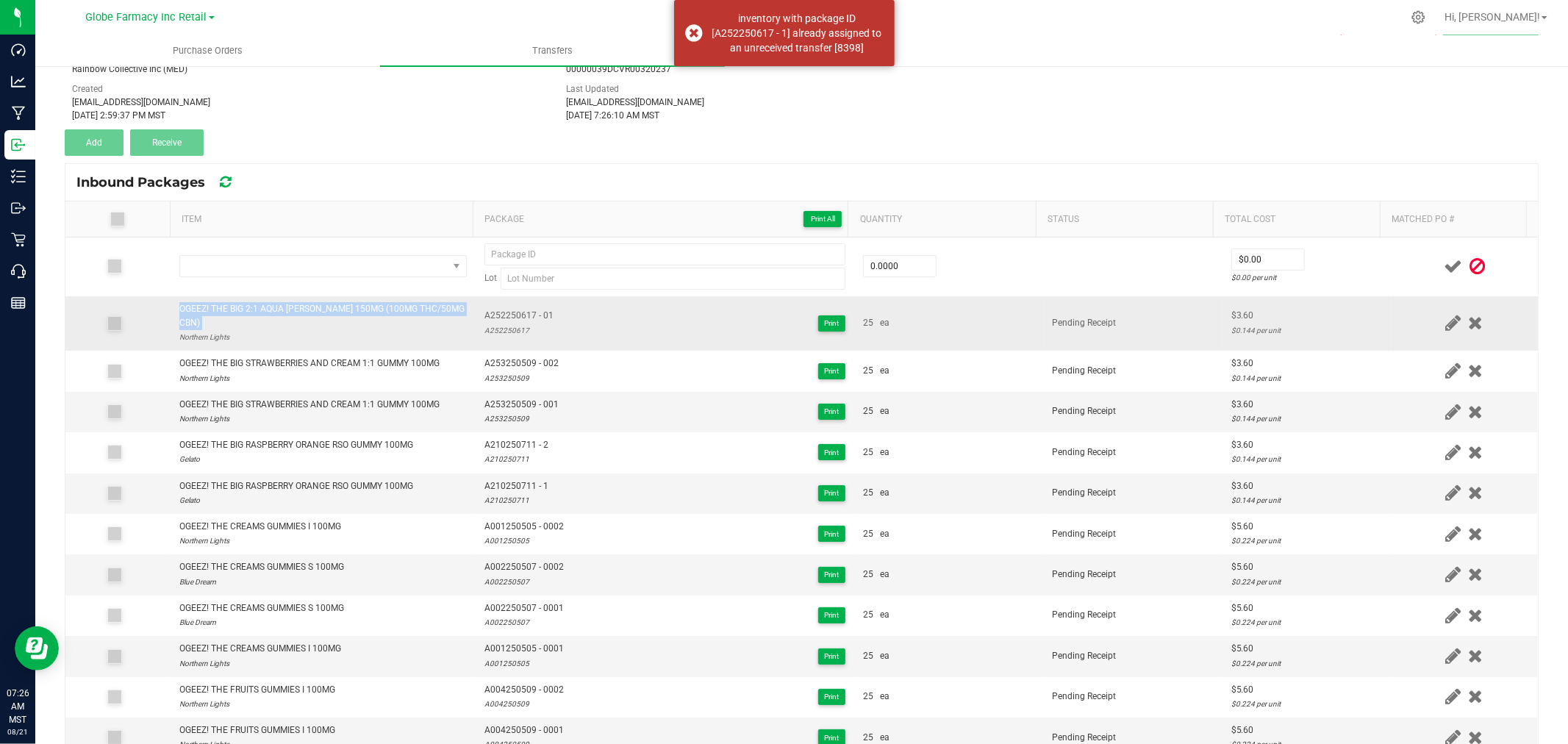
copy div "OGEEZ! THE BIG 2:1 AQUA BERRY 150MG (100MG THC/50MG CBN)"
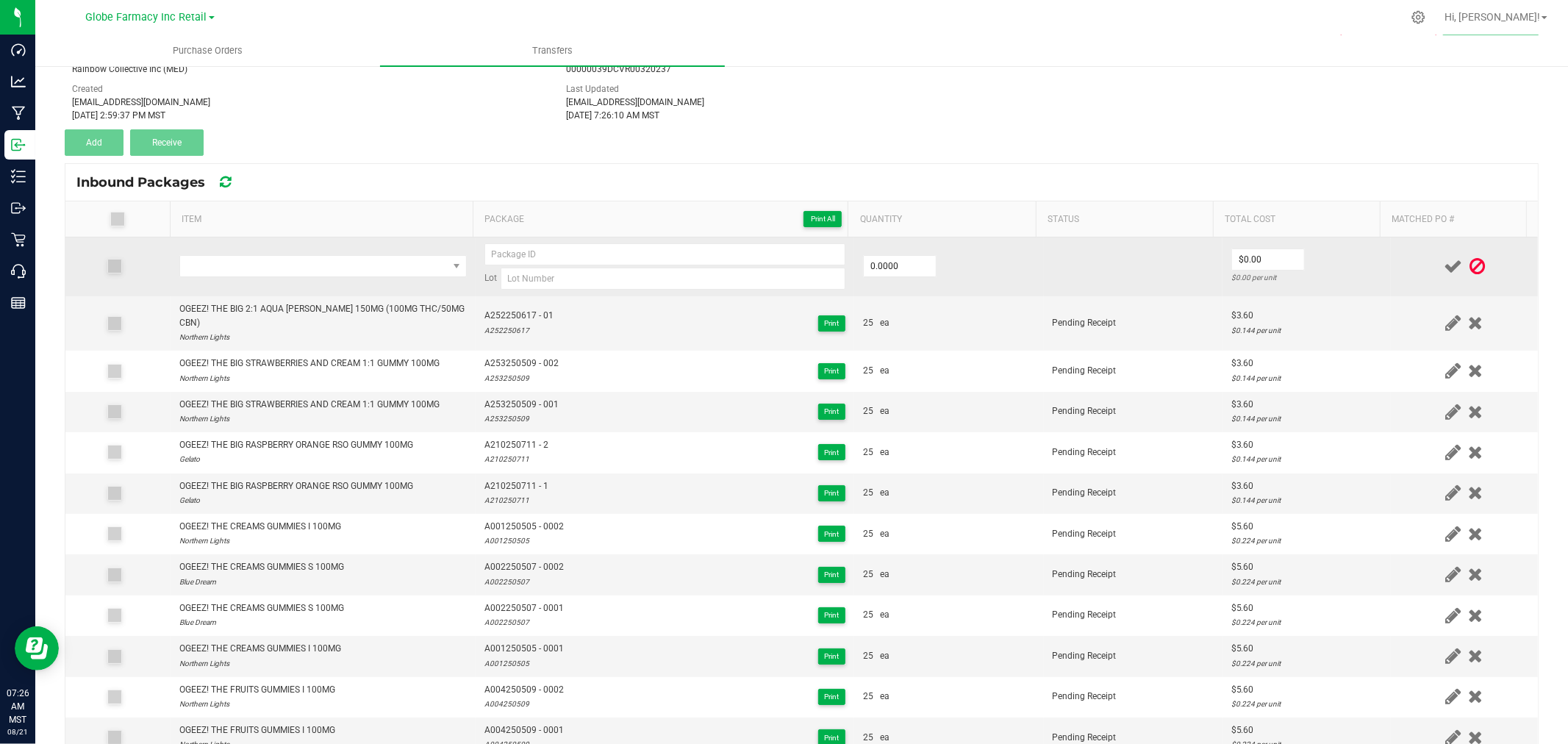
click at [294, 250] on td at bounding box center [323, 267] width 305 height 59
click at [297, 267] on span "NO DATA FOUND" at bounding box center [314, 267] width 267 height 20
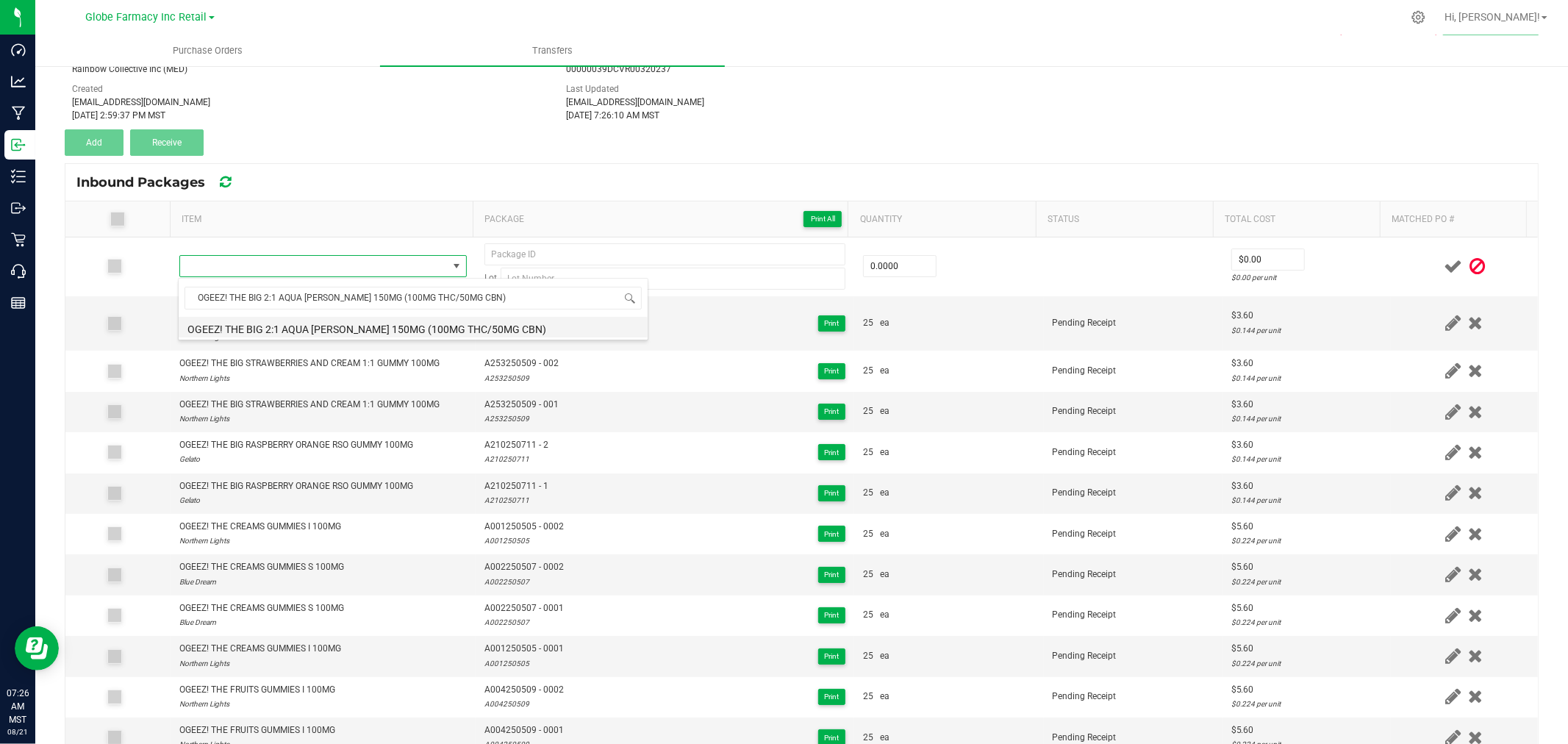
click at [359, 325] on li "OGEEZ! THE BIG 2:1 AQUA BERRY 150MG (100MG THC/50MG CBN)" at bounding box center [413, 328] width 469 height 20
type input "0 ea"
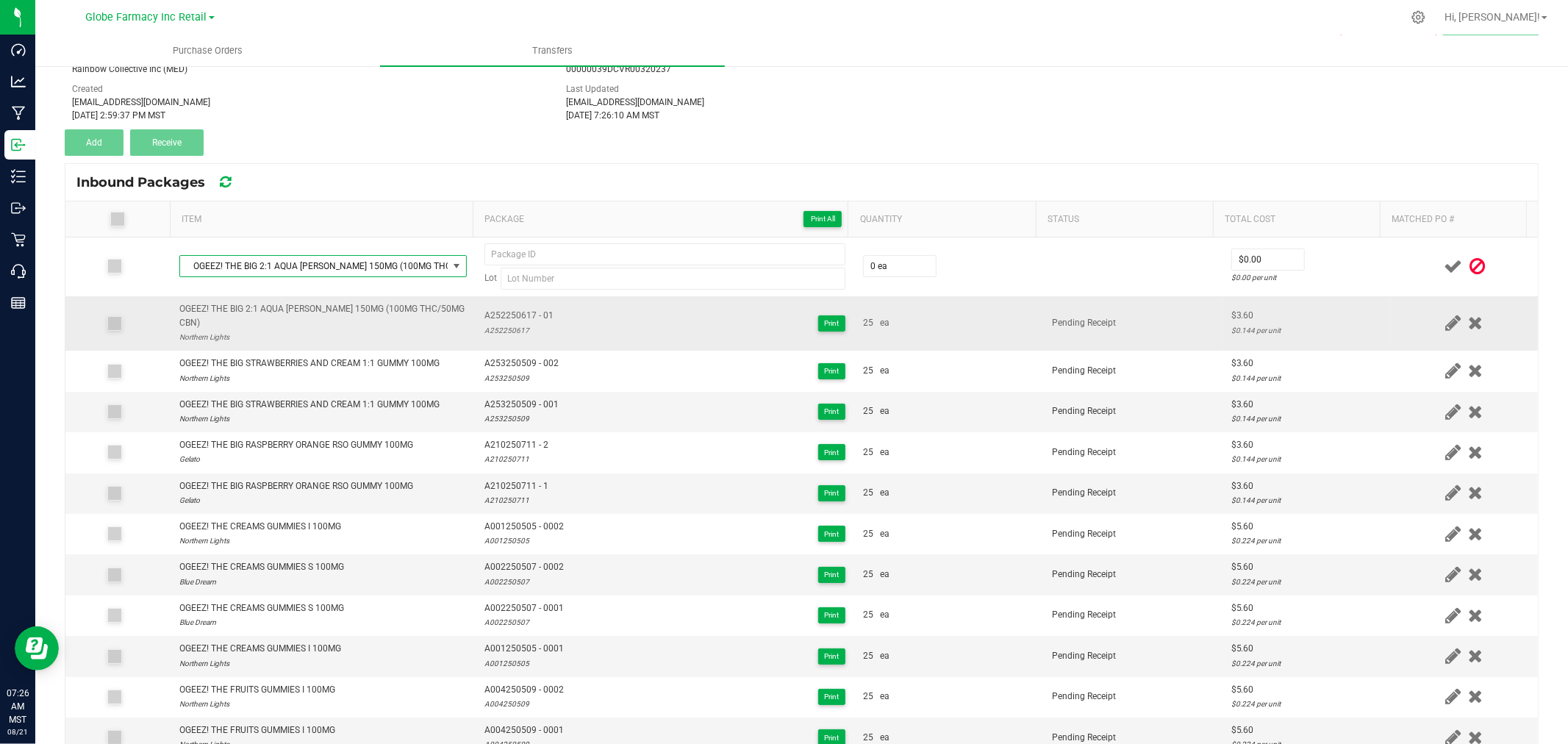
click at [511, 309] on span "A252250617 - 01" at bounding box center [519, 316] width 69 height 14
drag, startPoint x: 511, startPoint y: 309, endPoint x: 537, endPoint y: 310, distance: 26.0
click at [511, 309] on span "A252250617 - 01" at bounding box center [519, 316] width 69 height 14
type input "A252250617 - 01"
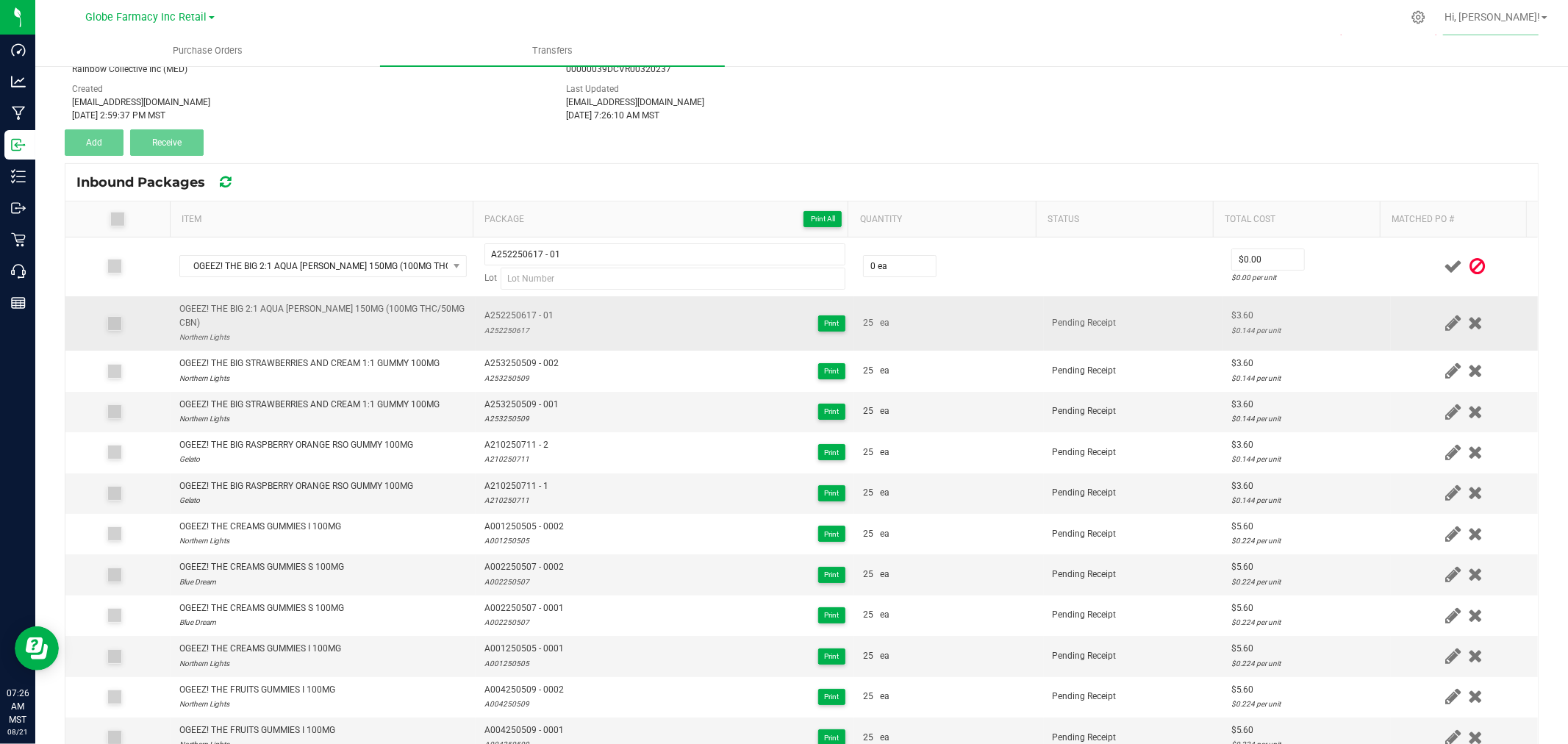
click at [495, 324] on div "A252250617" at bounding box center [519, 330] width 69 height 14
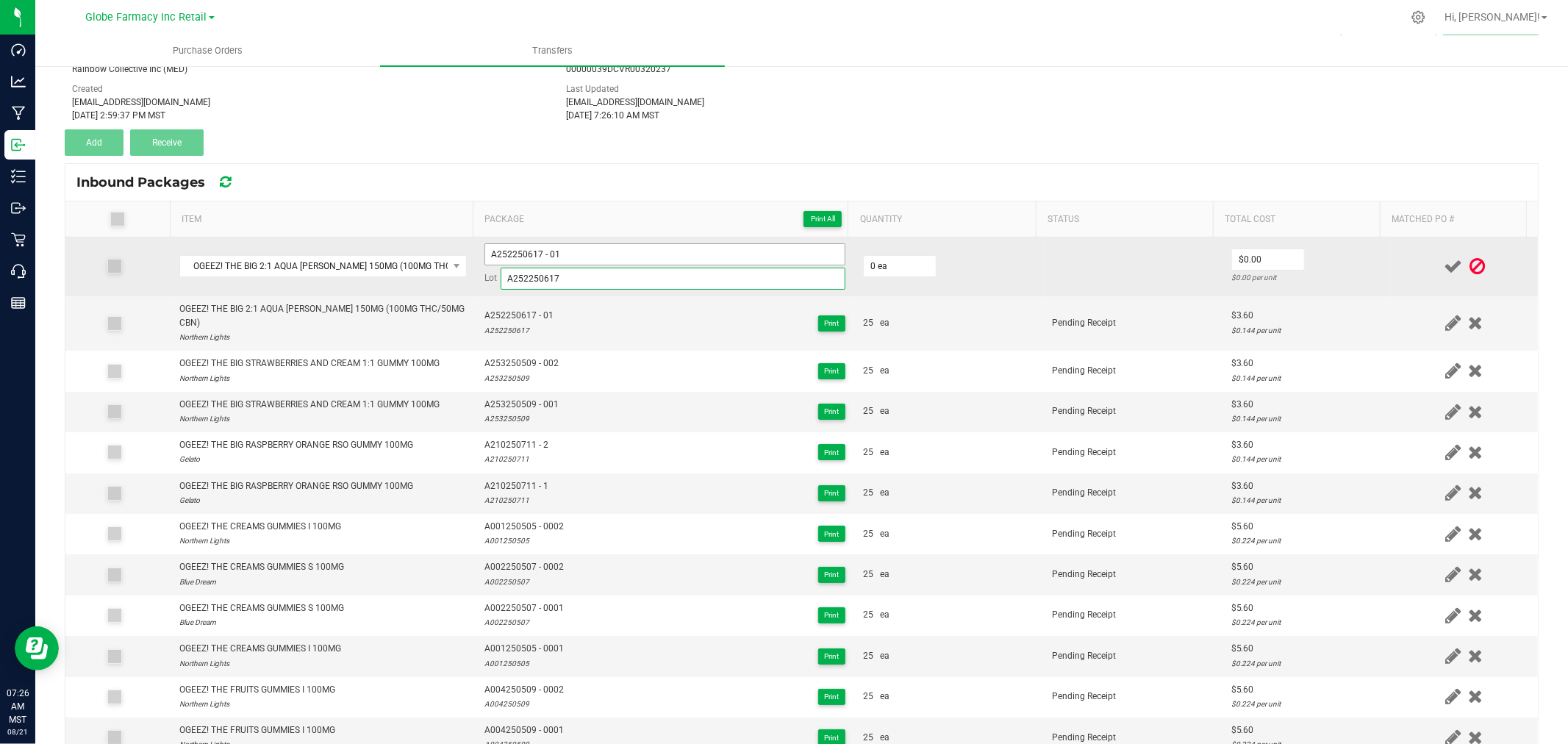
type input "A252250617"
click at [575, 247] on input "A252250617 - 01" at bounding box center [665, 254] width 361 height 22
type input "A252250617 - 02"
click at [917, 264] on input "0" at bounding box center [900, 267] width 72 height 20
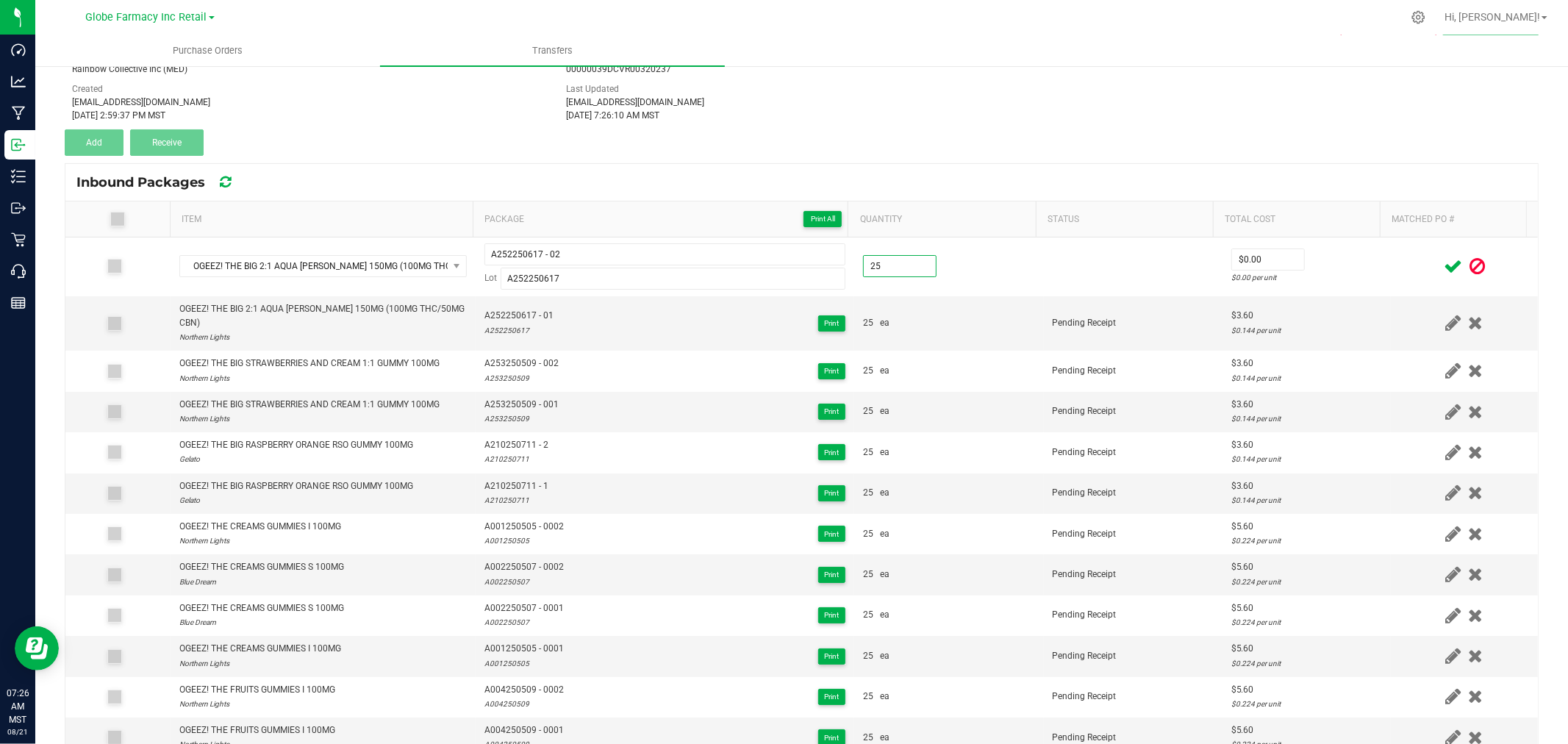
type input "25 ea"
click at [1269, 234] on th "Total Cost" at bounding box center [1296, 219] width 167 height 36
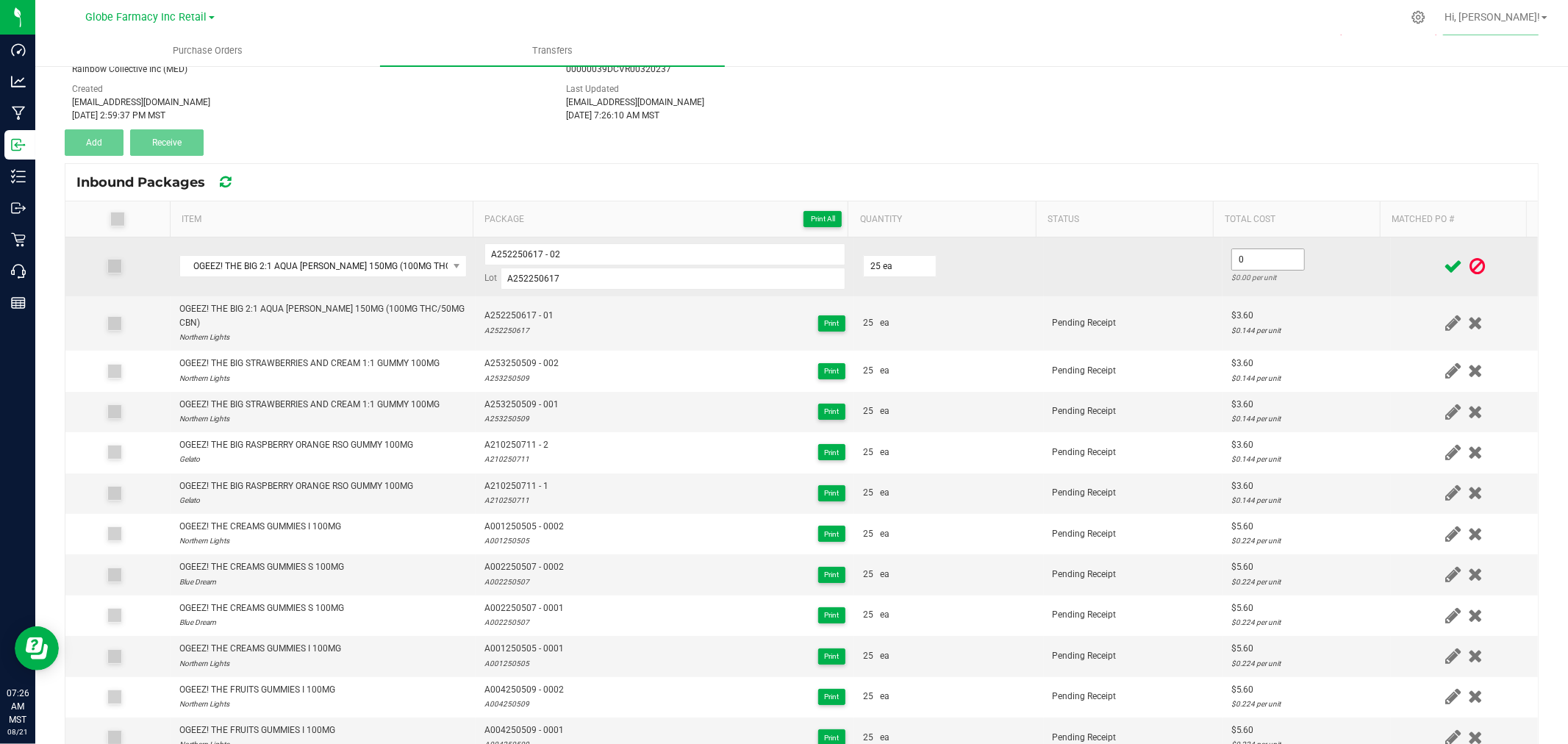
click at [1256, 253] on input "0" at bounding box center [1268, 259] width 72 height 20
type input "$3.60"
click at [1303, 256] on td "$3.60 $0.144 per unit" at bounding box center [1307, 267] width 168 height 59
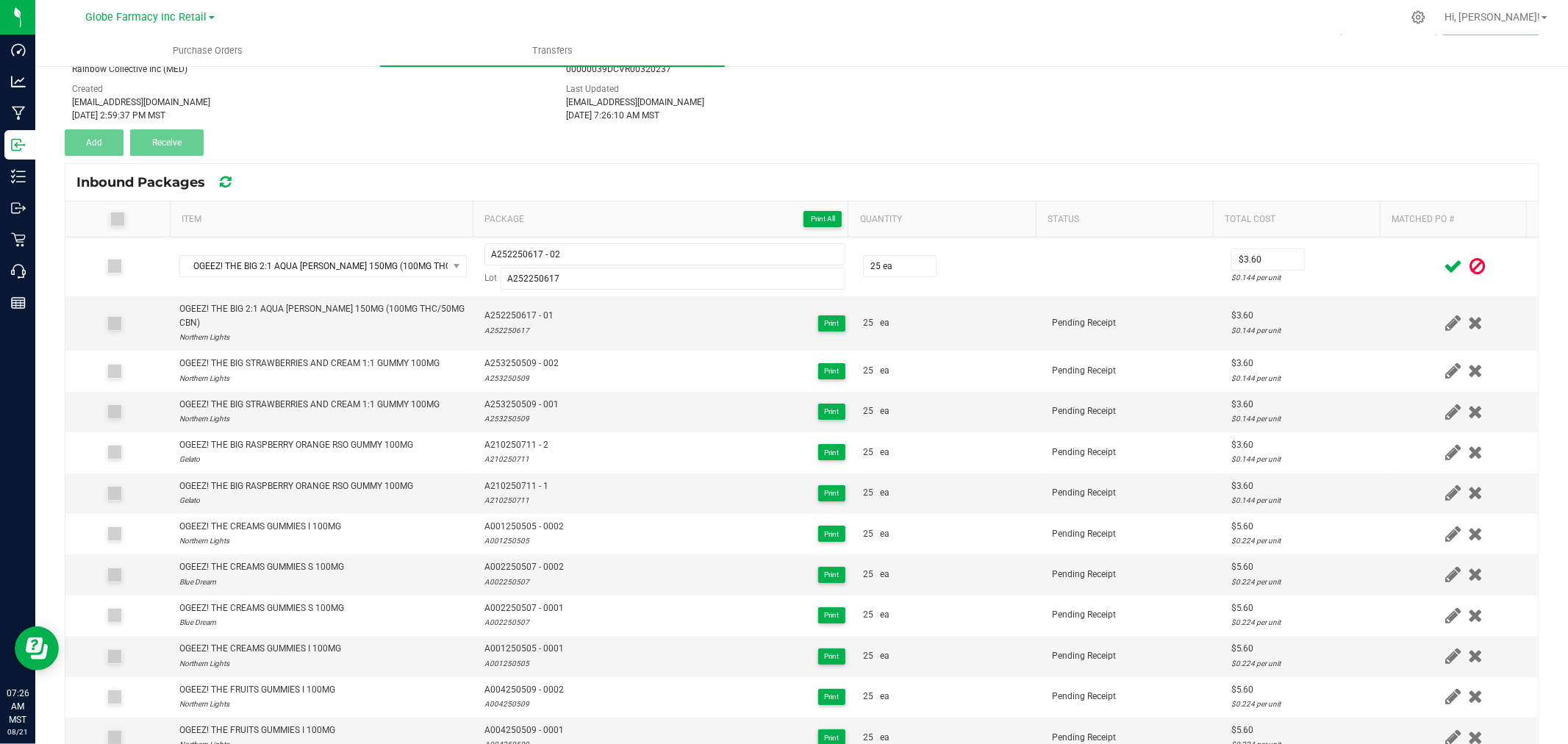
click at [1444, 261] on icon at bounding box center [1453, 267] width 19 height 19
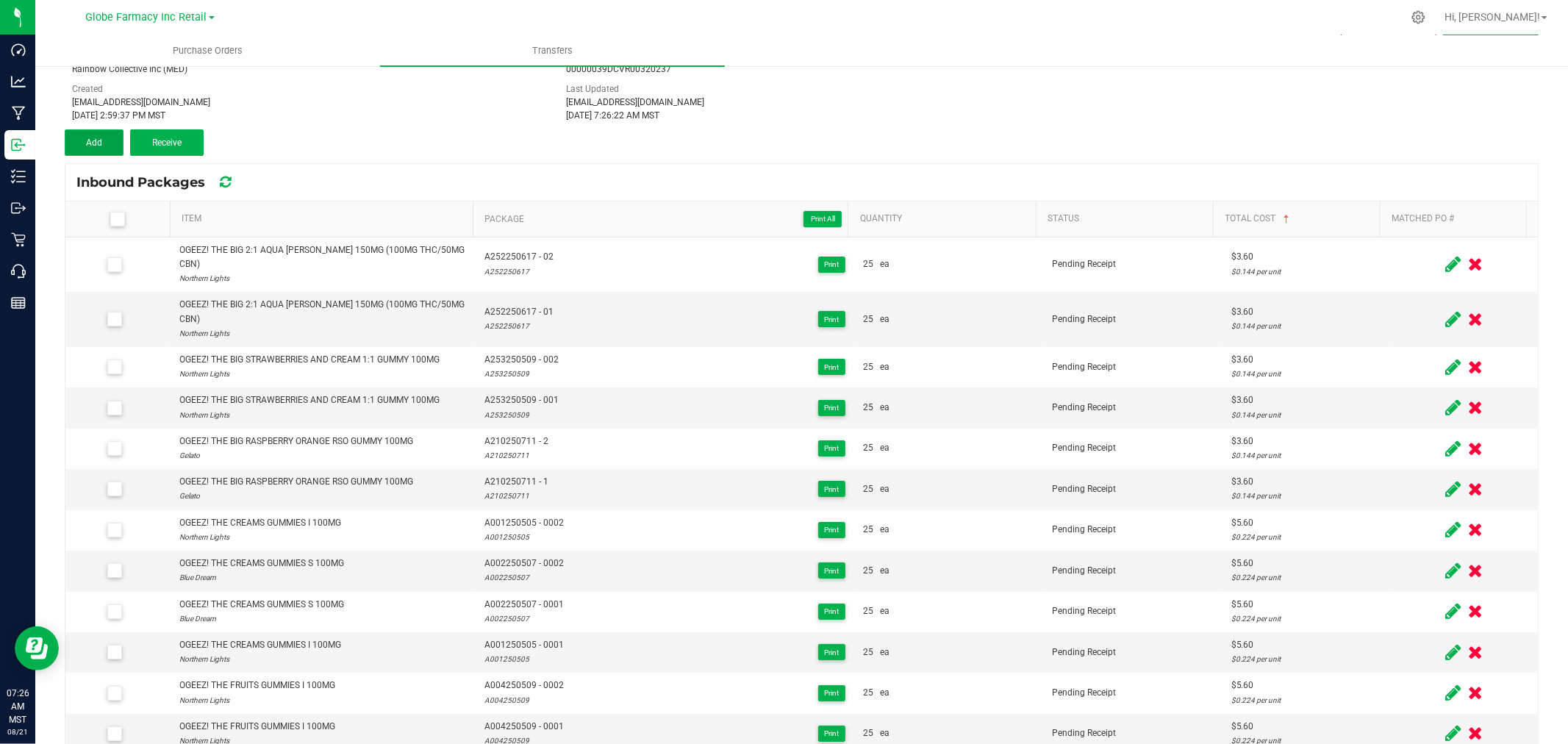
click at [112, 143] on button "Add" at bounding box center [94, 143] width 59 height 27
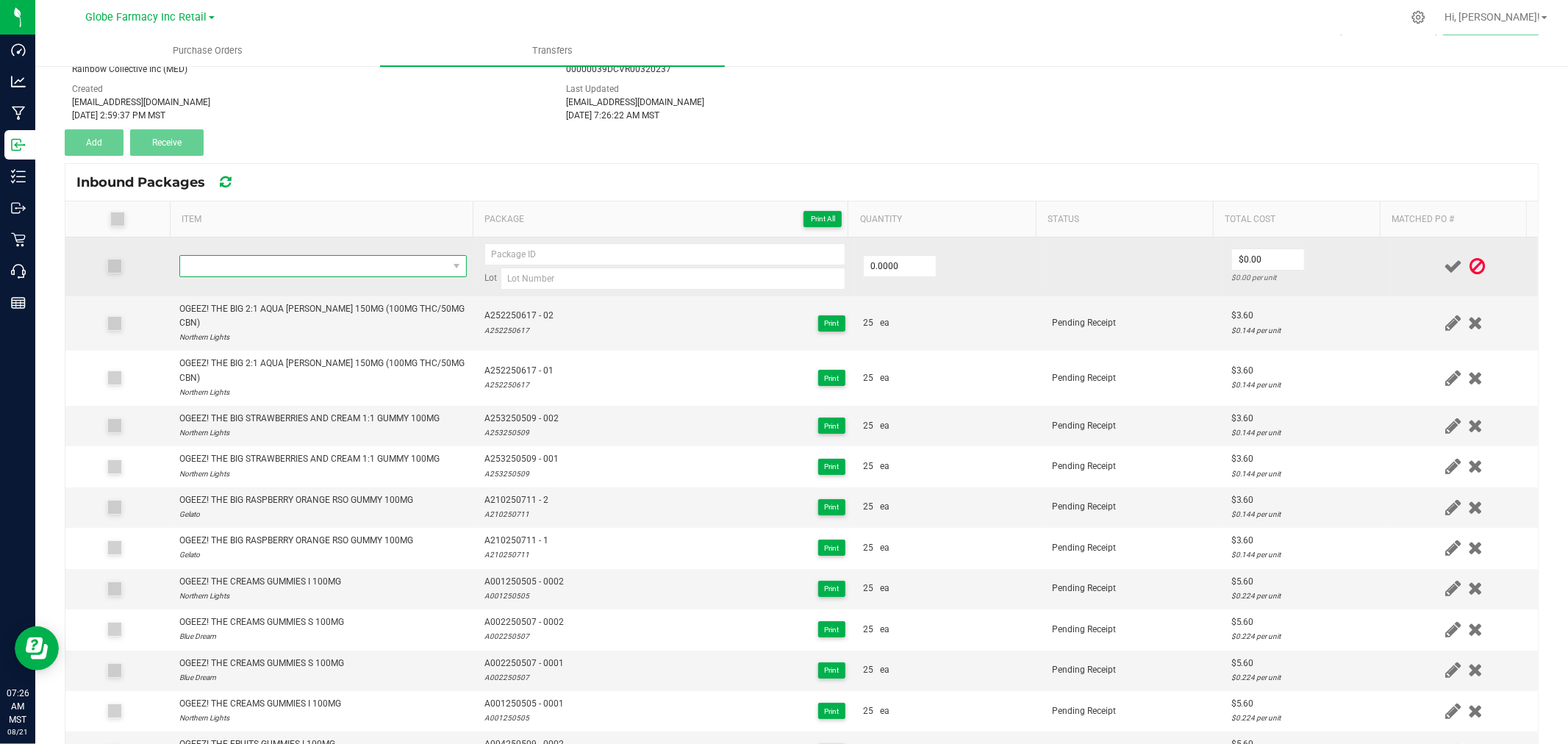
click at [310, 269] on span "NO DATA FOUND" at bounding box center [314, 267] width 267 height 20
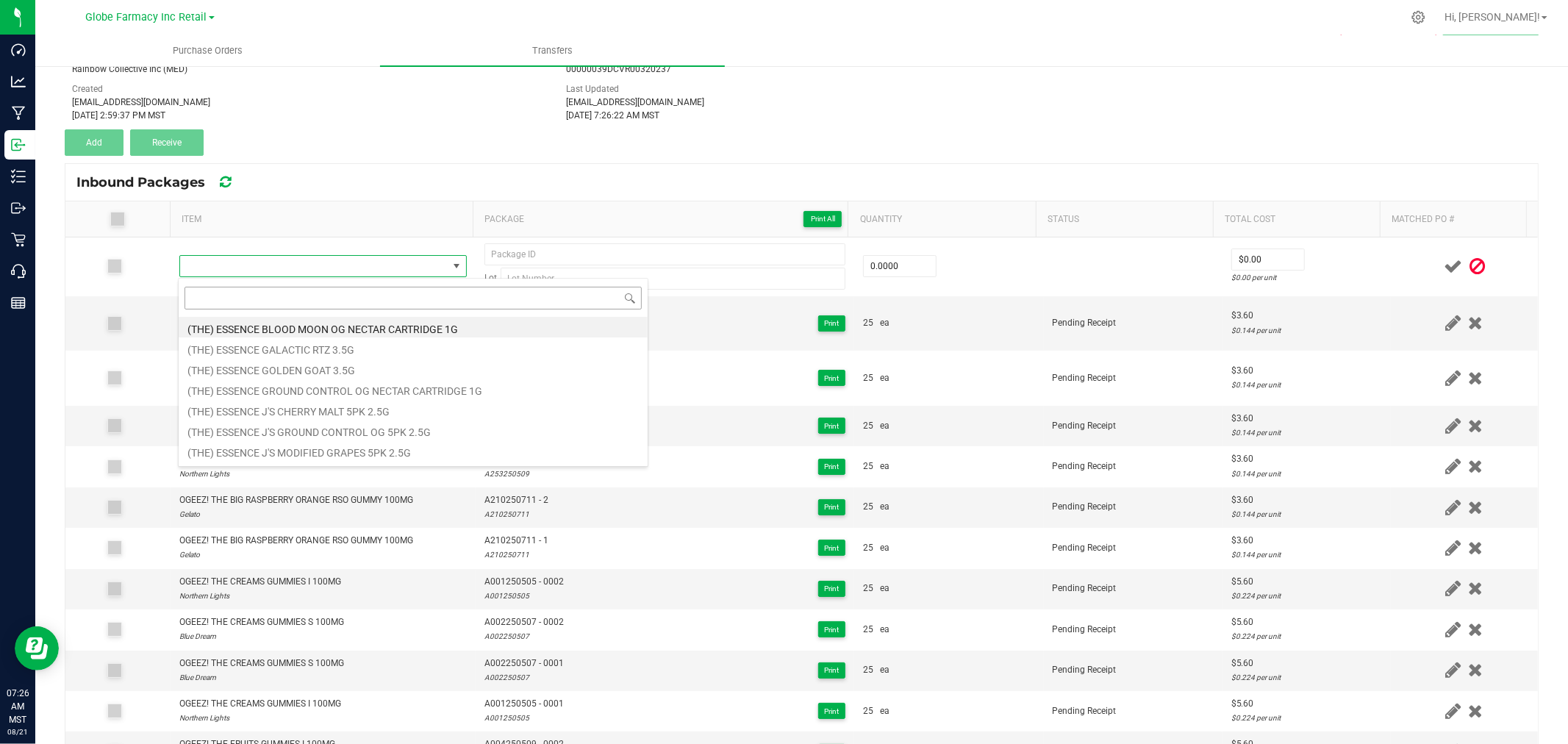
type input "OGEEZ! THE BIG PINK LEMONADE RSO GUMMY 100MG"
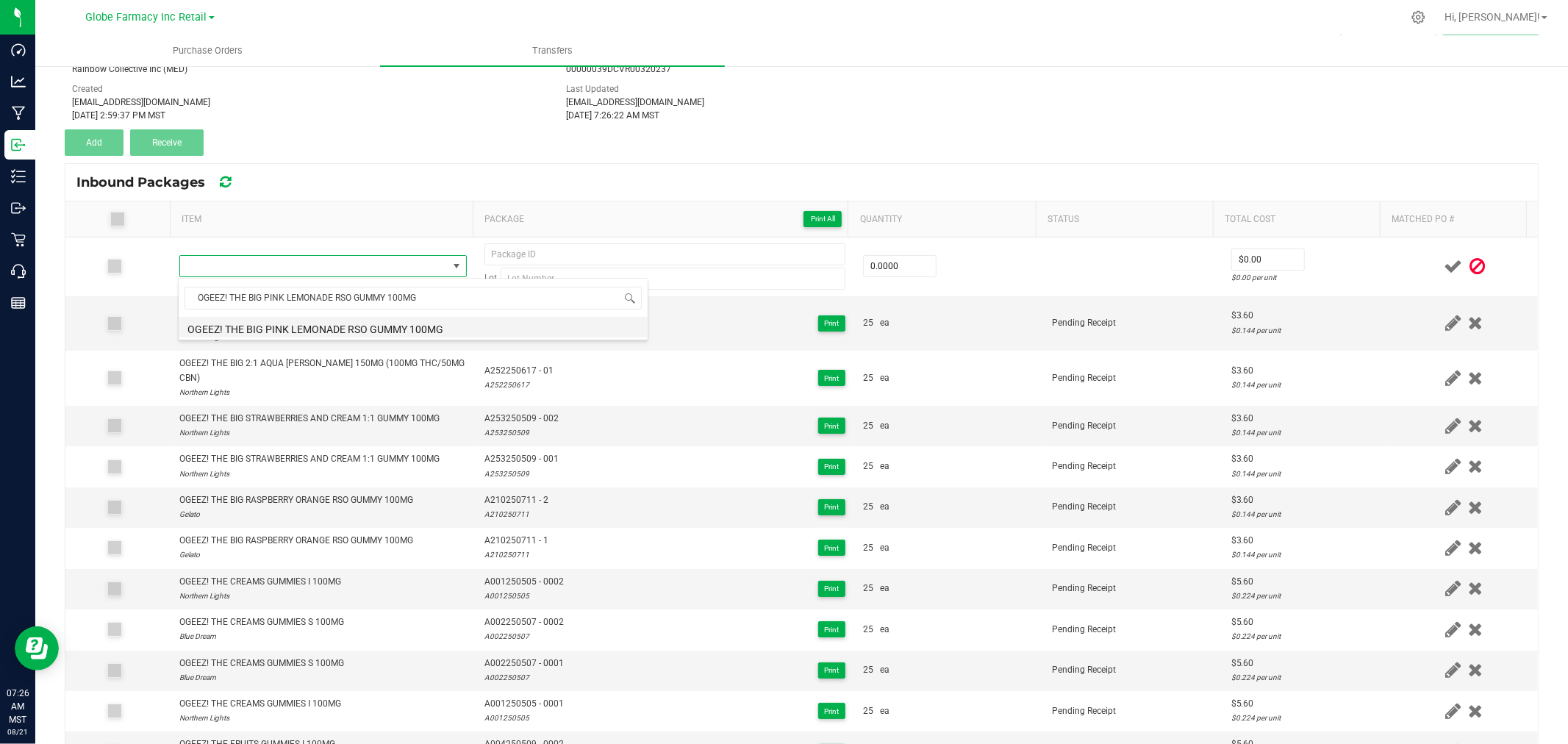
click at [371, 326] on li "OGEEZ! THE BIG PINK LEMONADE RSO GUMMY 100MG" at bounding box center [413, 328] width 469 height 20
type input "0 ea"
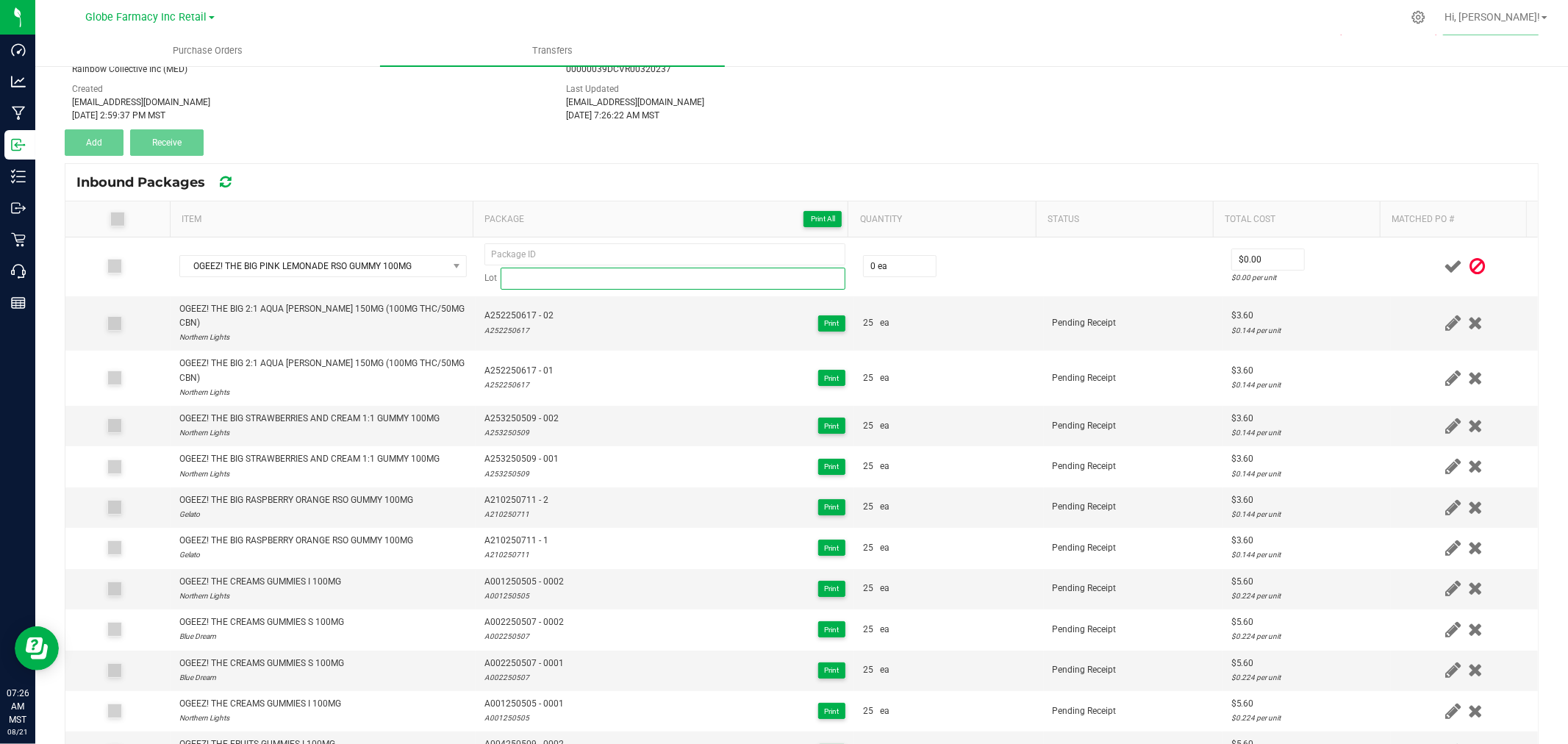
drag, startPoint x: 622, startPoint y: 268, endPoint x: 614, endPoint y: 235, distance: 34.0
click at [622, 268] on input at bounding box center [673, 279] width 345 height 22
paste input "A215250528"
type input "A215250528"
click at [614, 230] on th "Package Print All" at bounding box center [661, 219] width 376 height 36
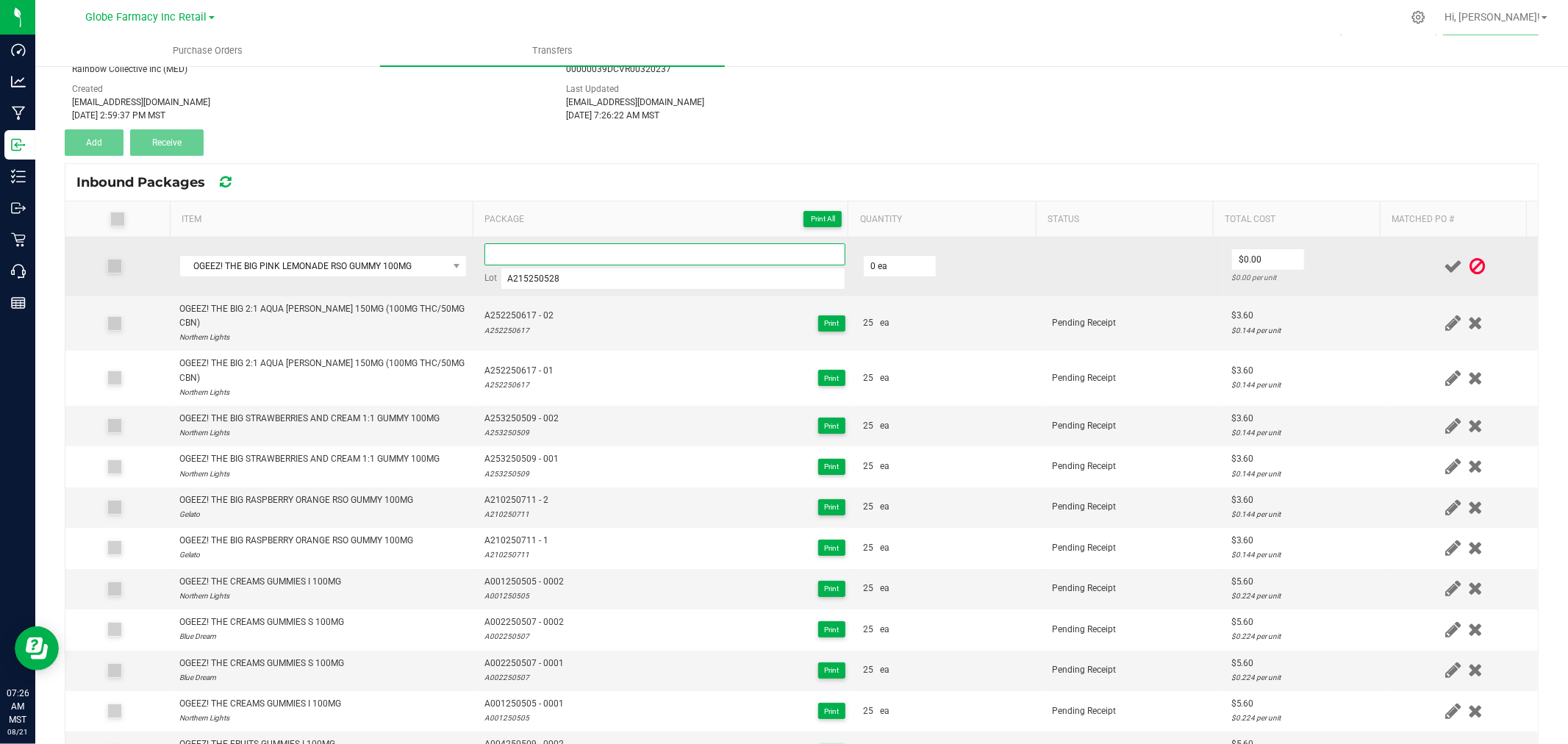
click at [614, 245] on input at bounding box center [665, 254] width 361 height 22
paste input "A215250528"
type input "A215250528 - 1"
type input "25 ea"
click at [1270, 257] on input "3.5" at bounding box center [1268, 259] width 72 height 20
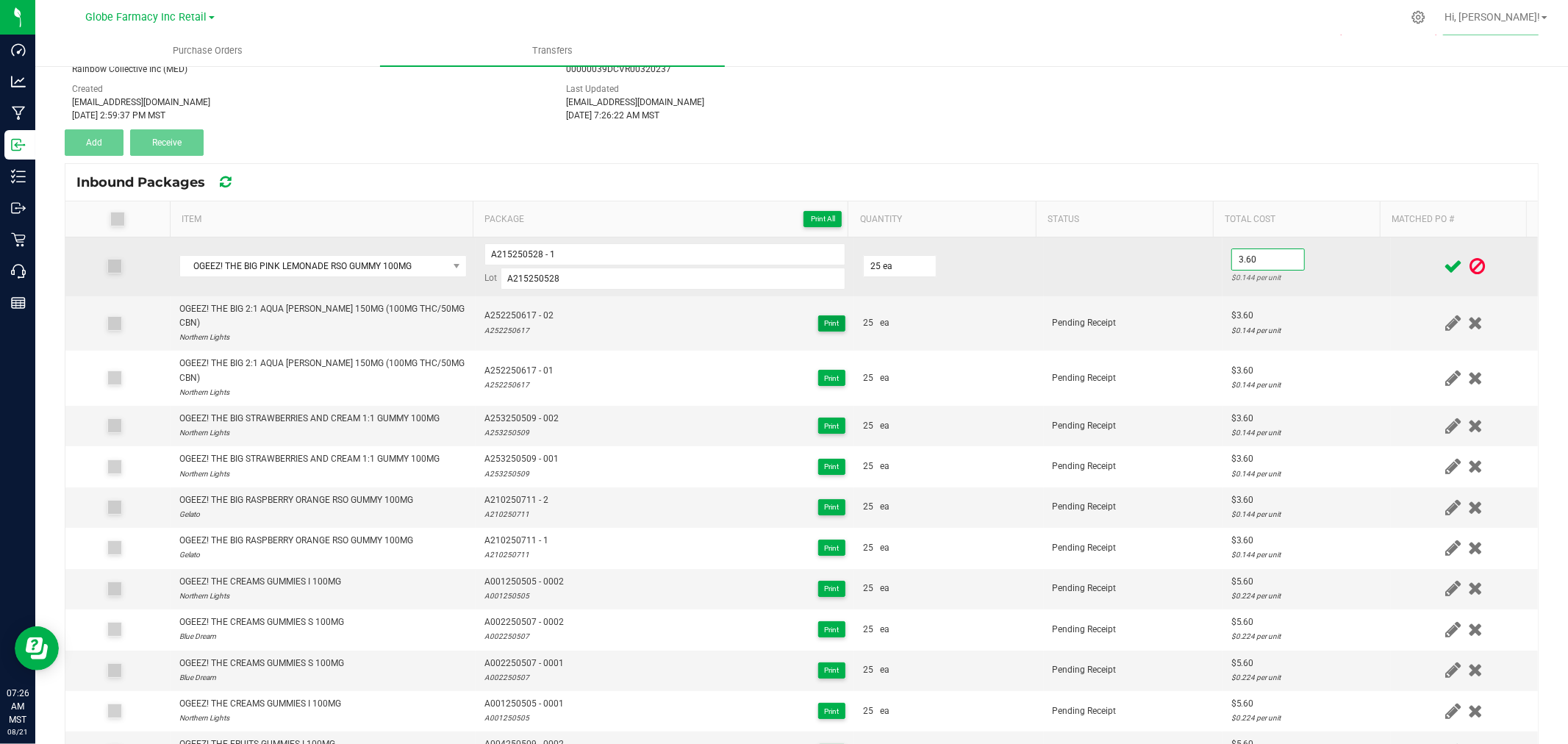
type input "$3.60"
click at [1391, 259] on td at bounding box center [1464, 267] width 147 height 59
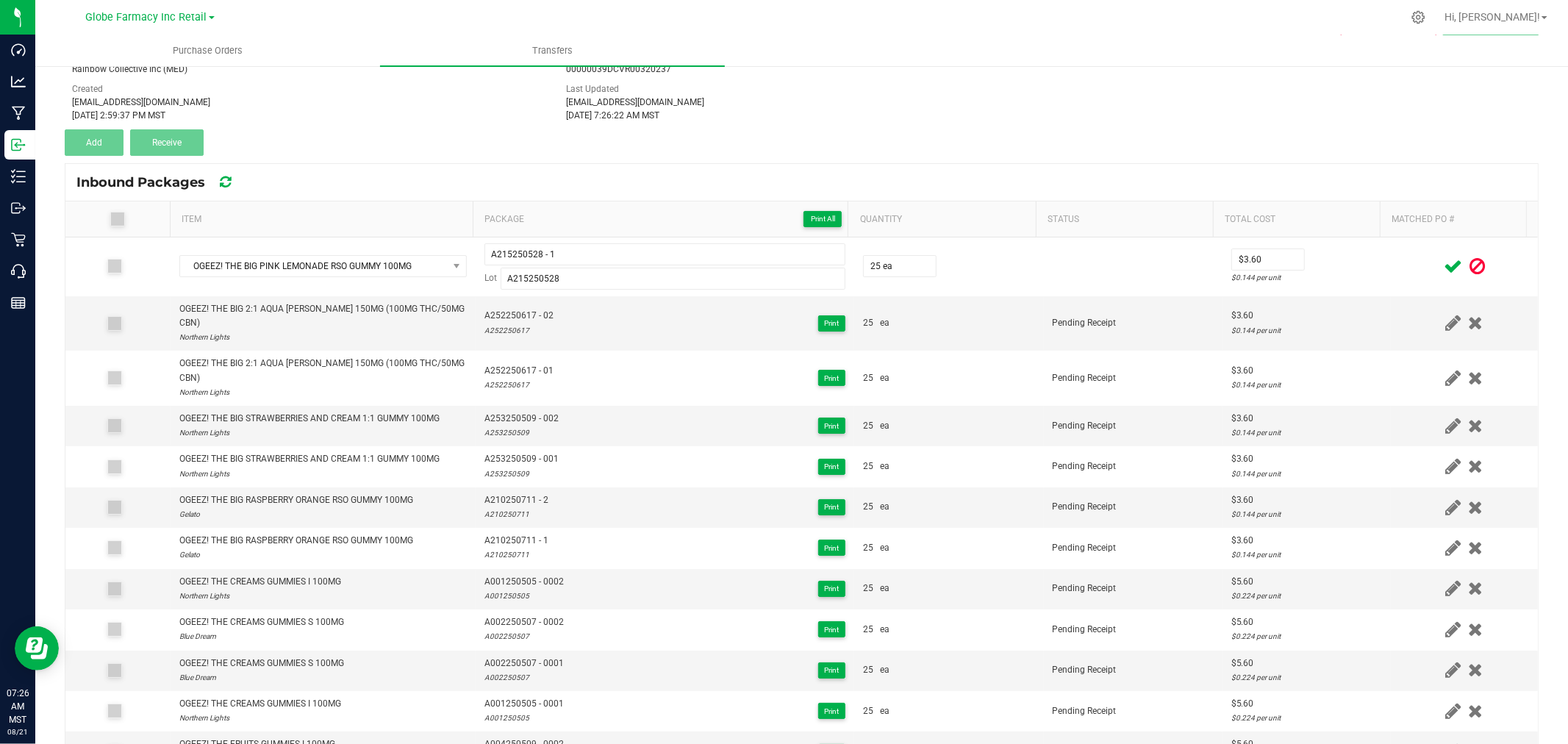
click at [1444, 267] on icon at bounding box center [1453, 267] width 19 height 19
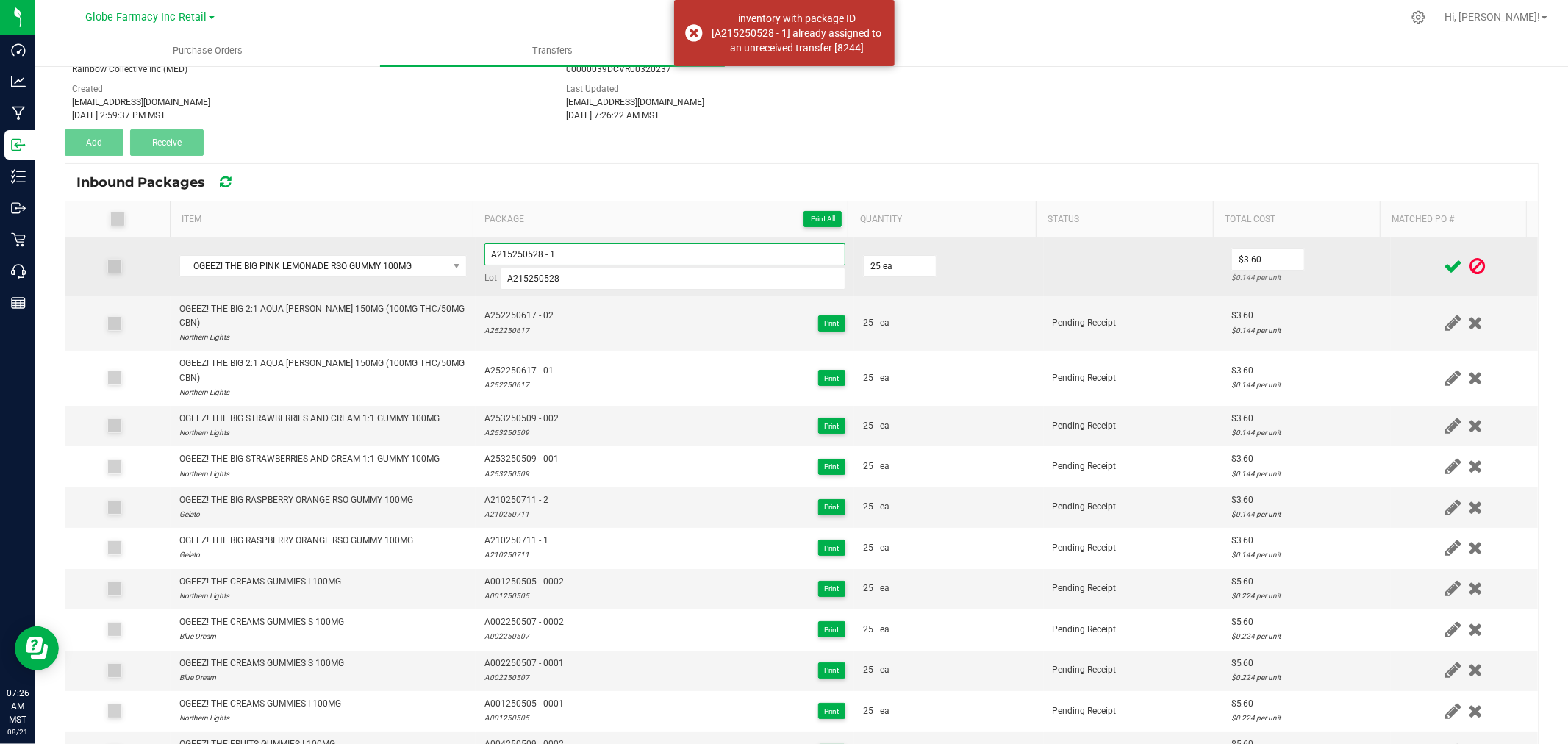
click at [636, 247] on input "A215250528 - 1" at bounding box center [665, 254] width 361 height 22
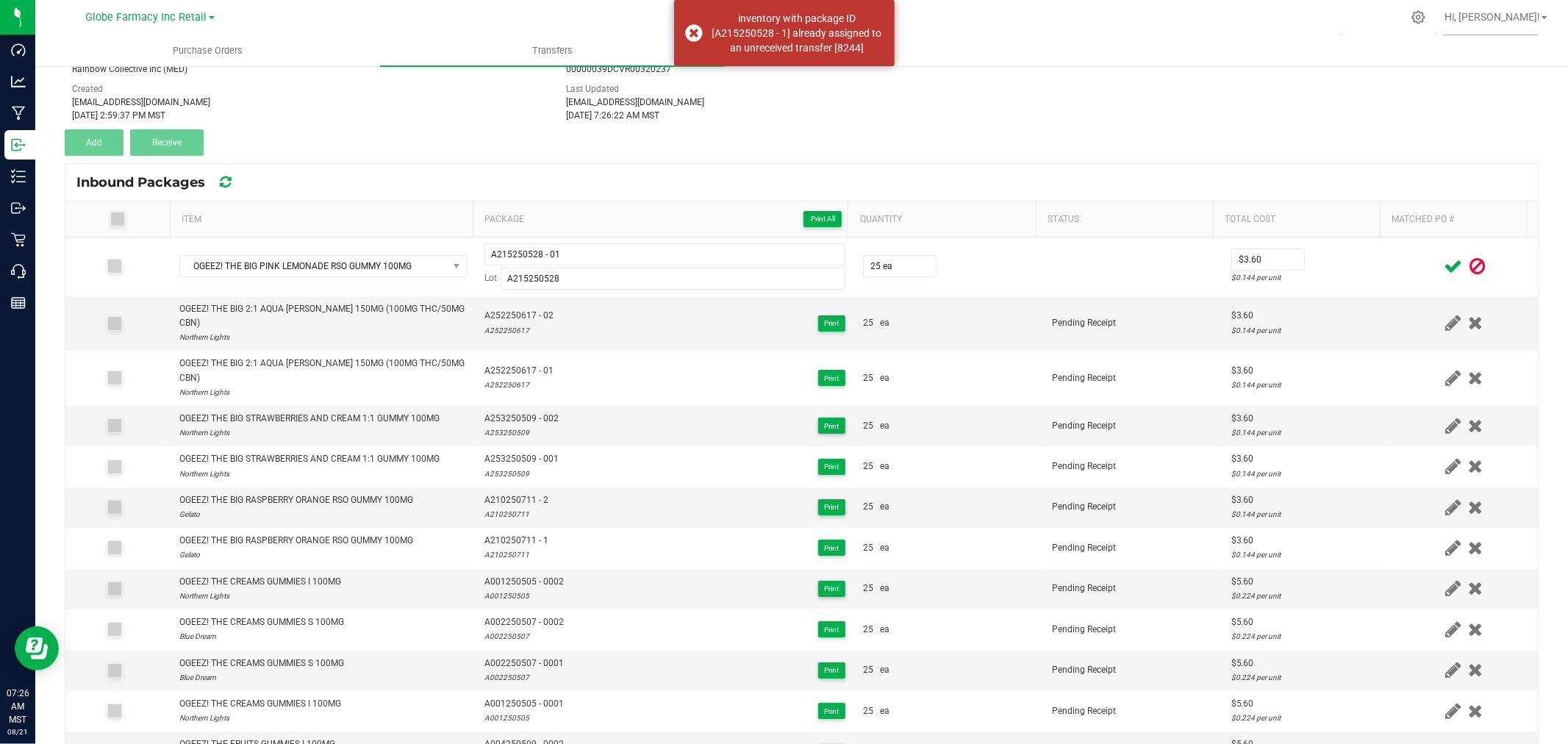
drag, startPoint x: 1341, startPoint y: 266, endPoint x: 1394, endPoint y: 264, distance: 53.0
click at [1342, 267] on td "$3.60 $0.144 per unit" at bounding box center [1307, 267] width 168 height 59
click at [1444, 264] on icon at bounding box center [1453, 267] width 19 height 19
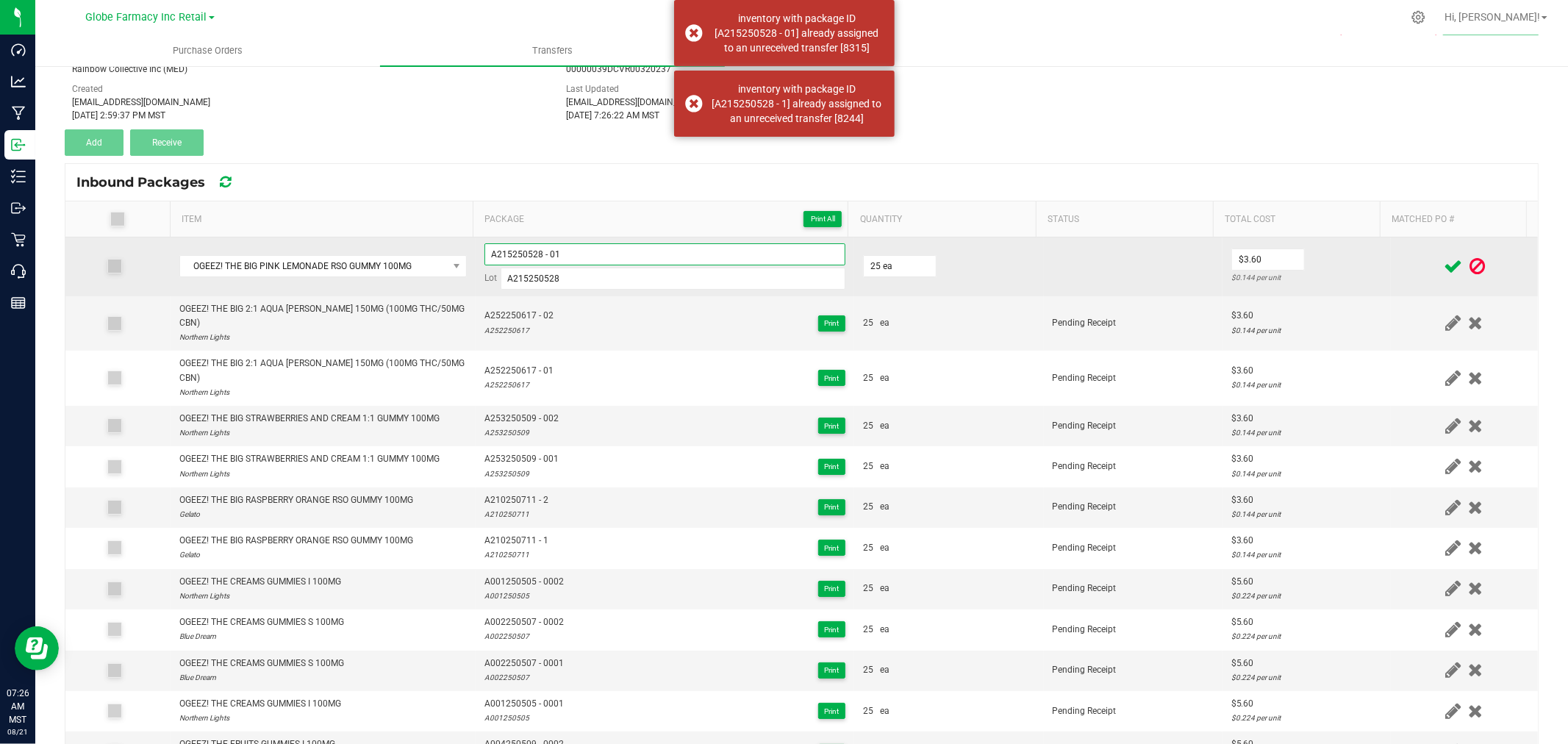
click at [648, 248] on input "A215250528 - 01" at bounding box center [665, 254] width 361 height 22
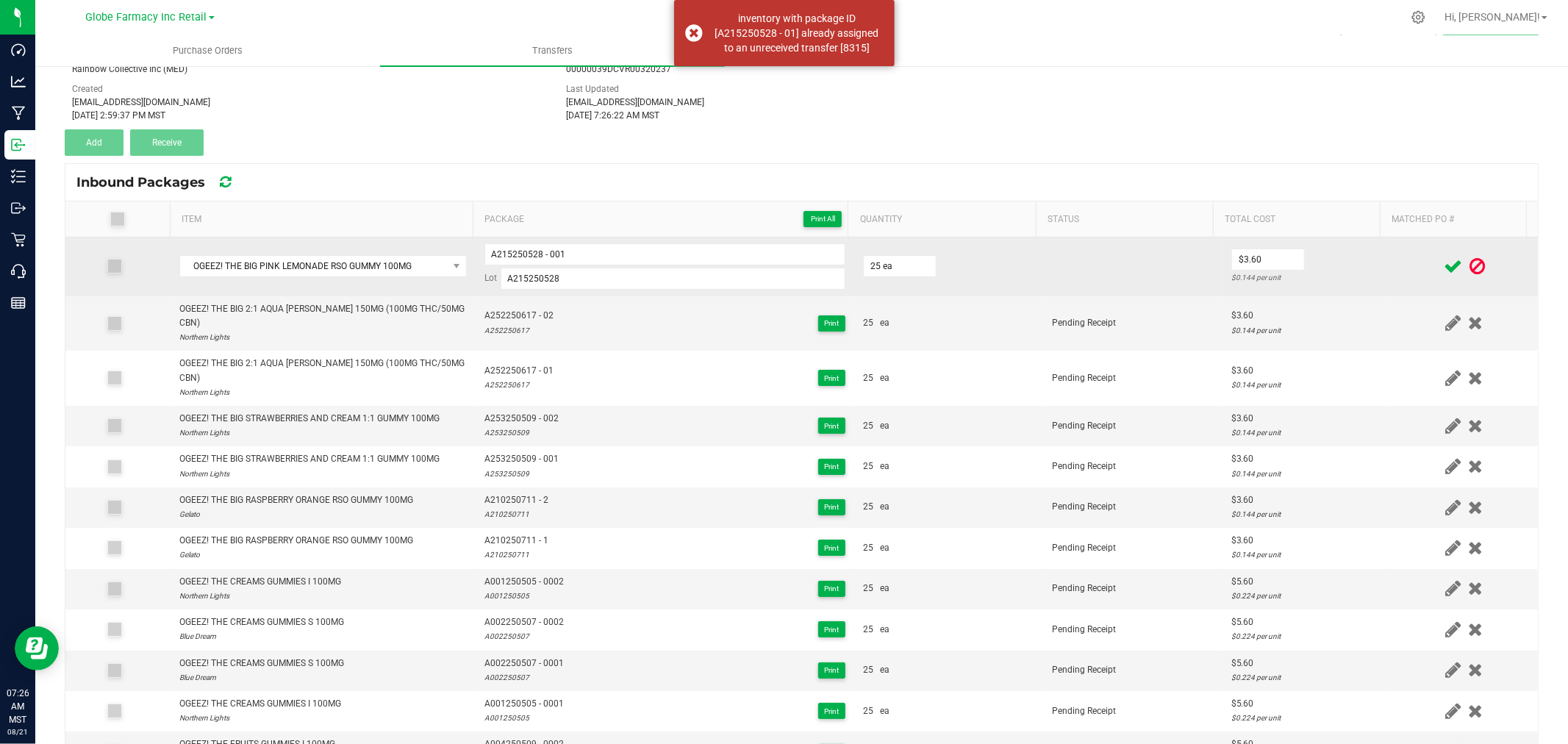
drag, startPoint x: 1358, startPoint y: 260, endPoint x: 1380, endPoint y: 266, distance: 22.8
click at [1359, 261] on td "$3.60 $0.144 per unit" at bounding box center [1307, 267] width 168 height 59
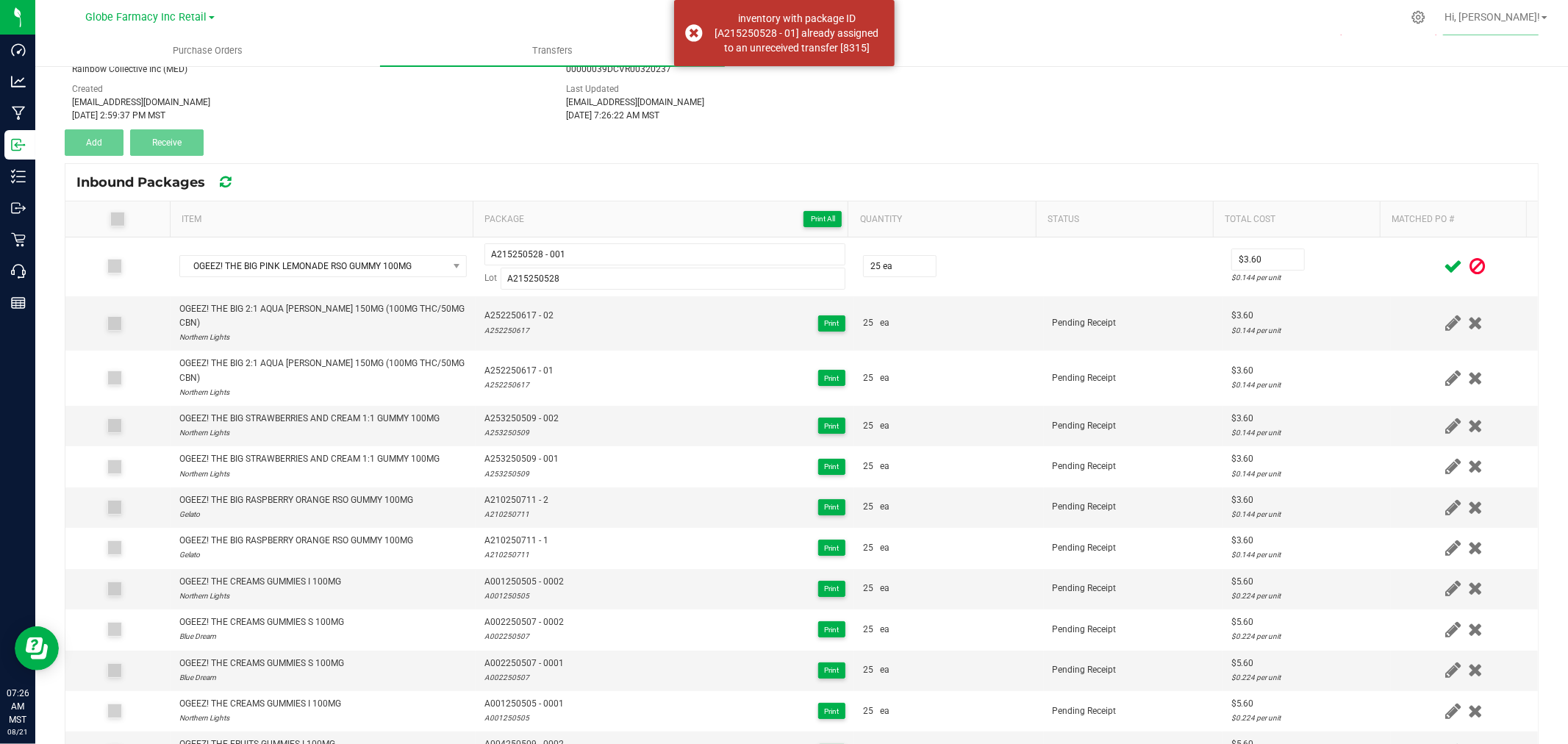
click at [1444, 267] on icon at bounding box center [1453, 267] width 19 height 19
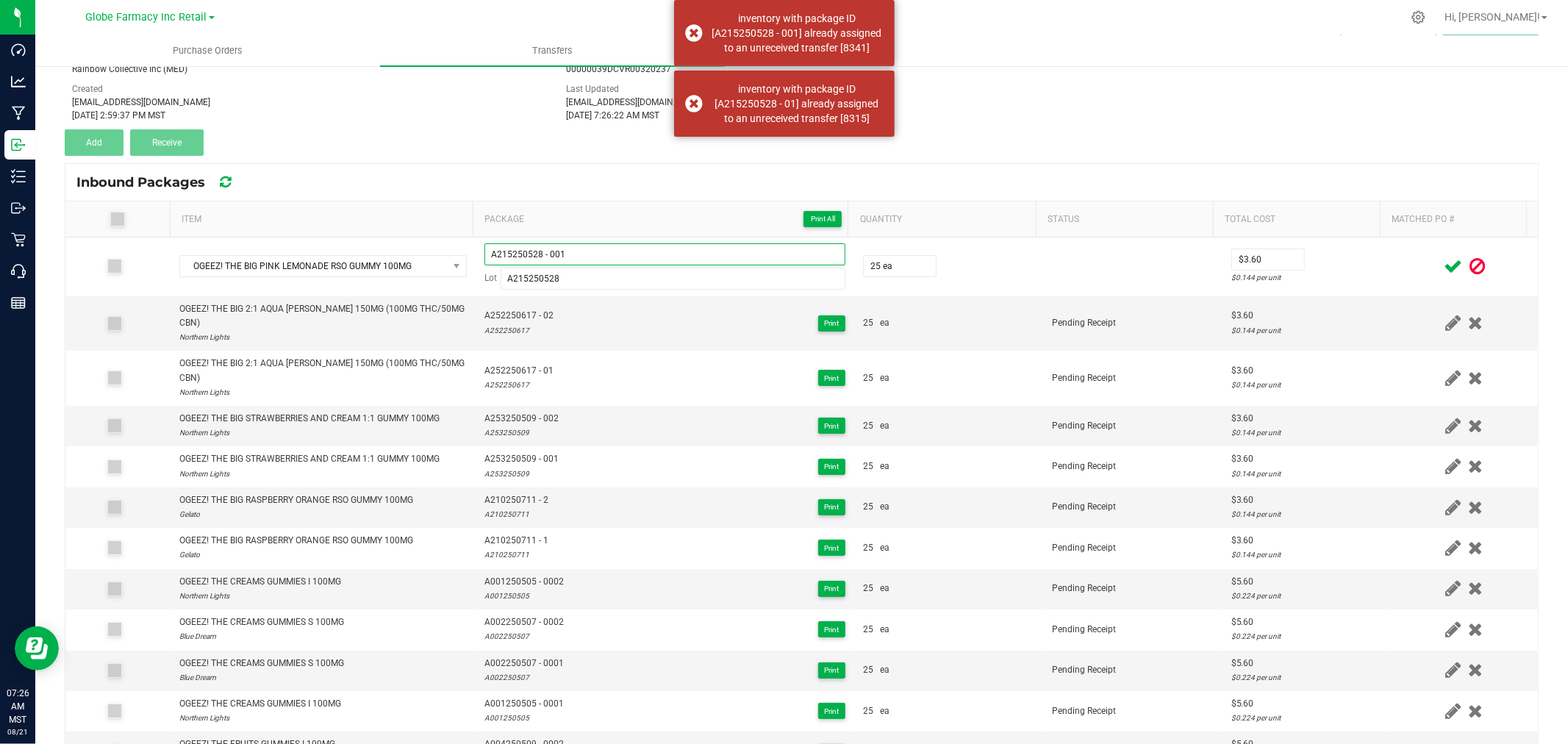
click at [647, 254] on input "A215250528 - 001" at bounding box center [665, 254] width 361 height 22
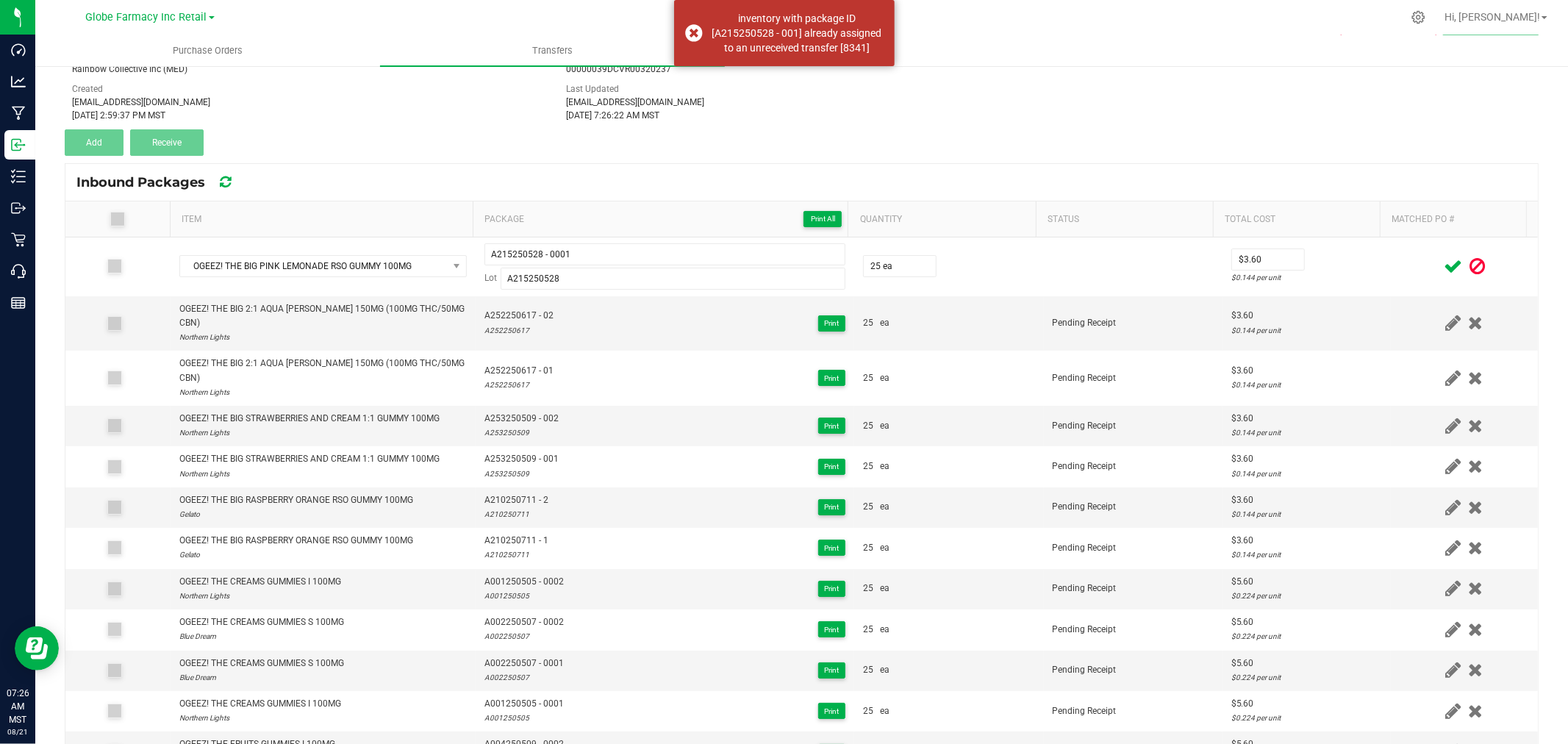
drag, startPoint x: 1408, startPoint y: 272, endPoint x: 1434, endPoint y: 267, distance: 26.5
click at [1414, 272] on div at bounding box center [1464, 267] width 130 height 19
click at [1444, 267] on icon at bounding box center [1453, 267] width 19 height 19
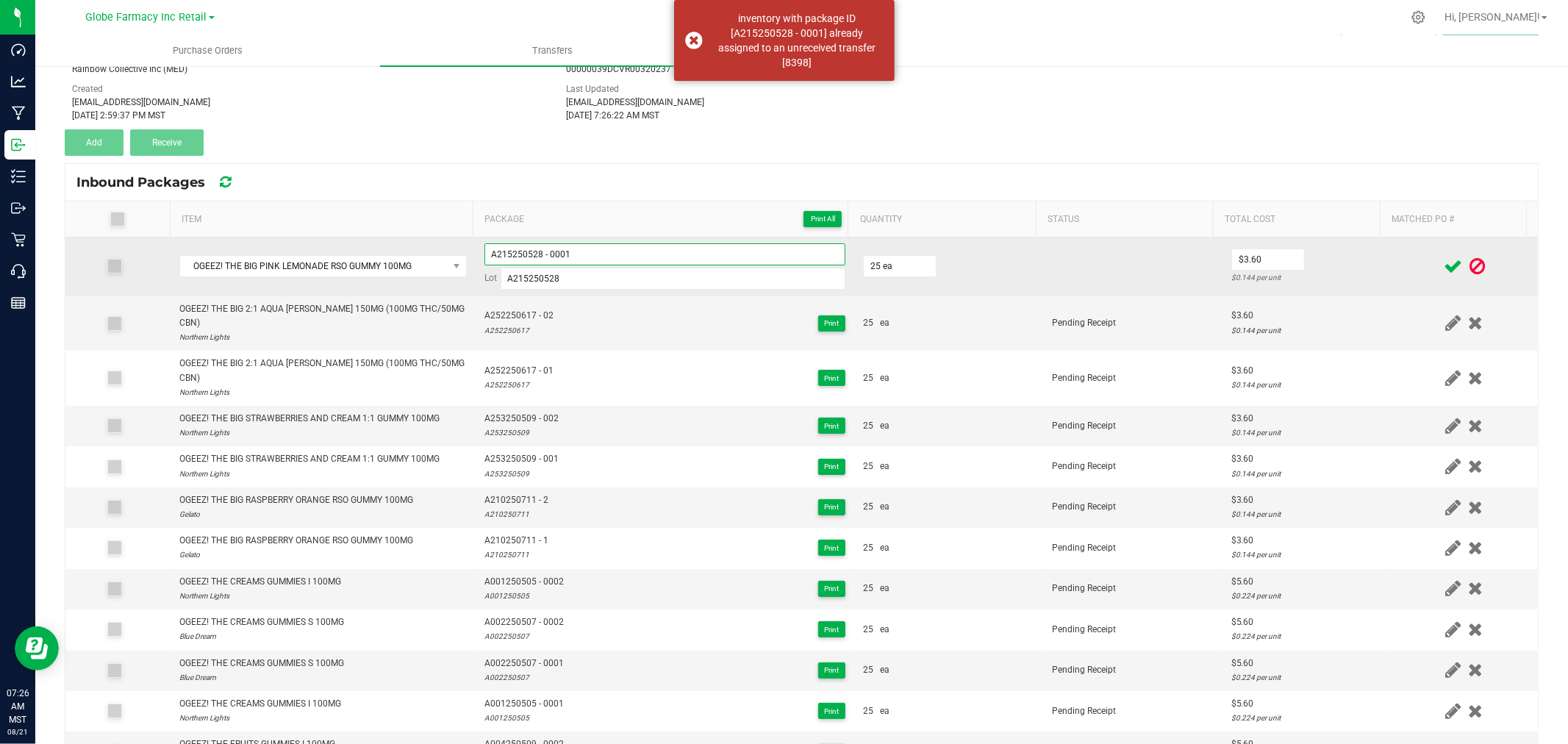
drag, startPoint x: 672, startPoint y: 253, endPoint x: 542, endPoint y: 260, distance: 130.2
click at [542, 260] on input "A215250528 - 0001" at bounding box center [665, 254] width 361 height 22
type input "A215250528 - 1"
click at [1366, 274] on td "$3.60 $0.144 per unit" at bounding box center [1307, 267] width 168 height 59
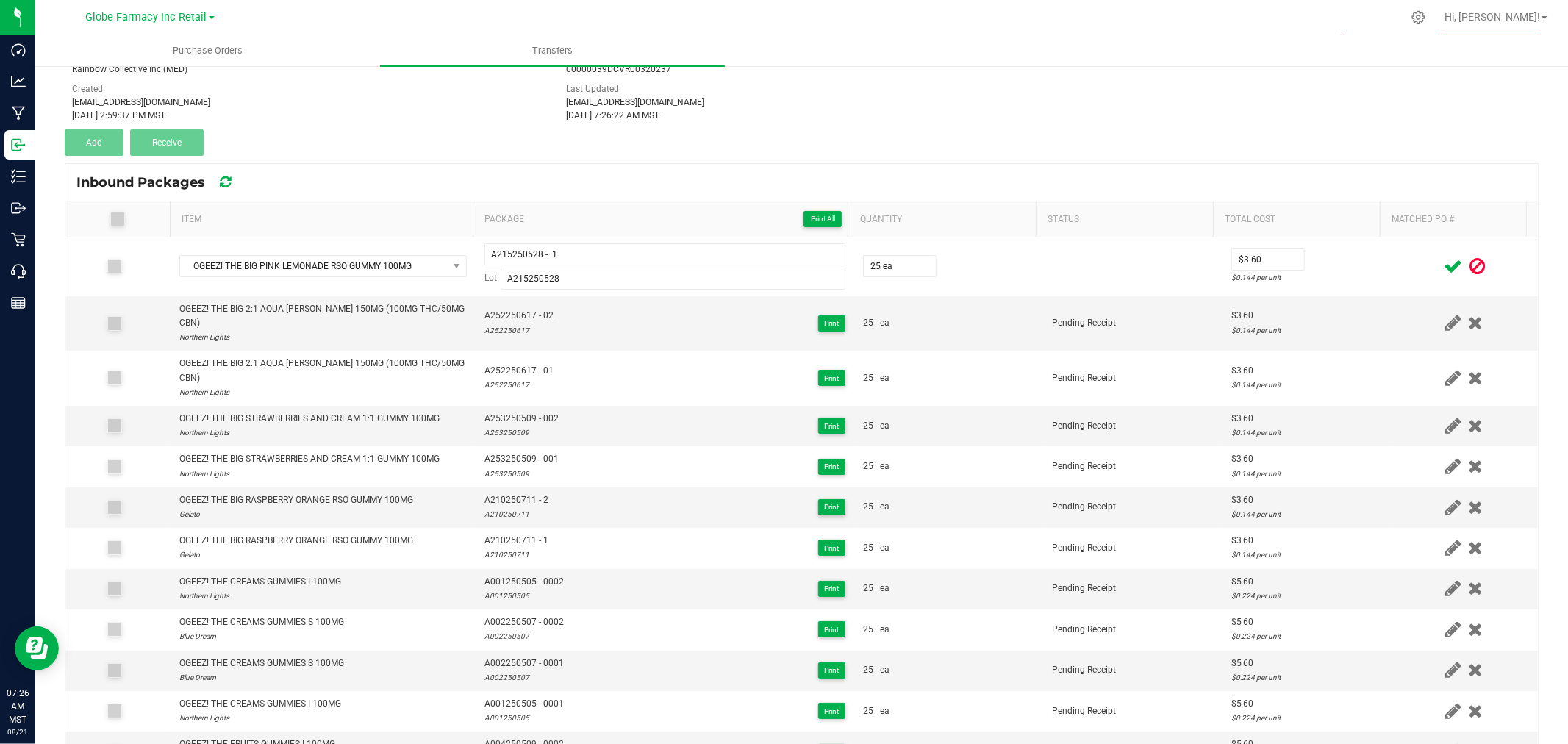
click at [1444, 270] on icon at bounding box center [1453, 267] width 19 height 19
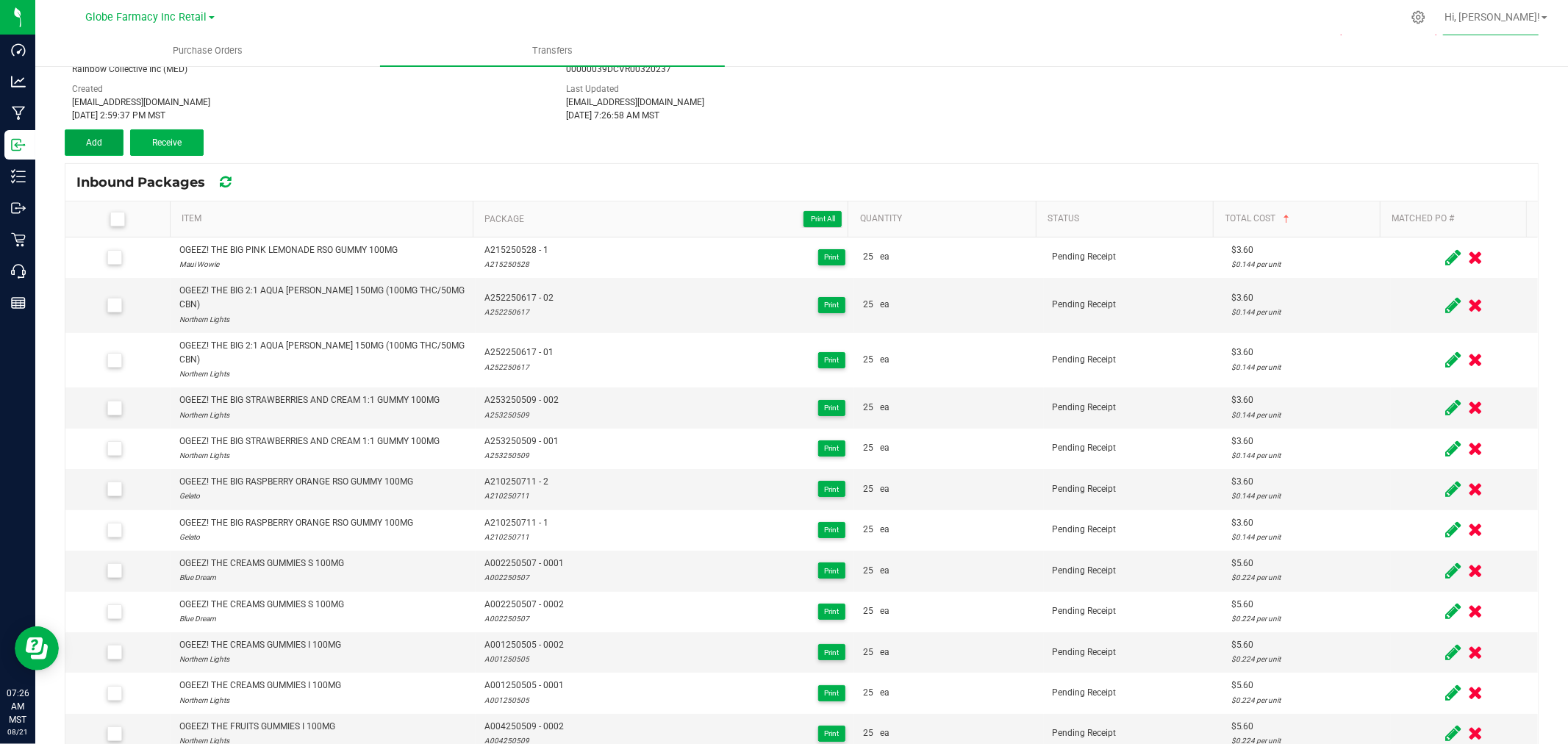
click at [106, 134] on button "Add" at bounding box center [94, 143] width 59 height 27
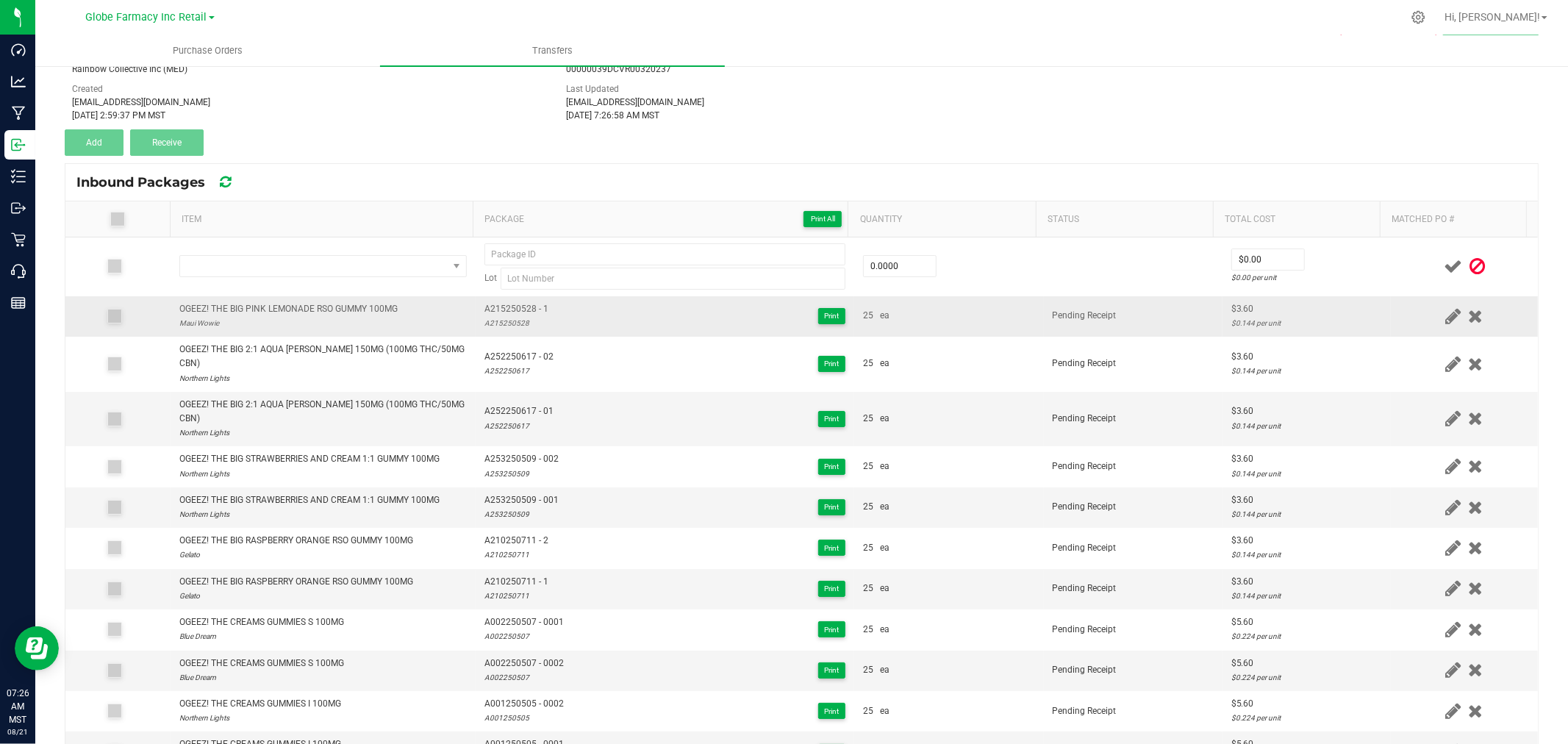
click at [342, 306] on div "OGEEZ! THE BIG PINK LEMONADE RSO GUMMY 100MG" at bounding box center [289, 309] width 218 height 14
copy div "OGEEZ! THE BIG PINK LEMONADE RSO GUMMY 100MG"
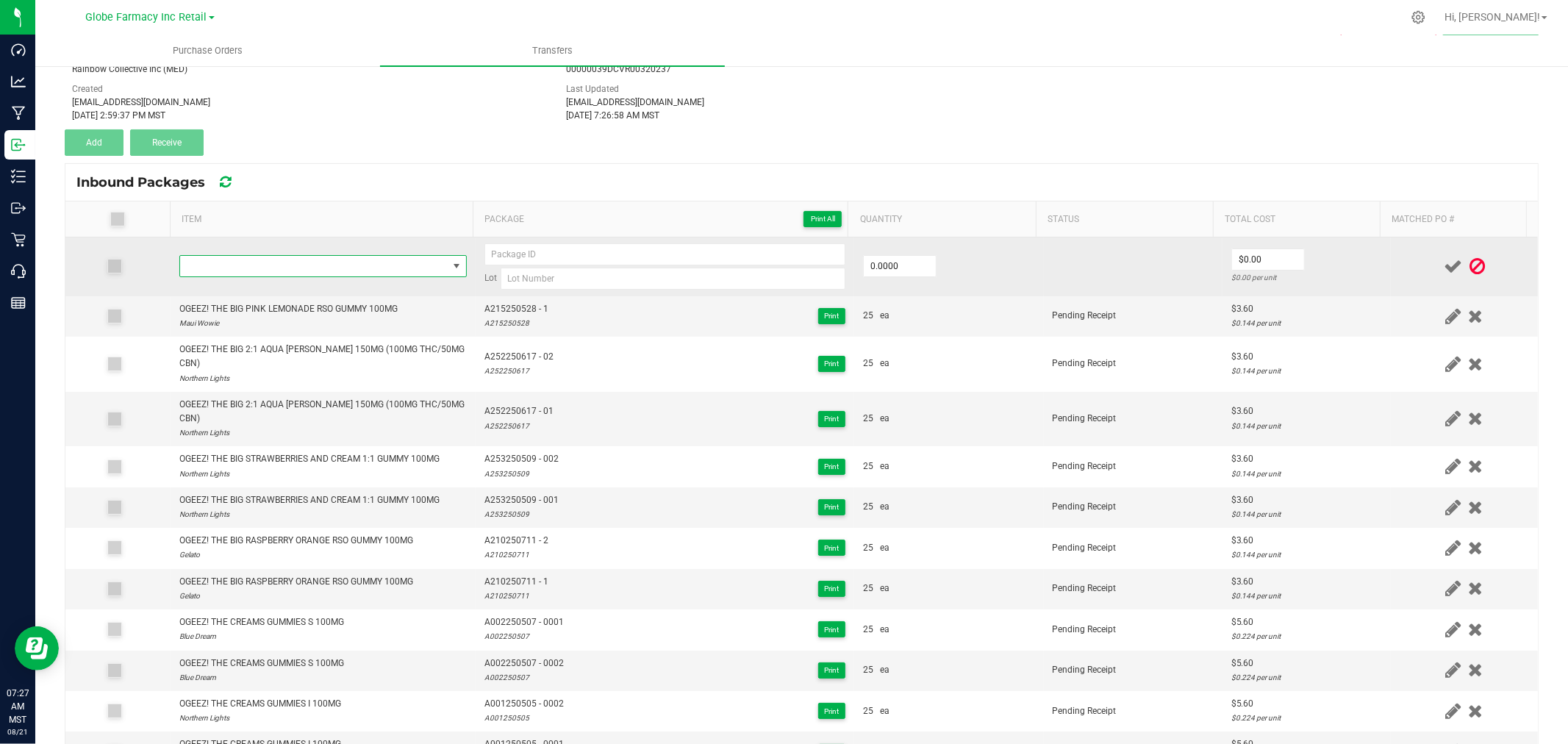
click at [348, 268] on span "NO DATA FOUND" at bounding box center [314, 267] width 267 height 20
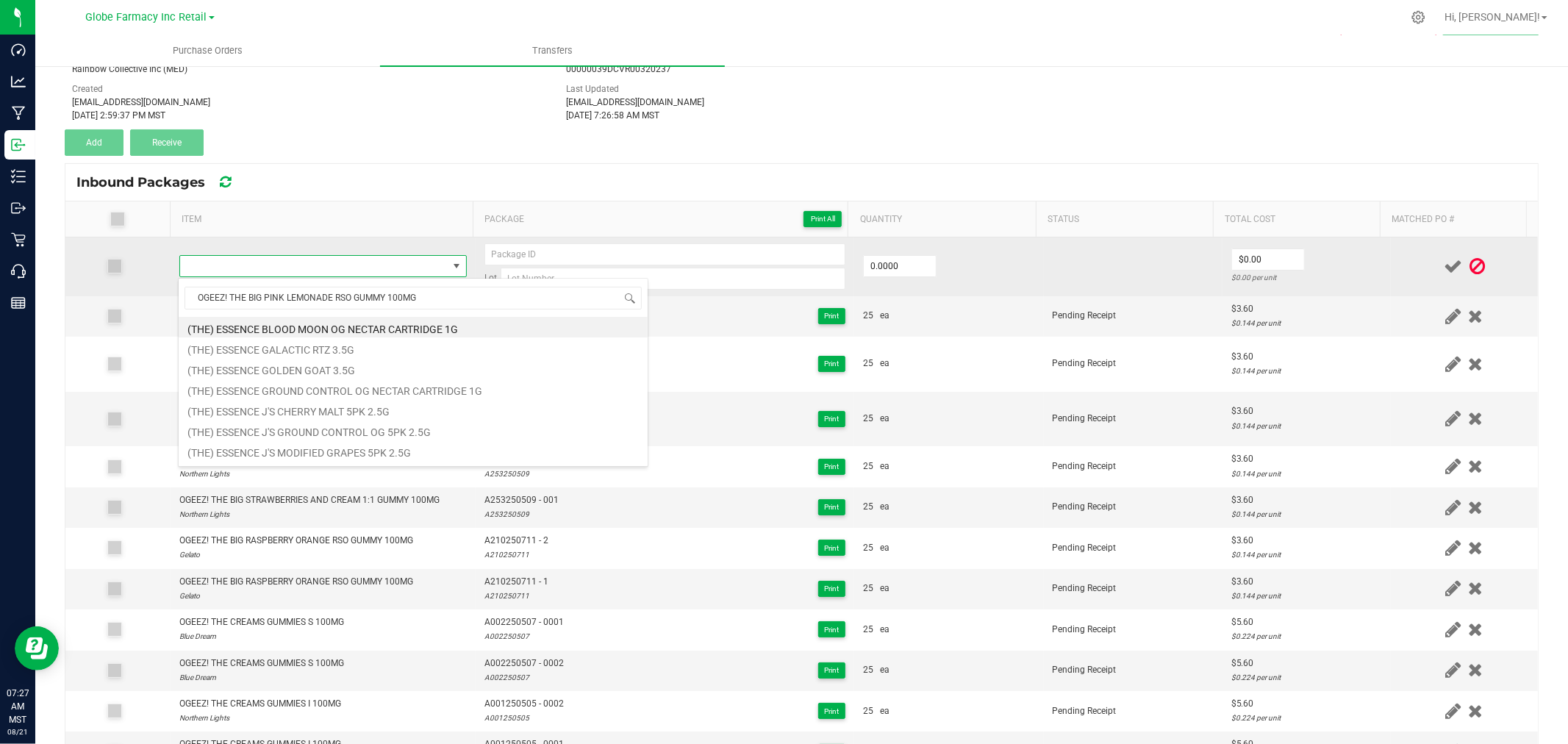
type input "OGEEZ! THE BIG PINK LEMONADE RSO GUMMY 100MG"
drag, startPoint x: 402, startPoint y: 240, endPoint x: 373, endPoint y: 261, distance: 35.8
click at [402, 239] on td at bounding box center [323, 267] width 305 height 59
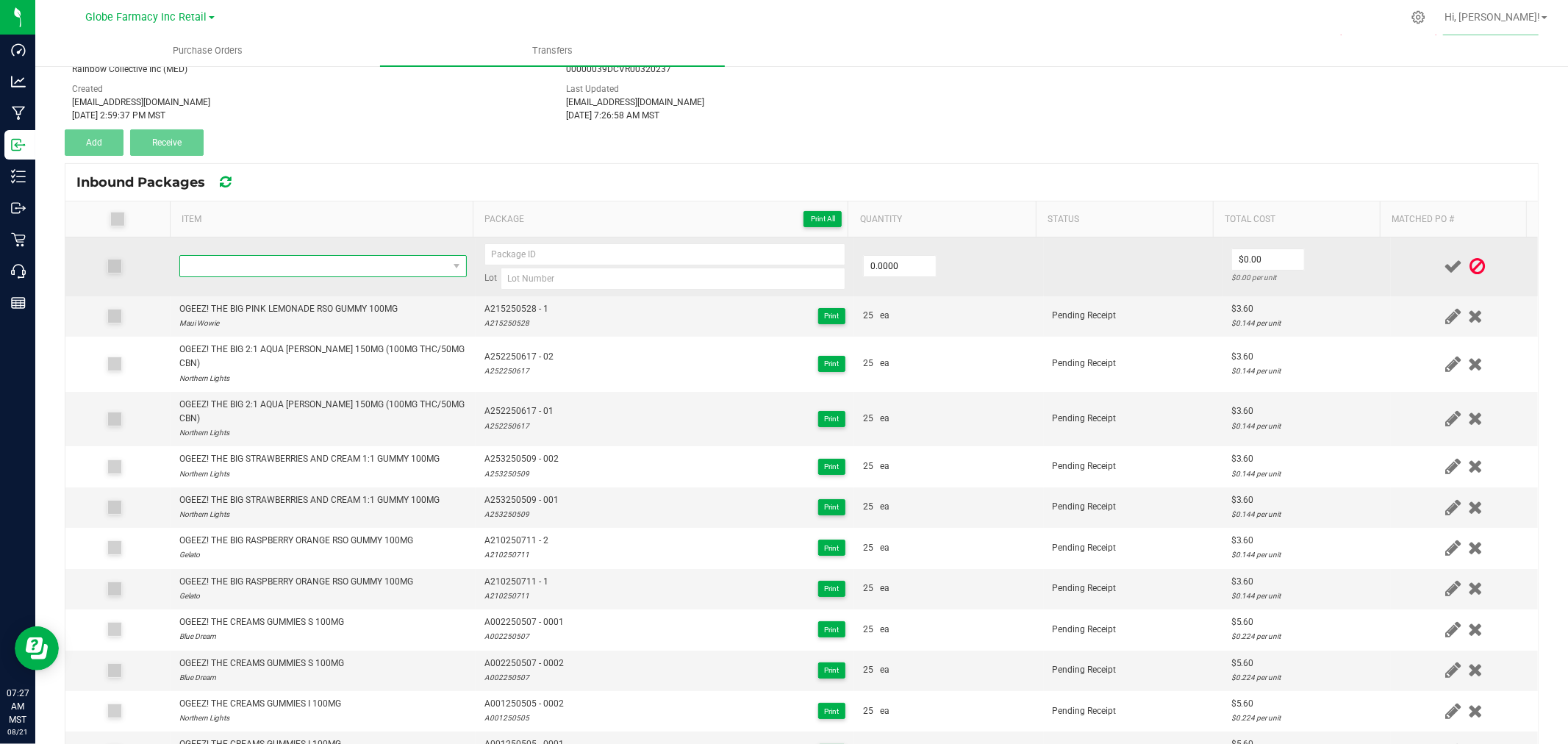
click at [362, 267] on span "NO DATA FOUND" at bounding box center [314, 267] width 267 height 20
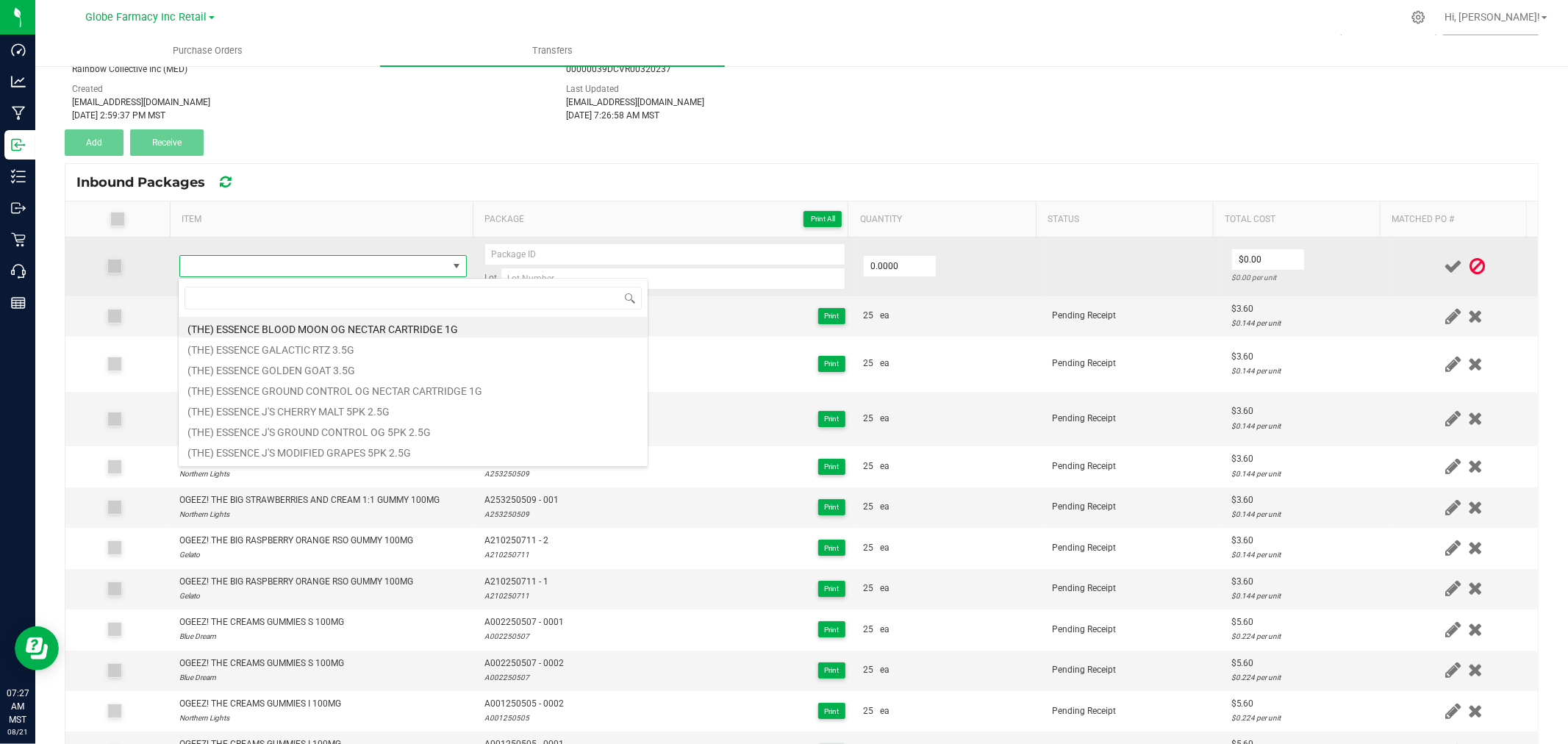
type input "OGEEZ! THE BIG PINK LEMONADE RSO GUMMY 100MG"
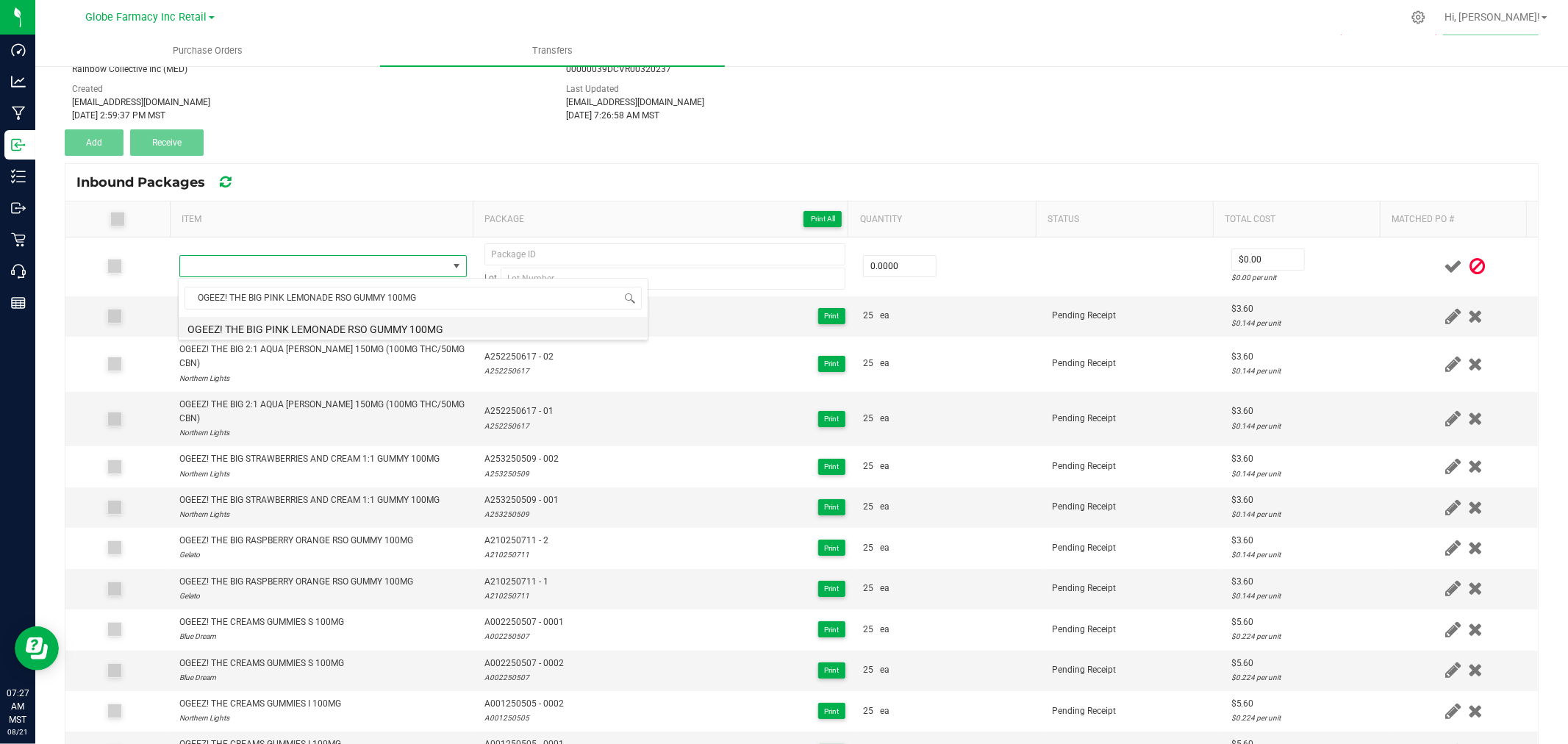
click at [346, 325] on li "OGEEZ! THE BIG PINK LEMONADE RSO GUMMY 100MG" at bounding box center [413, 328] width 469 height 20
type input "0 ea"
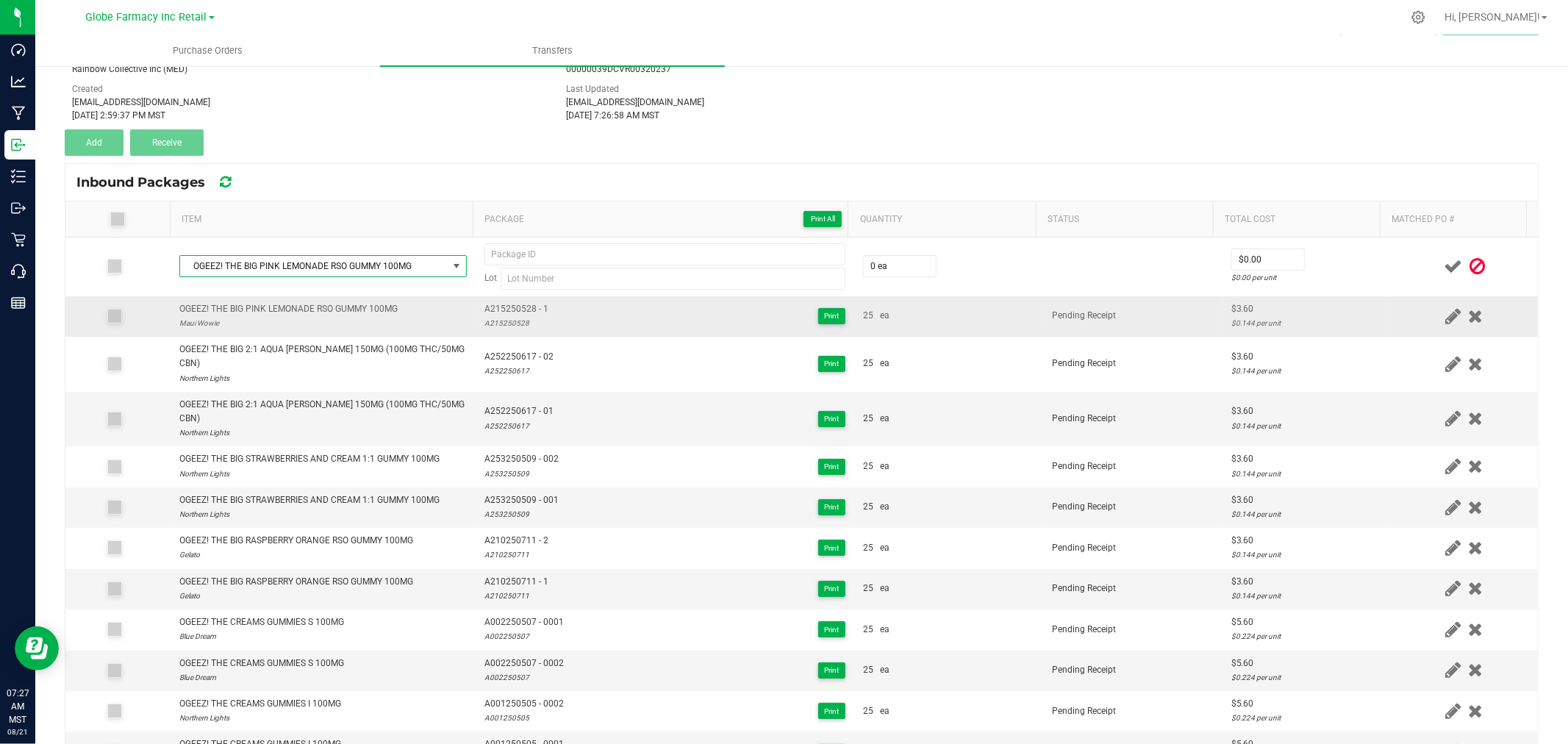
click at [499, 325] on div "A215250528" at bounding box center [516, 323] width 64 height 14
type input "A215250528"
click at [518, 303] on span "A215250528 - 1" at bounding box center [516, 309] width 64 height 14
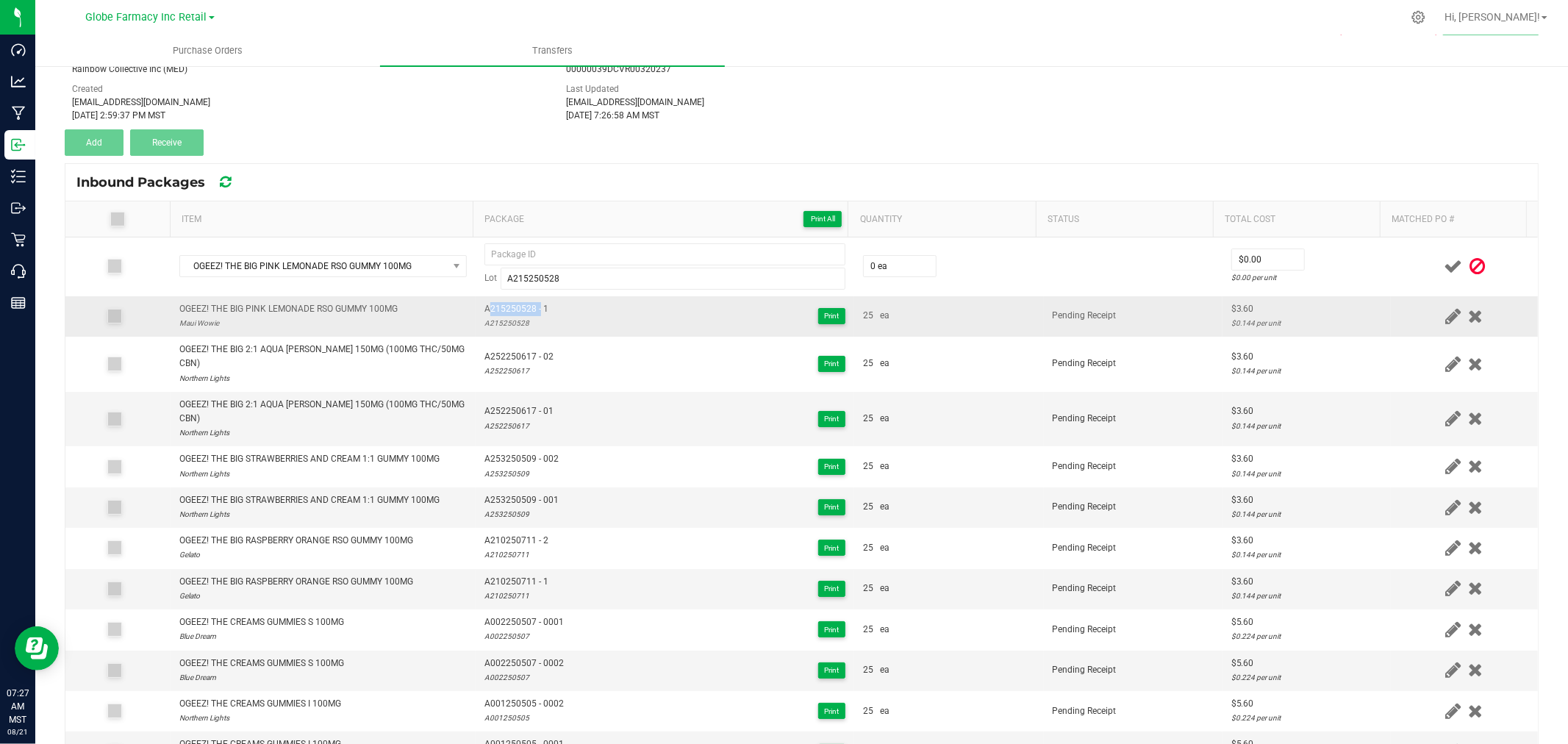
click at [518, 303] on span "A215250528 - 1" at bounding box center [516, 309] width 64 height 14
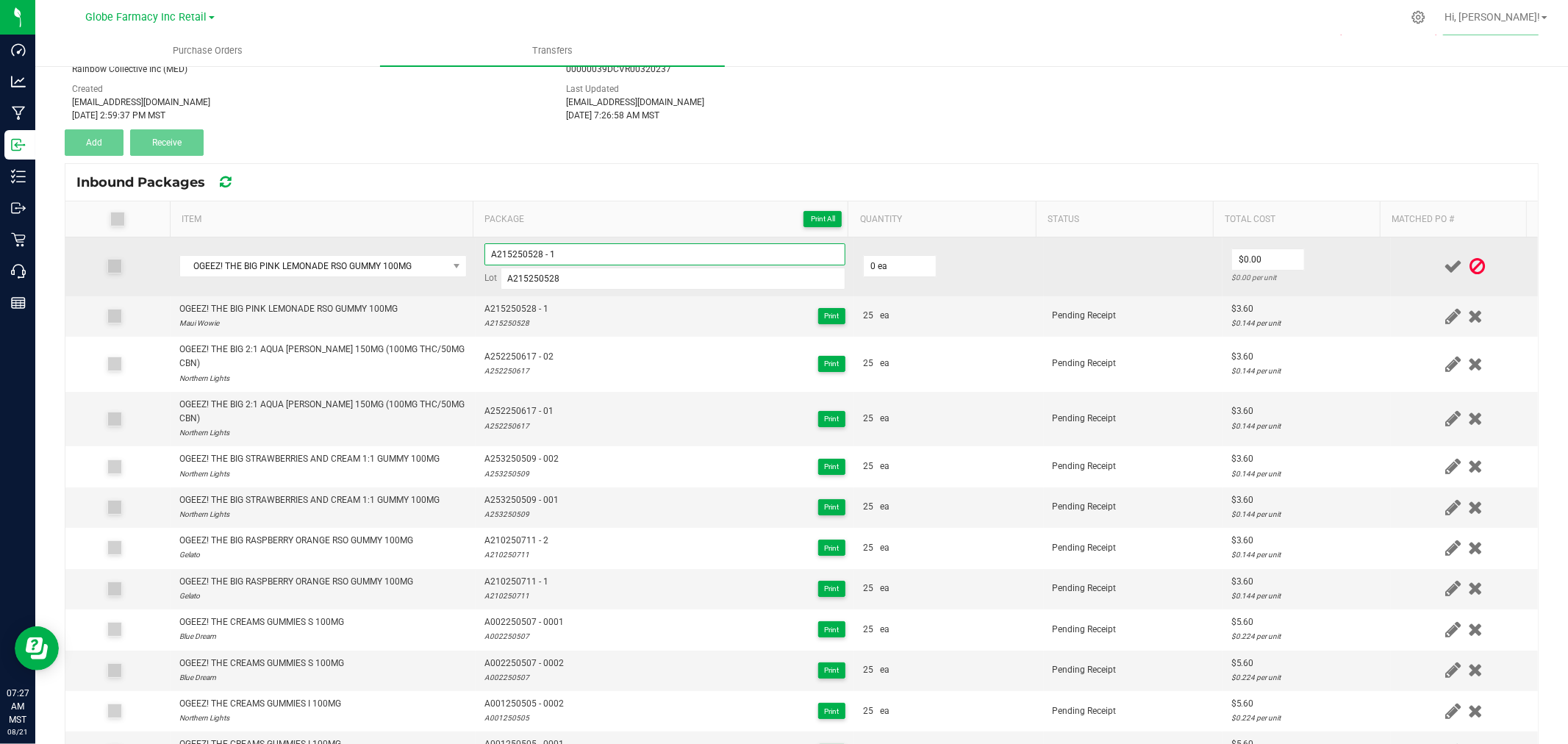
click at [606, 254] on input "A215250528 - 1" at bounding box center [665, 254] width 361 height 22
type input "A215250528 - 2"
click at [892, 259] on input "0" at bounding box center [900, 267] width 72 height 20
type input "25 ea"
click at [1232, 256] on input "0" at bounding box center [1268, 259] width 72 height 20
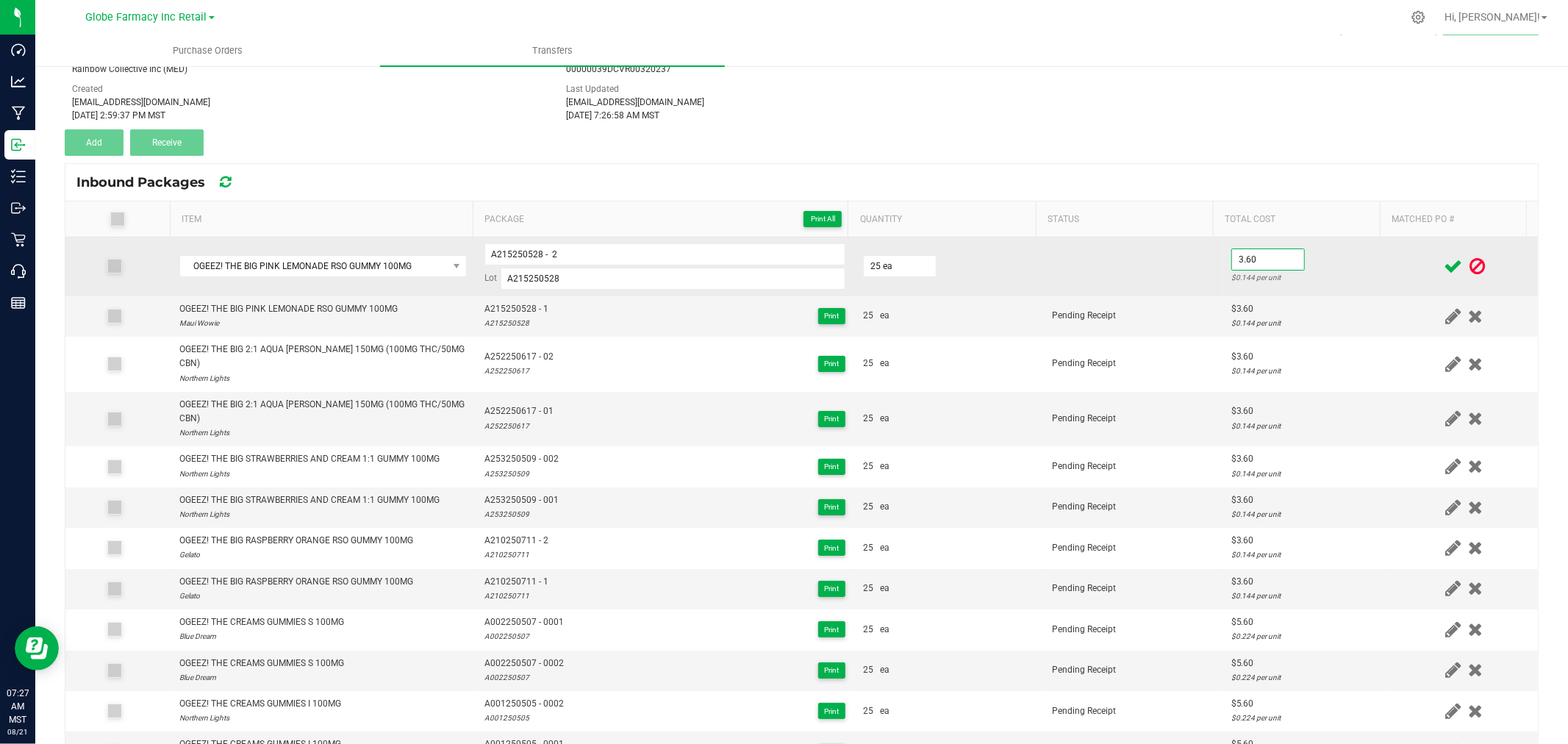
type input "$3.60"
click at [1342, 254] on td "$3.60 $0.144 per unit" at bounding box center [1307, 267] width 168 height 59
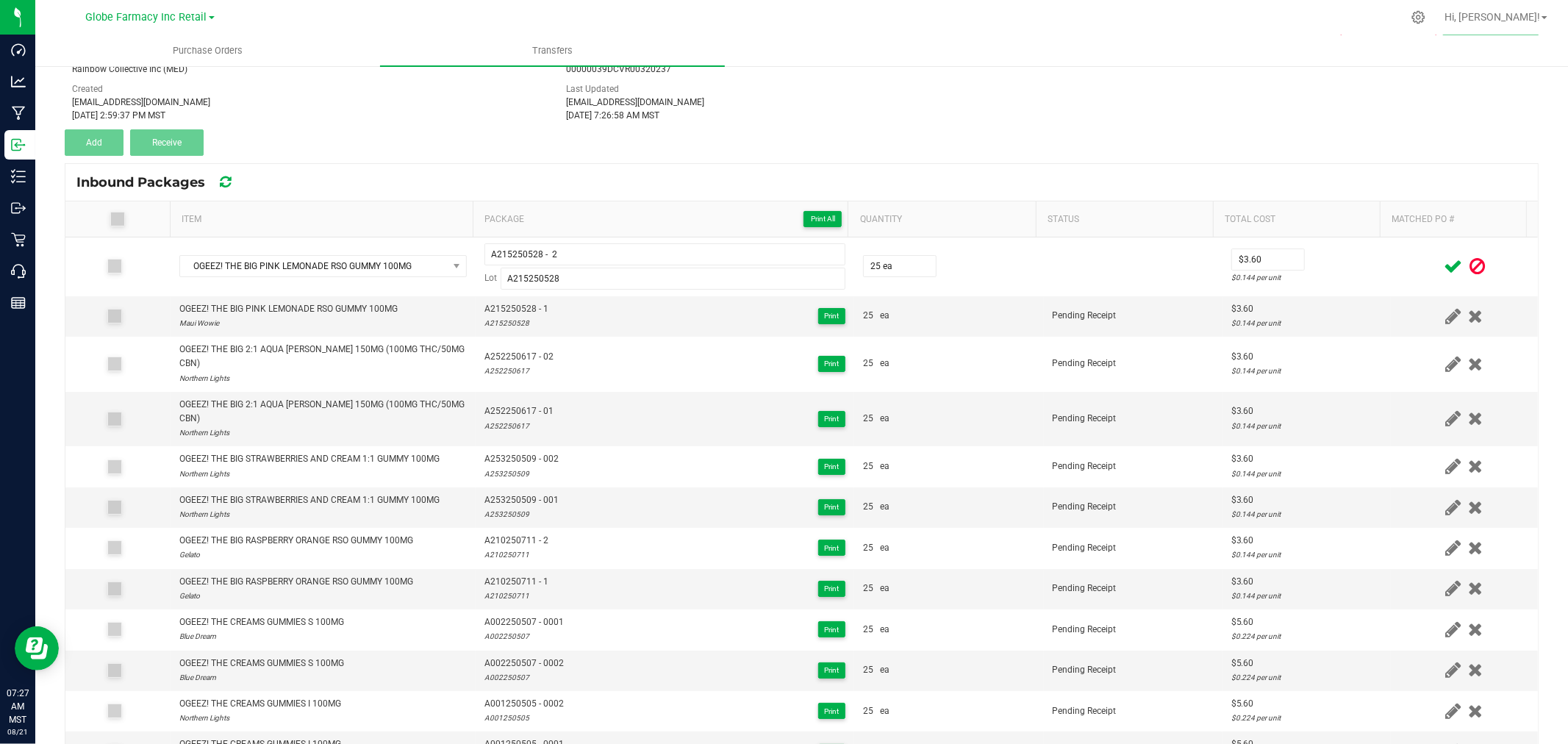
click at [1444, 274] on icon at bounding box center [1453, 267] width 19 height 19
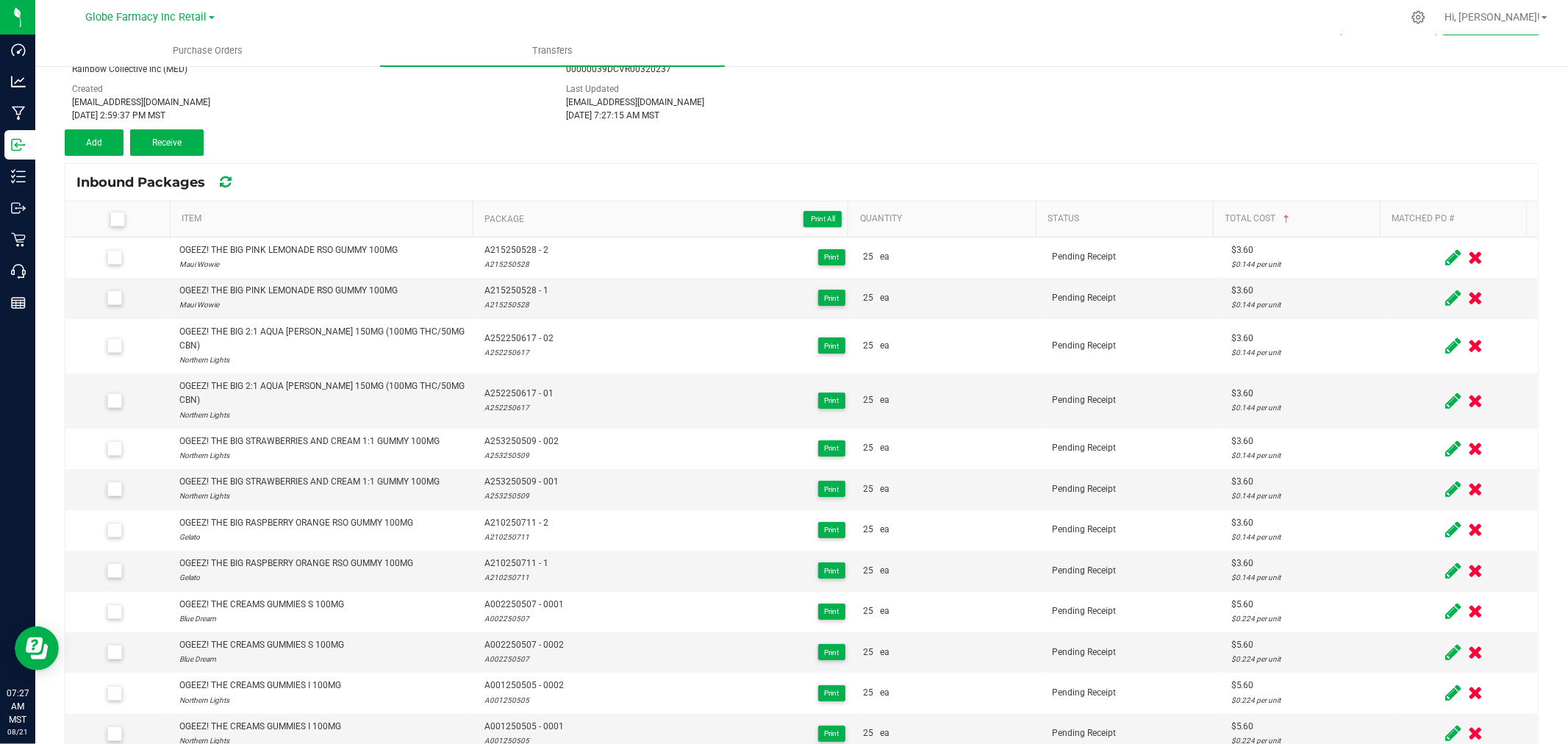
click at [116, 219] on icon at bounding box center [117, 219] width 9 height 0
click at [0, 0] on input "checkbox" at bounding box center [0, 0] width 0 height 0
click at [116, 219] on icon at bounding box center [117, 219] width 9 height 0
click at [0, 0] on input "checkbox" at bounding box center [0, 0] width 0 height 0
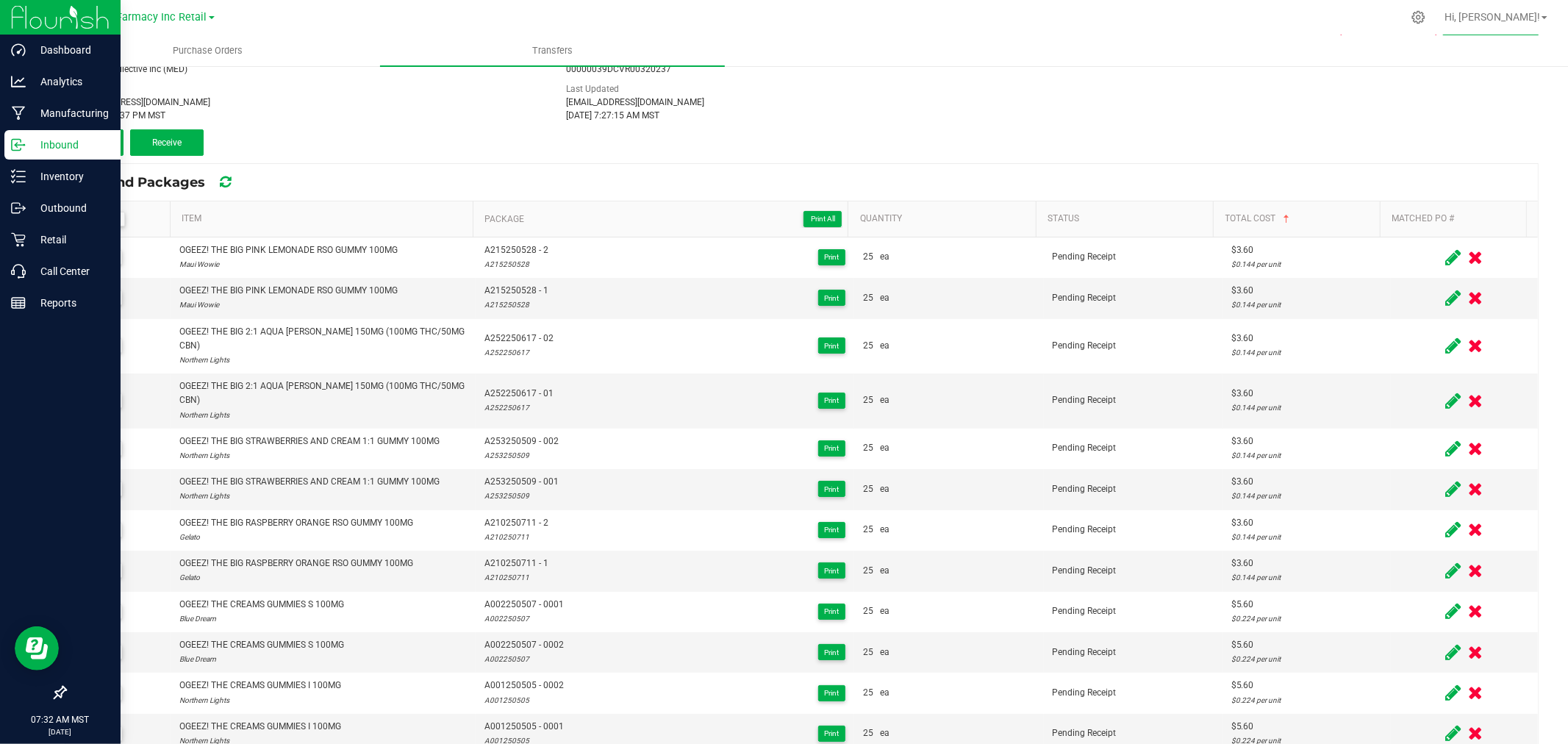
click at [73, 147] on p "Inbound" at bounding box center [69, 144] width 88 height 18
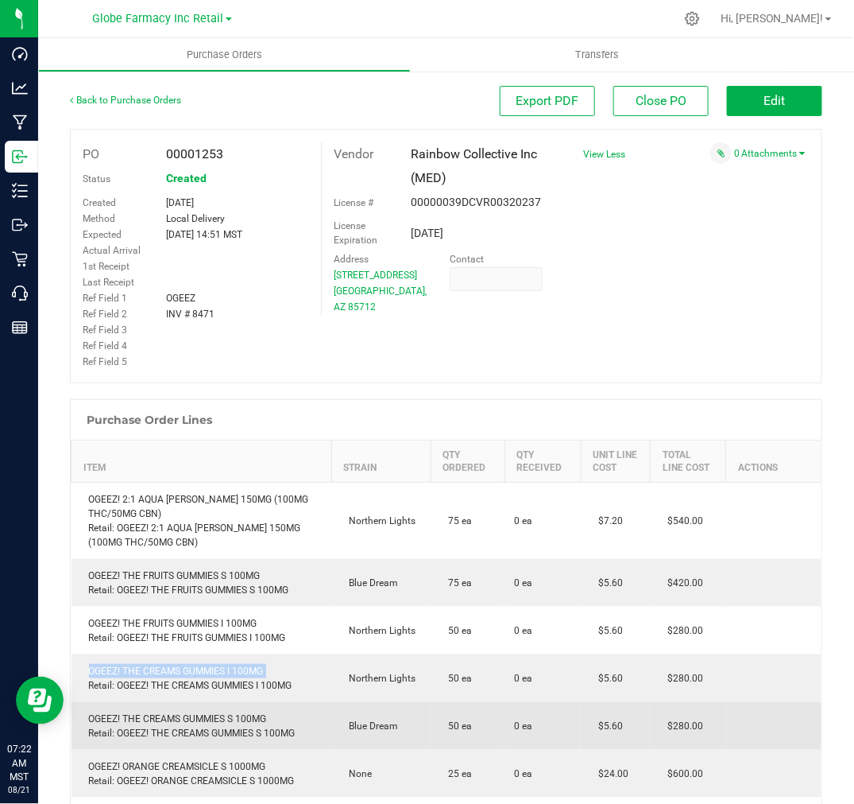
click at [223, 721] on div "OGEEZ! THE CREAMS GUMMIES S 100MG Retail: OGEEZ! THE CREAMS GUMMIES S 100MG" at bounding box center [202, 725] width 242 height 29
copy div "OGEEZ! THE CREAMS GUMMIES S 100MG"
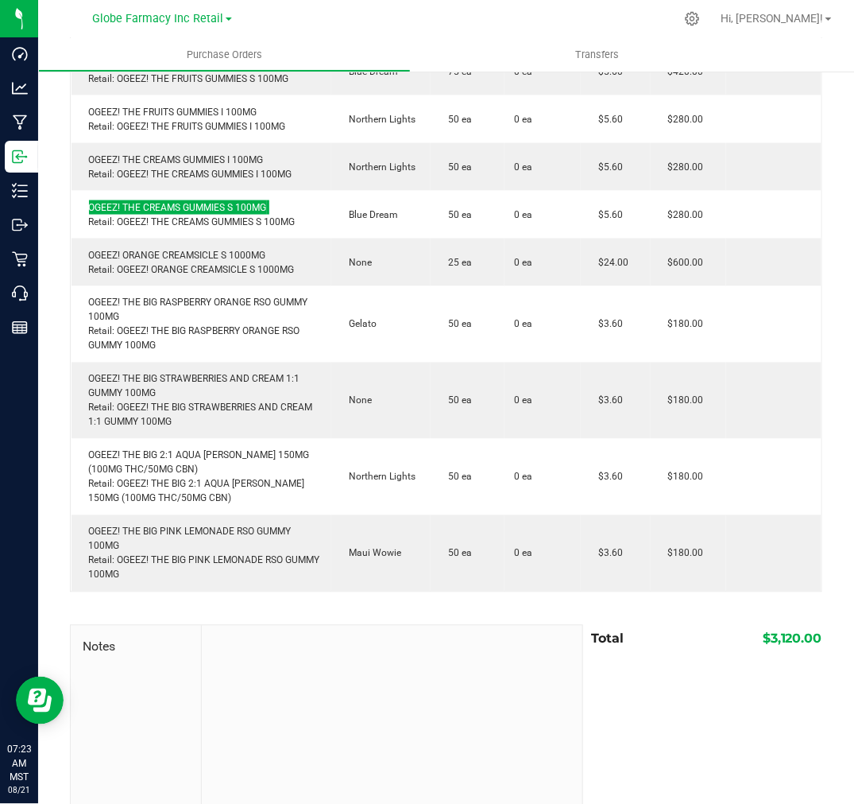
scroll to position [529, 0]
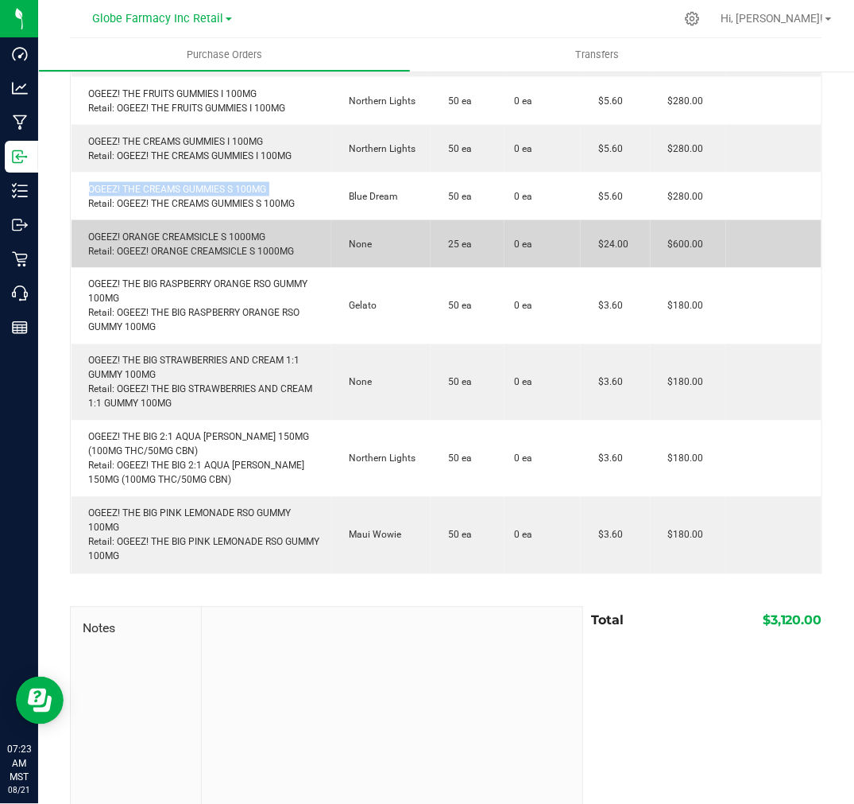
click at [223, 227] on td "OGEEZ! ORANGE CREAMSICLE S 1000MG Retail: OGEEZ! ORANGE CREAMSICLE S 1000MG" at bounding box center [202, 244] width 261 height 48
copy div "OGEEZ! ORANGE CREAMSICLE S 1000MG"
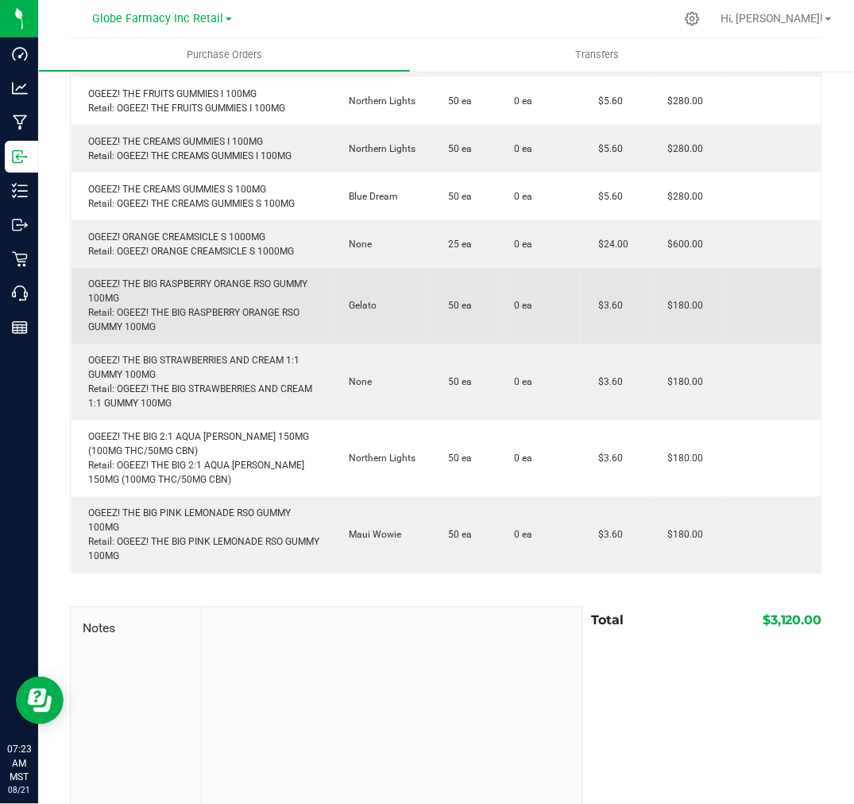
click at [205, 285] on div "OGEEZ! THE BIG RASPBERRY ORANGE RSO GUMMY 100MG Retail: OGEEZ! THE BIG RASPBERR…" at bounding box center [202, 305] width 242 height 57
copy div "OGEEZ! THE BIG RASPBERRY ORANGE RSO GUMMY 100MG"
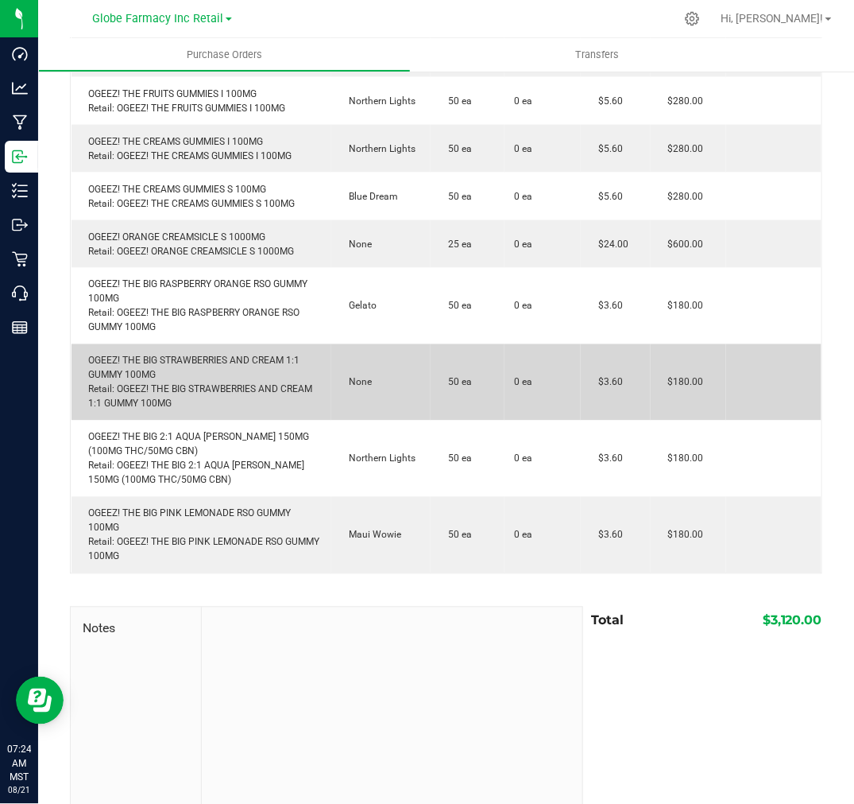
click at [196, 347] on td "OGEEZ! THE BIG STRAWBERRIES AND CREAM 1:1 GUMMY 100MG Retail: OGEEZ! THE BIG ST…" at bounding box center [202, 382] width 261 height 76
copy div "OGEEZ! THE BIG STRAWBERRIES AND CREAM 1:1 GUMMY 100MG"
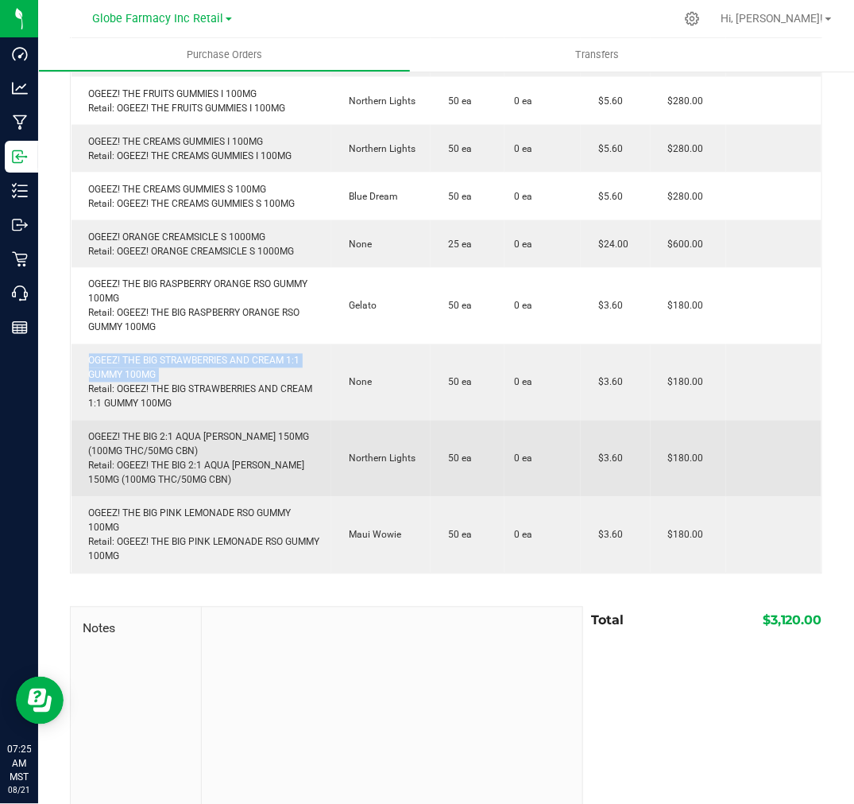
click at [230, 438] on div "OGEEZ! THE BIG 2:1 AQUA BERRY 150MG (100MG THC/50MG CBN) Retail: OGEEZ! THE BIG…" at bounding box center [202, 458] width 242 height 57
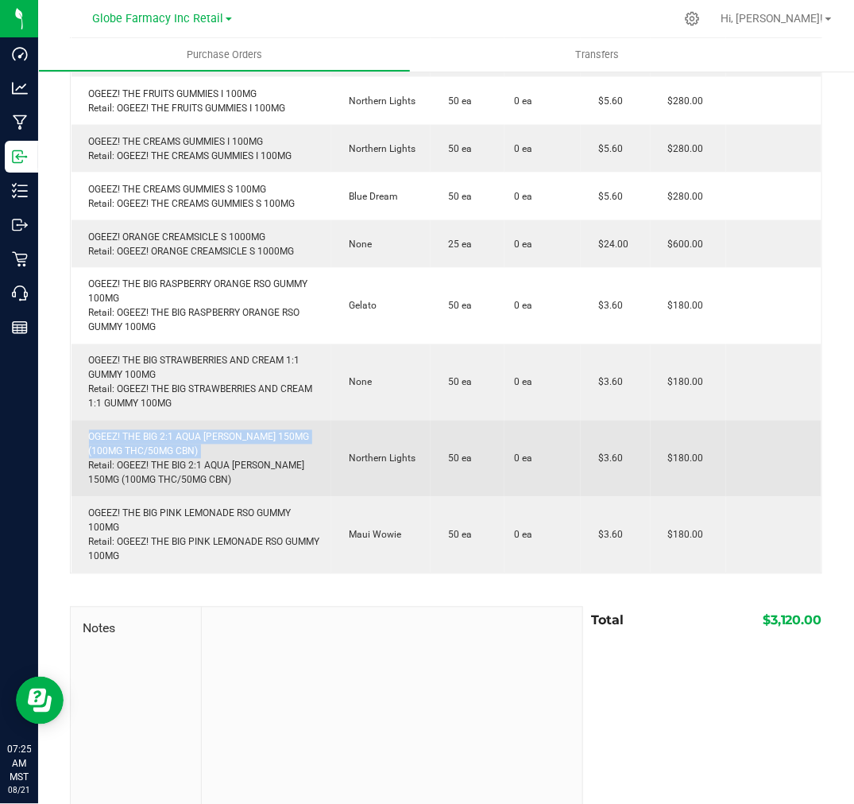
click at [230, 438] on div "OGEEZ! THE BIG 2:1 AQUA BERRY 150MG (100MG THC/50MG CBN) Retail: OGEEZ! THE BIG…" at bounding box center [202, 458] width 242 height 57
copy div "OGEEZ! THE BIG 2:1 AQUA BERRY 150MG (100MG THC/50MG CBN)"
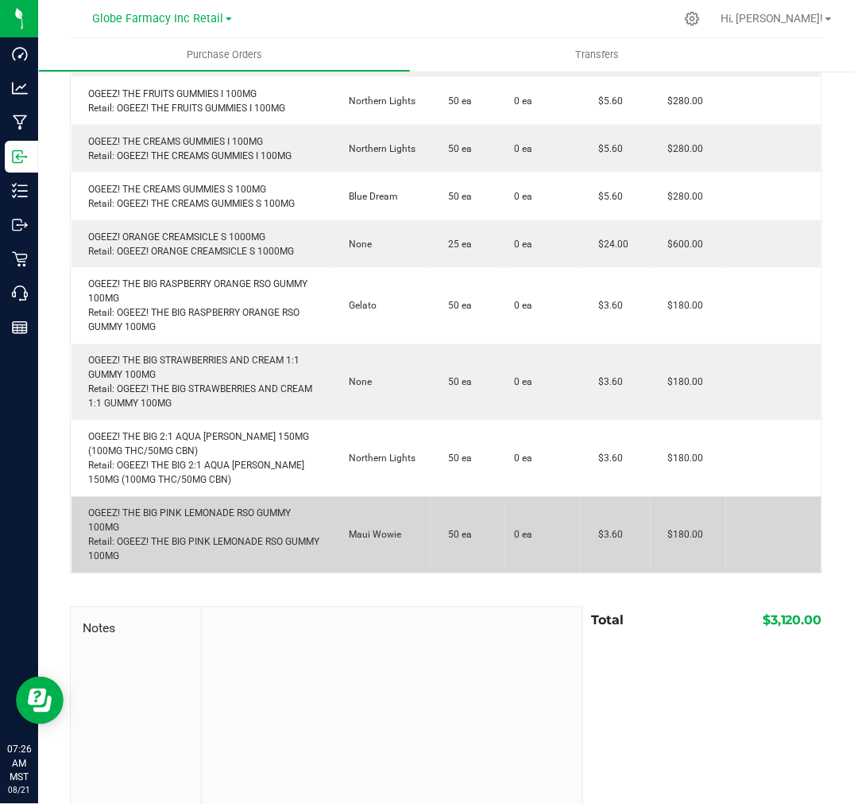
click at [162, 509] on div "OGEEZ! THE BIG PINK LEMONADE RSO GUMMY 100MG Retail: OGEEZ! THE BIG PINK LEMONA…" at bounding box center [202, 534] width 242 height 57
click at [162, 507] on div "OGEEZ! THE BIG PINK LEMONADE RSO GUMMY 100MG Retail: OGEEZ! THE BIG PINK LEMONA…" at bounding box center [202, 534] width 242 height 57
copy div "OGEEZ! THE BIG PINK LEMONADE RSO GUMMY 100MG"
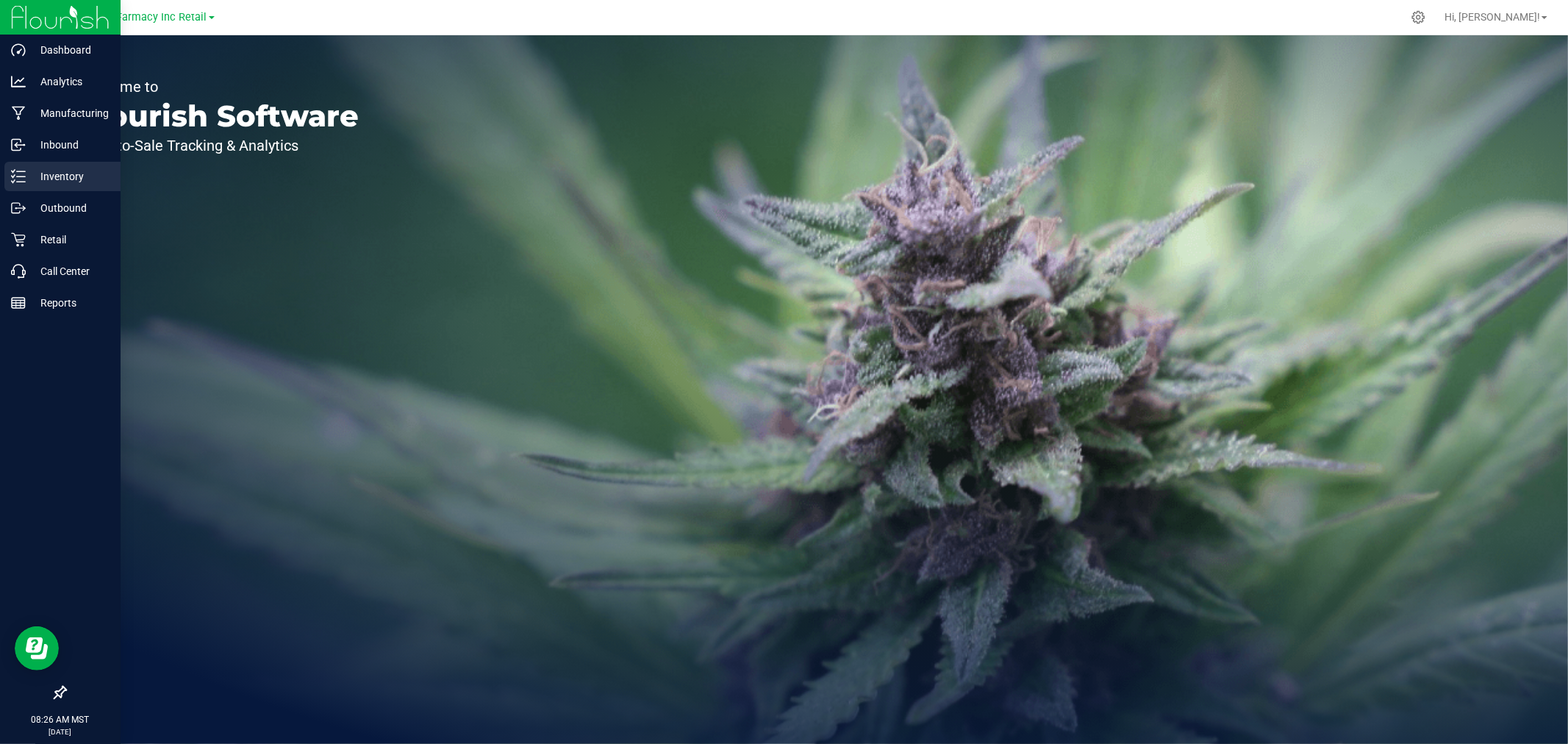
click at [60, 170] on p "Inventory" at bounding box center [69, 176] width 88 height 18
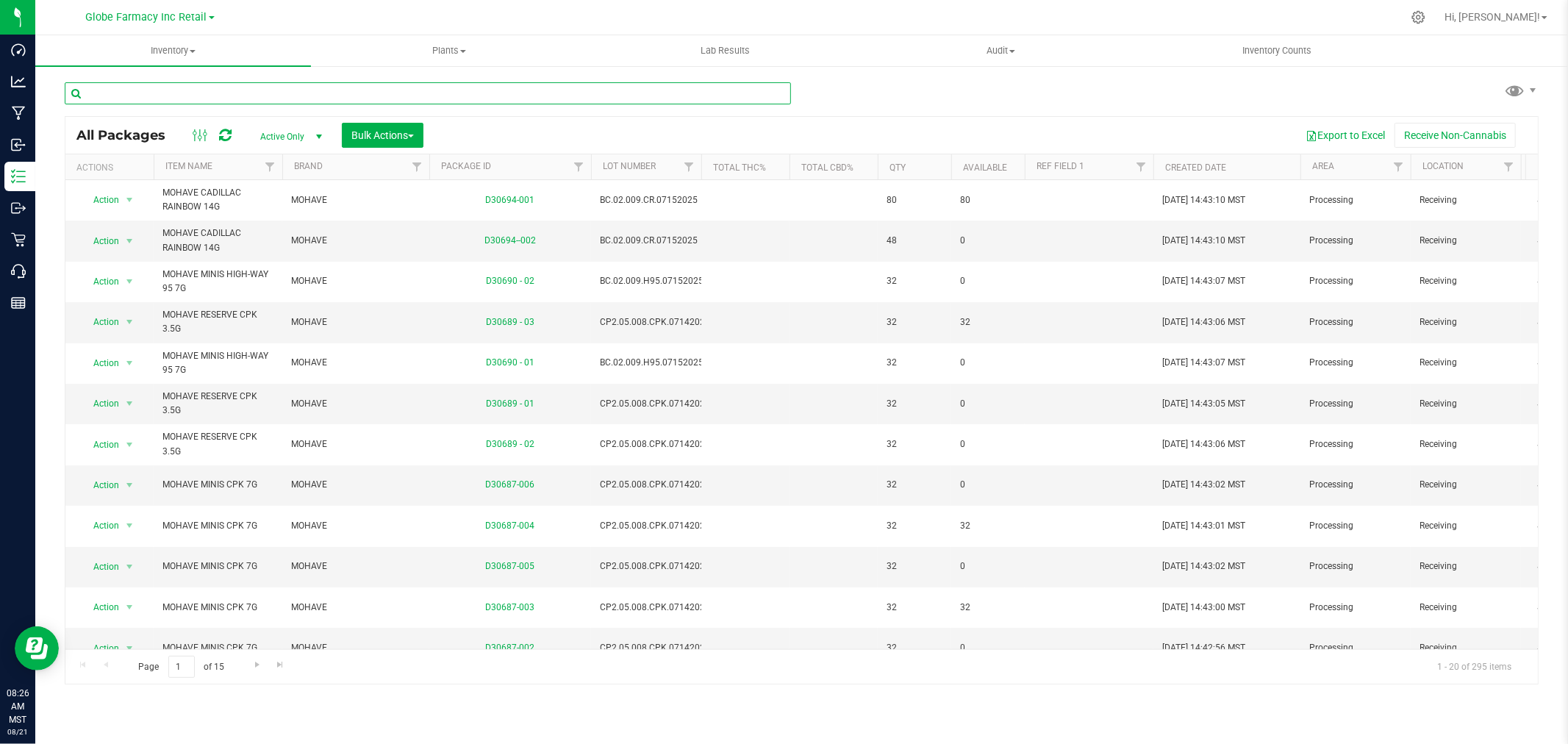
click at [534, 95] on input "text" at bounding box center [427, 93] width 726 height 22
type input "vortex"
